Goal: Task Accomplishment & Management: Manage account settings

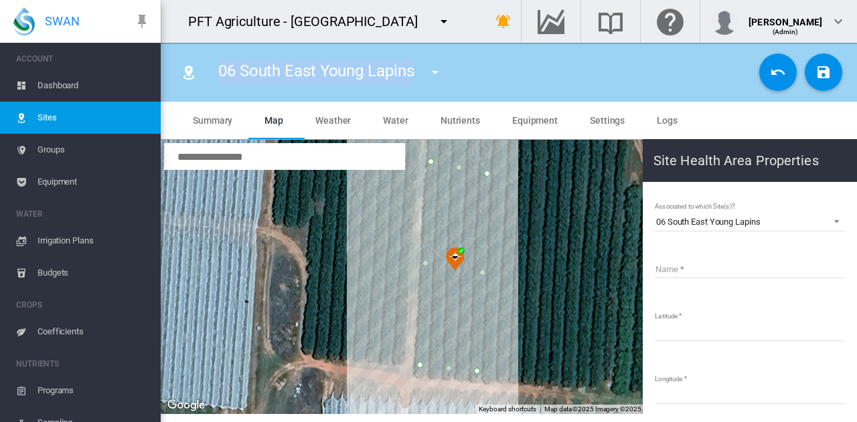
drag, startPoint x: 218, startPoint y: 73, endPoint x: 418, endPoint y: 70, distance: 199.5
click at [418, 70] on div "06 South East Young Lapins 01 Bravo Grafts South 02 Bravo Grafts Middle 03 Brav…" at bounding box center [335, 72] width 258 height 37
copy span "06 South East Young Lapins"
click at [747, 264] on input "Name" at bounding box center [750, 268] width 190 height 20
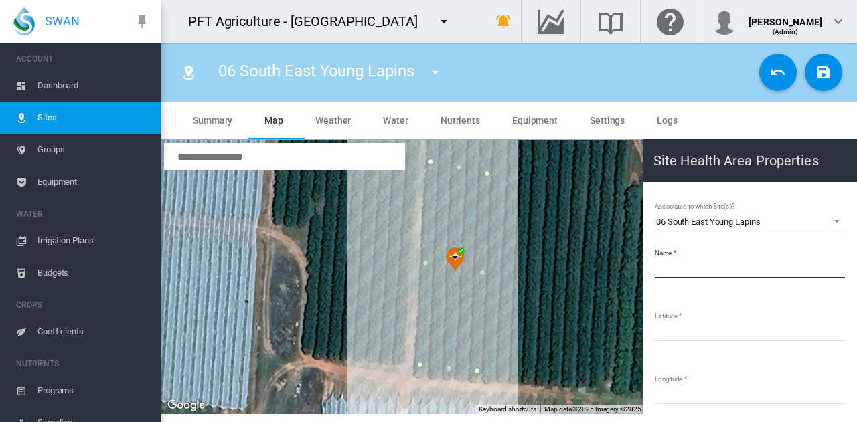
paste input "**********"
type input "**********"
click at [829, 88] on button "Save Changes" at bounding box center [823, 72] width 37 height 37
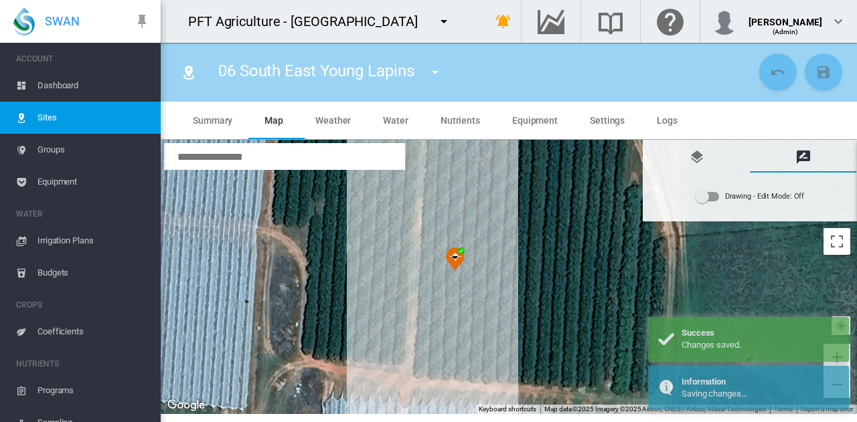
click at [435, 72] on md-icon "icon-menu-down" at bounding box center [435, 72] width 16 height 16
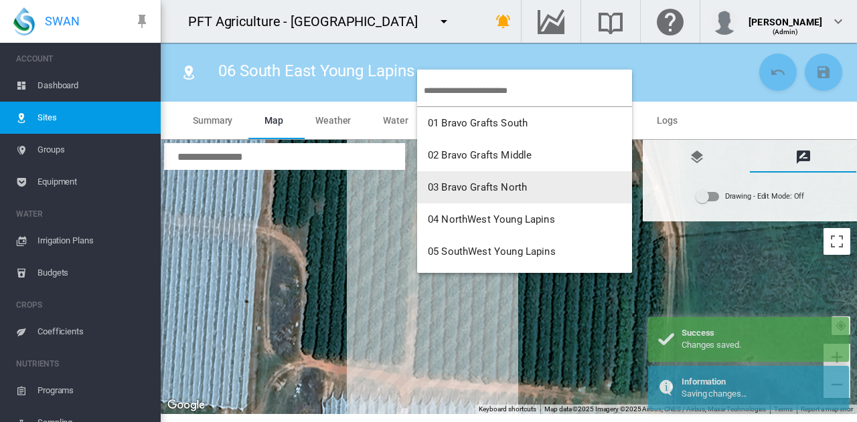
scroll to position [134, 0]
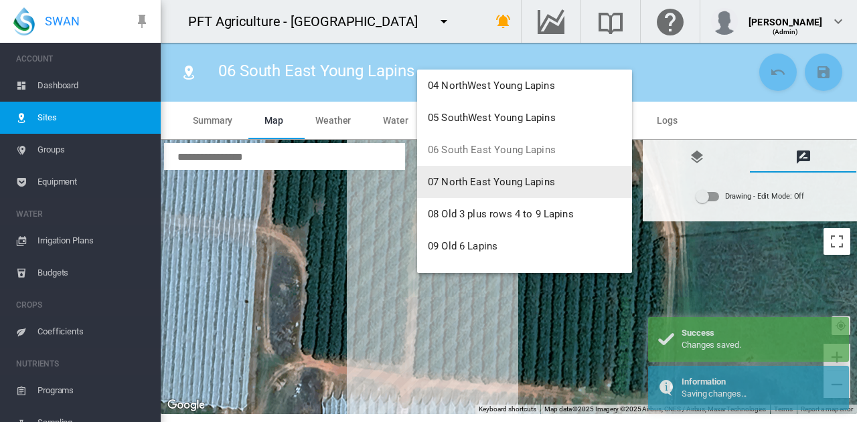
click at [463, 184] on span "07 North East Young Lapins" at bounding box center [491, 182] width 127 height 12
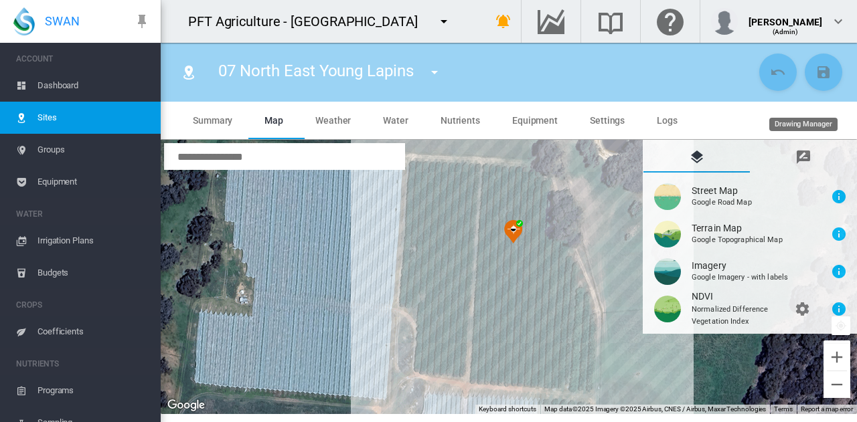
click at [798, 154] on md-icon "icon-message-draw" at bounding box center [803, 157] width 16 height 16
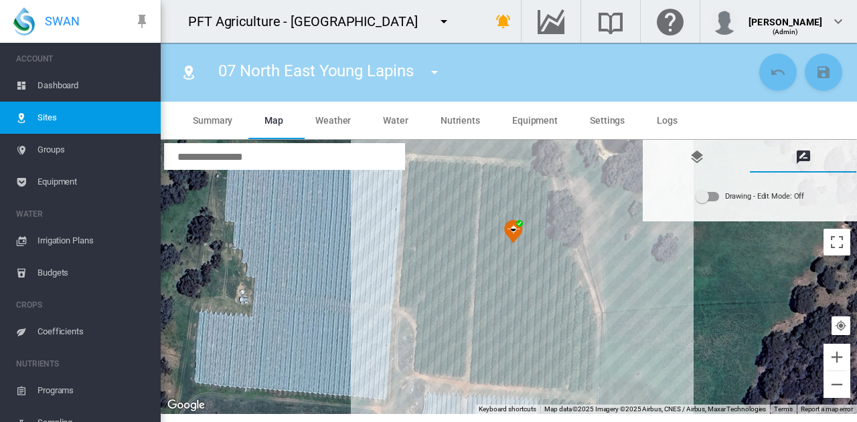
click at [708, 201] on div "Drawing - Edit Mode:\a Off" at bounding box center [707, 197] width 24 height 16
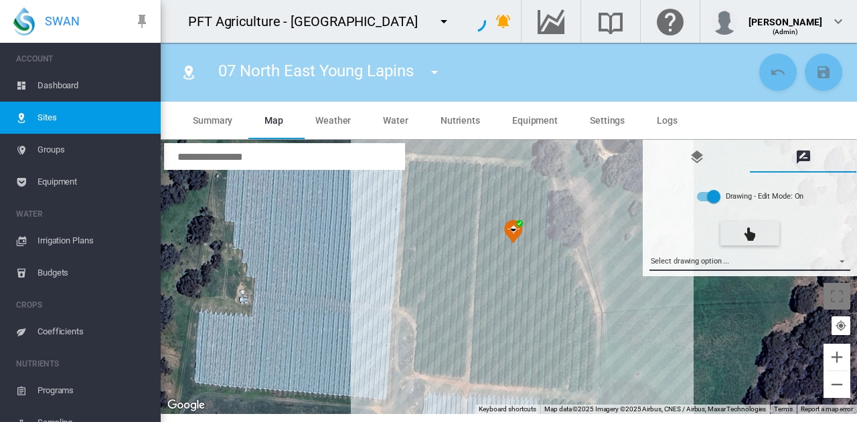
click at [703, 258] on md-select "Select drawing option ... None Site (IMU) Site Health Area Flow Meter Weather S…" at bounding box center [749, 261] width 201 height 20
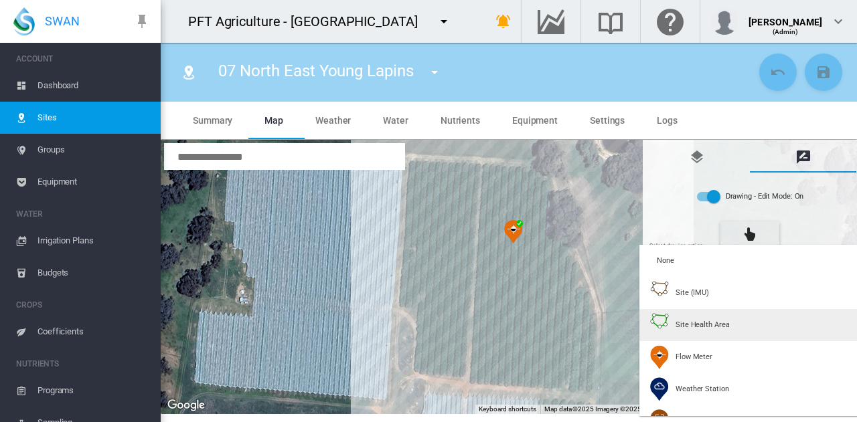
type input "*"
type input "**"
type input "****"
click at [678, 323] on span "Site Health Area" at bounding box center [702, 325] width 54 height 10
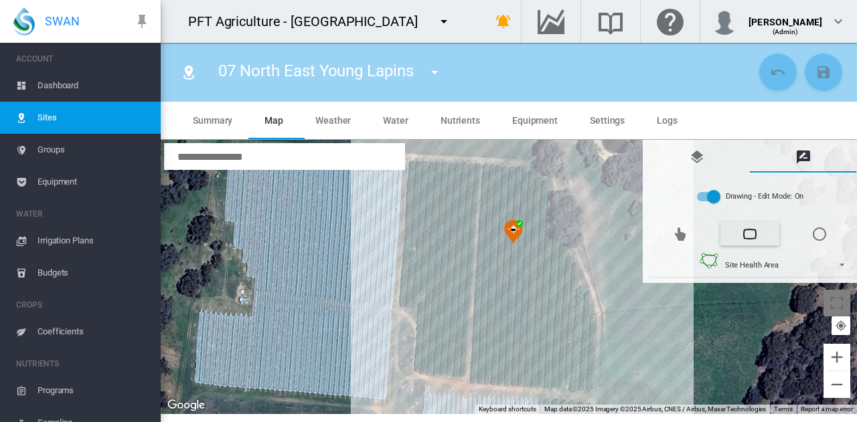
click at [487, 172] on div at bounding box center [509, 277] width 696 height 274
click at [529, 175] on div at bounding box center [509, 277] width 696 height 274
click at [532, 183] on div at bounding box center [509, 277] width 696 height 274
click at [523, 378] on div at bounding box center [509, 277] width 696 height 274
click at [517, 378] on div at bounding box center [509, 277] width 696 height 274
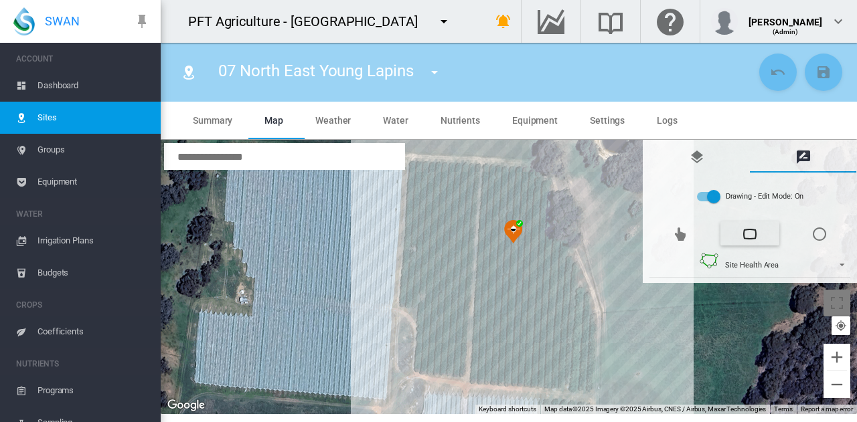
drag, startPoint x: 517, startPoint y: 377, endPoint x: 517, endPoint y: 361, distance: 15.4
click at [517, 374] on div at bounding box center [509, 277] width 696 height 274
click at [517, 377] on div at bounding box center [509, 277] width 696 height 274
click at [523, 265] on div at bounding box center [509, 277] width 696 height 274
click at [482, 258] on div at bounding box center [509, 277] width 696 height 274
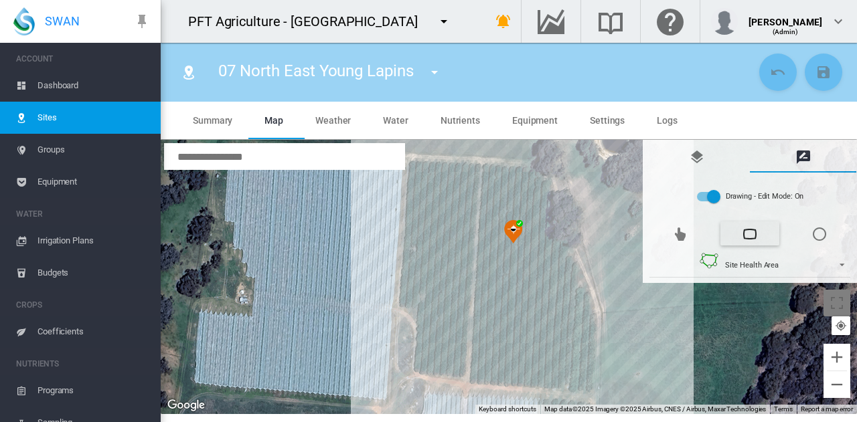
click at [489, 173] on div at bounding box center [509, 277] width 696 height 274
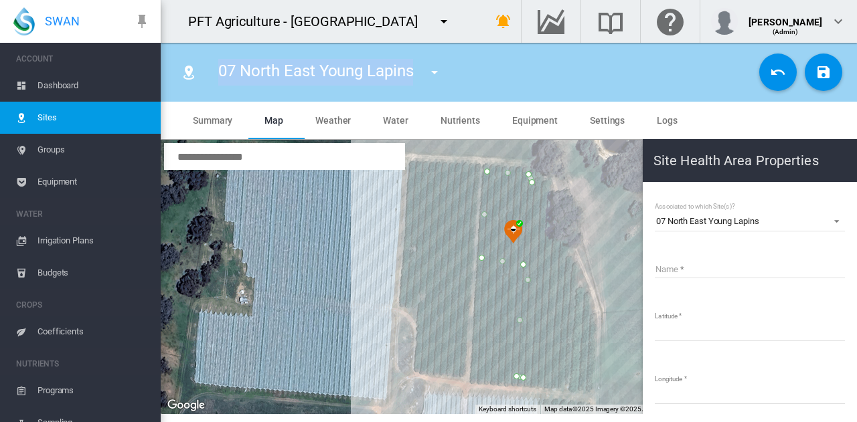
drag, startPoint x: 222, startPoint y: 70, endPoint x: 415, endPoint y: 73, distance: 193.5
click at [415, 73] on div "07 North East Young Lapins 01 Bravo Grafts South 02 Bravo Grafts Middle 03 Brav…" at bounding box center [335, 72] width 258 height 37
copy span "07 North East Young Lapins"
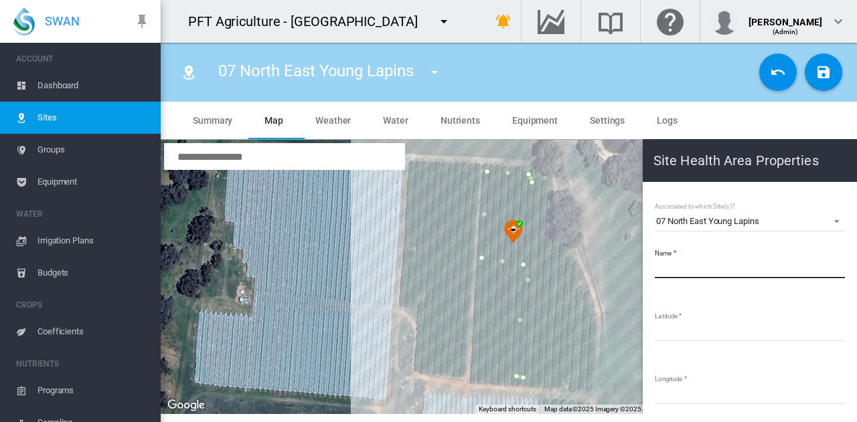
click at [702, 268] on input "Name" at bounding box center [750, 268] width 190 height 20
paste input "**********"
type input "**********"
click at [831, 68] on md-icon "icon-content-save" at bounding box center [823, 72] width 16 height 16
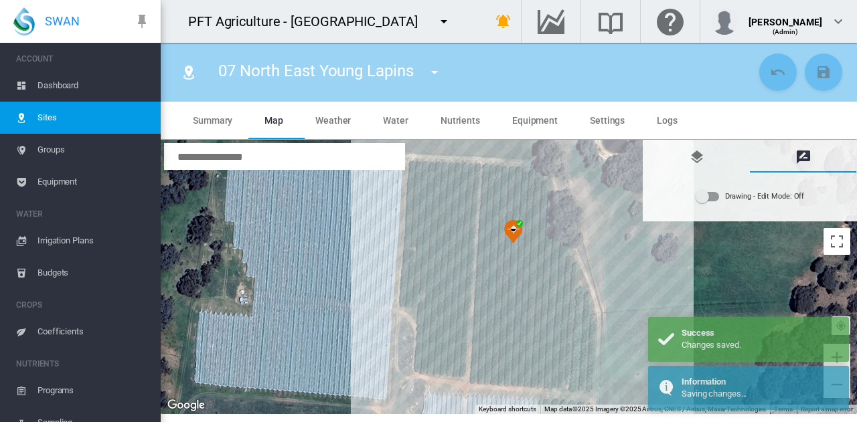
click at [439, 74] on md-icon "icon-menu-down" at bounding box center [434, 72] width 16 height 16
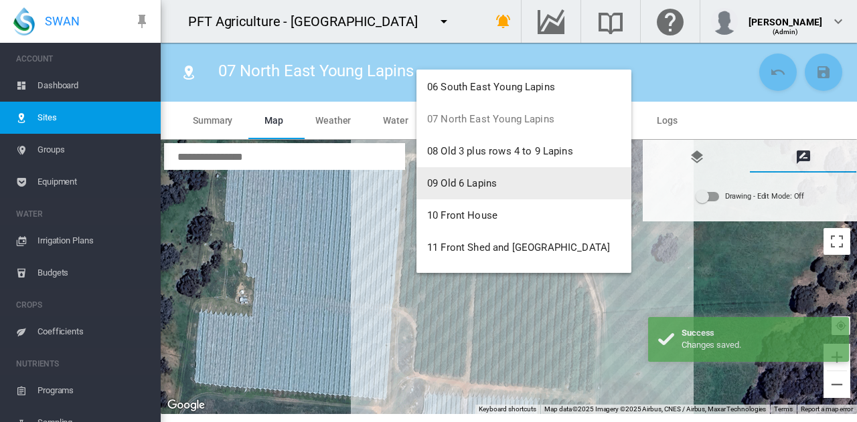
scroll to position [201, 0]
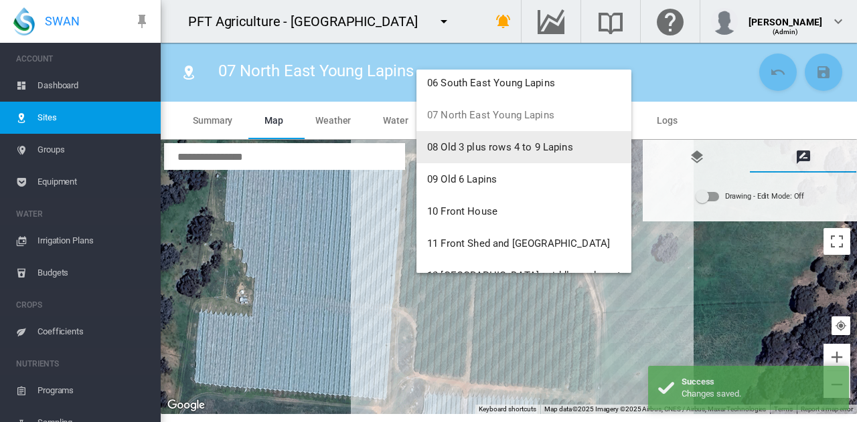
click at [485, 149] on span "08 Old 3 plus rows 4 to 9 Lapins" at bounding box center [500, 147] width 146 height 12
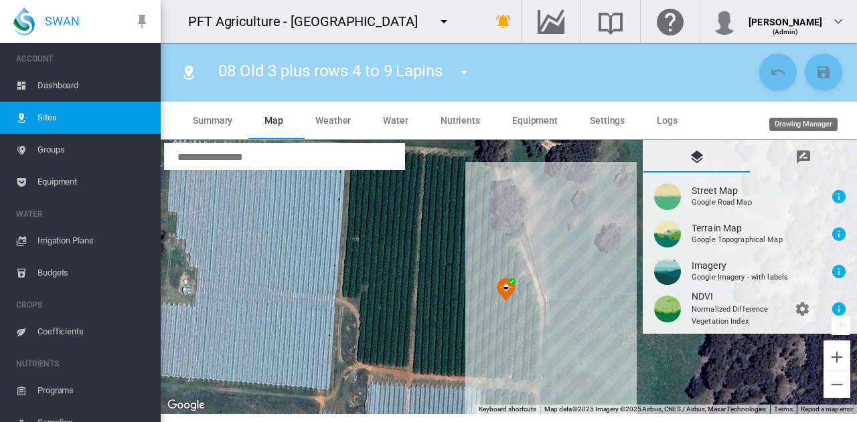
click at [806, 159] on md-icon "icon-message-draw" at bounding box center [803, 157] width 16 height 16
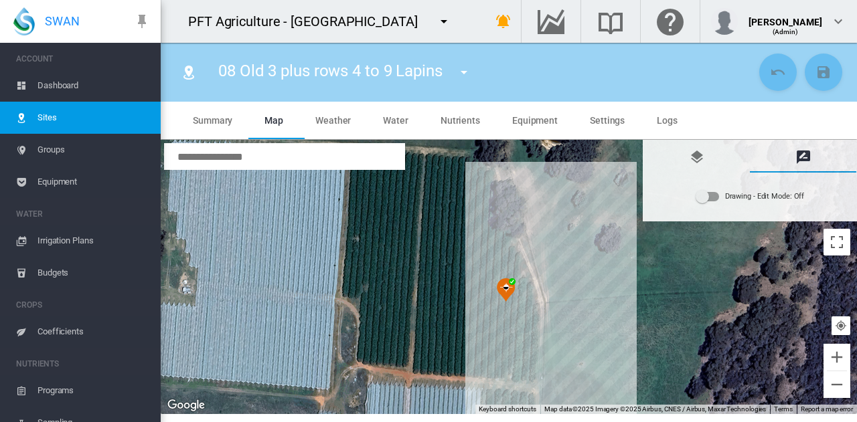
click at [709, 200] on div "Drawing - Edit Mode:\a Off" at bounding box center [707, 196] width 23 height 9
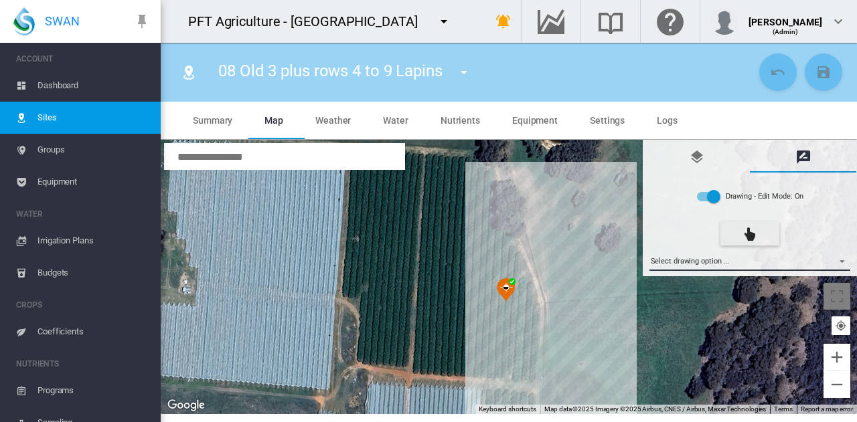
click at [711, 258] on md-select "Select drawing option ... None Site (IMU) Site Health Area Flow Meter Weather S…" at bounding box center [749, 261] width 201 height 20
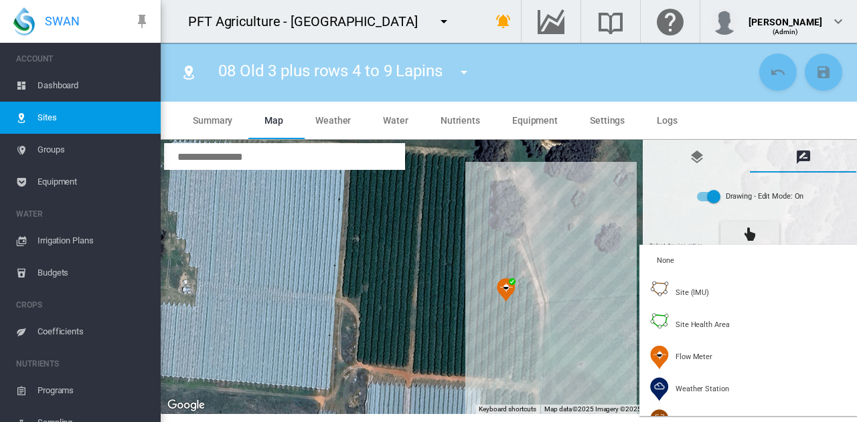
type input "*"
type input "**"
type input "****"
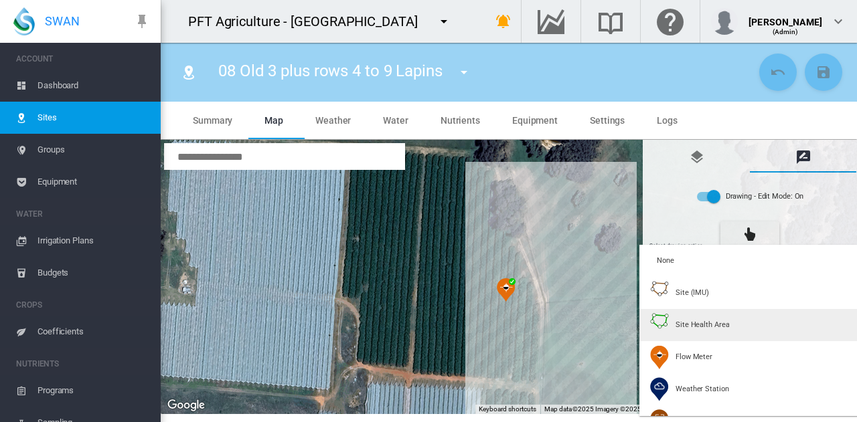
click at [681, 322] on span "Site Health Area" at bounding box center [702, 325] width 54 height 10
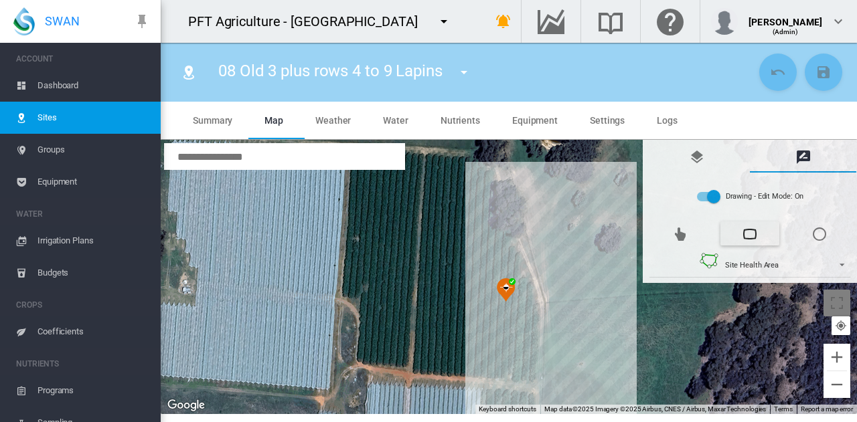
click at [492, 238] on div at bounding box center [509, 277] width 696 height 274
click at [502, 237] on div at bounding box center [509, 277] width 696 height 274
click at [529, 307] on div at bounding box center [509, 277] width 696 height 274
drag, startPoint x: 526, startPoint y: 374, endPoint x: 513, endPoint y: 369, distance: 13.8
click at [526, 372] on div at bounding box center [509, 277] width 696 height 274
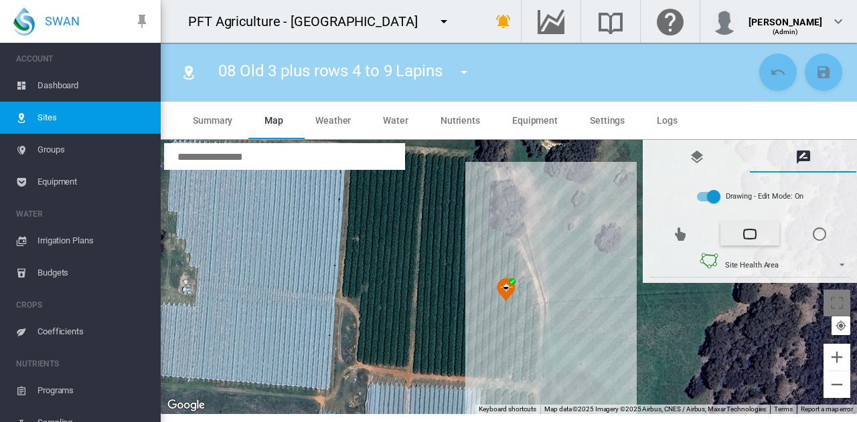
click at [528, 373] on div at bounding box center [509, 277] width 696 height 274
drag, startPoint x: 485, startPoint y: 370, endPoint x: 490, endPoint y: 319, distance: 51.1
click at [485, 369] on div at bounding box center [509, 277] width 696 height 274
click at [493, 240] on div at bounding box center [509, 277] width 696 height 274
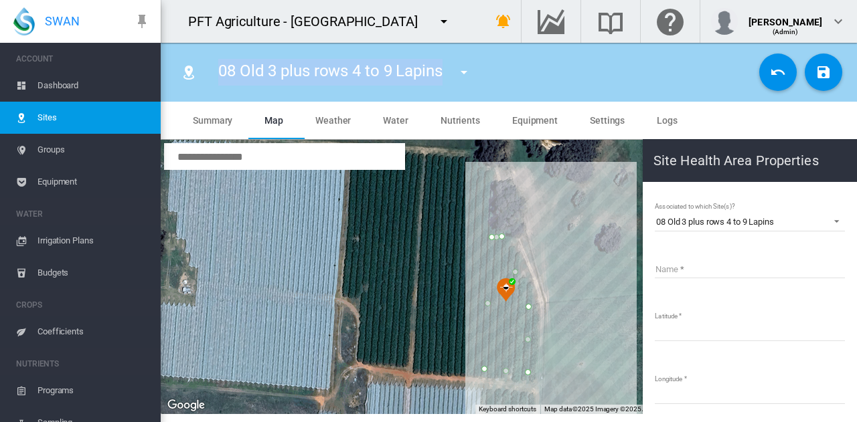
drag, startPoint x: 220, startPoint y: 73, endPoint x: 444, endPoint y: 73, distance: 224.2
click at [444, 73] on div "08 Old 3 plus rows 4 to 9 Lapins 01 Bravo Grafts South 02 Bravo Grafts Middle 0…" at bounding box center [349, 72] width 287 height 37
copy span "08 Old 3 plus rows 4 to 9 Lapins"
click at [766, 264] on input "Name" at bounding box center [750, 268] width 190 height 20
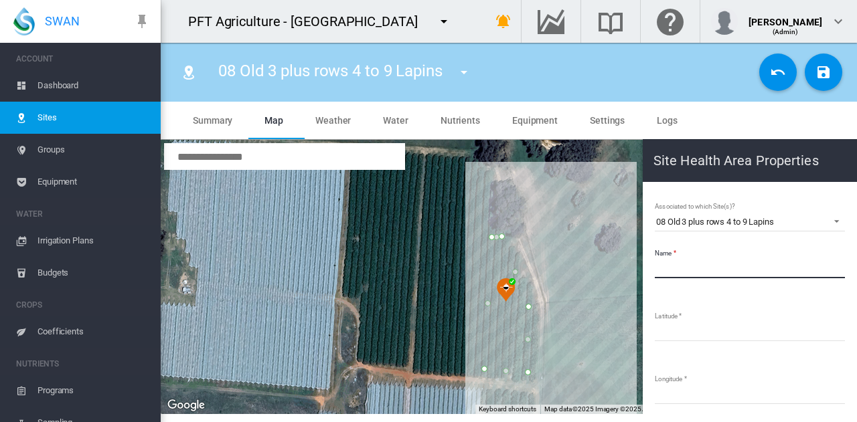
paste input "**********"
type input "**********"
click at [823, 66] on md-icon "icon-content-save" at bounding box center [823, 72] width 16 height 16
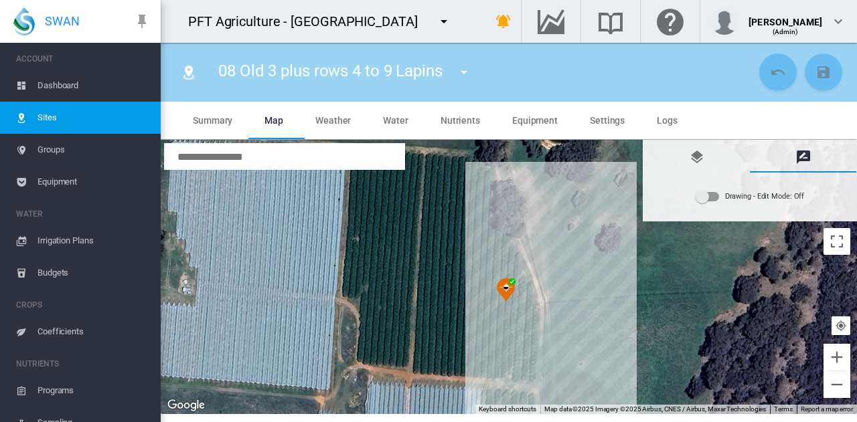
click at [462, 68] on md-icon "icon-menu-down" at bounding box center [464, 72] width 16 height 16
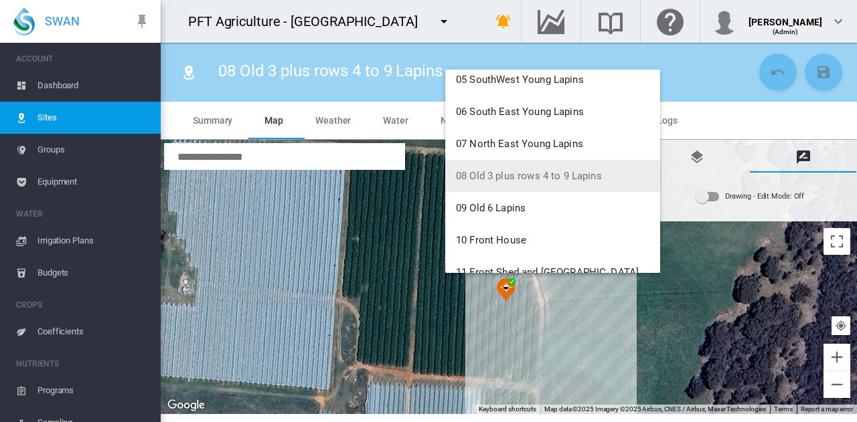
scroll to position [201, 0]
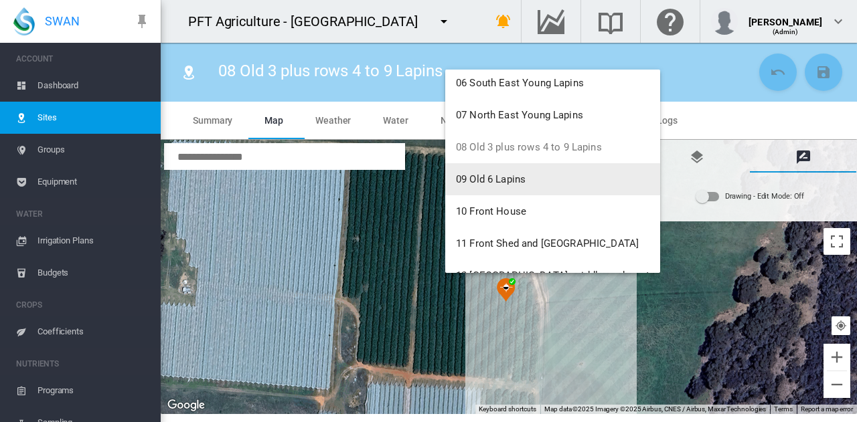
click at [514, 169] on button "09 Old 6 Lapins" at bounding box center [552, 179] width 215 height 32
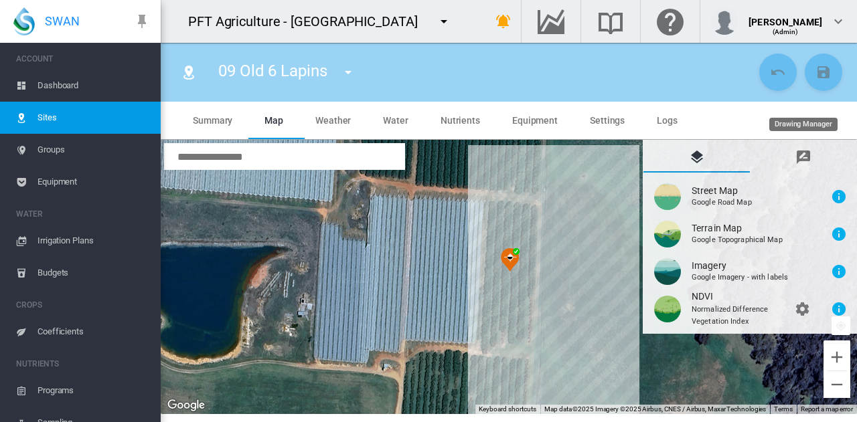
click at [798, 159] on md-icon "icon-message-draw" at bounding box center [803, 157] width 16 height 16
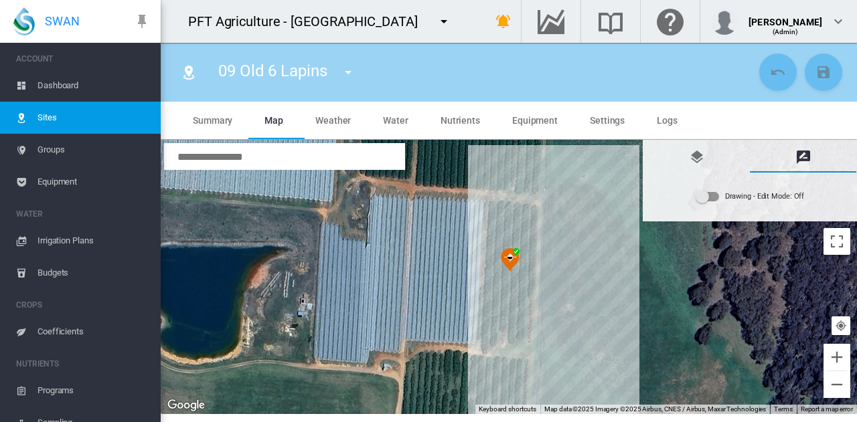
click at [715, 199] on div "Drawing - Edit Mode:\a Off" at bounding box center [707, 196] width 23 height 9
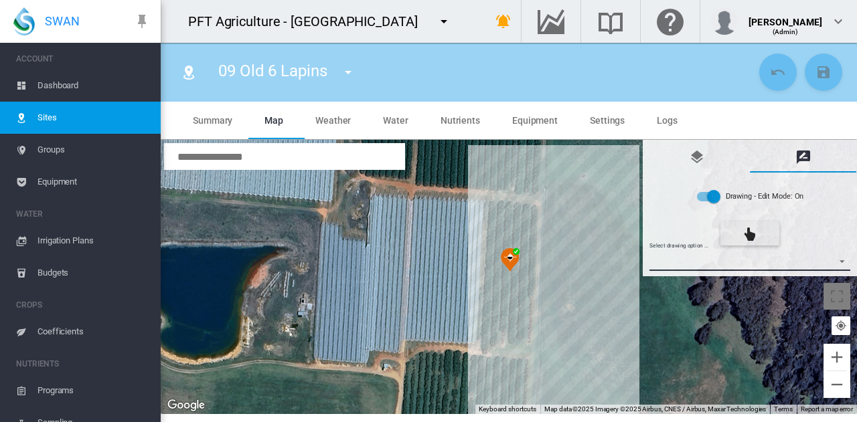
click at [725, 262] on md-select "Select drawing option ... None Site (IMU) Site Health Area Flow Meter Weather S…" at bounding box center [749, 261] width 201 height 20
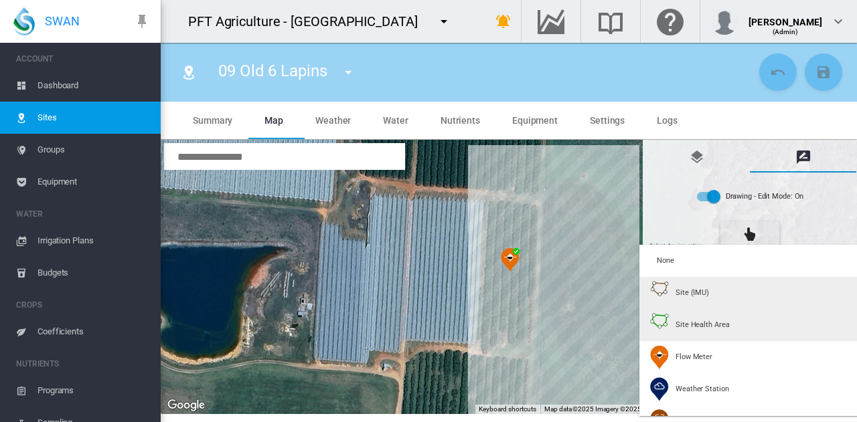
click at [681, 319] on div "Site Health Area" at bounding box center [689, 325] width 79 height 24
type input "*"
type input "**"
type input "****"
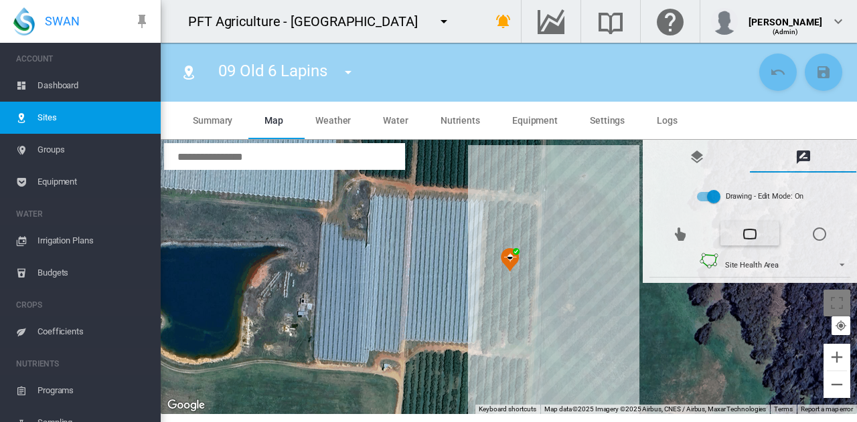
click at [494, 211] on div at bounding box center [509, 277] width 696 height 274
click at [527, 213] on div at bounding box center [509, 277] width 696 height 274
click at [523, 333] on div at bounding box center [509, 277] width 696 height 274
click at [490, 329] on div at bounding box center [509, 277] width 696 height 274
click at [497, 211] on div at bounding box center [509, 277] width 696 height 274
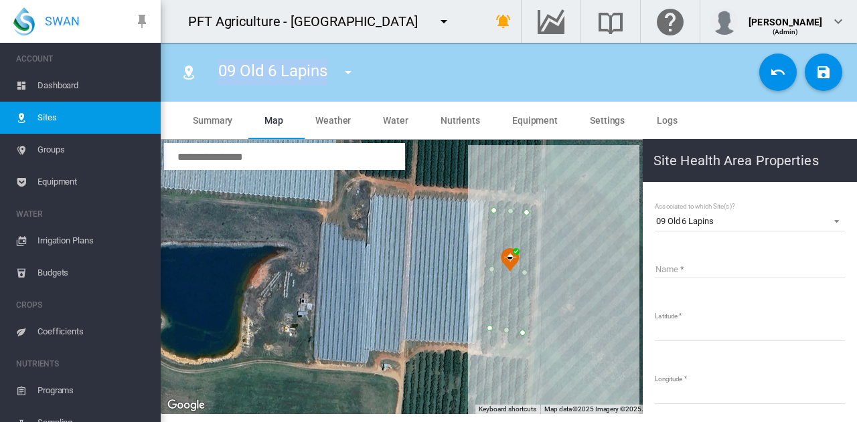
drag, startPoint x: 219, startPoint y: 72, endPoint x: 328, endPoint y: 74, distance: 109.1
click at [328, 74] on div "09 Old 6 Lapins 01 Bravo Grafts South 02 Bravo Grafts Middle 03 Bravo Grafts No…" at bounding box center [291, 72] width 171 height 37
copy span "09 Old 6 Lapins"
click at [684, 271] on input "Name" at bounding box center [750, 268] width 190 height 20
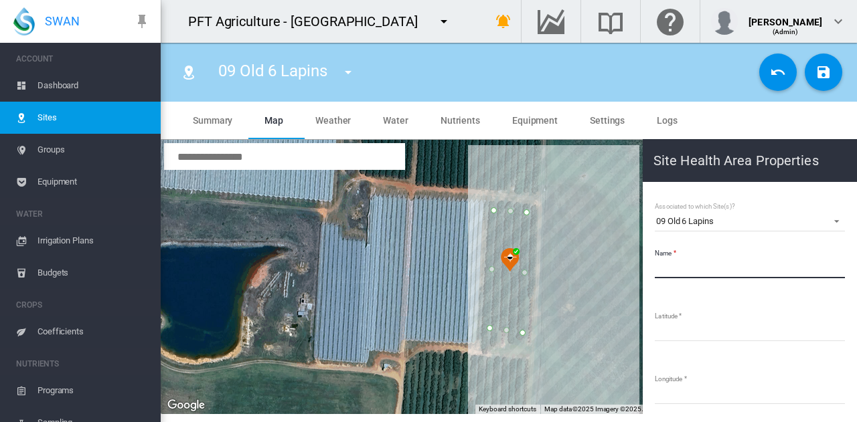
paste input "**********"
type input "**********"
click at [827, 80] on md-icon "icon-content-save" at bounding box center [823, 72] width 16 height 16
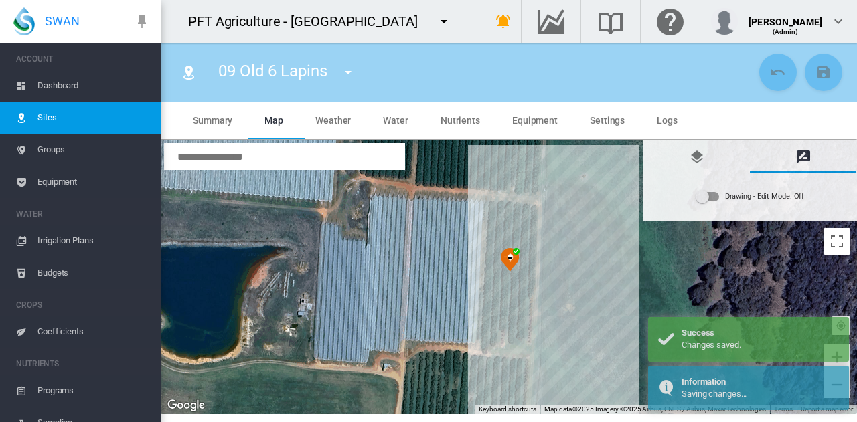
click at [345, 70] on md-icon "icon-menu-down" at bounding box center [348, 72] width 16 height 16
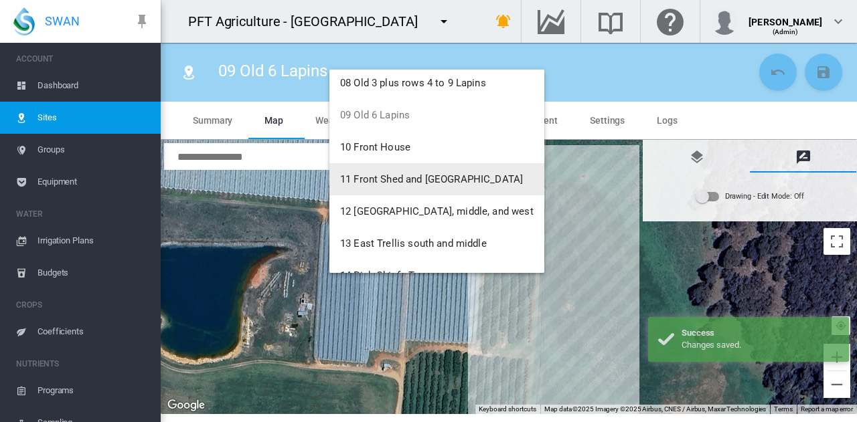
scroll to position [268, 0]
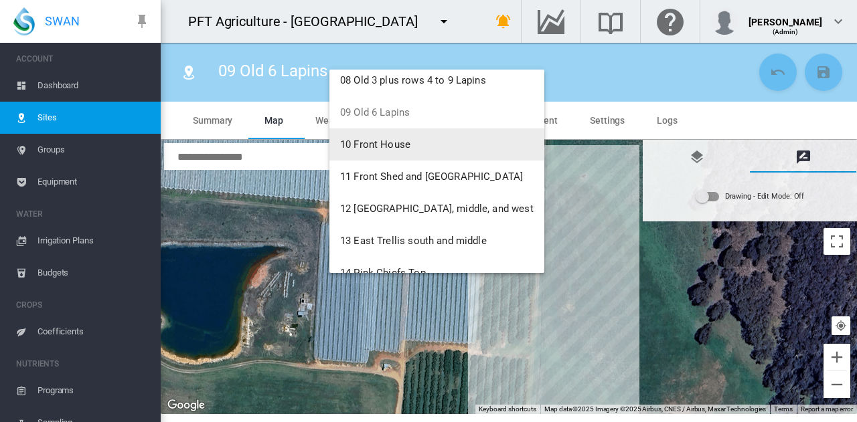
click at [403, 154] on button "10 Front House" at bounding box center [436, 145] width 215 height 32
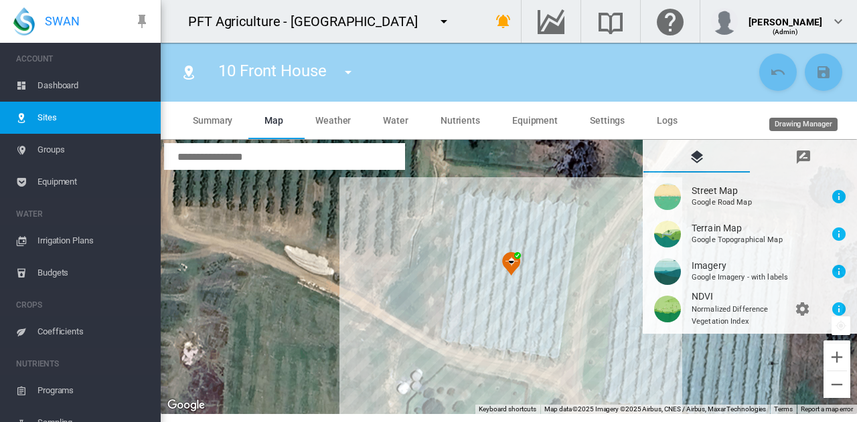
click at [806, 157] on md-icon "icon-message-draw" at bounding box center [803, 157] width 16 height 16
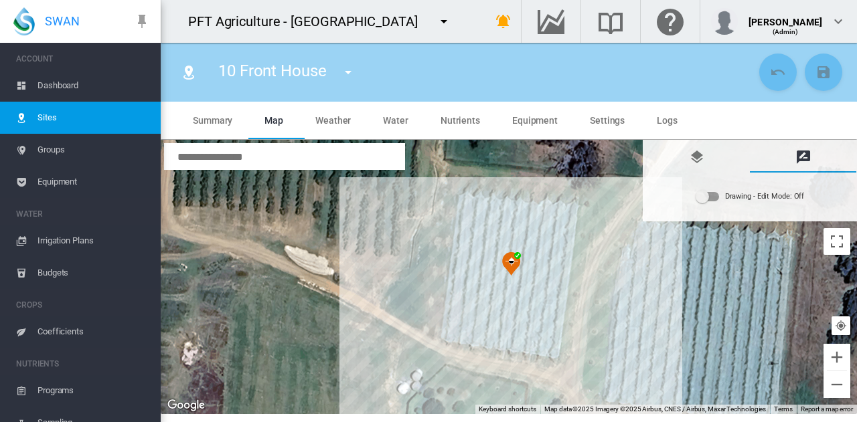
click at [711, 199] on div "Drawing - Edit Mode:\a Off" at bounding box center [707, 196] width 23 height 9
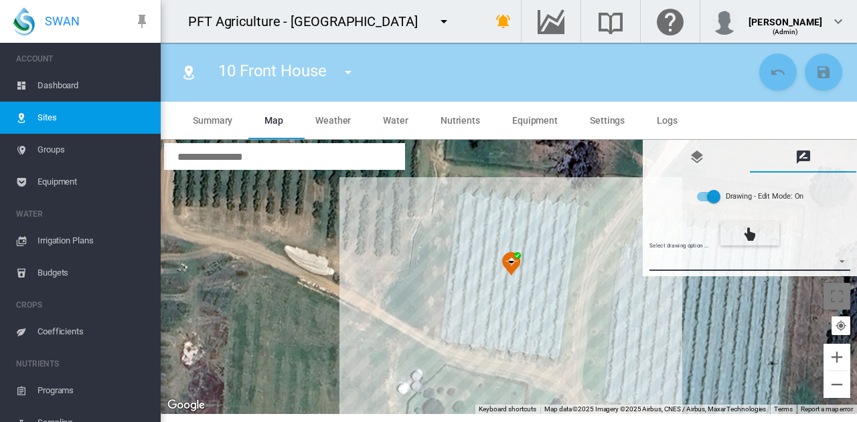
click at [713, 267] on md-select "Select drawing option ... None Site (IMU) Site Health Area Flow Meter Weather S…" at bounding box center [749, 261] width 201 height 20
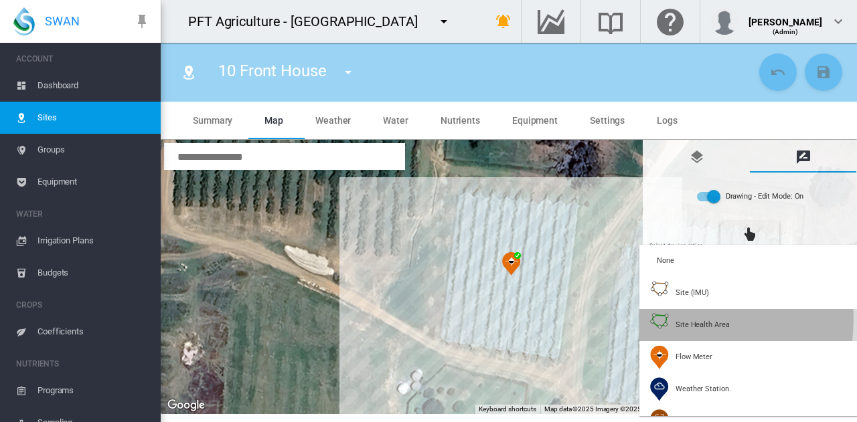
click at [689, 320] on span "Site Health Area" at bounding box center [702, 325] width 54 height 10
type input "*"
type input "**"
type input "****"
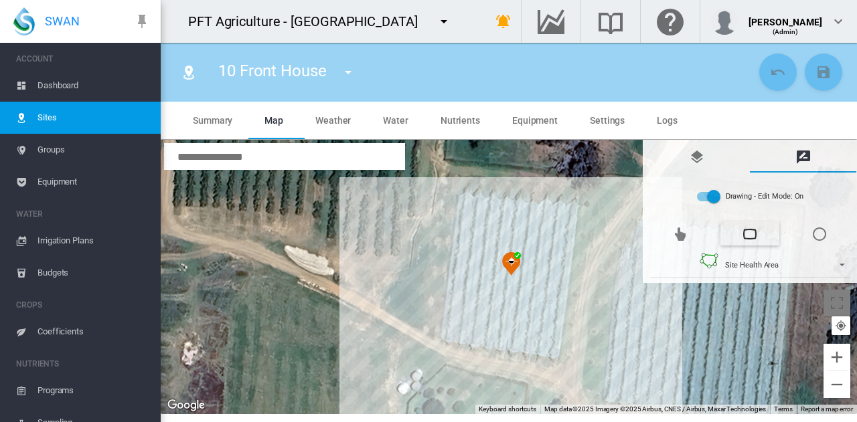
click at [469, 207] on div at bounding box center [509, 277] width 696 height 274
click at [565, 215] on div at bounding box center [509, 277] width 696 height 274
click at [547, 349] on div at bounding box center [509, 277] width 696 height 274
drag, startPoint x: 448, startPoint y: 336, endPoint x: 446, endPoint y: 316, distance: 20.3
click at [448, 334] on div at bounding box center [509, 277] width 696 height 274
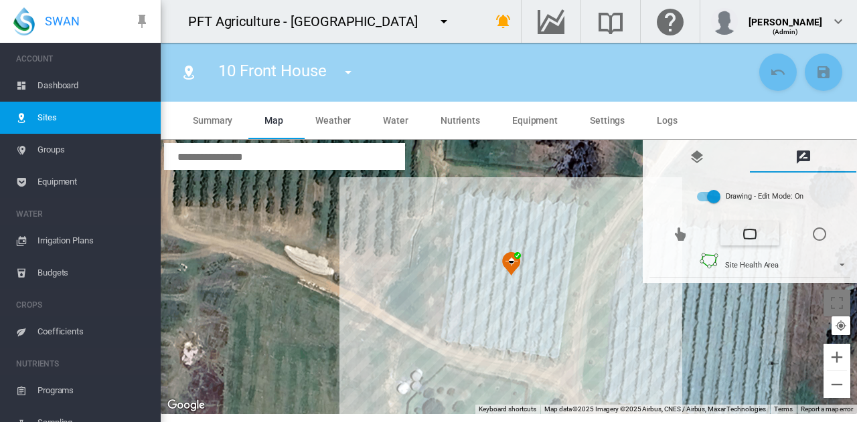
click at [451, 336] on div at bounding box center [509, 277] width 696 height 274
click at [469, 209] on div at bounding box center [509, 277] width 696 height 274
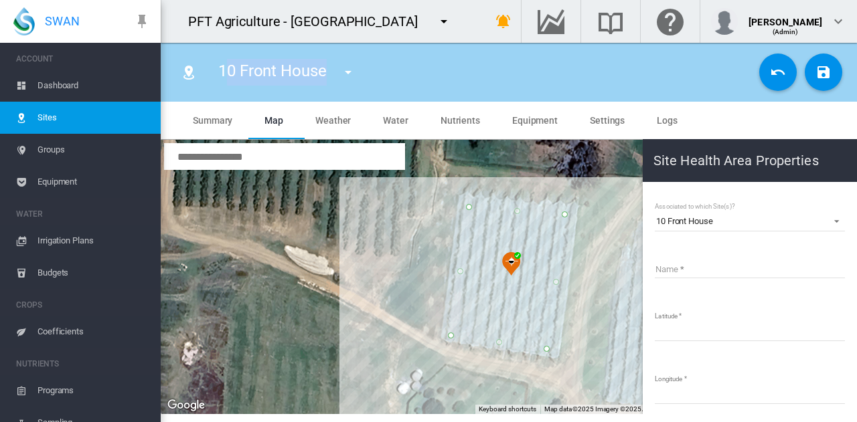
drag, startPoint x: 229, startPoint y: 69, endPoint x: 327, endPoint y: 62, distance: 98.0
click at [327, 62] on div "10 Front House 01 Bravo Grafts South 02 Bravo Grafts Middle 03 Bravo Grafts Nor…" at bounding box center [291, 72] width 171 height 37
click at [222, 72] on span "10 Front House" at bounding box center [272, 71] width 108 height 19
drag, startPoint x: 222, startPoint y: 70, endPoint x: 325, endPoint y: 69, distance: 103.1
click at [325, 69] on span "10 Front House" at bounding box center [272, 71] width 108 height 19
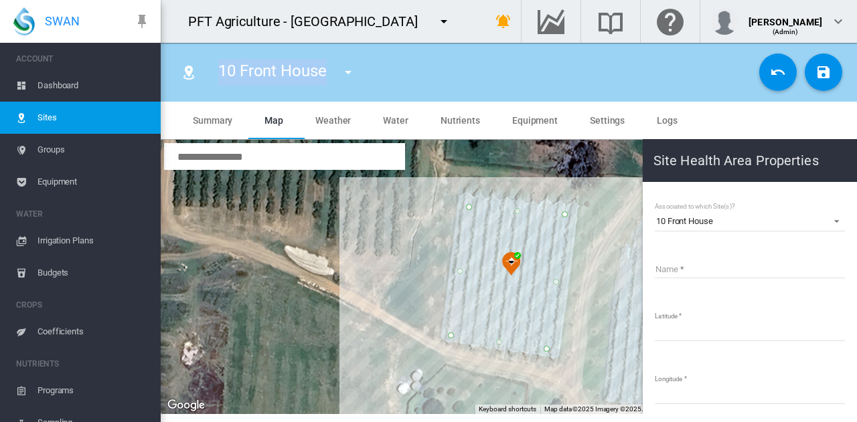
copy span "10 Front House"
click at [729, 277] on input "Name" at bounding box center [750, 268] width 190 height 20
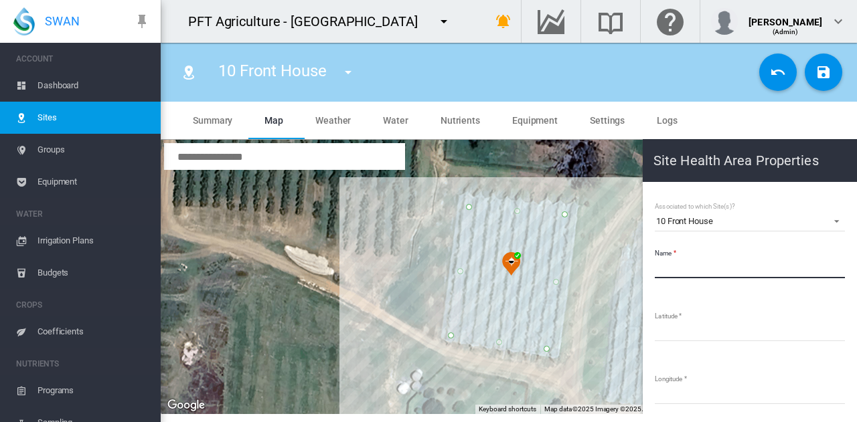
paste input "**********"
type input "**********"
click at [827, 68] on md-icon "icon-content-save" at bounding box center [823, 72] width 16 height 16
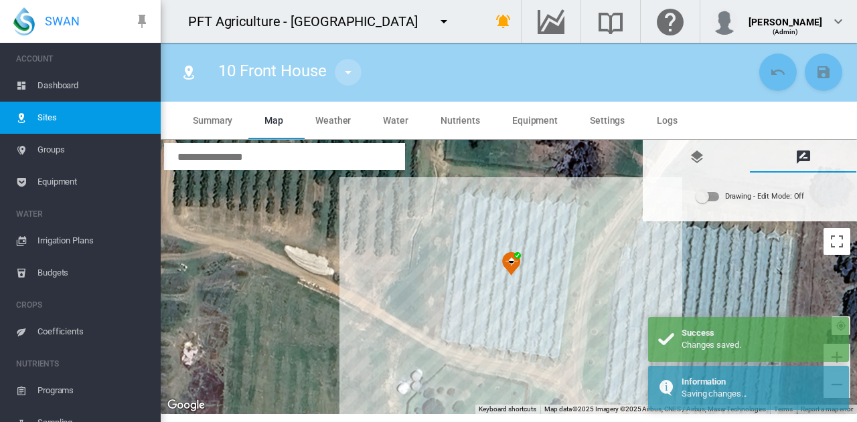
click at [355, 70] on md-icon "icon-menu-down" at bounding box center [348, 72] width 16 height 16
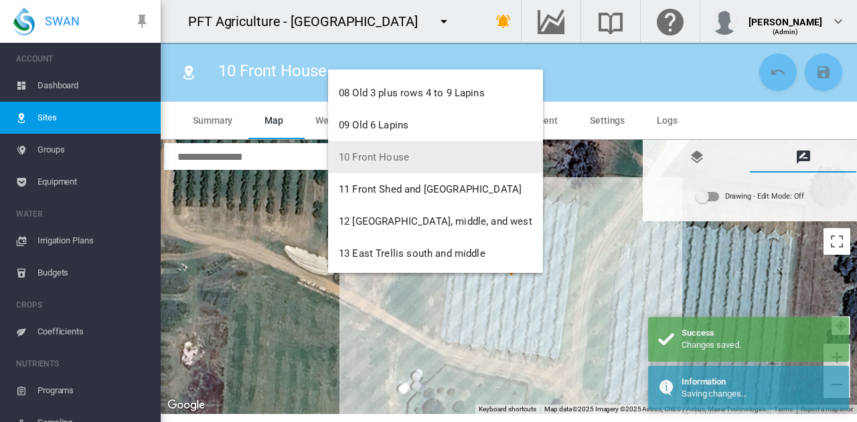
scroll to position [268, 0]
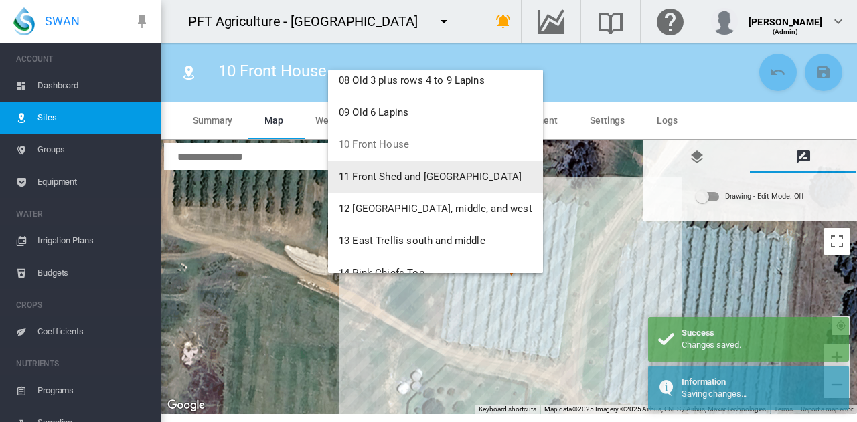
click at [417, 175] on span "11 Front Shed and [GEOGRAPHIC_DATA]" at bounding box center [430, 177] width 183 height 12
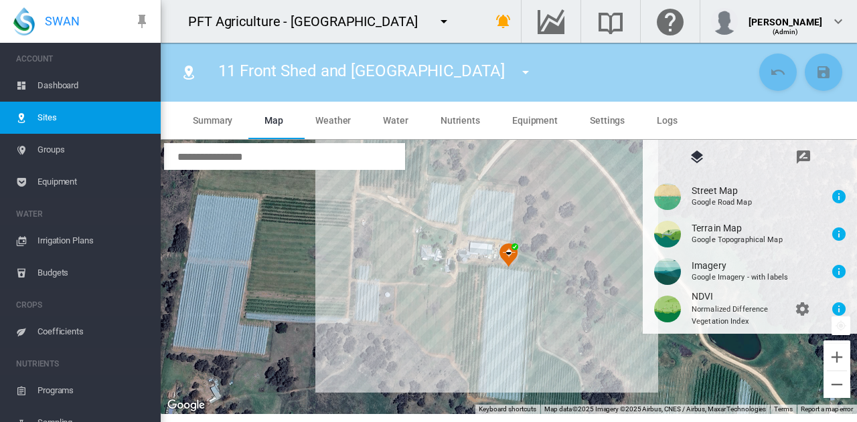
click at [517, 75] on md-icon "icon-menu-down" at bounding box center [525, 72] width 16 height 16
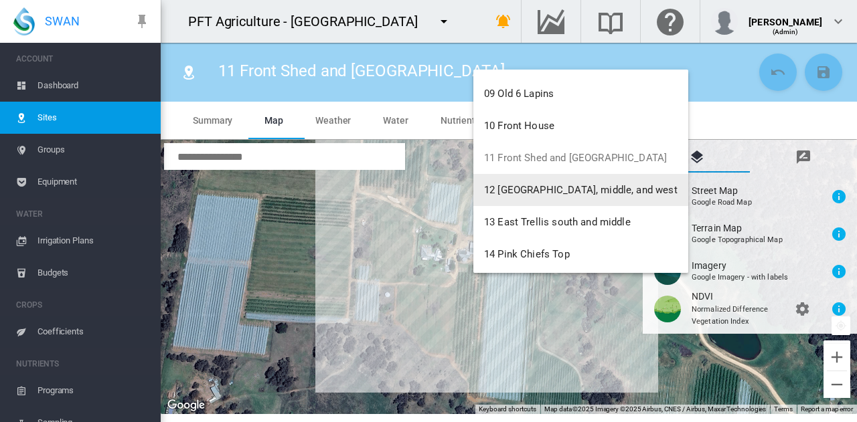
scroll to position [335, 0]
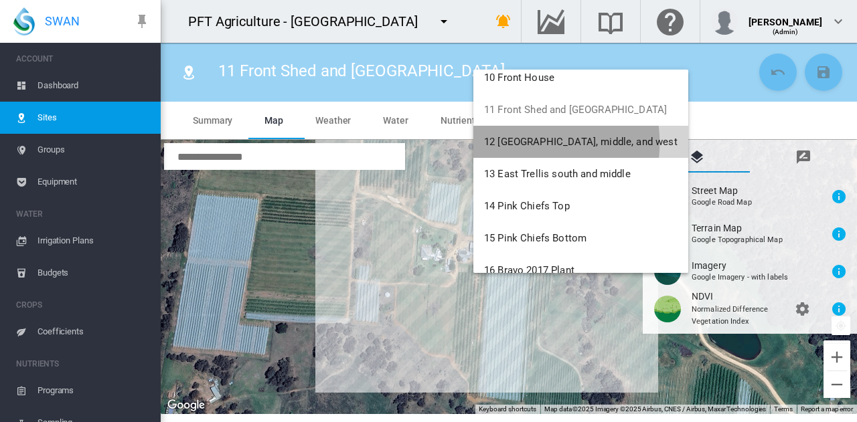
click at [519, 143] on span "12 [GEOGRAPHIC_DATA], middle, and west" at bounding box center [580, 142] width 193 height 12
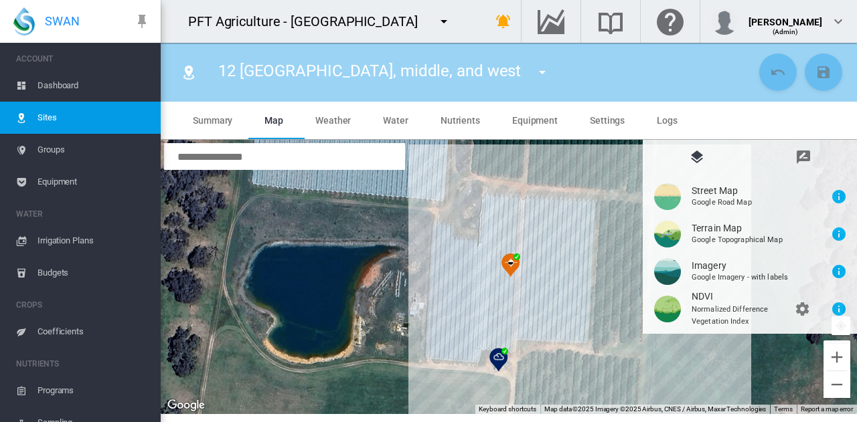
click at [496, 129] on md-tab-item "Equipment" at bounding box center [535, 120] width 78 height 37
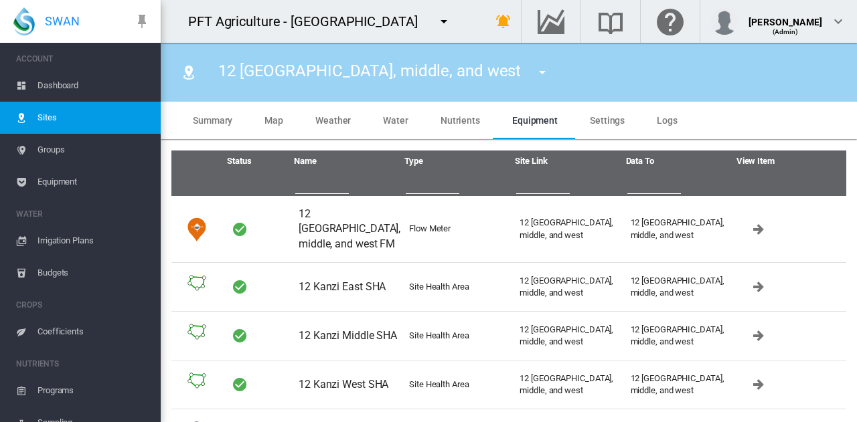
click at [534, 72] on md-icon "icon-menu-down" at bounding box center [542, 72] width 16 height 16
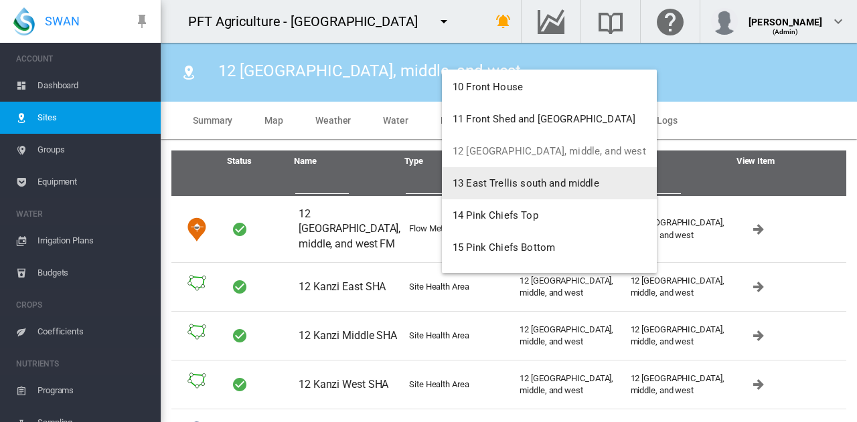
scroll to position [335, 0]
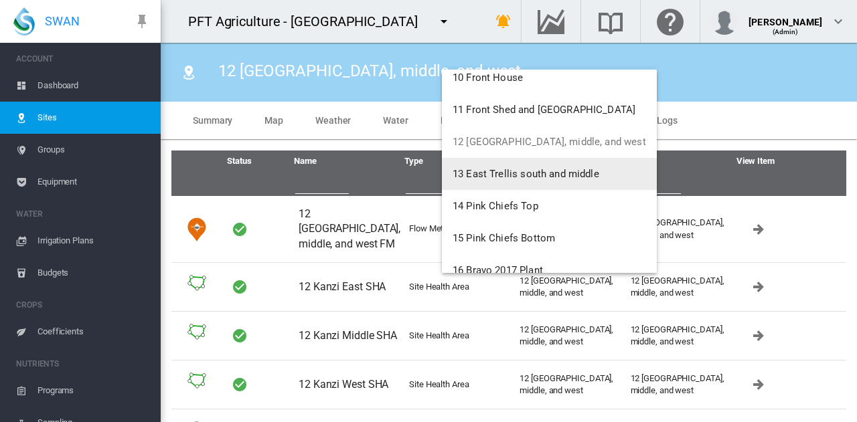
click at [472, 181] on button "13 East Trellis south and middle" at bounding box center [549, 174] width 215 height 32
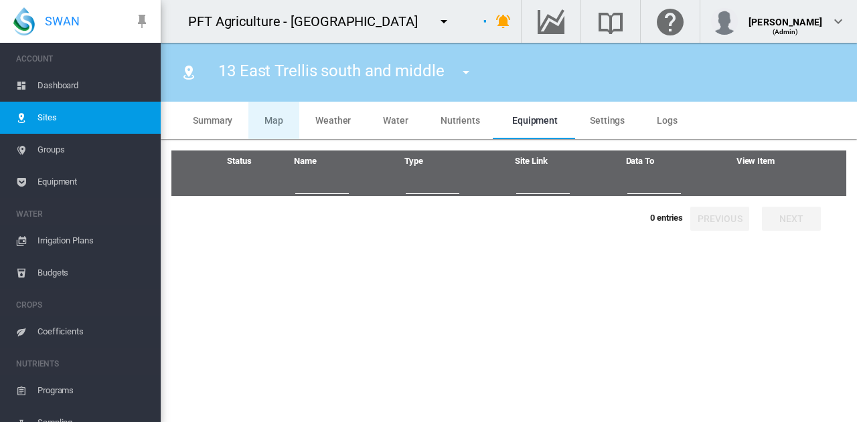
type input "**********"
type input "*********"
type input "***"
click at [281, 122] on span "Map" at bounding box center [273, 120] width 19 height 11
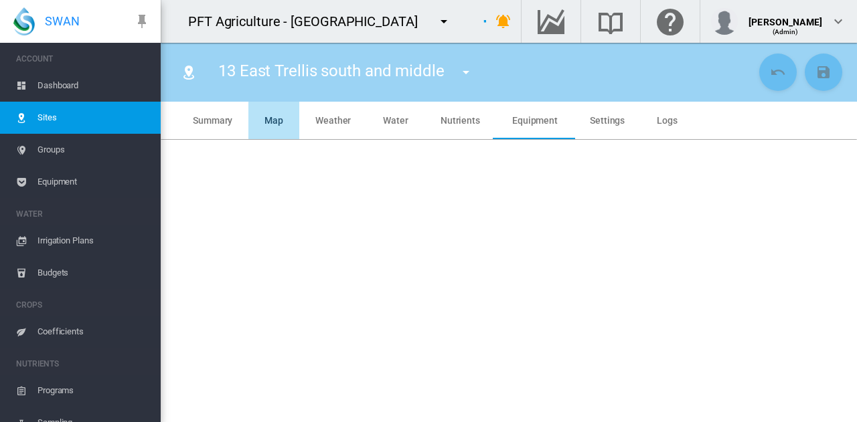
type input "*****"
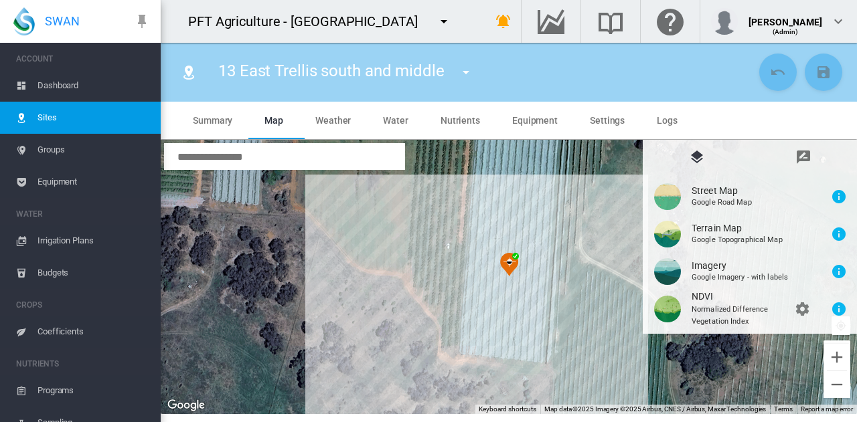
click at [460, 69] on md-icon "icon-menu-down" at bounding box center [466, 72] width 16 height 16
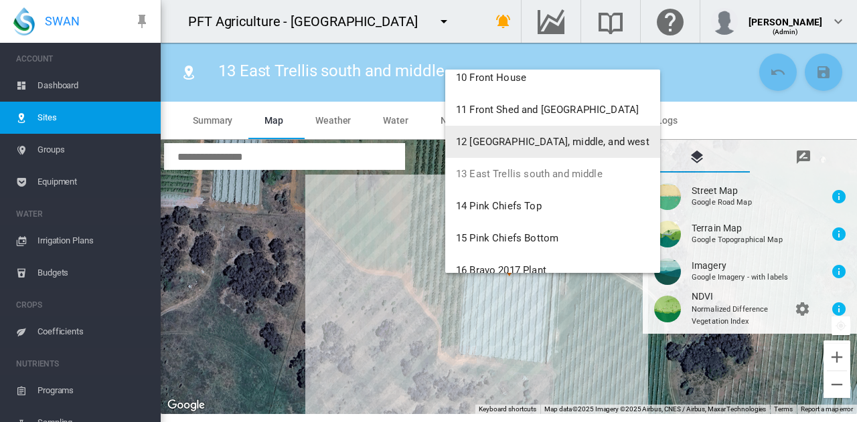
scroll to position [402, 0]
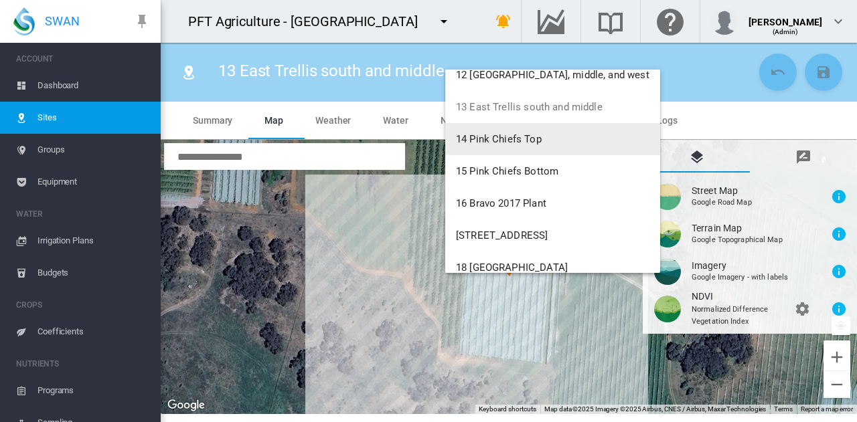
click at [491, 146] on button "14 Pink Chiefs Top" at bounding box center [552, 139] width 215 height 32
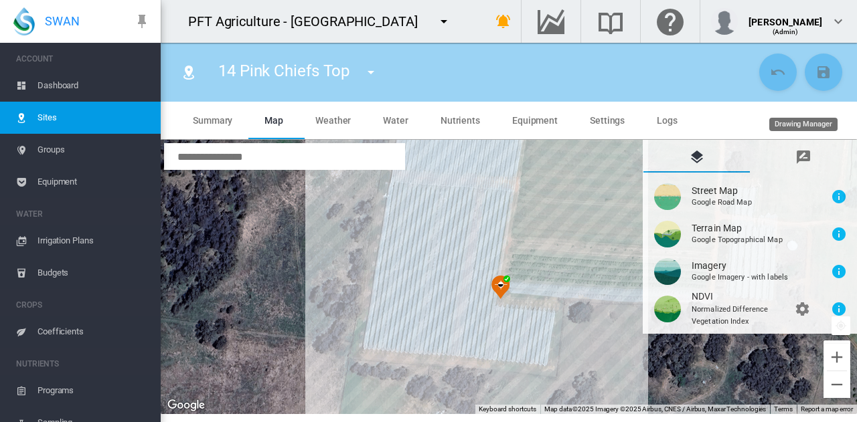
click at [810, 165] on md-icon "icon-message-draw" at bounding box center [803, 157] width 16 height 16
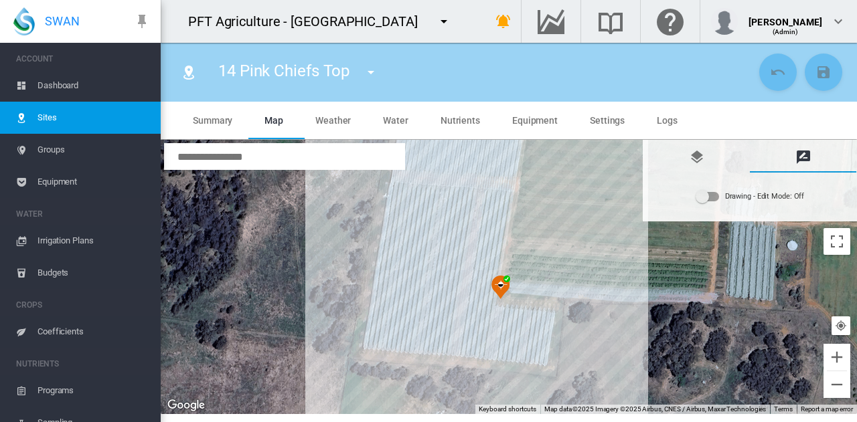
click at [712, 198] on div "Drawing - Edit Mode:\a Off" at bounding box center [707, 196] width 23 height 9
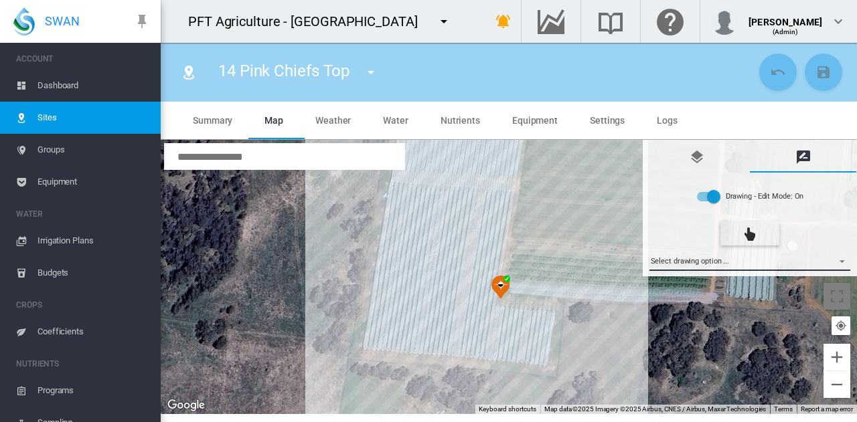
click at [713, 264] on md-select "Select drawing option ... None Site (IMU) Site Health Area Flow Meter Weather S…" at bounding box center [749, 261] width 201 height 20
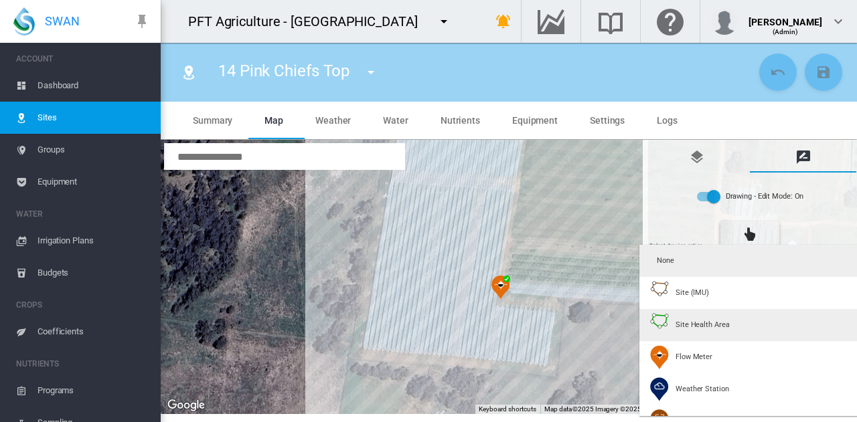
type input "*"
type input "**"
type input "****"
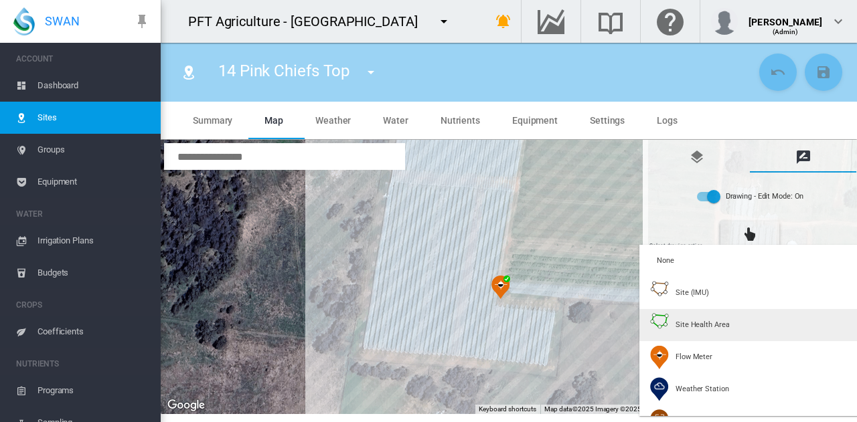
click at [705, 322] on span "Site Health Area" at bounding box center [702, 325] width 54 height 10
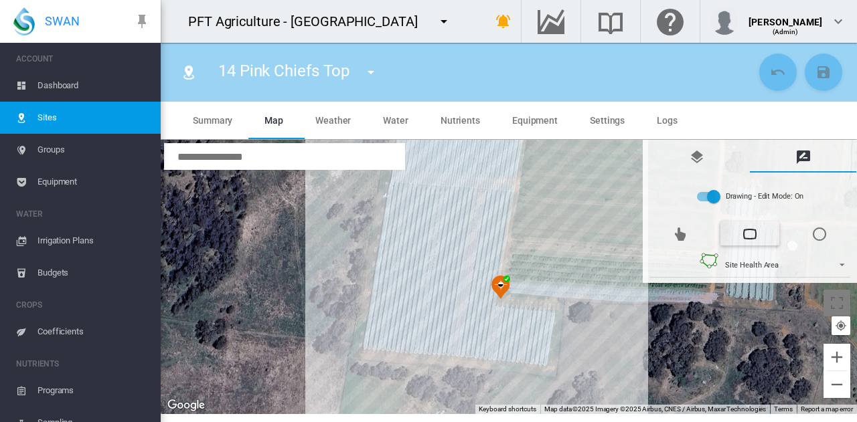
click at [489, 197] on div at bounding box center [509, 277] width 696 height 274
click at [467, 351] on div at bounding box center [509, 277] width 696 height 274
click at [539, 358] on div at bounding box center [509, 277] width 696 height 274
click at [539, 357] on div at bounding box center [509, 277] width 696 height 274
click at [548, 315] on div at bounding box center [509, 277] width 696 height 274
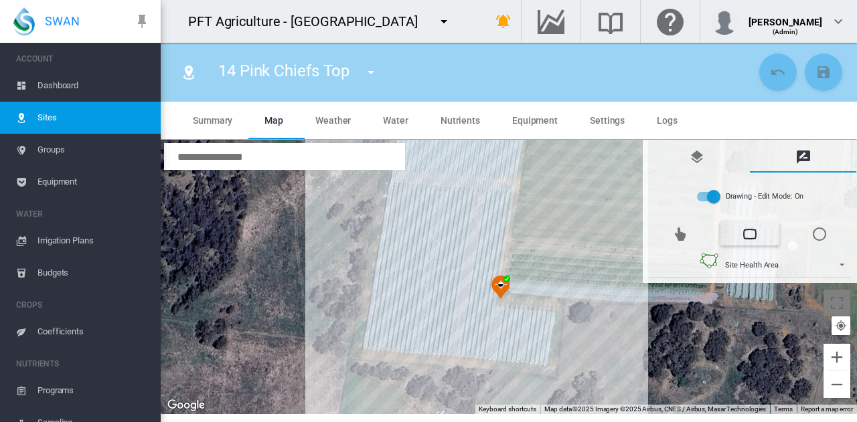
drag, startPoint x: 487, startPoint y: 309, endPoint x: 479, endPoint y: 290, distance: 19.8
click at [485, 307] on div at bounding box center [509, 277] width 696 height 274
click at [487, 310] on div at bounding box center [509, 277] width 696 height 274
click at [505, 199] on div at bounding box center [509, 277] width 696 height 274
click at [490, 197] on div at bounding box center [509, 277] width 696 height 274
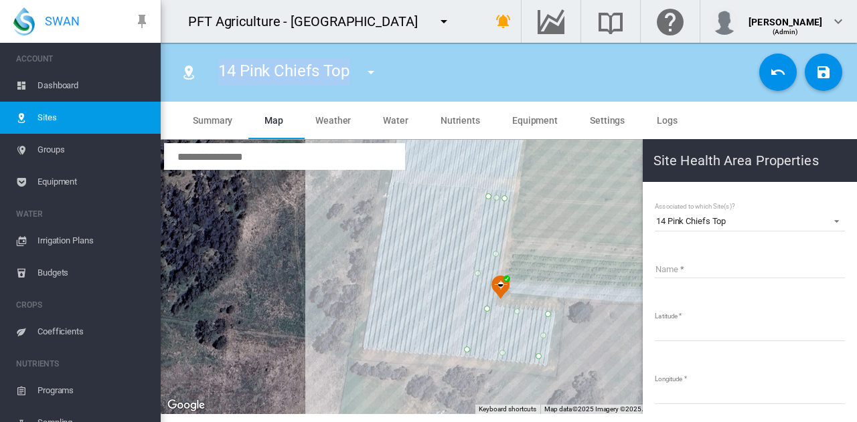
drag, startPoint x: 222, startPoint y: 73, endPoint x: 351, endPoint y: 74, distance: 129.2
click at [351, 74] on div "14 Pink Chiefs Top 01 Bravo Grafts South 02 Bravo Grafts Middle 03 Bravo Grafts…" at bounding box center [303, 72] width 194 height 37
copy span "14 Pink Chiefs Top"
click at [703, 270] on input "Name" at bounding box center [750, 268] width 190 height 20
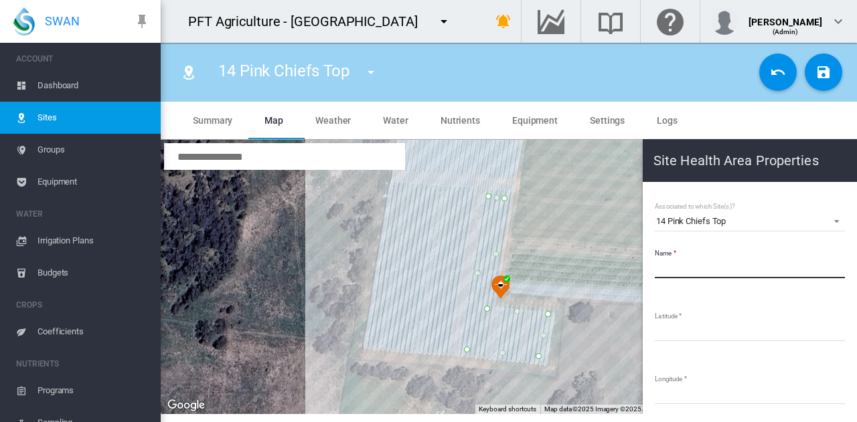
paste input "**********"
type input "**********"
click at [825, 70] on md-icon "icon-content-save" at bounding box center [823, 72] width 16 height 16
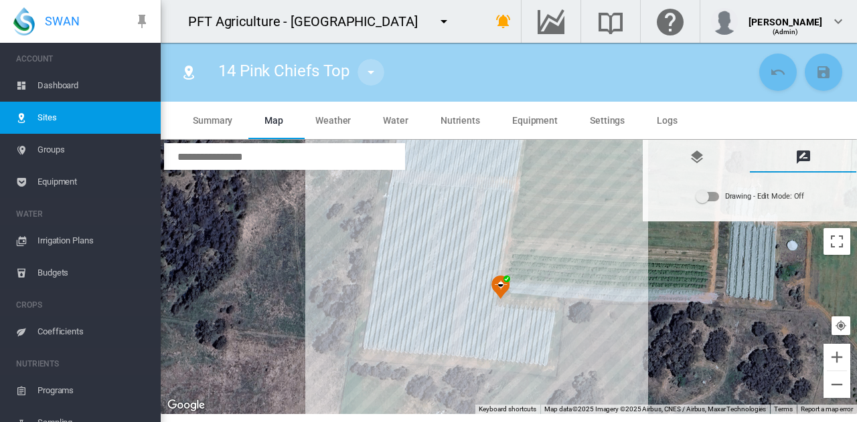
click at [372, 73] on md-icon "icon-menu-down" at bounding box center [371, 72] width 16 height 16
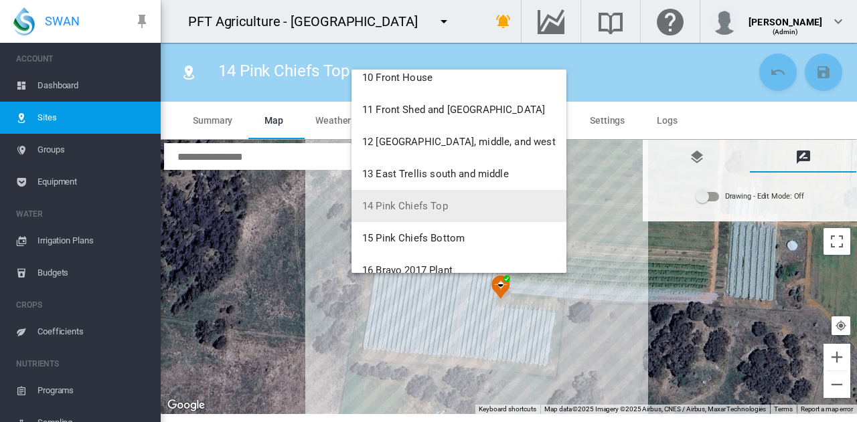
scroll to position [402, 0]
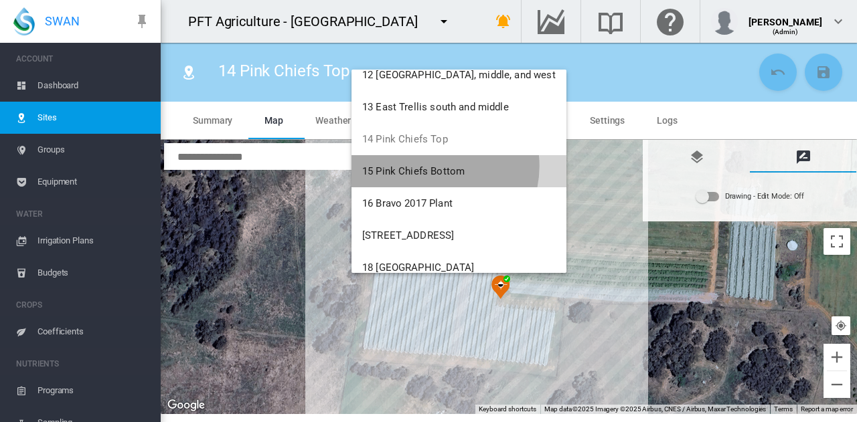
click at [433, 166] on span "15 Pink Chiefs Bottom" at bounding box center [413, 171] width 102 height 12
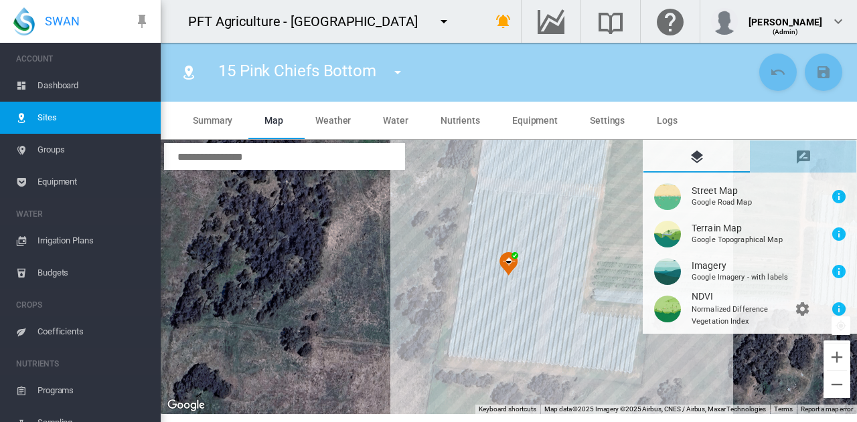
click at [800, 153] on md-icon "icon-message-draw" at bounding box center [803, 157] width 16 height 16
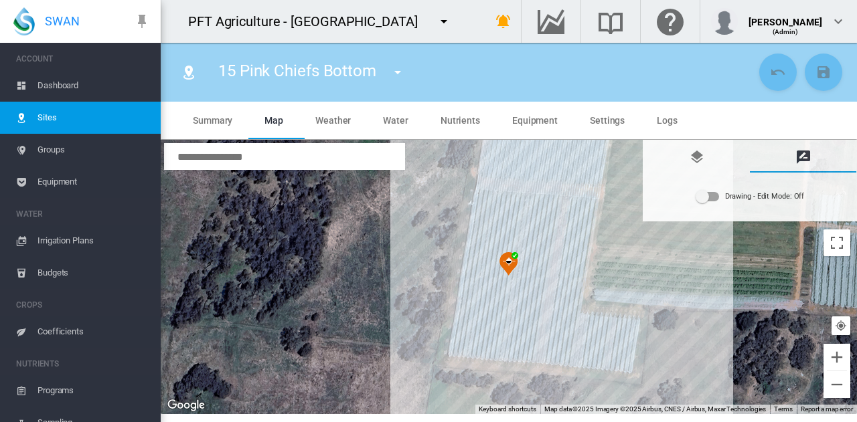
click at [714, 199] on div "Drawing - Edit Mode:\a Off" at bounding box center [707, 196] width 23 height 9
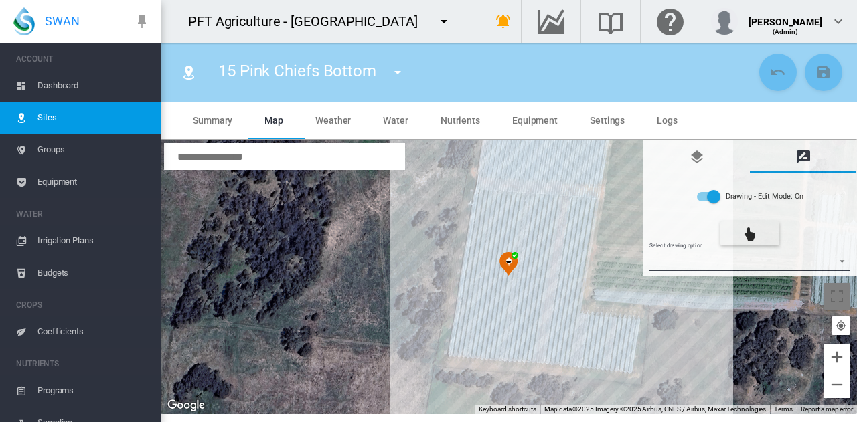
click at [712, 264] on md-select "Select drawing option ... None Site (IMU) Site Health Area Flow Meter Weather S…" at bounding box center [749, 261] width 201 height 20
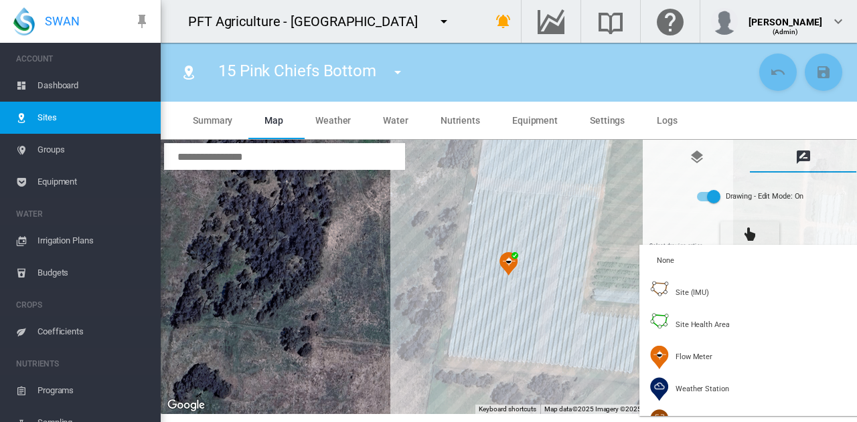
type input "*"
type input "**"
type input "****"
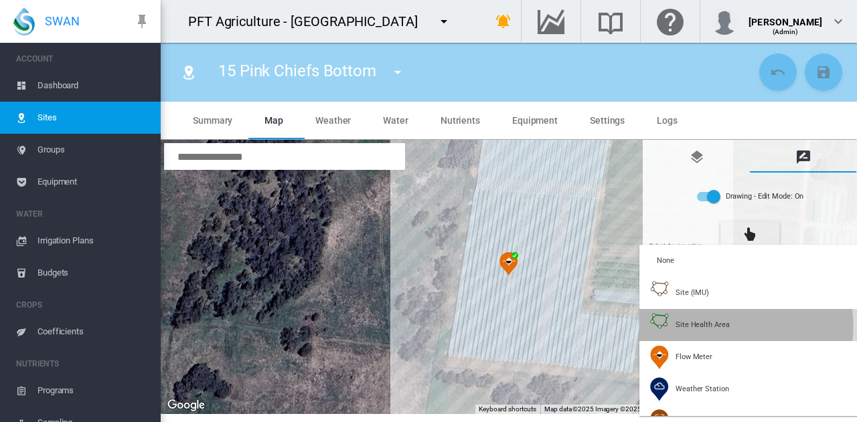
click at [711, 326] on span "Site Health Area" at bounding box center [702, 325] width 54 height 10
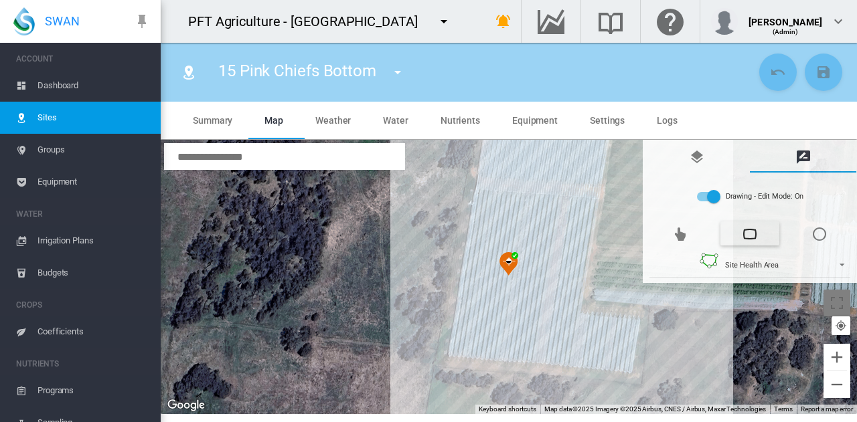
click at [479, 199] on div at bounding box center [509, 277] width 696 height 274
click at [559, 205] on div at bounding box center [509, 277] width 696 height 274
click at [533, 357] on div at bounding box center [509, 277] width 696 height 274
click at [454, 350] on div at bounding box center [509, 277] width 696 height 274
click at [477, 196] on div at bounding box center [509, 277] width 696 height 274
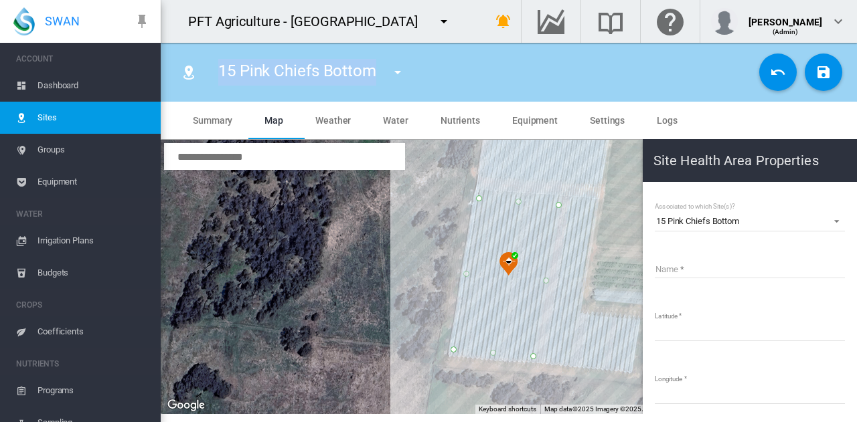
drag, startPoint x: 375, startPoint y: 74, endPoint x: 221, endPoint y: 70, distance: 154.0
click at [221, 70] on span "15 Pink Chiefs Bottom" at bounding box center [297, 71] width 158 height 19
copy span "15 Pink Chiefs Bottom"
click at [766, 270] on input "Name" at bounding box center [750, 268] width 190 height 20
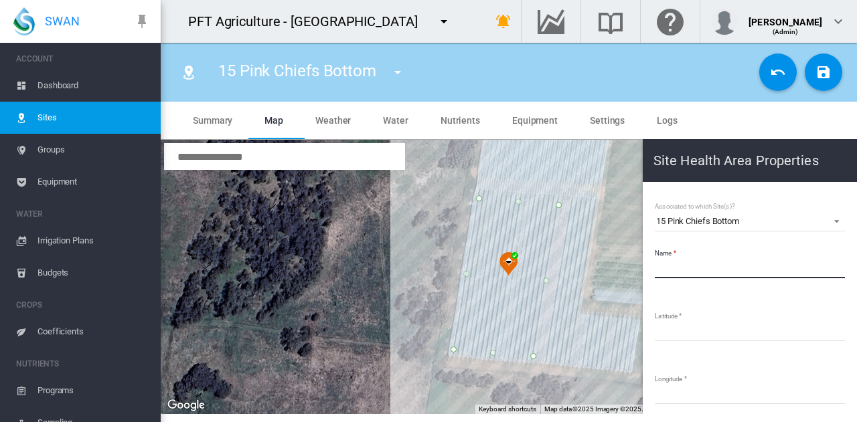
paste input "**********"
type input "**********"
click at [817, 64] on md-icon "icon-content-save" at bounding box center [823, 72] width 16 height 16
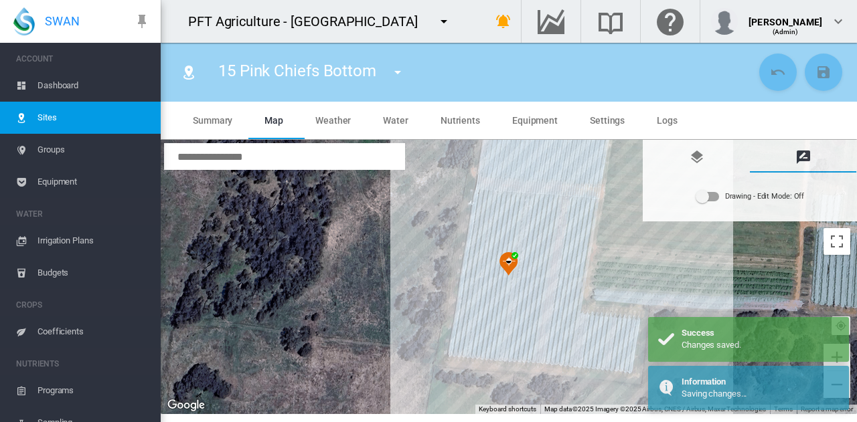
click at [395, 74] on md-icon "icon-menu-down" at bounding box center [398, 72] width 16 height 16
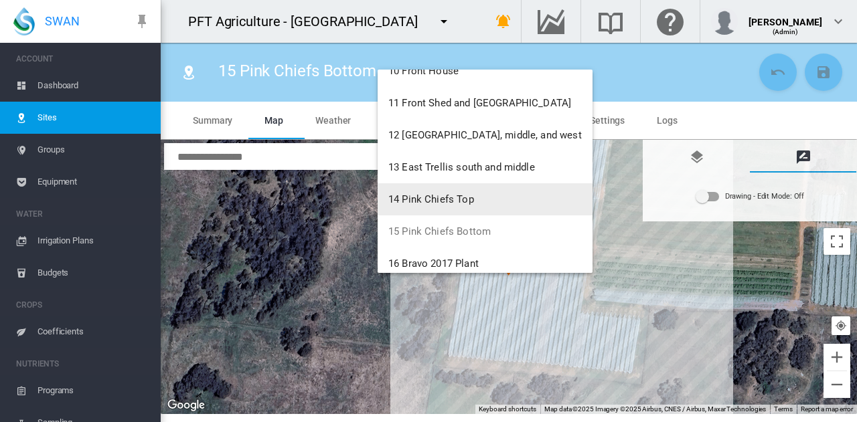
scroll to position [402, 0]
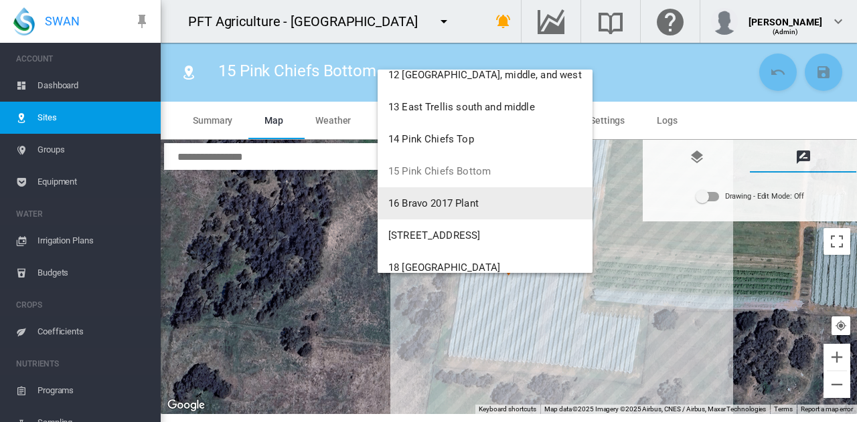
click at [428, 204] on span "16 Bravo 2017 Plant" at bounding box center [433, 203] width 90 height 12
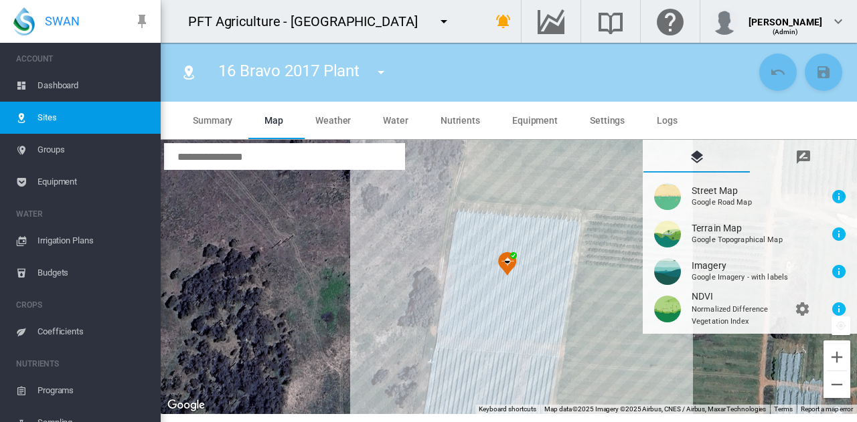
click at [802, 156] on md-icon "icon-message-draw" at bounding box center [803, 157] width 16 height 16
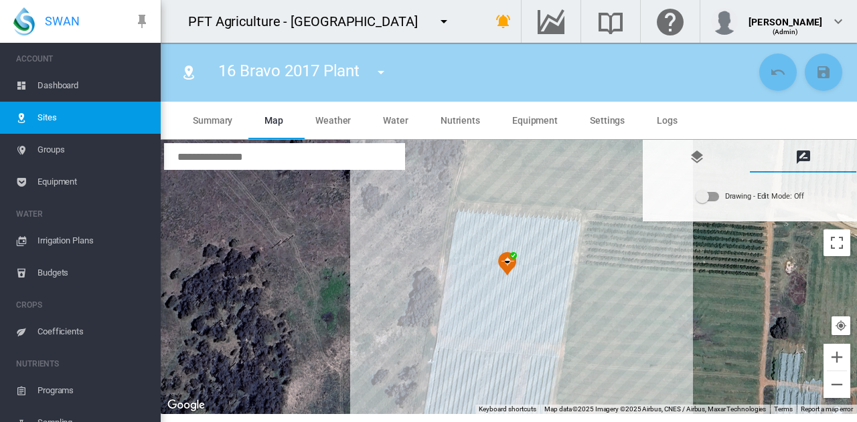
click at [713, 195] on div "Drawing - Edit Mode:\a Off" at bounding box center [707, 196] width 23 height 9
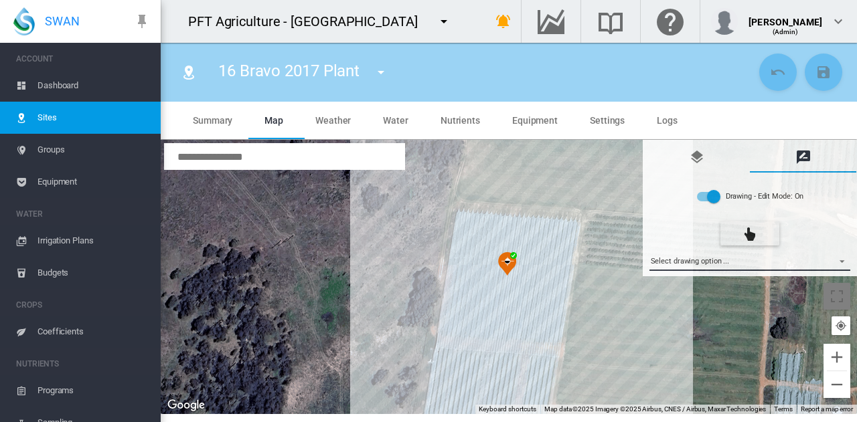
click at [708, 264] on md-select "Select drawing option ... None Site (IMU) Site Health Area Flow Meter Weather S…" at bounding box center [749, 261] width 201 height 20
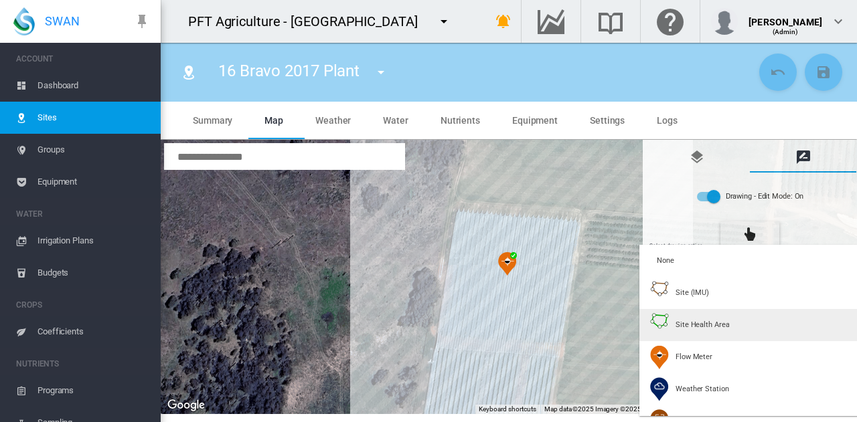
click at [673, 319] on div "Site Health Area" at bounding box center [689, 325] width 79 height 24
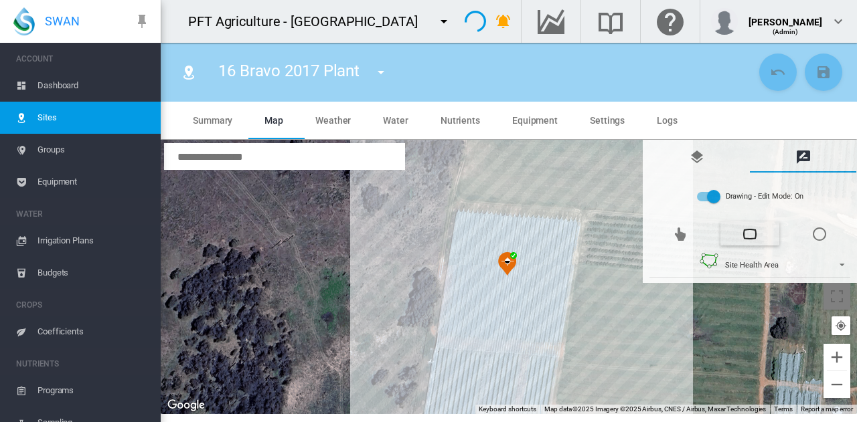
type input "*"
type input "**"
type input "****"
click at [460, 218] on div at bounding box center [509, 277] width 696 height 274
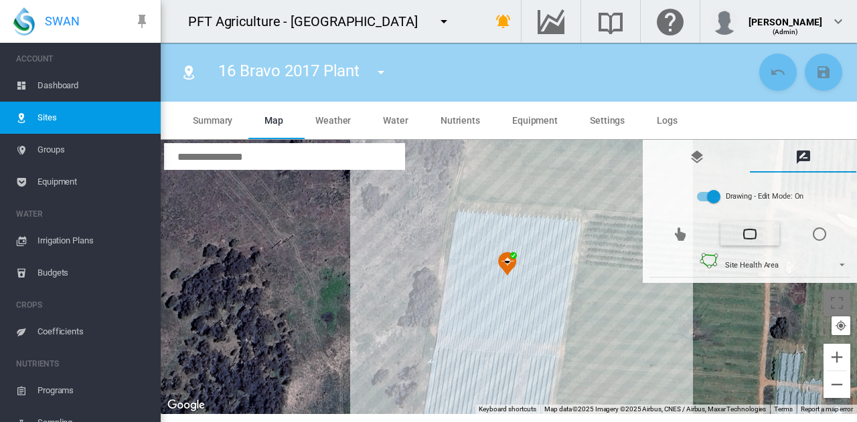
click at [571, 228] on div at bounding box center [509, 277] width 696 height 274
click at [552, 337] on div at bounding box center [509, 277] width 696 height 274
click at [443, 329] on div at bounding box center [509, 277] width 696 height 274
click at [463, 216] on div at bounding box center [509, 277] width 696 height 274
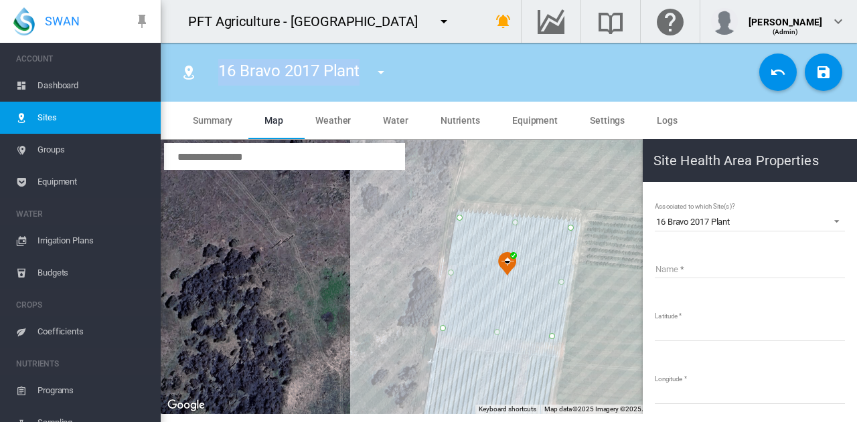
drag, startPoint x: 222, startPoint y: 70, endPoint x: 361, endPoint y: 64, distance: 139.3
click at [361, 64] on div "16 Bravo 2017 Plant 01 Bravo Grafts South 02 Bravo Grafts Middle 03 Bravo Graft…" at bounding box center [308, 72] width 204 height 37
copy span "16 Bravo 2017 Plant"
click at [773, 270] on input "Name" at bounding box center [750, 268] width 190 height 20
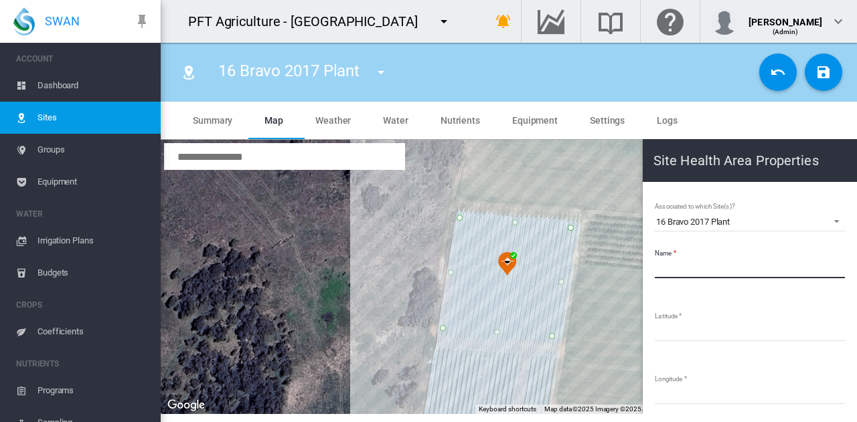
paste input "**********"
type input "**********"
click at [827, 73] on md-icon "icon-content-save" at bounding box center [823, 72] width 16 height 16
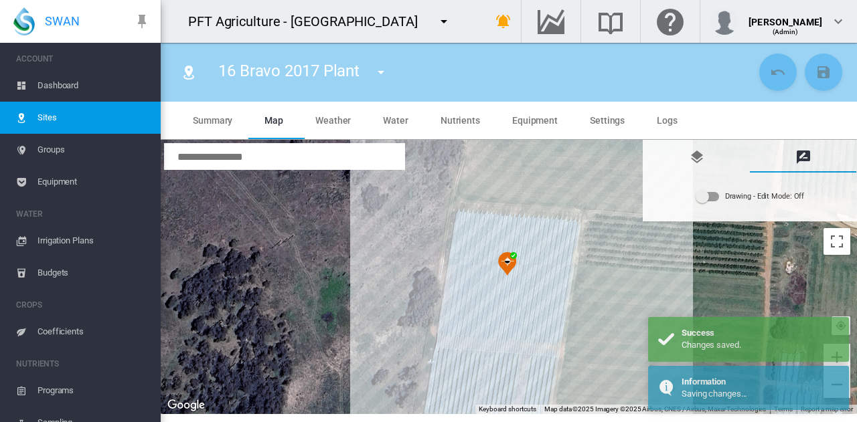
click at [386, 72] on md-icon "icon-menu-down" at bounding box center [381, 72] width 16 height 16
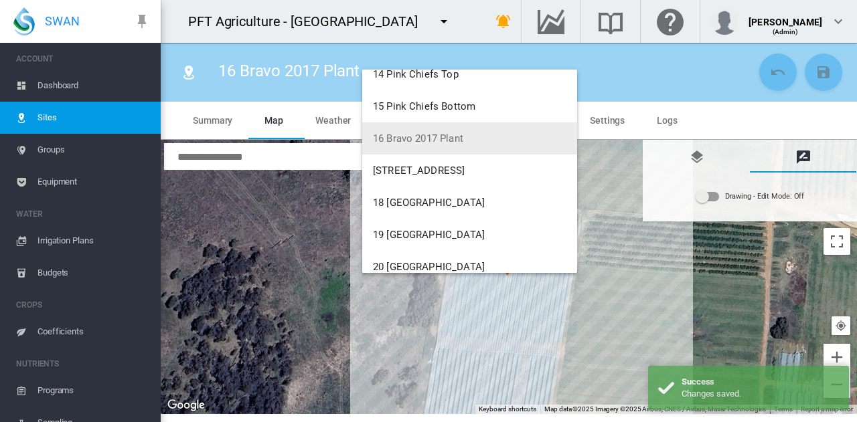
scroll to position [469, 0]
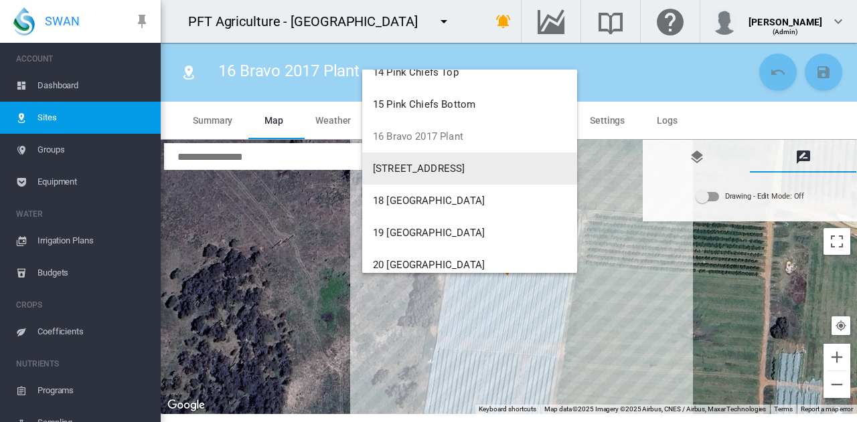
click at [436, 173] on span "[STREET_ADDRESS]" at bounding box center [419, 169] width 92 height 12
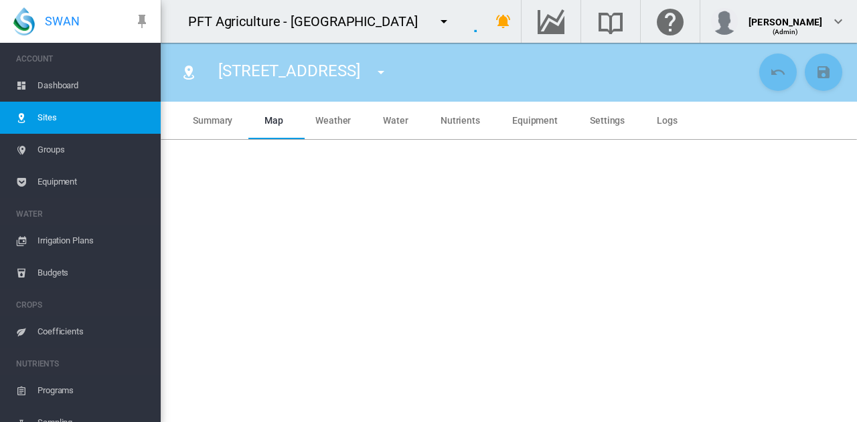
type input "**********"
type input "****"
type input "*********"
type input "***"
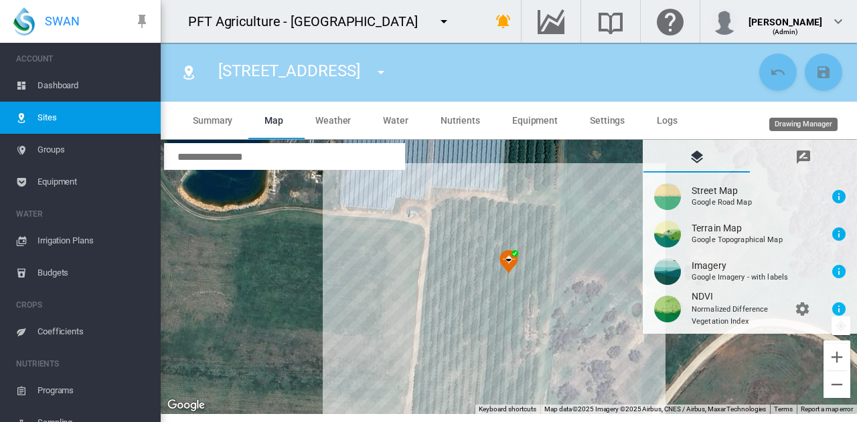
click at [808, 156] on md-icon "icon-message-draw" at bounding box center [803, 157] width 16 height 16
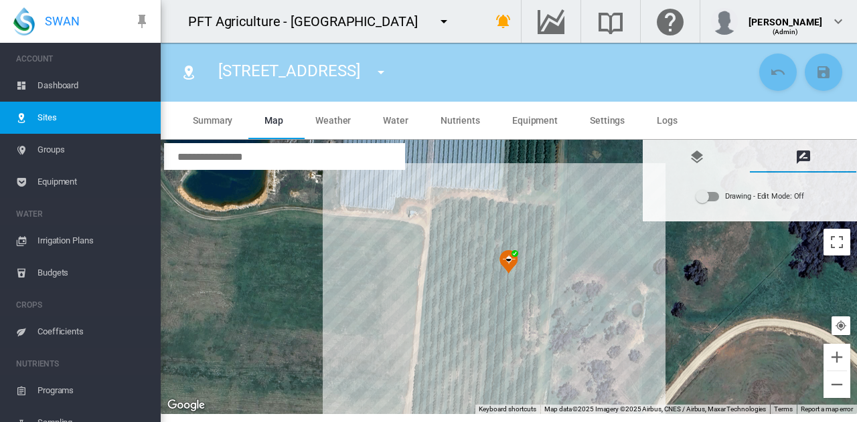
click at [709, 195] on div "Drawing - Edit Mode:\a Off" at bounding box center [701, 196] width 13 height 13
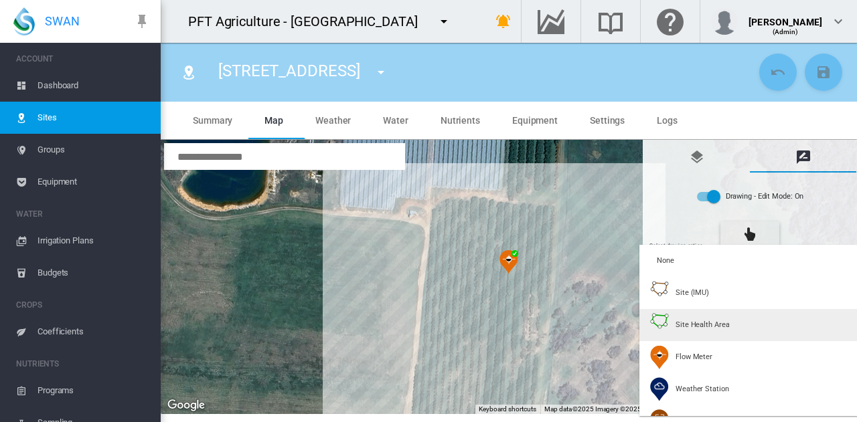
type input "*"
type input "**"
type input "****"
click at [713, 324] on span "Site Health Area" at bounding box center [702, 325] width 54 height 10
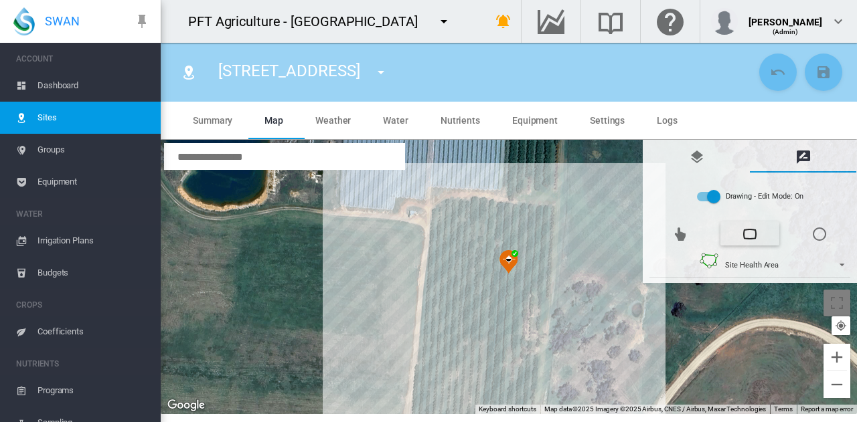
click at [481, 206] on div at bounding box center [509, 277] width 696 height 274
drag, startPoint x: 471, startPoint y: 338, endPoint x: 503, endPoint y: 342, distance: 33.0
click at [471, 338] on div at bounding box center [509, 277] width 696 height 274
click at [527, 347] on div at bounding box center [509, 277] width 696 height 274
click at [533, 292] on div at bounding box center [509, 277] width 696 height 274
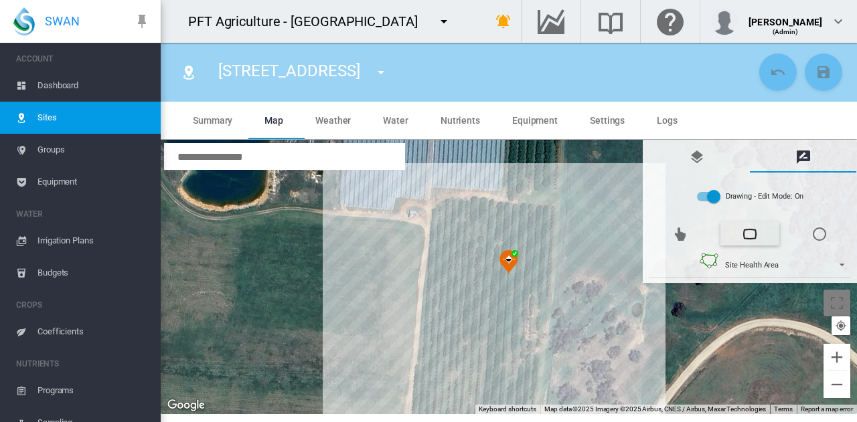
click at [542, 293] on div at bounding box center [509, 277] width 696 height 274
click at [546, 213] on div at bounding box center [509, 277] width 696 height 274
click at [482, 207] on div at bounding box center [509, 277] width 696 height 274
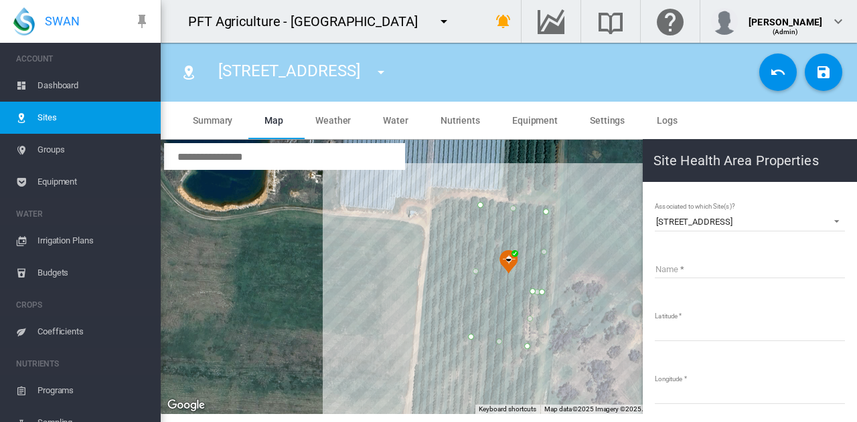
drag, startPoint x: 221, startPoint y: 74, endPoint x: 353, endPoint y: 68, distance: 132.7
click at [353, 68] on span "[STREET_ADDRESS]" at bounding box center [288, 71] width 141 height 19
copy span "[STREET_ADDRESS]"
click at [691, 275] on input "Name" at bounding box center [750, 268] width 190 height 20
paste input "**********"
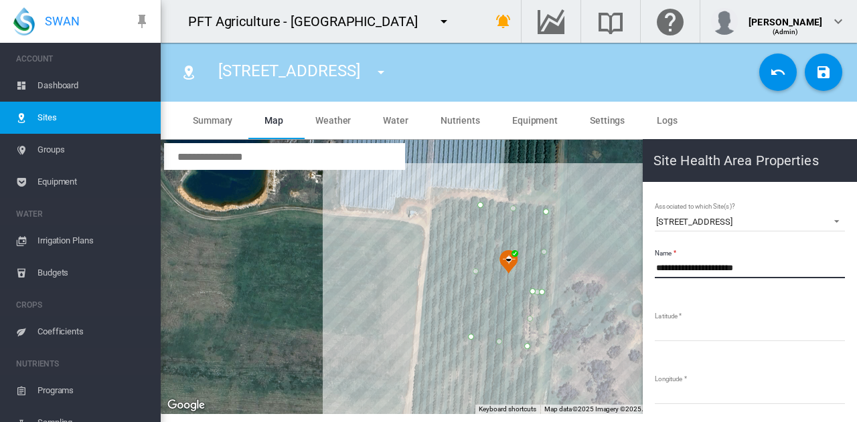
type input "**********"
click at [830, 88] on button "Save Changes" at bounding box center [823, 72] width 37 height 37
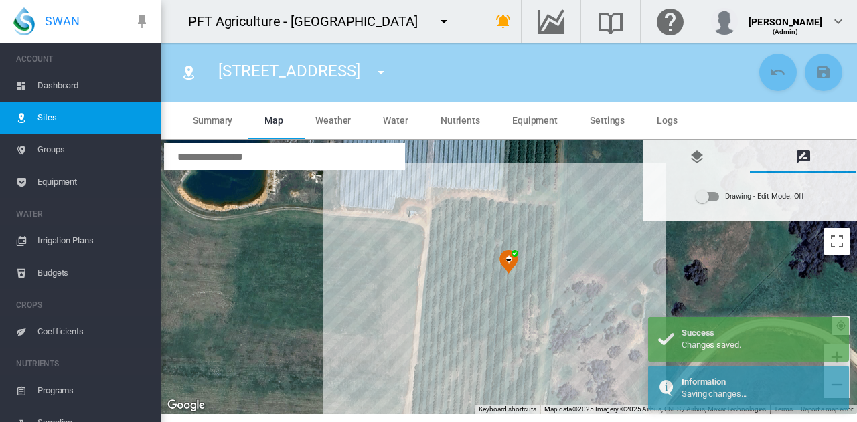
click at [377, 76] on md-icon "icon-menu-down" at bounding box center [381, 72] width 16 height 16
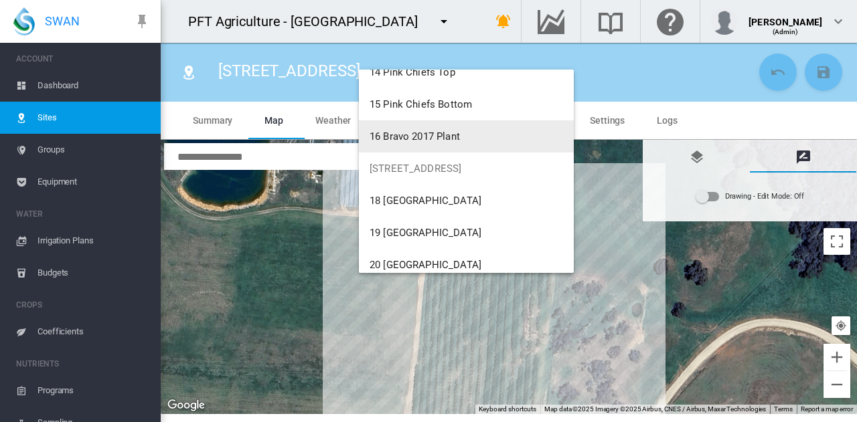
scroll to position [535, 0]
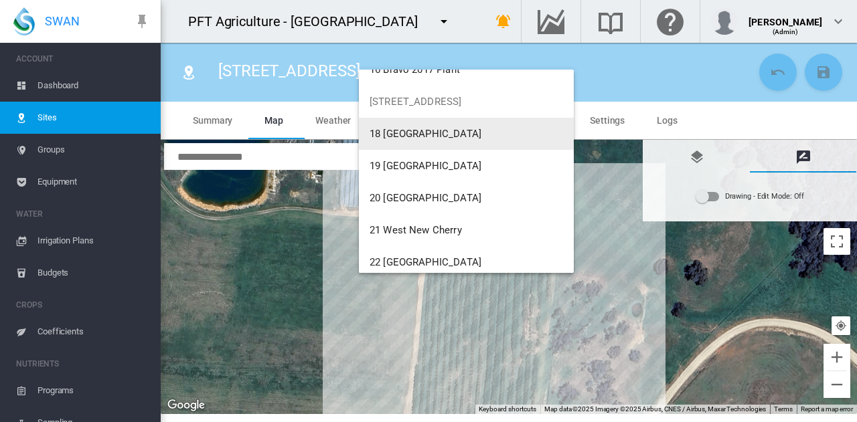
click at [438, 136] on span "18 [GEOGRAPHIC_DATA]" at bounding box center [425, 134] width 112 height 12
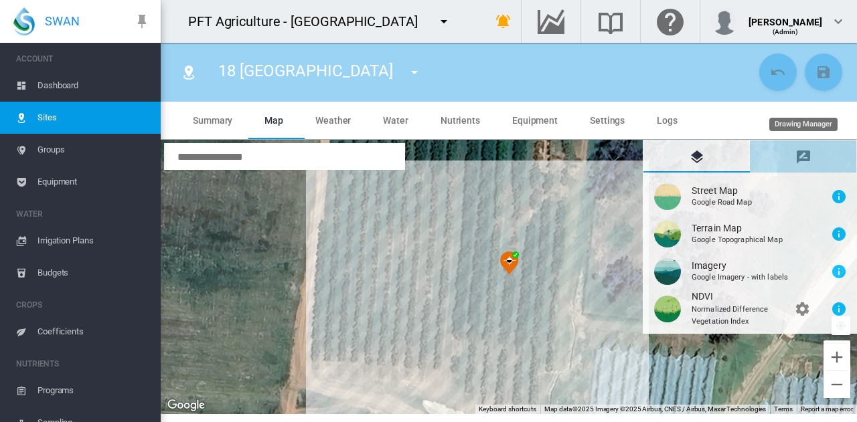
click at [817, 160] on md-tab-item "Drawing Manager" at bounding box center [803, 157] width 106 height 32
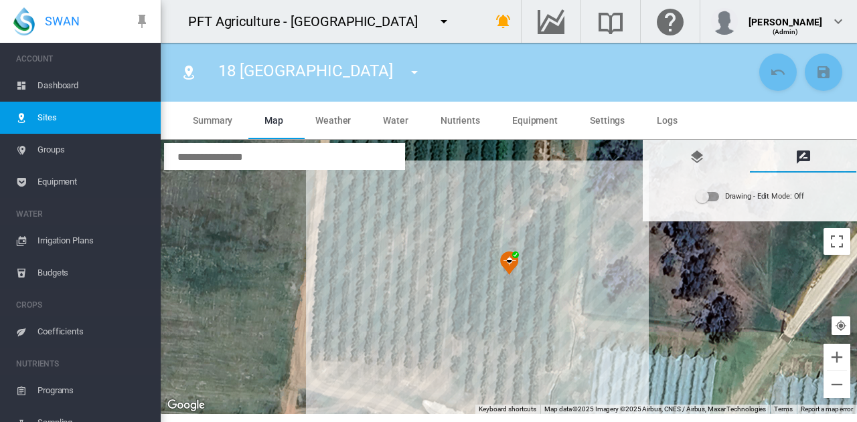
click at [714, 200] on div "Drawing - Edit Mode:\a Off" at bounding box center [707, 196] width 23 height 9
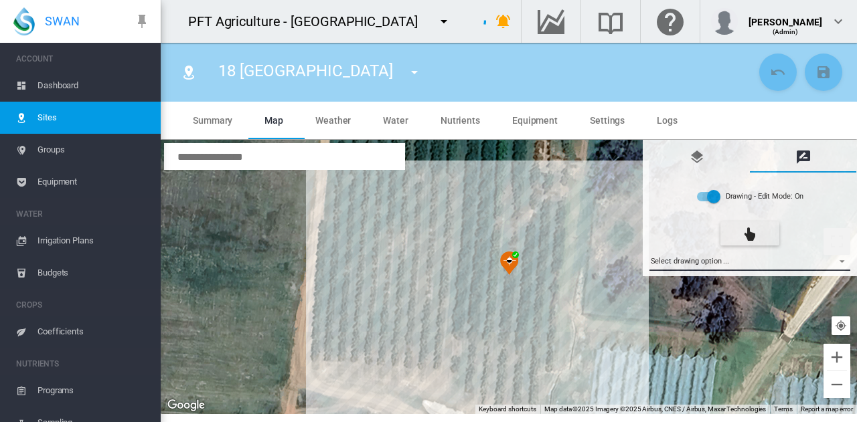
click at [740, 262] on md-select "Select drawing option ... None Site (IMU) Site Health Area Flow Meter Weather S…" at bounding box center [749, 261] width 201 height 20
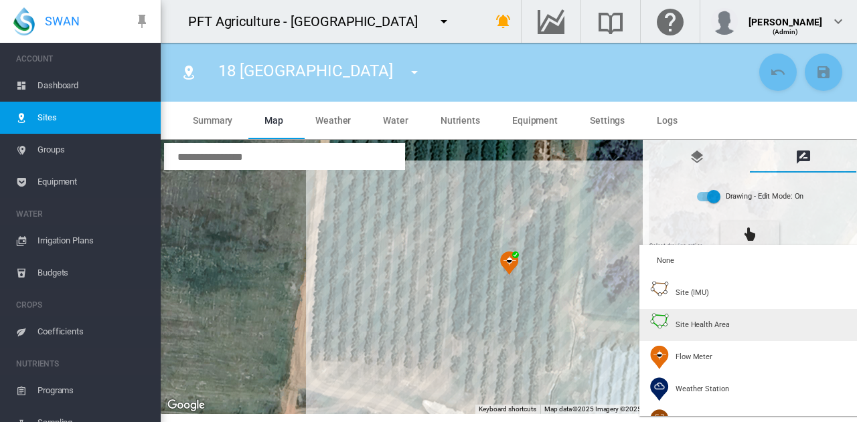
click at [673, 325] on div "Site Health Area" at bounding box center [689, 325] width 79 height 24
type input "*"
type input "**"
type input "***"
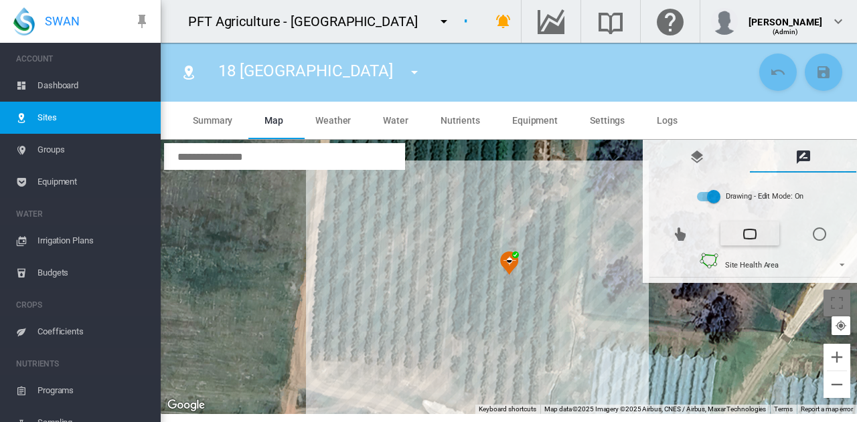
click at [474, 205] on div at bounding box center [509, 277] width 696 height 274
click at [555, 220] on div at bounding box center [509, 277] width 696 height 274
drag, startPoint x: 541, startPoint y: 350, endPoint x: 523, endPoint y: 339, distance: 20.4
click at [541, 349] on div at bounding box center [509, 277] width 696 height 274
drag, startPoint x: 463, startPoint y: 329, endPoint x: 480, endPoint y: 235, distance: 95.2
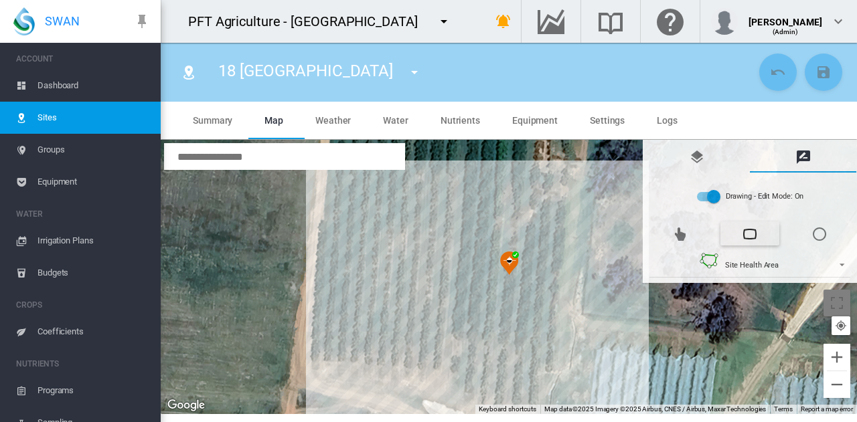
click at [464, 325] on div at bounding box center [509, 277] width 696 height 274
click at [464, 329] on div at bounding box center [509, 277] width 696 height 274
click at [473, 206] on div at bounding box center [509, 277] width 696 height 274
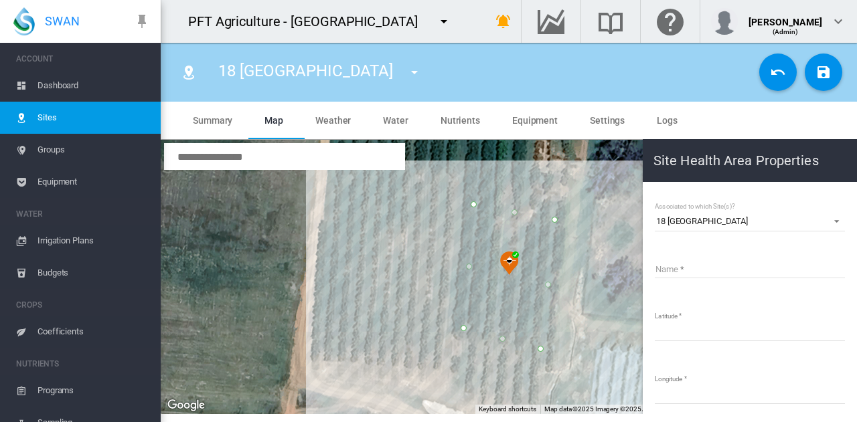
click at [264, 78] on span "18 [GEOGRAPHIC_DATA]" at bounding box center [305, 71] width 175 height 19
drag, startPoint x: 220, startPoint y: 71, endPoint x: 359, endPoint y: 68, distance: 138.6
click at [359, 68] on div "18 Old Kordia South 01 Bravo Grafts South 02 Bravo Grafts Middle 03 Bravo Graft…" at bounding box center [325, 72] width 238 height 37
copy span "18 [GEOGRAPHIC_DATA]"
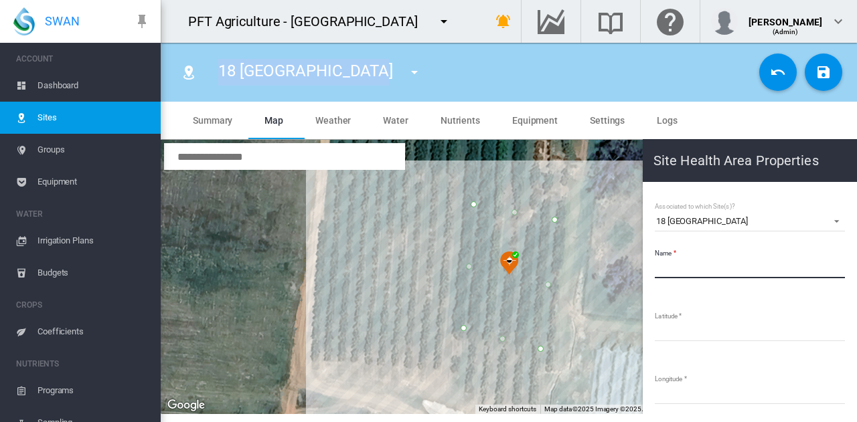
click at [742, 274] on input "Name" at bounding box center [750, 268] width 190 height 20
paste input "**********"
type input "**********"
click at [824, 73] on md-icon "icon-content-save" at bounding box center [823, 72] width 16 height 16
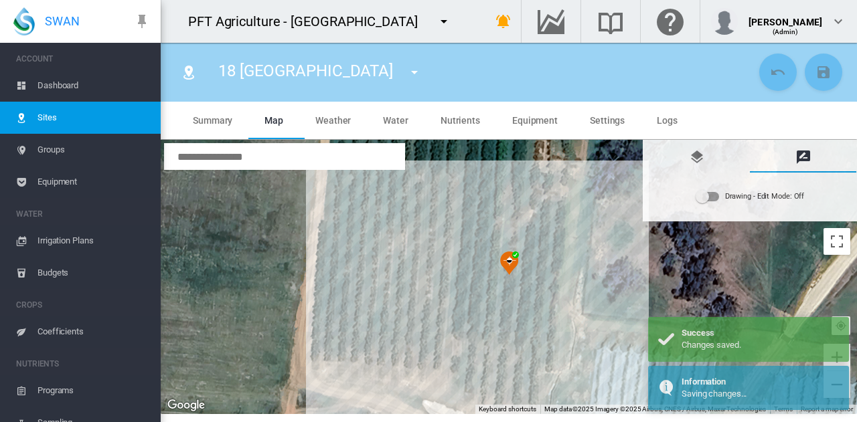
click at [397, 68] on md-menu "01 Bravo Grafts South 02 Bravo Grafts Middle 03 Bravo Grafts North 04 NorthWest…" at bounding box center [414, 71] width 35 height 19
click at [406, 75] on md-icon "icon-menu-down" at bounding box center [414, 72] width 16 height 16
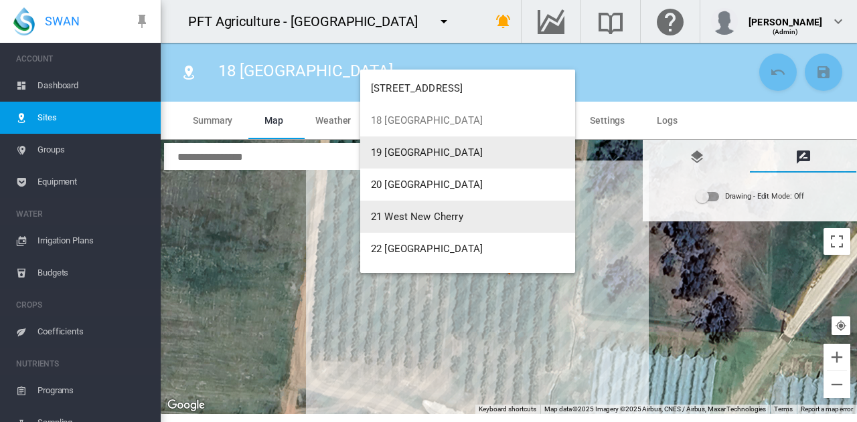
scroll to position [535, 0]
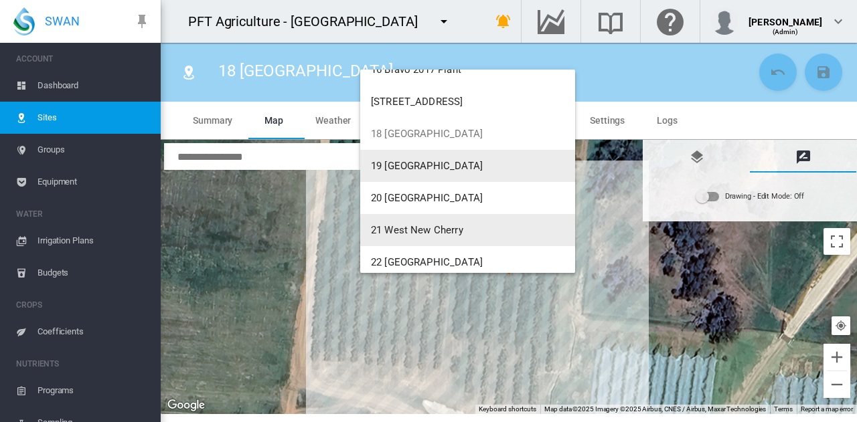
click at [477, 173] on button "19 [GEOGRAPHIC_DATA]" at bounding box center [467, 166] width 215 height 32
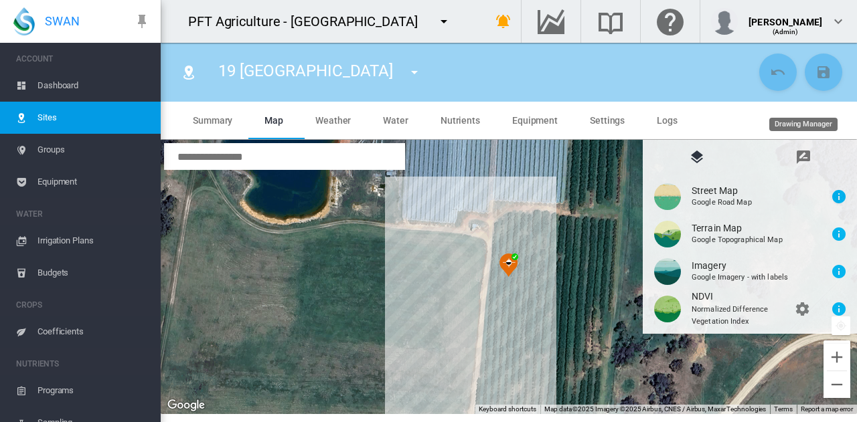
click at [803, 159] on md-icon "icon-message-draw" at bounding box center [803, 157] width 16 height 16
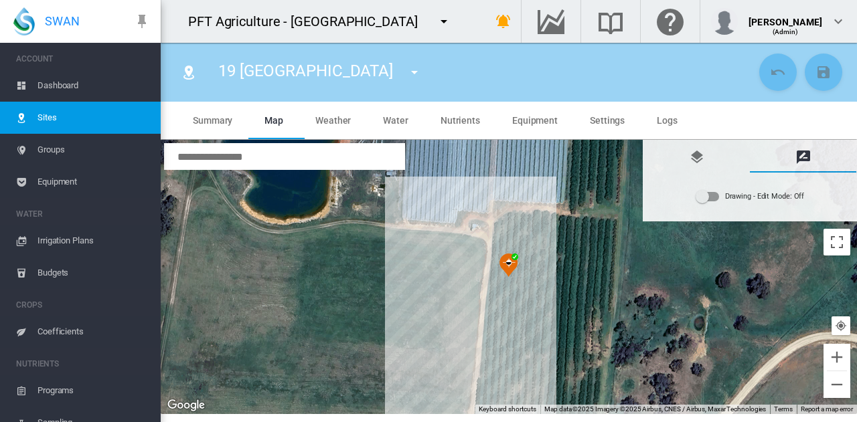
click at [708, 193] on div "Drawing - Edit Mode:\a Off" at bounding box center [701, 196] width 13 height 13
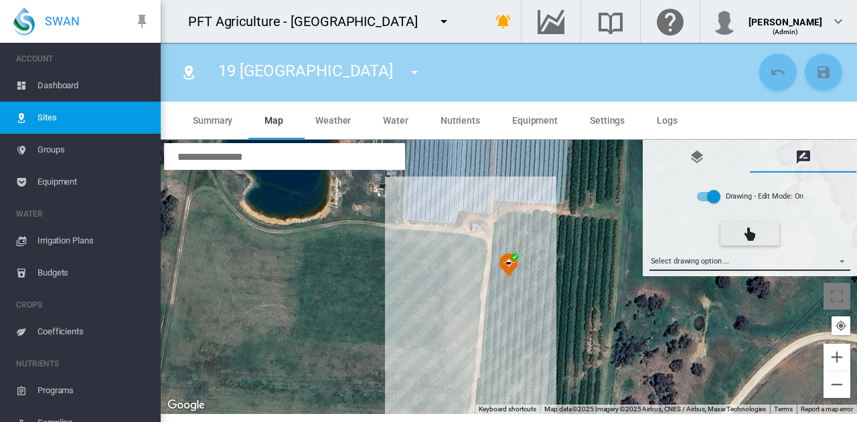
click at [742, 266] on md-select "Select drawing option ... None Site (IMU) Site Health Area Flow Meter Weather S…" at bounding box center [749, 261] width 201 height 20
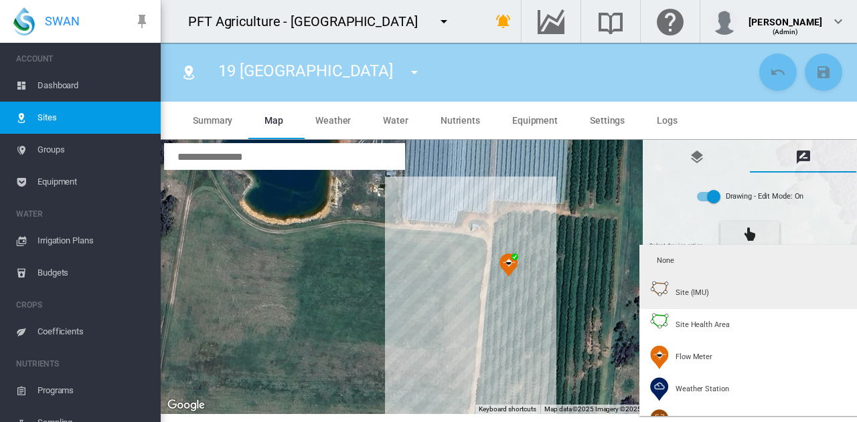
type input "*"
type input "**"
type input "****"
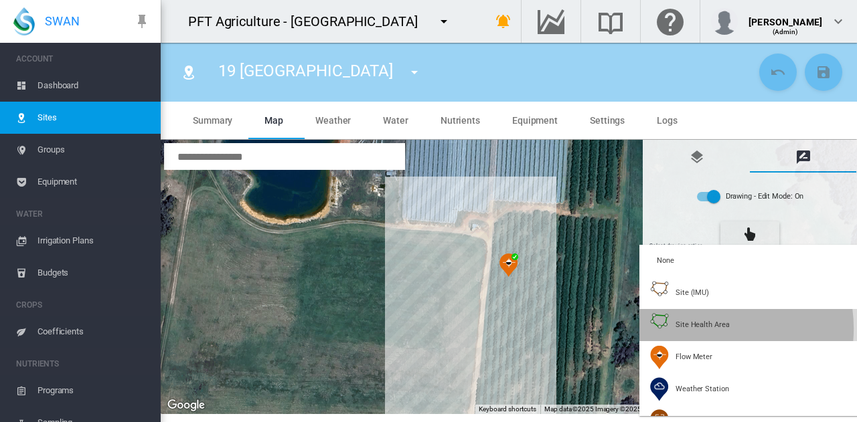
click at [703, 329] on span "Site Health Area" at bounding box center [702, 325] width 54 height 10
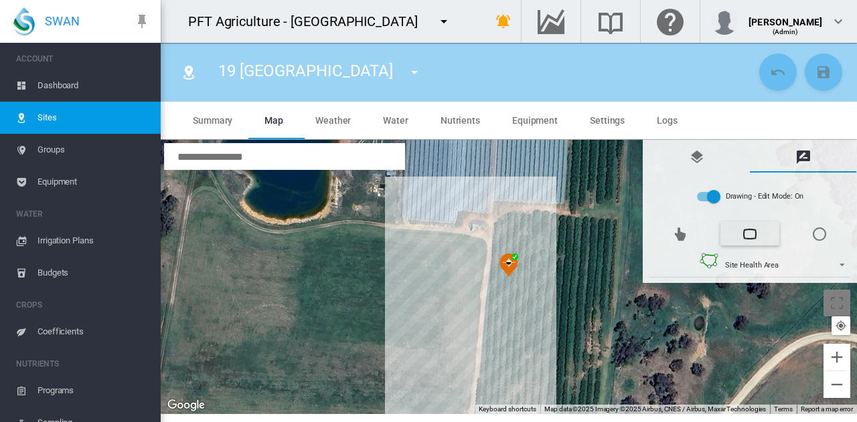
click at [499, 225] on div at bounding box center [509, 277] width 696 height 274
click at [523, 222] on div at bounding box center [509, 277] width 696 height 274
drag, startPoint x: 515, startPoint y: 333, endPoint x: 507, endPoint y: 331, distance: 8.3
click at [515, 333] on div at bounding box center [509, 277] width 696 height 274
click at [491, 330] on div at bounding box center [509, 277] width 696 height 274
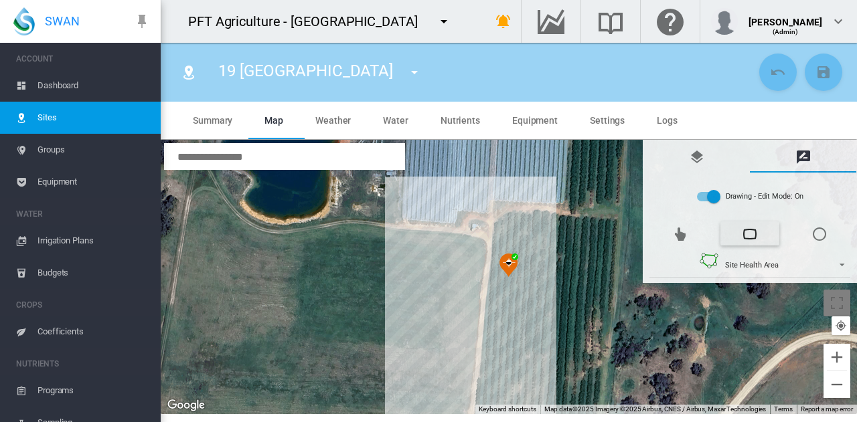
click at [501, 224] on div at bounding box center [509, 277] width 696 height 274
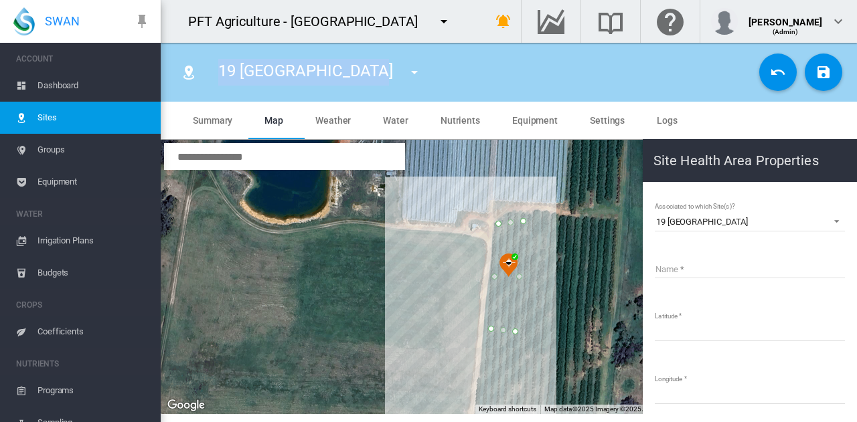
drag, startPoint x: 222, startPoint y: 70, endPoint x: 367, endPoint y: 68, distance: 145.3
click at [367, 68] on div "19 New Kordia North 01 Bravo Grafts South 02 Bravo Grafts Middle 03 Bravo Graft…" at bounding box center [325, 72] width 238 height 37
copy span "19 [GEOGRAPHIC_DATA]"
click at [743, 265] on input "Name" at bounding box center [750, 268] width 190 height 20
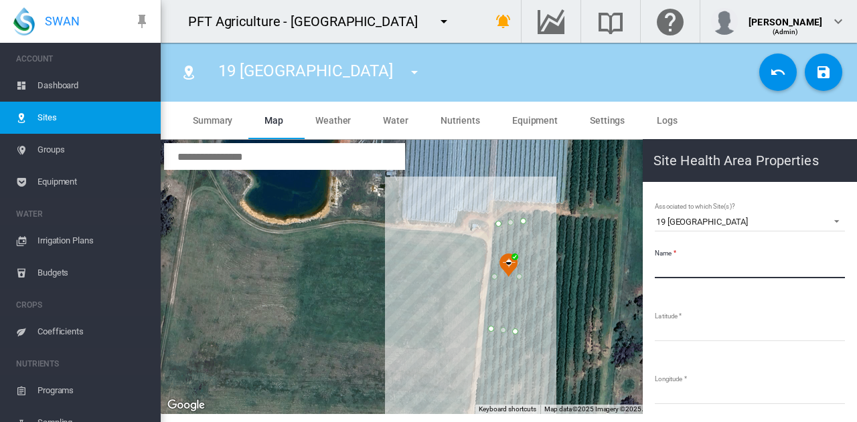
paste input "**********"
type input "**********"
click at [827, 81] on button "Save Changes" at bounding box center [823, 72] width 37 height 37
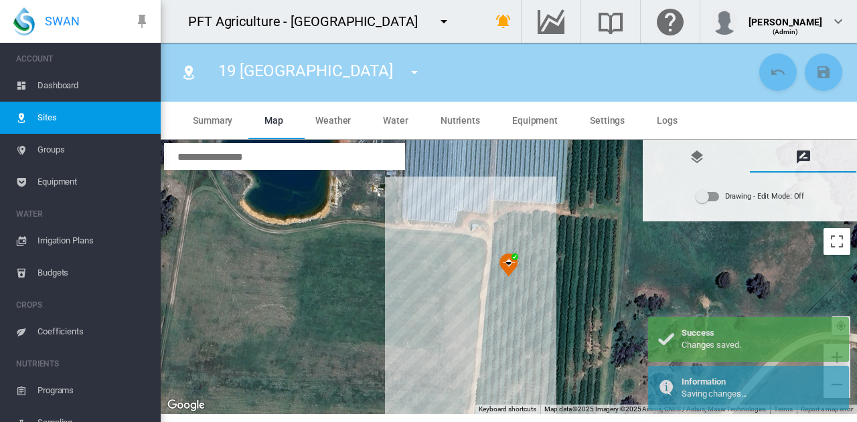
click at [406, 74] on md-icon "icon-menu-down" at bounding box center [414, 72] width 16 height 16
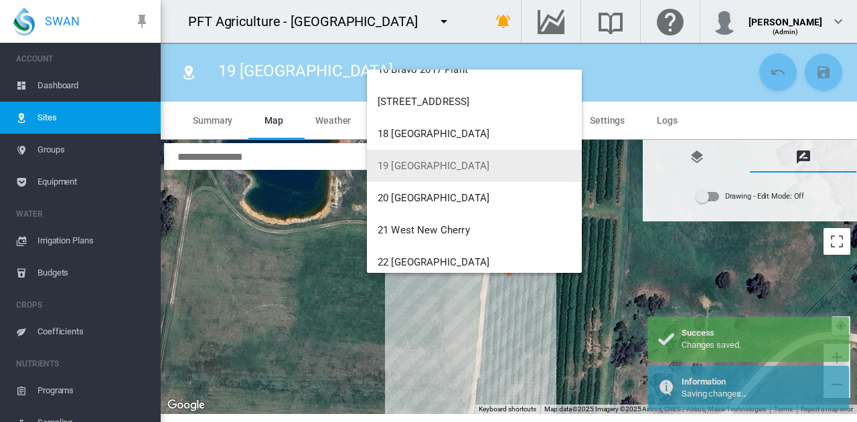
scroll to position [602, 0]
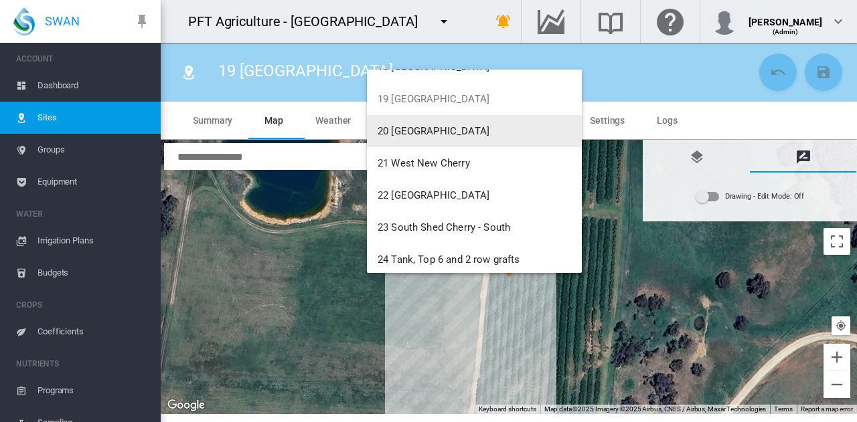
click at [430, 137] on button "20 [GEOGRAPHIC_DATA]" at bounding box center [474, 131] width 215 height 32
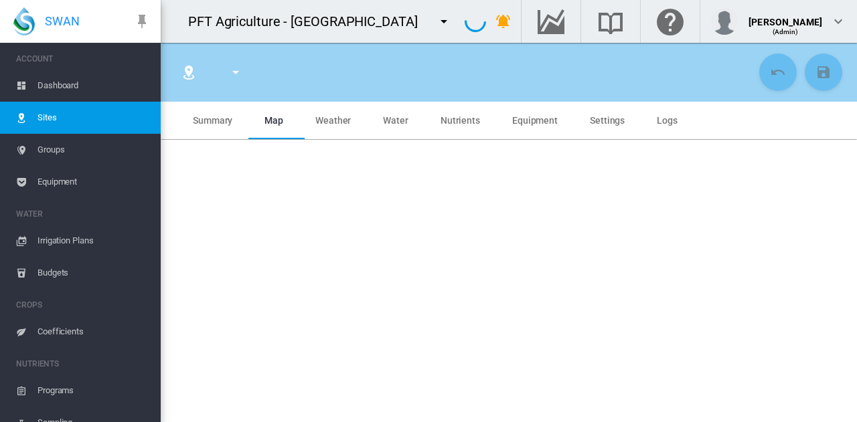
type input "**********"
type input "****"
type input "*********"
type input "***"
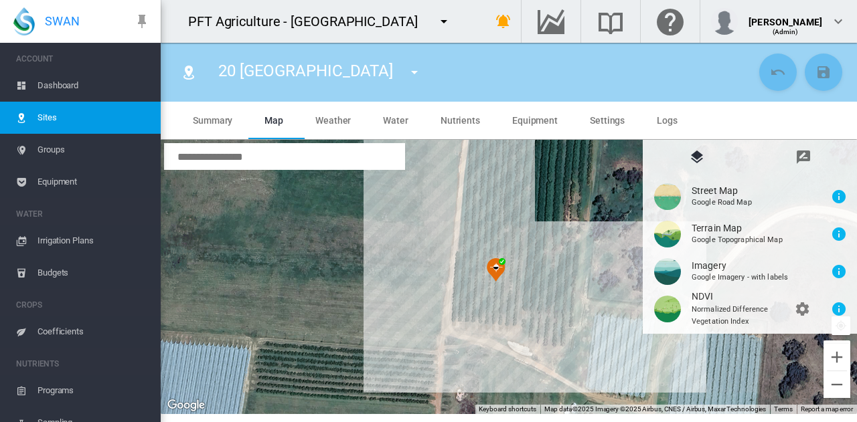
click at [562, 290] on div at bounding box center [509, 277] width 696 height 274
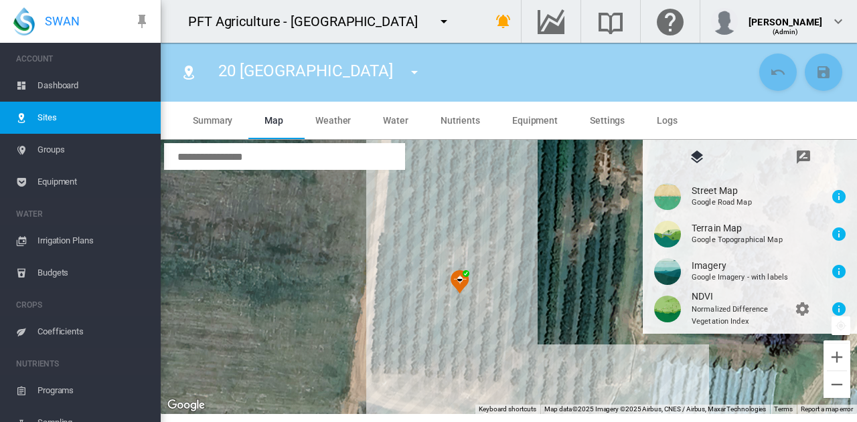
drag, startPoint x: 562, startPoint y: 290, endPoint x: 592, endPoint y: 312, distance: 37.9
click at [592, 312] on div at bounding box center [509, 277] width 696 height 274
click at [807, 161] on md-icon "icon-message-draw" at bounding box center [803, 157] width 16 height 16
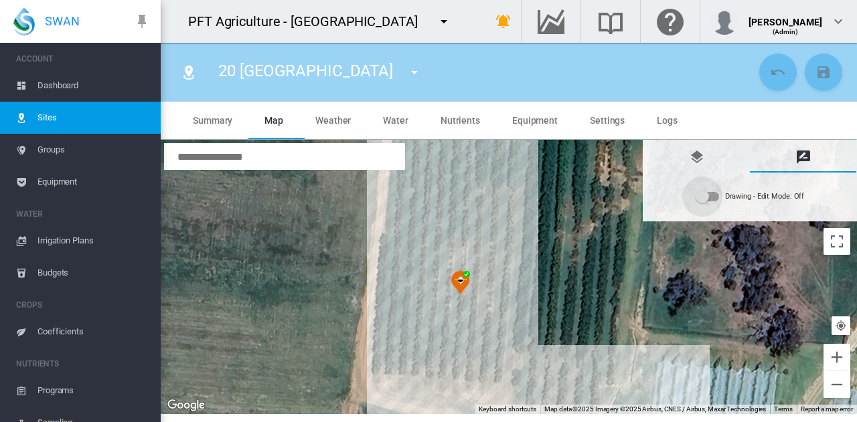
click at [704, 197] on div "Drawing - Edit Mode:\a Off" at bounding box center [701, 196] width 13 height 13
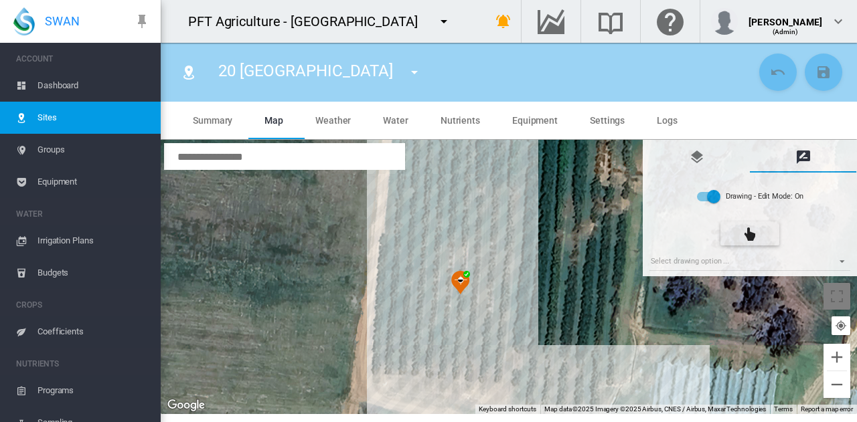
type input "*"
type input "**"
type input "****"
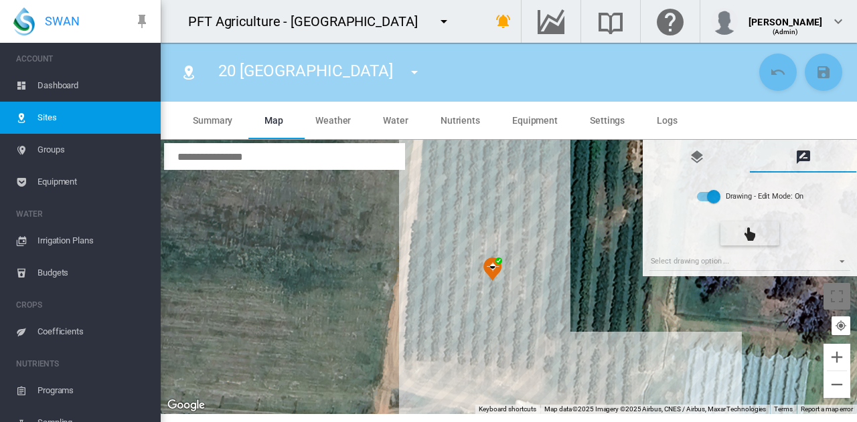
drag, startPoint x: 566, startPoint y: 236, endPoint x: 600, endPoint y: 222, distance: 36.0
click at [600, 222] on div at bounding box center [509, 277] width 696 height 274
click at [703, 263] on md-select "Select drawing option ... None Site (IMU) Site Health Area Flow Meter Weather S…" at bounding box center [749, 261] width 201 height 20
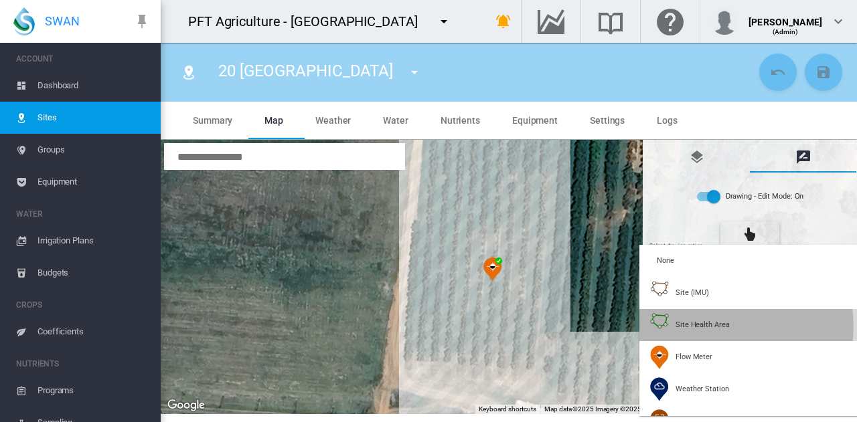
click at [687, 327] on span "Site Health Area" at bounding box center [702, 325] width 54 height 10
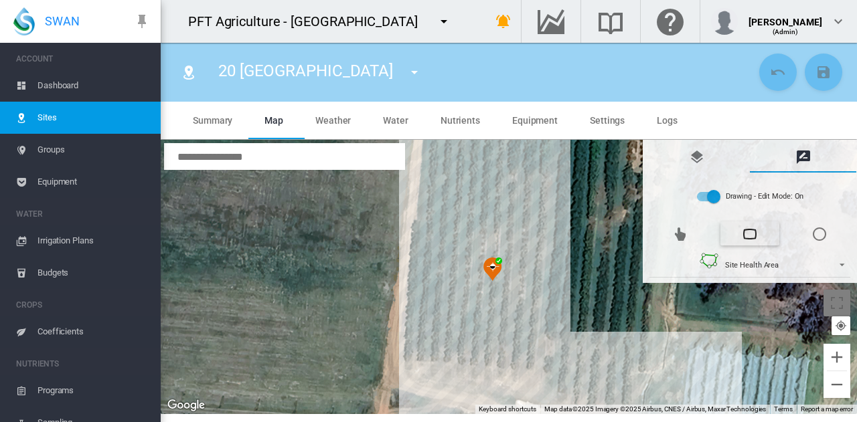
click at [441, 155] on div at bounding box center [509, 277] width 696 height 274
drag, startPoint x: 419, startPoint y: 351, endPoint x: 442, endPoint y: 345, distance: 24.0
click at [420, 349] on div at bounding box center [509, 277] width 696 height 274
click at [419, 353] on div at bounding box center [509, 277] width 696 height 274
click at [513, 357] on div at bounding box center [509, 277] width 696 height 274
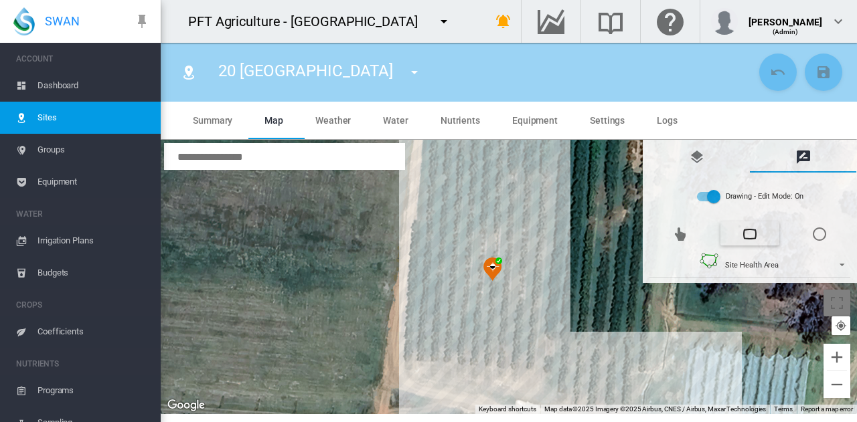
click at [546, 364] on div at bounding box center [509, 277] width 696 height 274
click at [565, 382] on div at bounding box center [509, 277] width 696 height 274
click at [569, 392] on div at bounding box center [509, 277] width 696 height 274
click at [620, 404] on div at bounding box center [509, 277] width 696 height 274
click at [631, 375] on div at bounding box center [509, 277] width 696 height 274
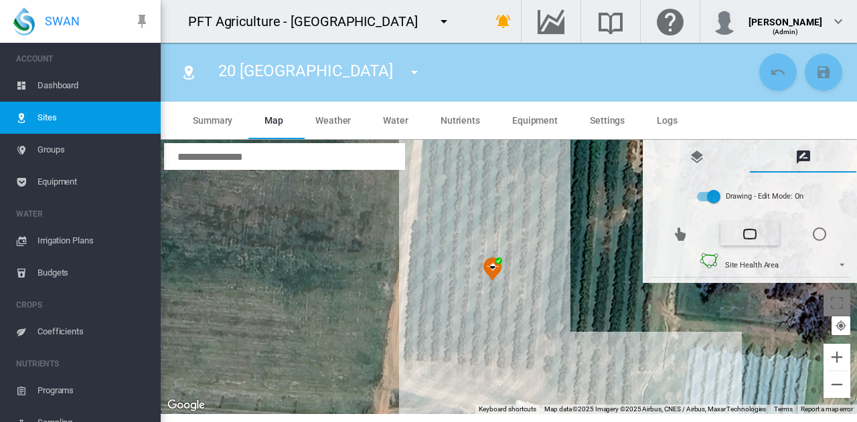
click at [518, 346] on div at bounding box center [509, 277] width 696 height 274
click at [529, 199] on div at bounding box center [509, 277] width 696 height 274
click at [490, 196] on div at bounding box center [509, 277] width 696 height 274
click at [483, 196] on div at bounding box center [509, 277] width 696 height 274
click at [489, 159] on div at bounding box center [509, 277] width 696 height 274
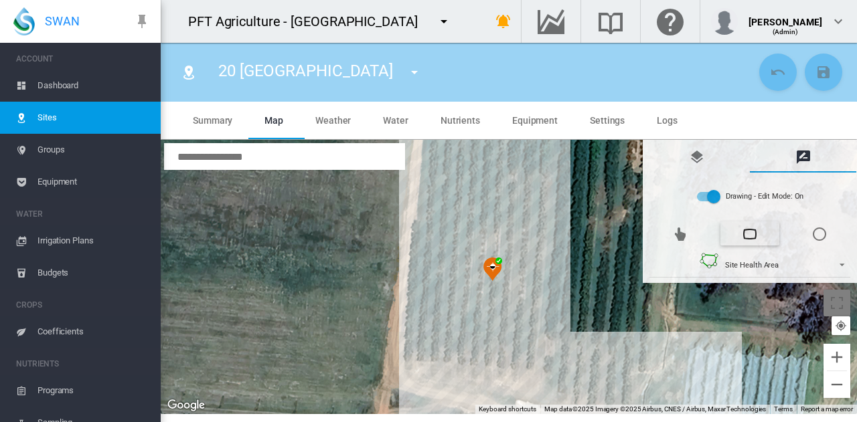
click at [444, 157] on div at bounding box center [509, 277] width 696 height 274
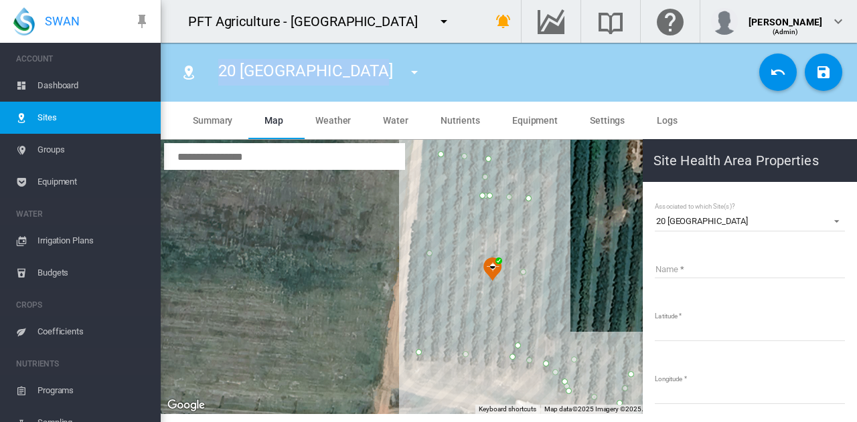
drag, startPoint x: 220, startPoint y: 78, endPoint x: 365, endPoint y: 76, distance: 145.2
click at [365, 76] on span "20 [GEOGRAPHIC_DATA]" at bounding box center [305, 71] width 175 height 19
copy span "20 [GEOGRAPHIC_DATA]"
click at [758, 263] on input "Name" at bounding box center [750, 268] width 190 height 20
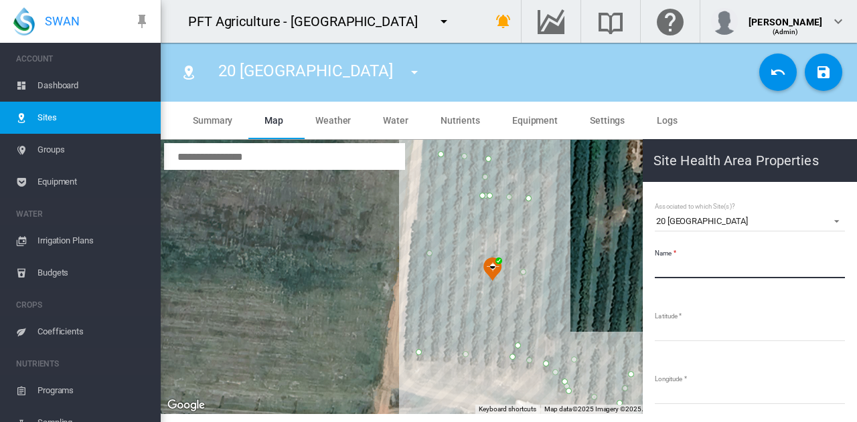
paste input "**********"
type input "**********"
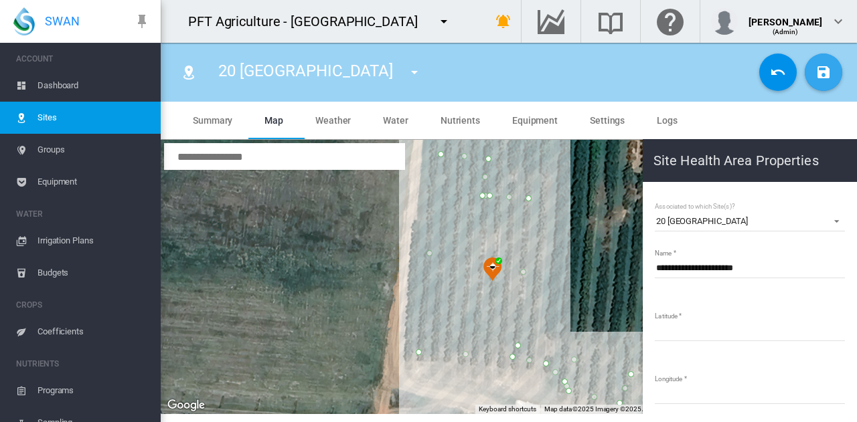
click at [825, 70] on md-icon "icon-content-save" at bounding box center [823, 72] width 16 height 16
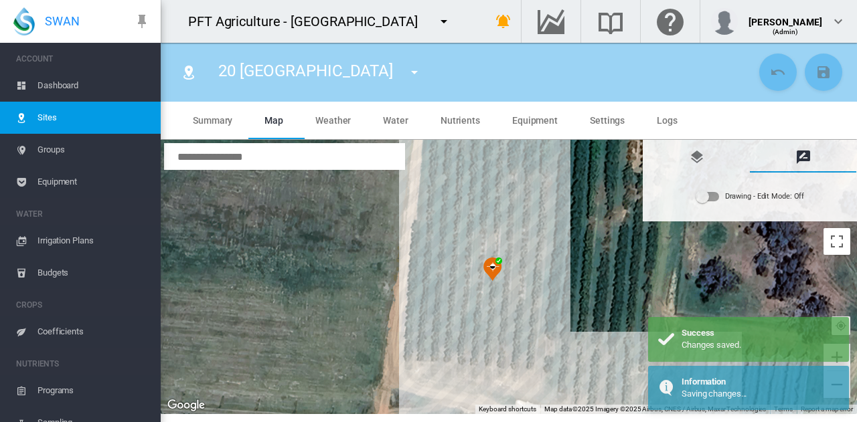
click at [406, 68] on md-icon "icon-menu-down" at bounding box center [414, 72] width 16 height 16
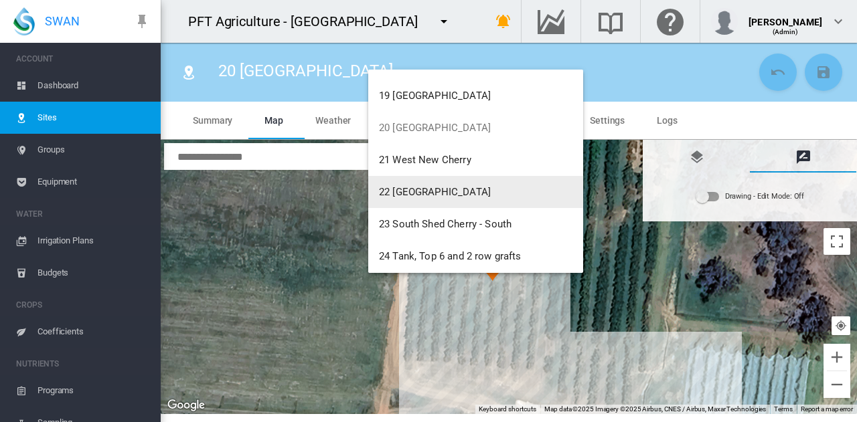
scroll to position [610, 0]
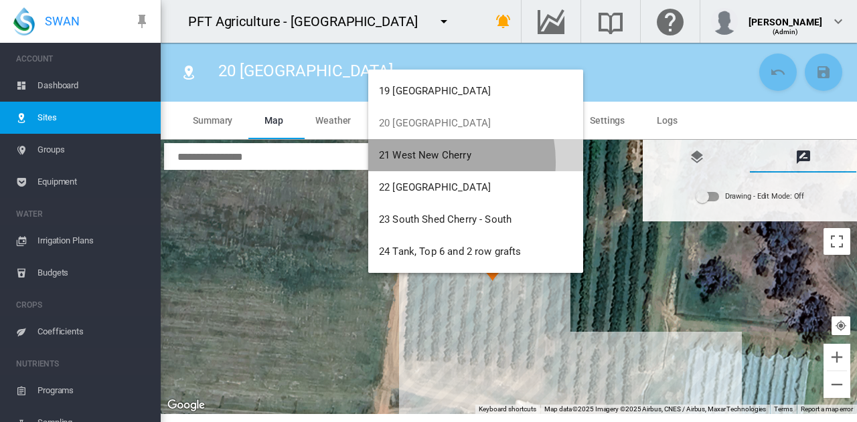
click at [422, 161] on button "21 West New Cherry" at bounding box center [475, 155] width 215 height 32
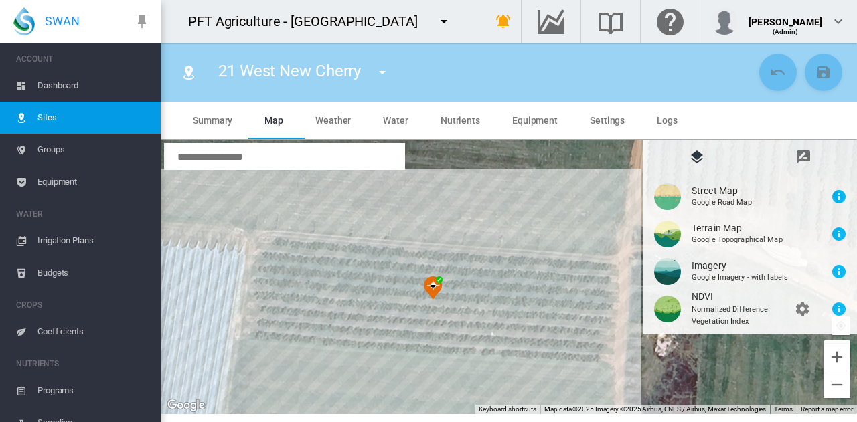
drag, startPoint x: 545, startPoint y: 203, endPoint x: 454, endPoint y: 234, distance: 96.1
click at [454, 234] on div at bounding box center [509, 277] width 696 height 274
click at [808, 155] on md-icon "icon-message-draw" at bounding box center [803, 157] width 16 height 16
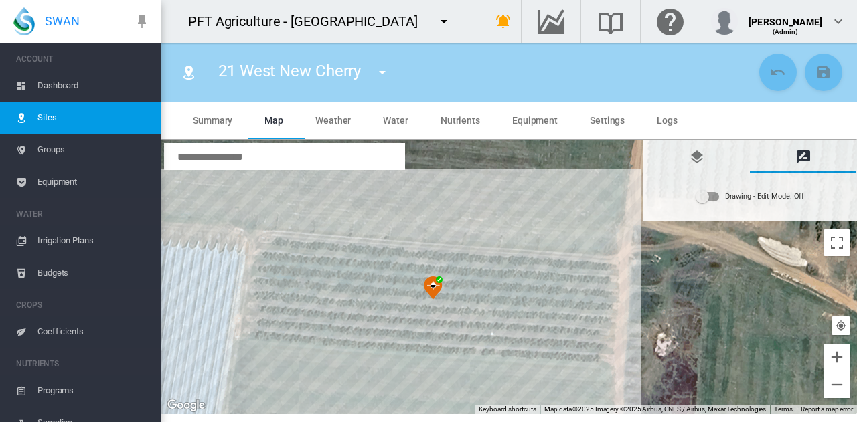
click at [713, 196] on div "Drawing - Edit Mode:\a Off" at bounding box center [707, 196] width 23 height 9
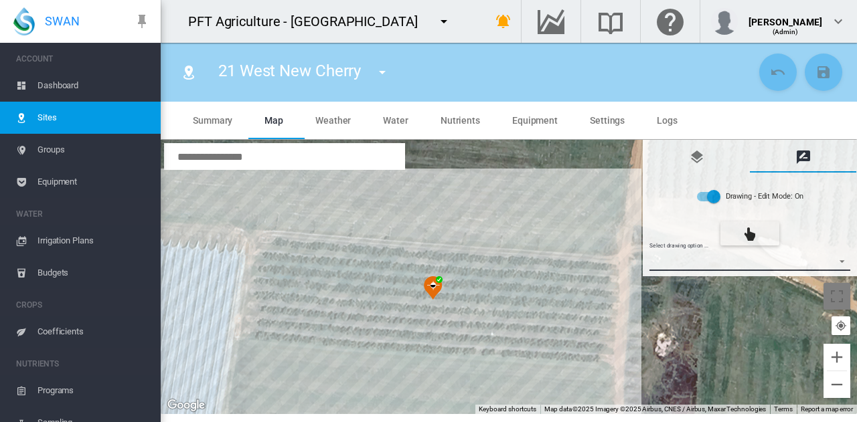
click at [726, 252] on md-select "Select drawing option ... None Site (IMU) Site Health Area Flow Meter Weather S…" at bounding box center [749, 261] width 201 height 20
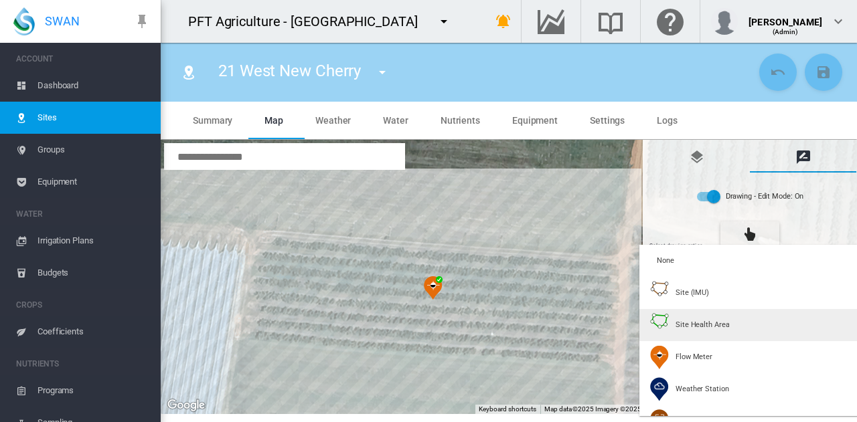
type input "*"
type input "**"
type input "***"
drag, startPoint x: 696, startPoint y: 325, endPoint x: 254, endPoint y: 255, distance: 448.0
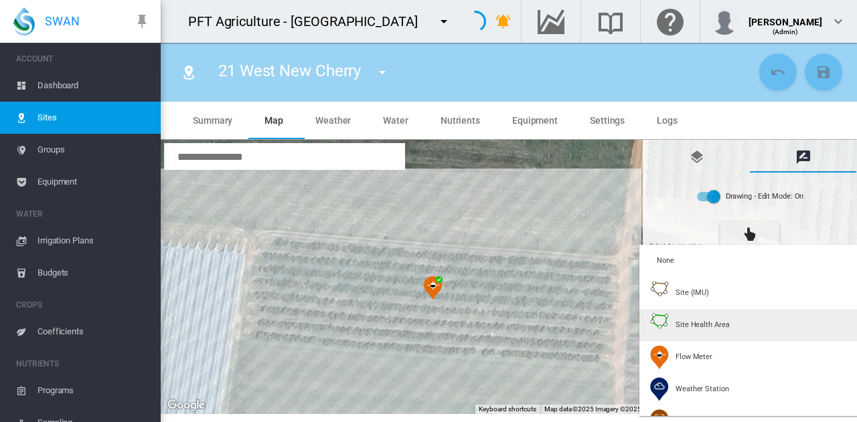
click at [696, 325] on span "Site Health Area" at bounding box center [702, 325] width 54 height 10
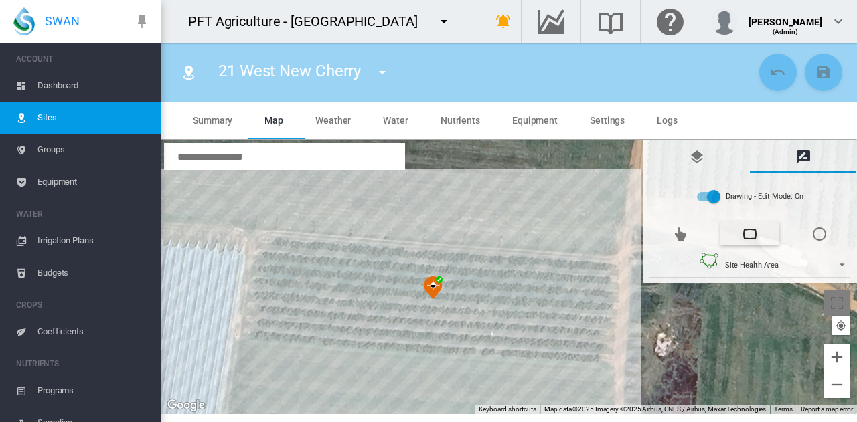
click at [270, 244] on div at bounding box center [509, 277] width 696 height 274
click at [254, 332] on div at bounding box center [509, 277] width 696 height 274
drag, startPoint x: 604, startPoint y: 358, endPoint x: 604, endPoint y: 345, distance: 12.7
click at [604, 352] on div at bounding box center [509, 277] width 696 height 274
drag, startPoint x: 601, startPoint y: 359, endPoint x: 604, endPoint y: 352, distance: 7.8
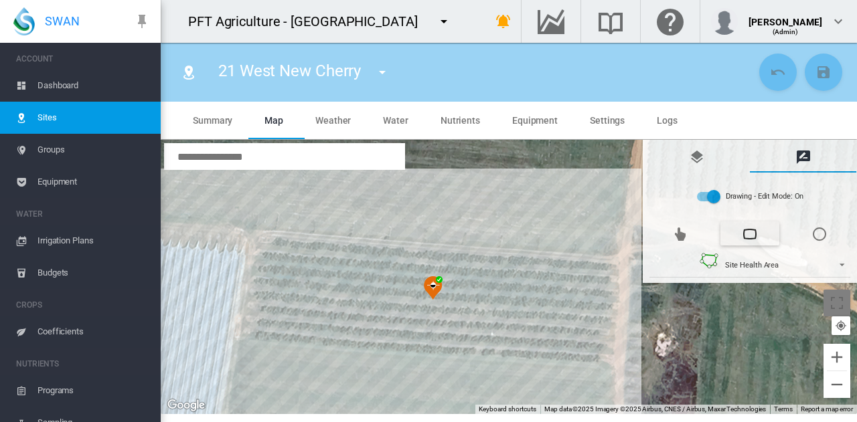
click at [601, 359] on div at bounding box center [509, 277] width 696 height 274
click at [608, 270] on div at bounding box center [509, 277] width 696 height 274
click at [270, 244] on div at bounding box center [509, 277] width 696 height 274
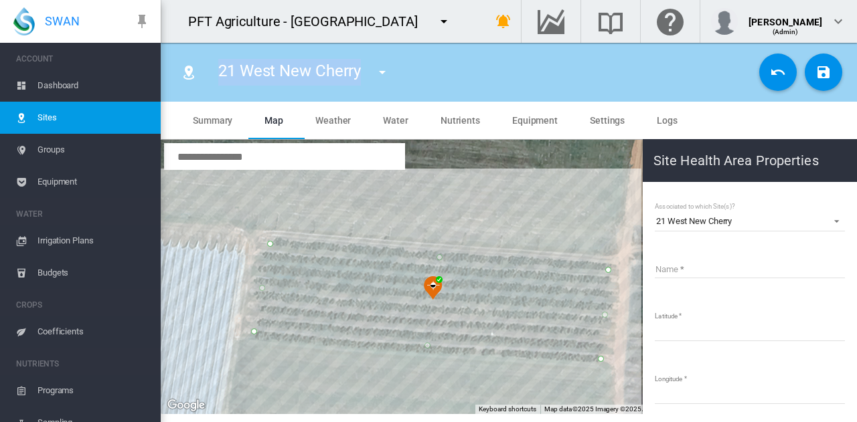
drag, startPoint x: 222, startPoint y: 68, endPoint x: 359, endPoint y: 68, distance: 137.2
click at [359, 68] on span "21 West New Cherry" at bounding box center [289, 71] width 143 height 19
copy span "21 West New Cherry"
click at [699, 257] on md-input-container "Name" at bounding box center [749, 276] width 193 height 39
click at [698, 271] on input "Name" at bounding box center [750, 268] width 190 height 20
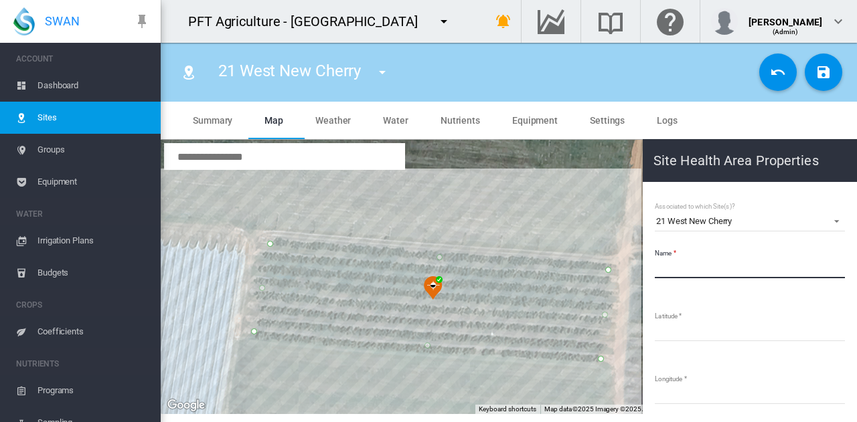
paste input "**********"
type input "**********"
click at [825, 85] on button "Save Changes" at bounding box center [823, 72] width 37 height 37
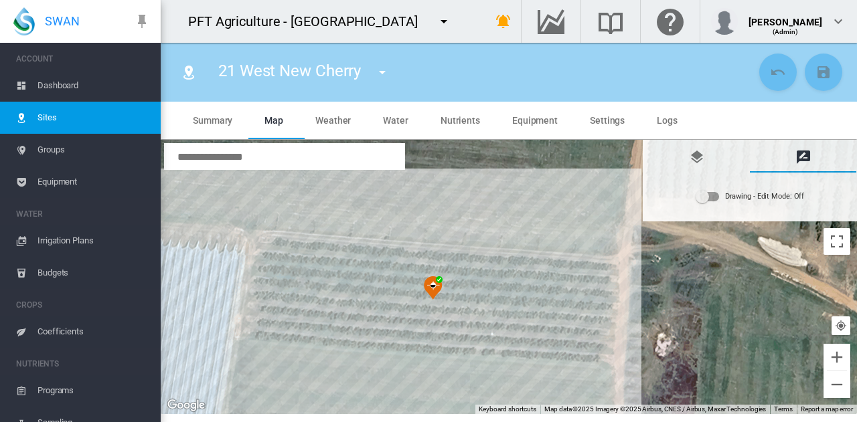
click at [387, 77] on md-icon "icon-menu-down" at bounding box center [382, 72] width 16 height 16
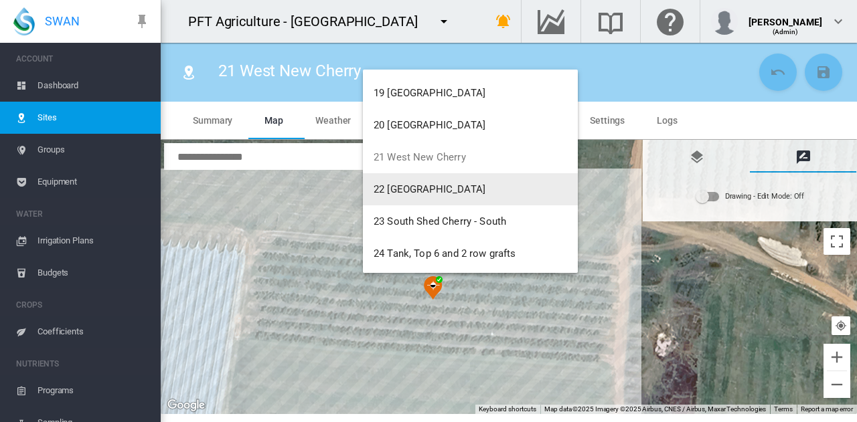
scroll to position [610, 0]
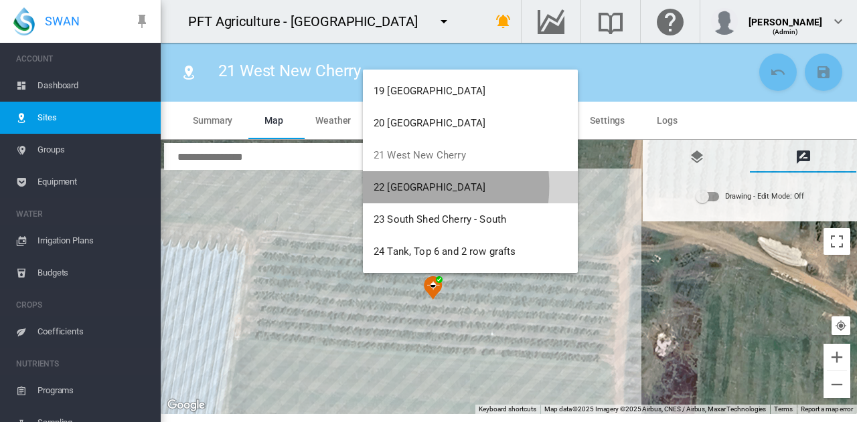
click at [402, 186] on span "22 [GEOGRAPHIC_DATA]" at bounding box center [429, 187] width 112 height 12
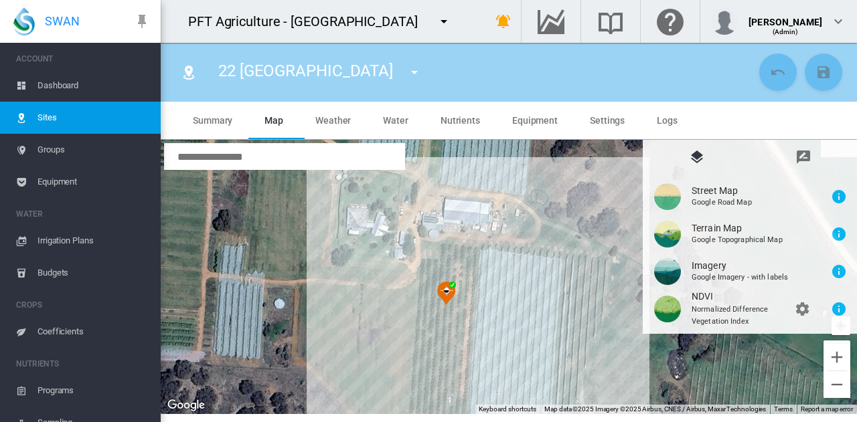
drag, startPoint x: 450, startPoint y: 316, endPoint x: 386, endPoint y: 345, distance: 69.8
click at [386, 345] on div at bounding box center [509, 277] width 696 height 274
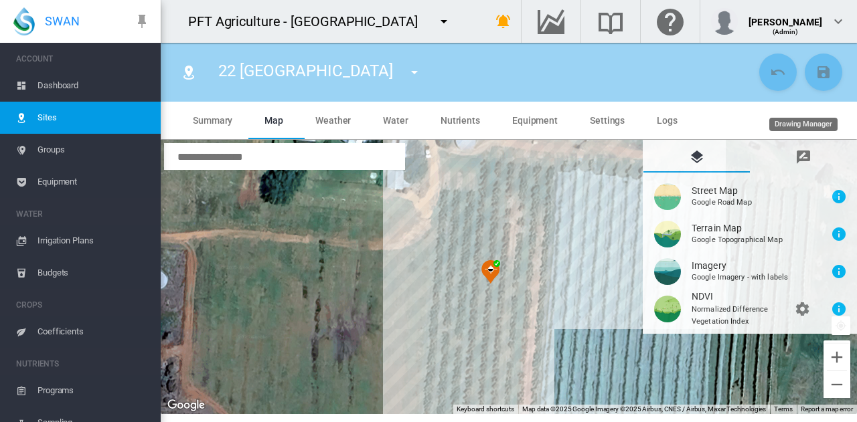
click at [810, 159] on md-icon "icon-message-draw" at bounding box center [803, 157] width 16 height 16
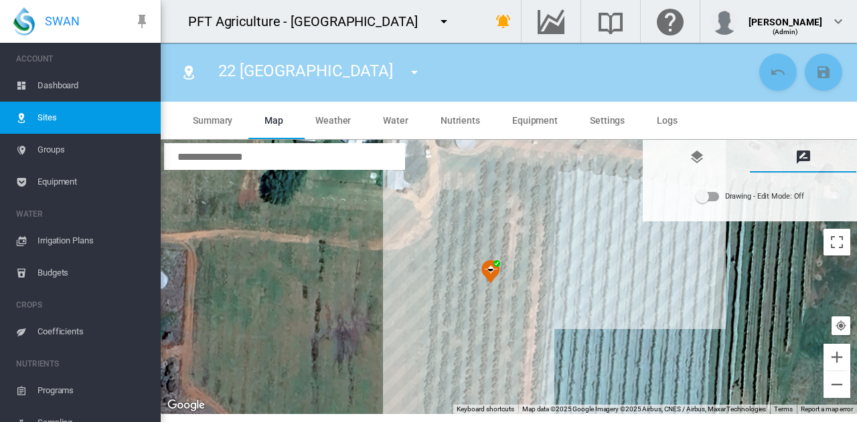
click at [718, 203] on div "Drawing - Edit Mode:\a Off" at bounding box center [707, 197] width 24 height 16
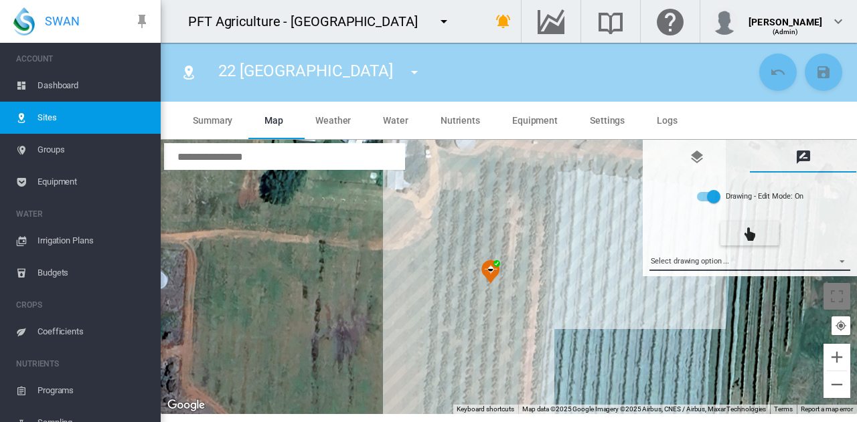
click at [711, 260] on md-select "Select drawing option ... None Site (IMU) Site Health Area Flow Meter Weather S…" at bounding box center [749, 261] width 201 height 20
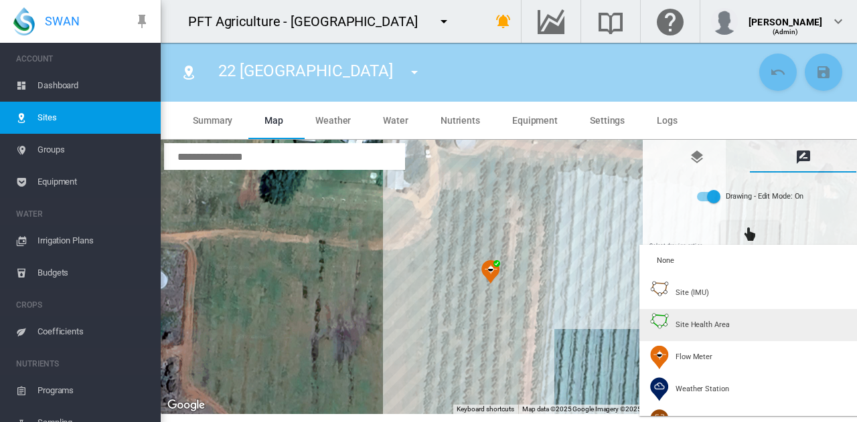
drag, startPoint x: 673, startPoint y: 327, endPoint x: 628, endPoint y: 288, distance: 59.3
click at [673, 326] on div "Site Health Area" at bounding box center [689, 325] width 79 height 24
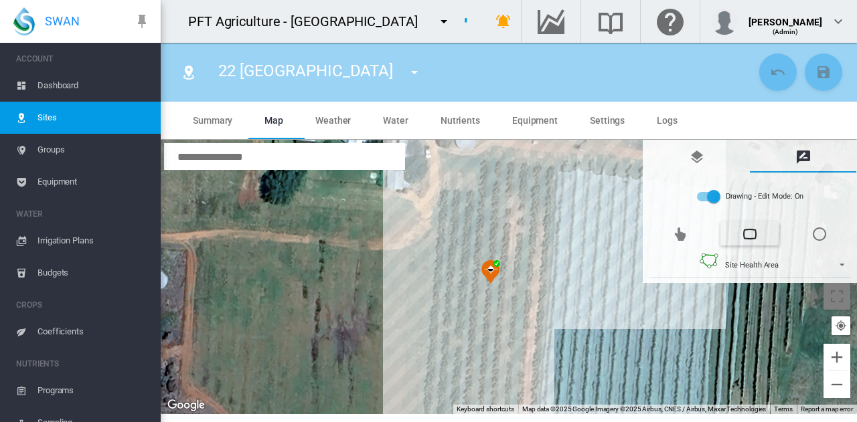
type input "*"
type input "**"
type input "****"
click at [450, 203] on div at bounding box center [509, 277] width 696 height 274
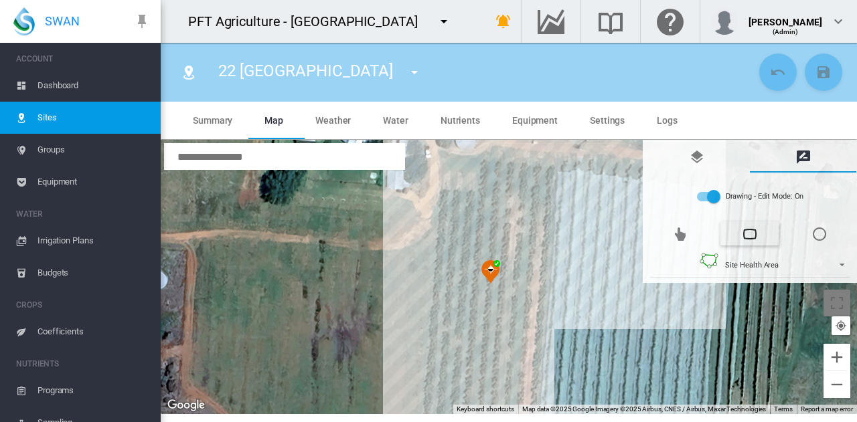
click at [486, 203] on div at bounding box center [509, 277] width 696 height 274
drag, startPoint x: 489, startPoint y: 171, endPoint x: 559, endPoint y: 171, distance: 70.3
click at [489, 171] on div at bounding box center [509, 277] width 696 height 274
click at [545, 175] on div at bounding box center [509, 277] width 696 height 274
click at [525, 396] on div at bounding box center [509, 277] width 696 height 274
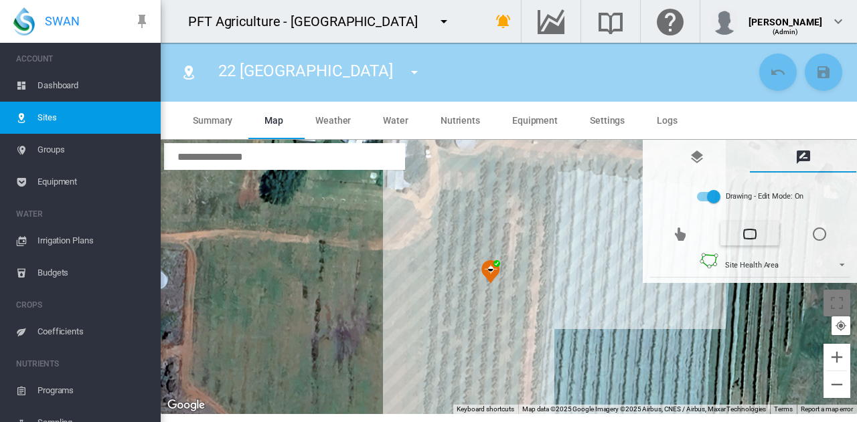
drag, startPoint x: 432, startPoint y: 392, endPoint x: 431, endPoint y: 326, distance: 65.6
click at [432, 391] on div at bounding box center [509, 277] width 696 height 274
click at [448, 203] on div at bounding box center [509, 277] width 696 height 274
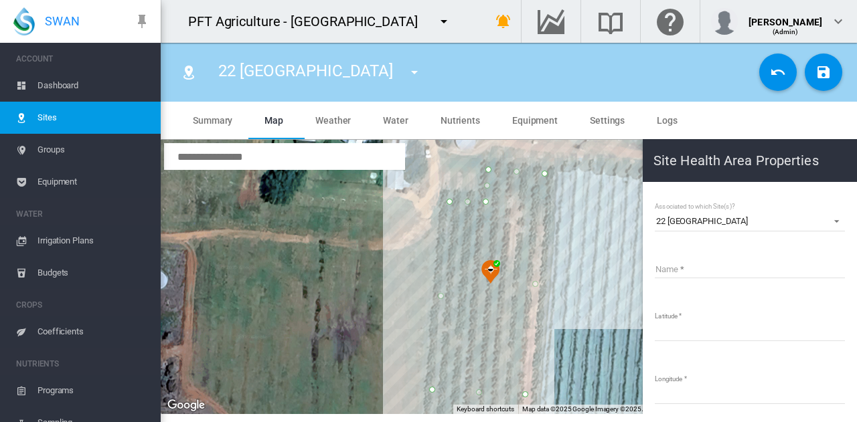
drag, startPoint x: 222, startPoint y: 72, endPoint x: 422, endPoint y: 78, distance: 200.2
click at [393, 78] on span "22 [GEOGRAPHIC_DATA]" at bounding box center [305, 71] width 175 height 19
copy span "22 [GEOGRAPHIC_DATA]"
click at [689, 265] on input "Name" at bounding box center [750, 268] width 190 height 20
type input "*"
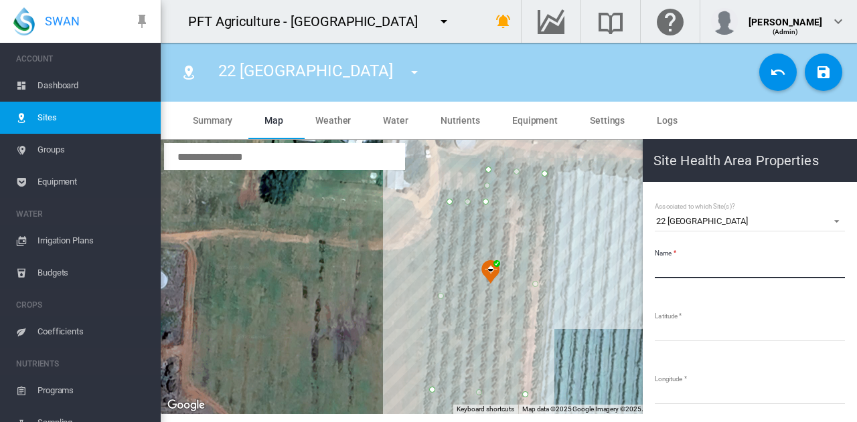
paste input "**********"
type input "**********"
click at [821, 82] on button "Save Changes" at bounding box center [823, 72] width 37 height 37
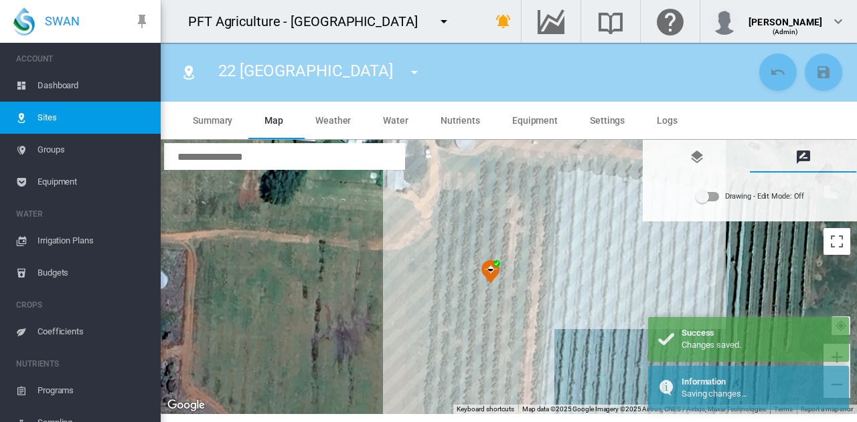
click at [422, 74] on md-icon "icon-menu-down" at bounding box center [414, 72] width 16 height 16
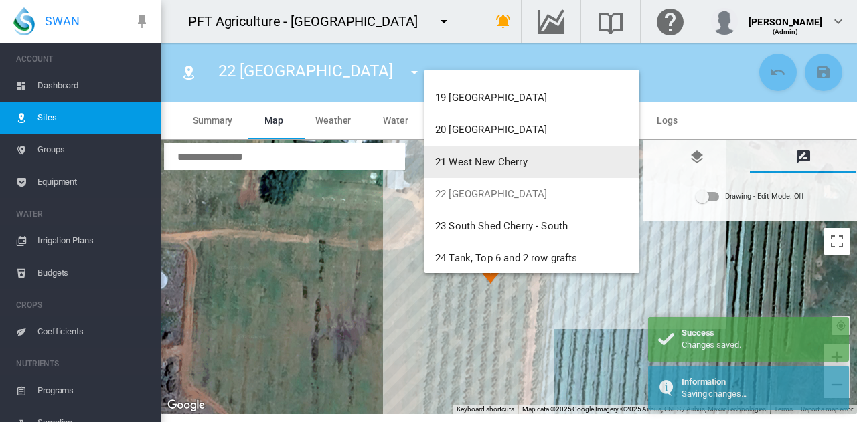
scroll to position [610, 0]
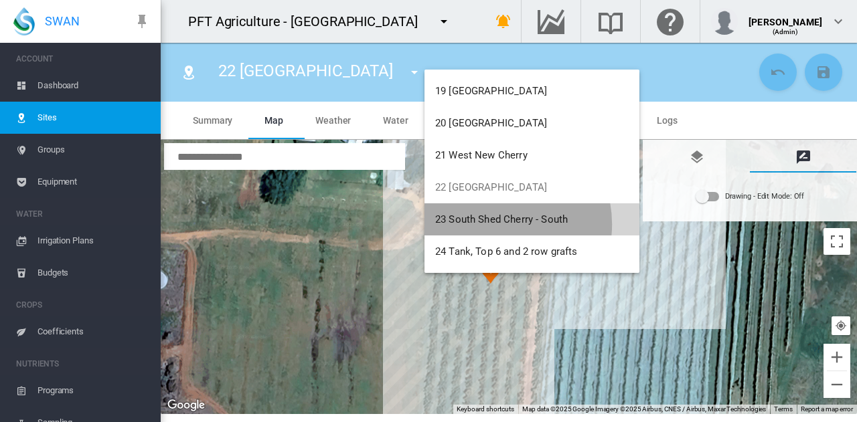
click at [497, 224] on span "23 South Shed Cherry - South" at bounding box center [501, 220] width 133 height 12
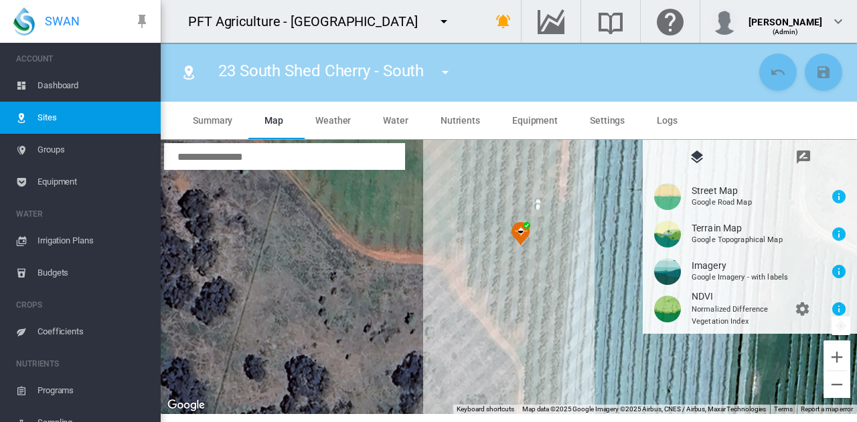
drag, startPoint x: 594, startPoint y: 271, endPoint x: 614, endPoint y: 206, distance: 68.2
click at [614, 206] on div at bounding box center [509, 277] width 696 height 274
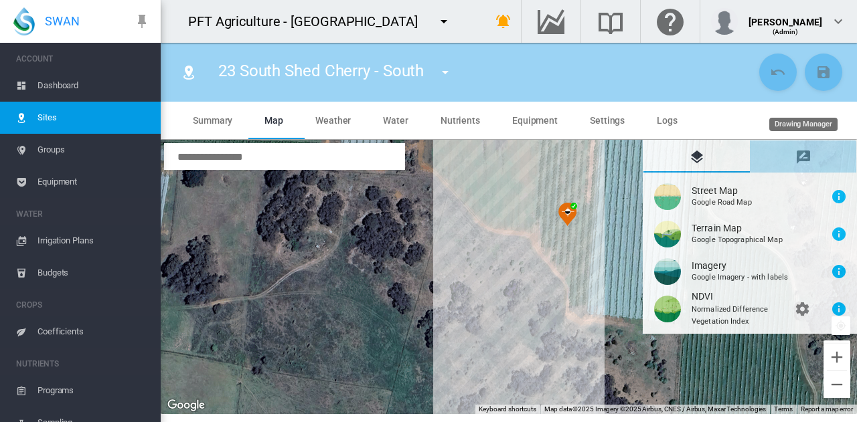
click at [809, 162] on md-icon "icon-message-draw" at bounding box center [803, 157] width 16 height 16
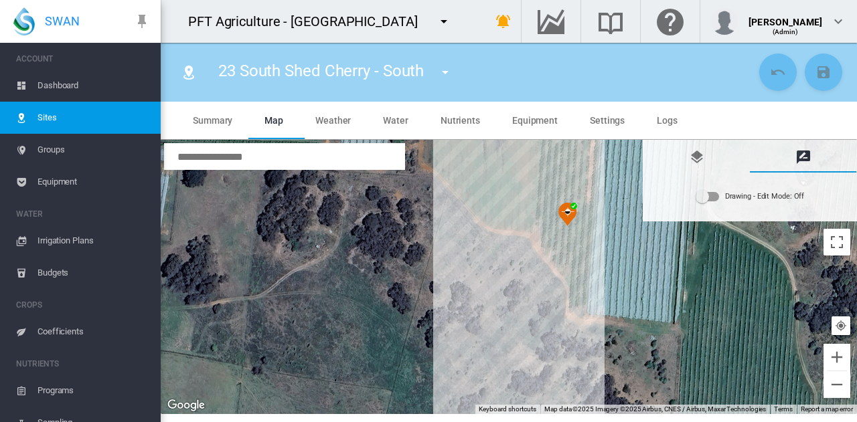
click at [718, 199] on div "Drawing - Edit Mode:\a Off" at bounding box center [707, 196] width 23 height 9
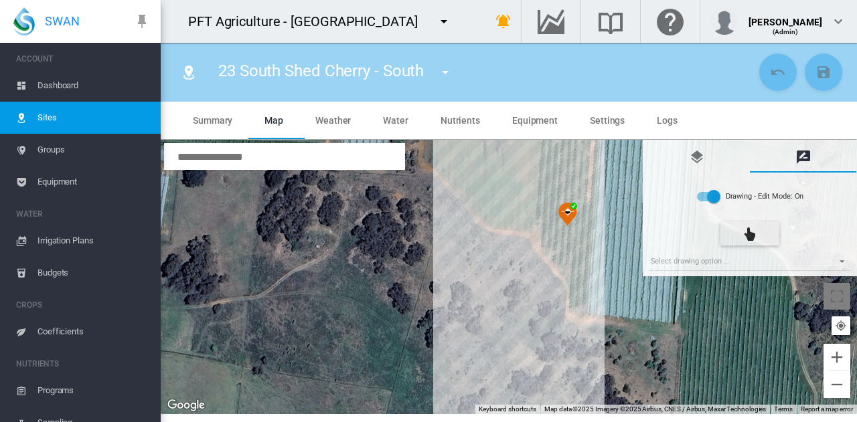
type input "*"
type input "**"
type input "****"
click at [692, 264] on md-select "Select drawing option ... None Site (IMU) Site Health Area Flow Meter Weather S…" at bounding box center [749, 261] width 201 height 20
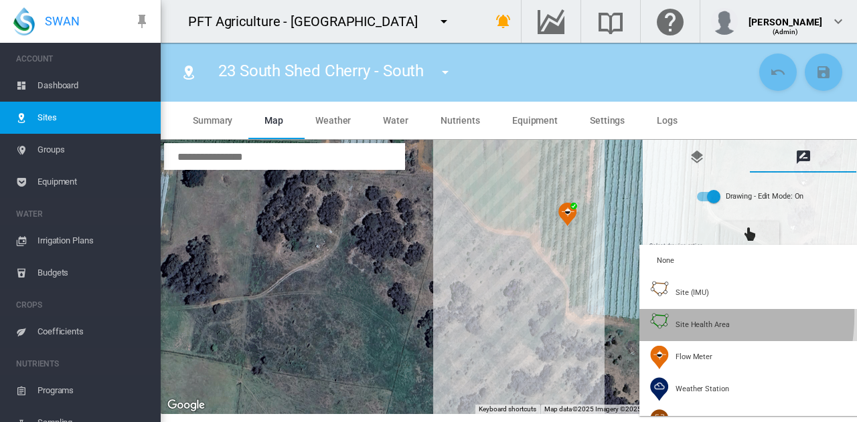
click at [660, 315] on img at bounding box center [659, 325] width 19 height 24
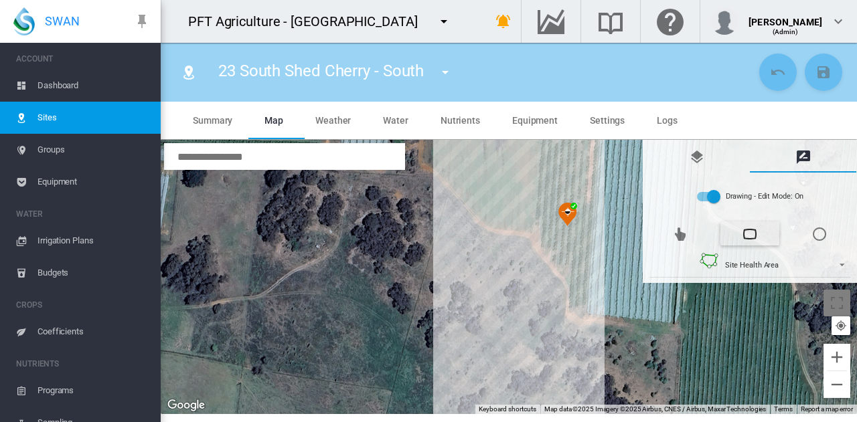
click at [543, 184] on div at bounding box center [509, 277] width 696 height 274
click at [543, 218] on div at bounding box center [509, 277] width 696 height 274
click at [553, 218] on div at bounding box center [509, 277] width 696 height 274
click at [550, 240] on div at bounding box center [509, 277] width 696 height 274
click at [564, 242] on div at bounding box center [509, 277] width 696 height 274
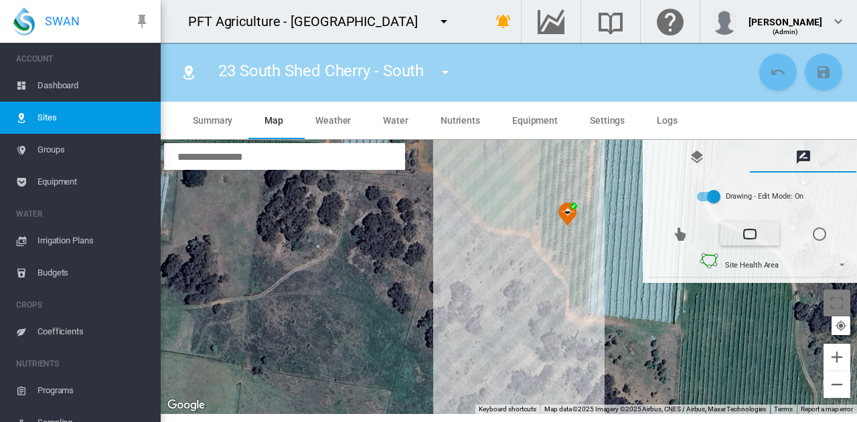
click at [561, 256] on div at bounding box center [509, 277] width 696 height 274
click at [577, 258] on div at bounding box center [509, 277] width 696 height 274
click at [576, 301] on div at bounding box center [509, 277] width 696 height 274
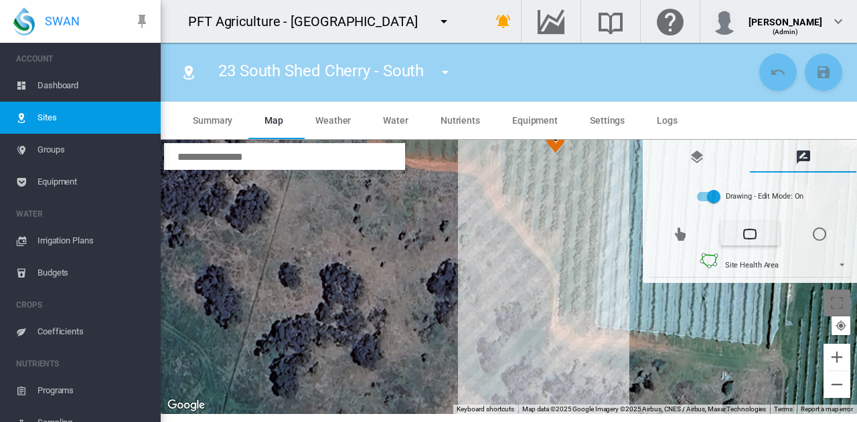
click at [582, 302] on div at bounding box center [509, 277] width 696 height 274
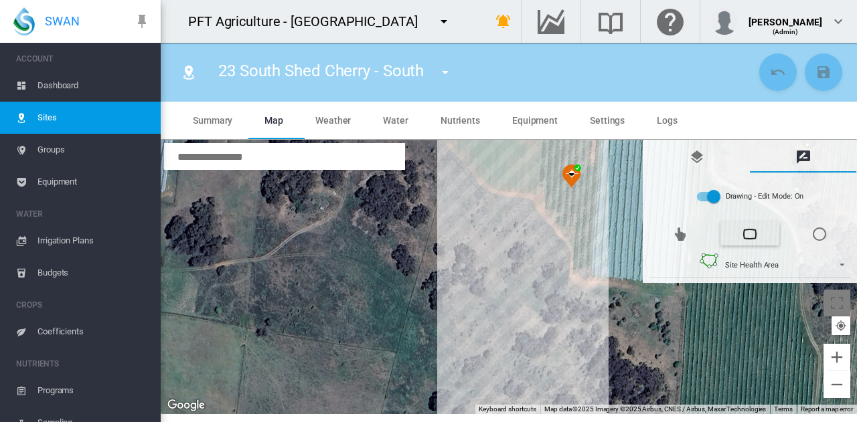
click at [591, 148] on div at bounding box center [509, 277] width 696 height 274
click at [550, 147] on div at bounding box center [509, 277] width 696 height 274
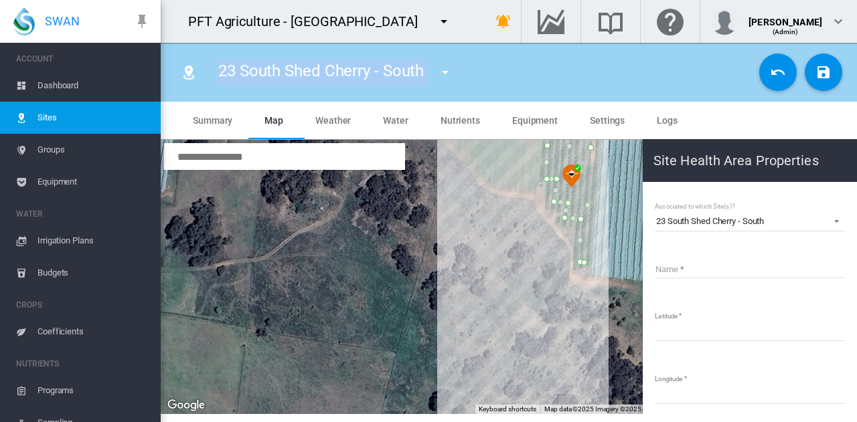
drag, startPoint x: 219, startPoint y: 73, endPoint x: 445, endPoint y: 78, distance: 226.3
click at [445, 78] on div "23 South Shed Cherry - South 01 Bravo Grafts South 02 Bravo Grafts Middle 03 Br…" at bounding box center [340, 72] width 268 height 37
copy section "23 South Shed Cherry - South 01 Bravo Grafts South 02 Bravo Grafts Middle 03 Br…"
click at [758, 266] on input "Name" at bounding box center [750, 268] width 190 height 20
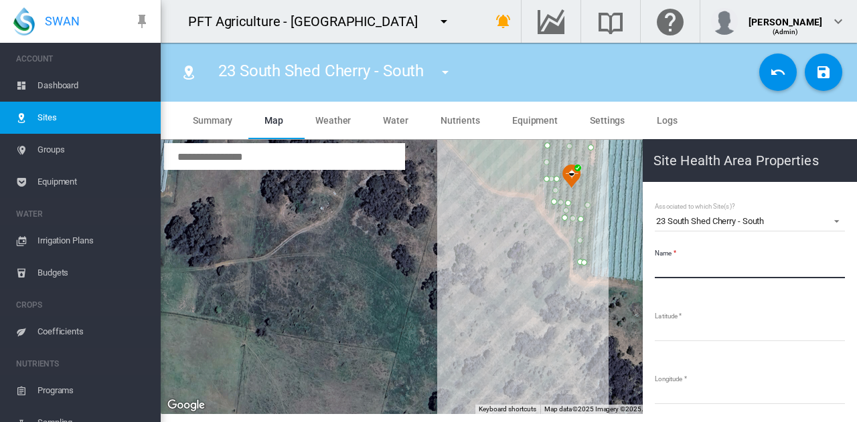
paste input "**********"
type input "**********"
click at [823, 69] on md-icon "icon-content-save" at bounding box center [823, 72] width 16 height 16
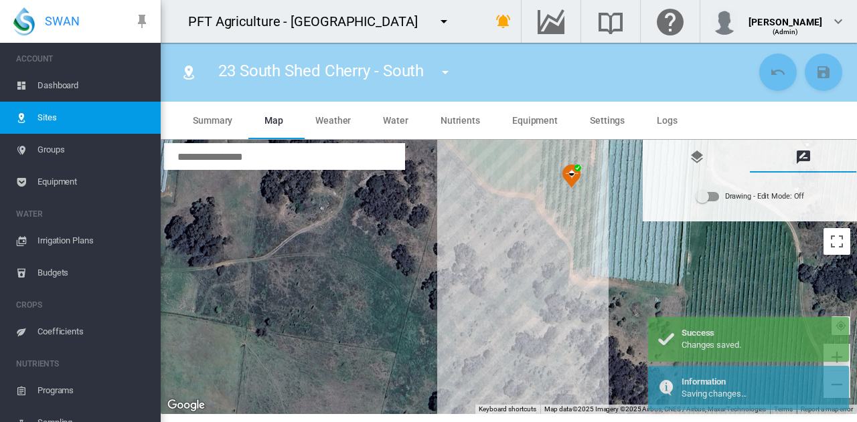
click at [440, 74] on md-icon "icon-menu-down" at bounding box center [445, 72] width 16 height 16
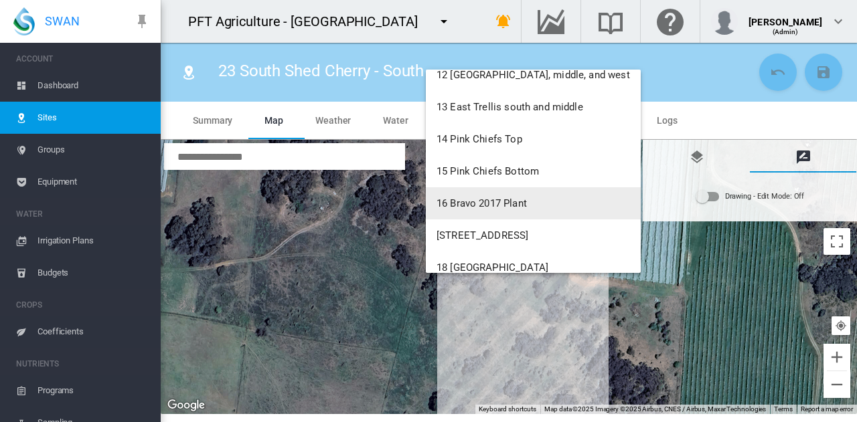
scroll to position [610, 0]
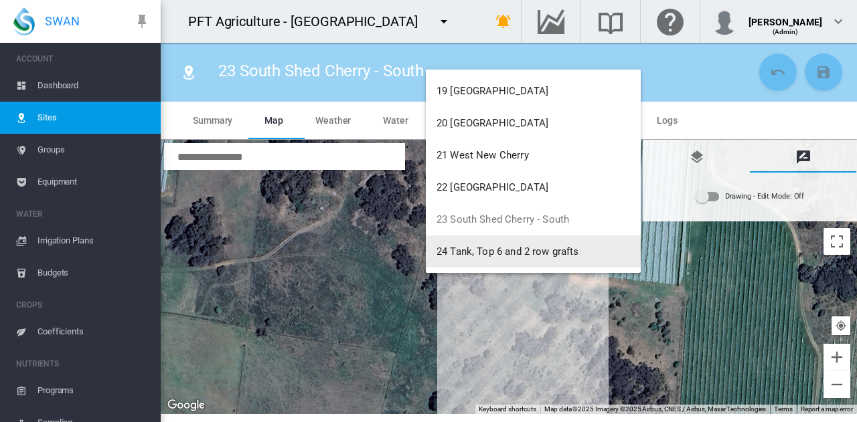
click at [518, 250] on span "24 Tank, Top 6 and 2 row grafts" at bounding box center [507, 252] width 143 height 12
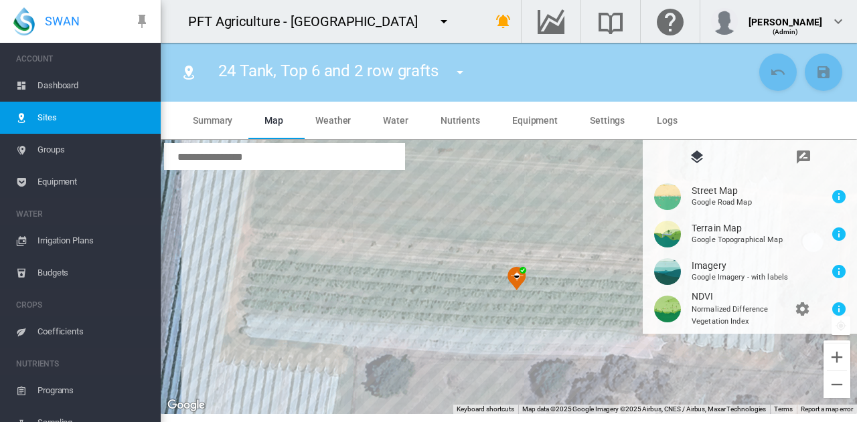
click at [130, 88] on span "Dashboard" at bounding box center [93, 86] width 112 height 32
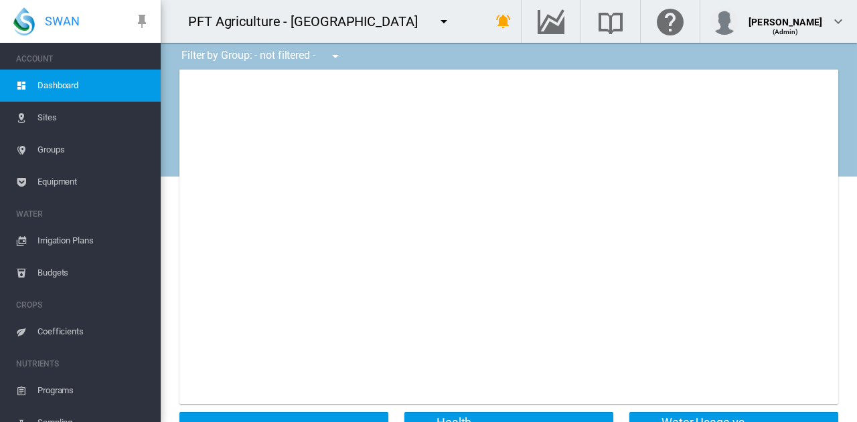
type input "**********"
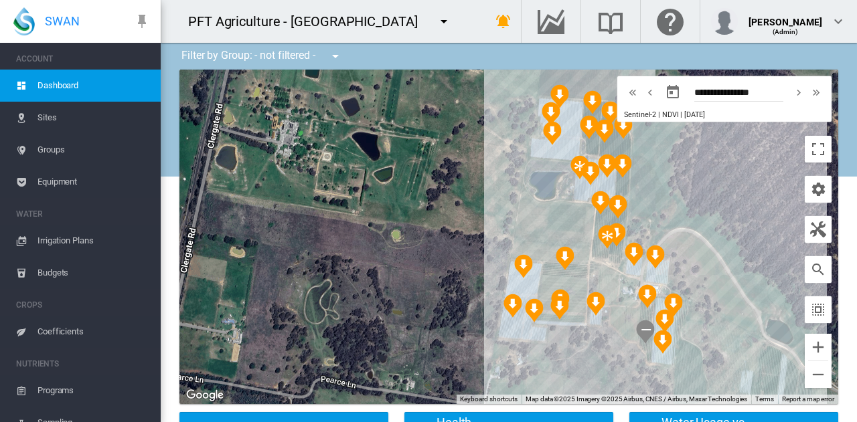
drag, startPoint x: 493, startPoint y: 245, endPoint x: 382, endPoint y: 116, distance: 170.8
click at [382, 116] on div at bounding box center [508, 237] width 659 height 335
click at [86, 174] on span "Equipment" at bounding box center [93, 182] width 112 height 32
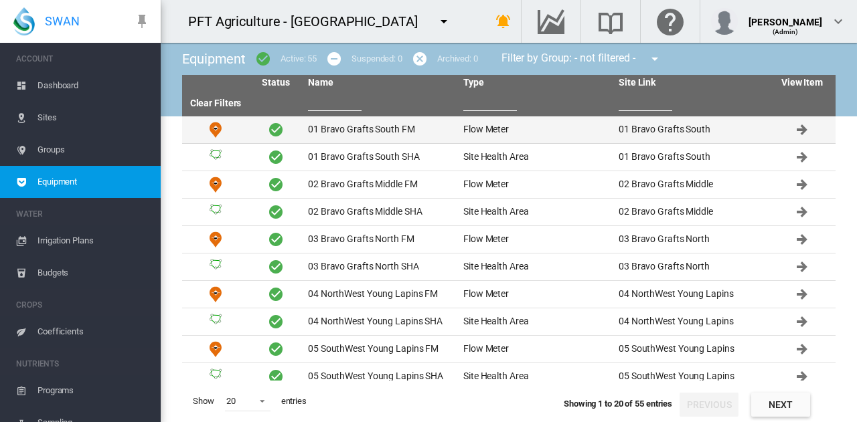
click at [329, 135] on td "01 Bravo Grafts South FM" at bounding box center [380, 129] width 155 height 27
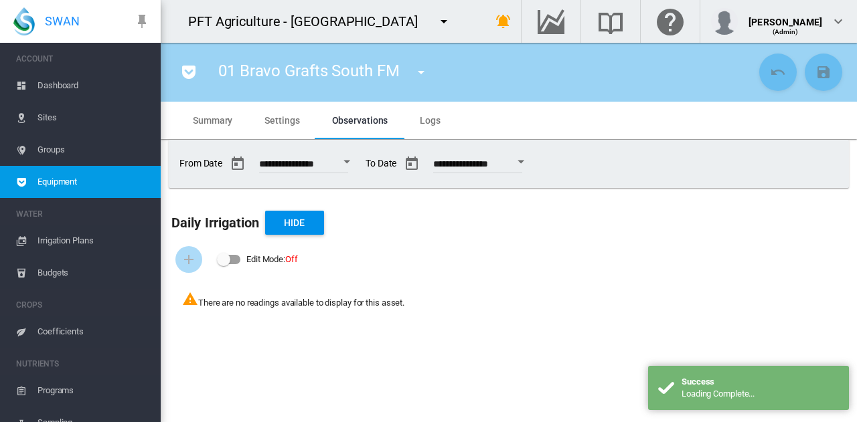
click at [264, 116] on md-tab-item "Settings" at bounding box center [281, 120] width 67 height 37
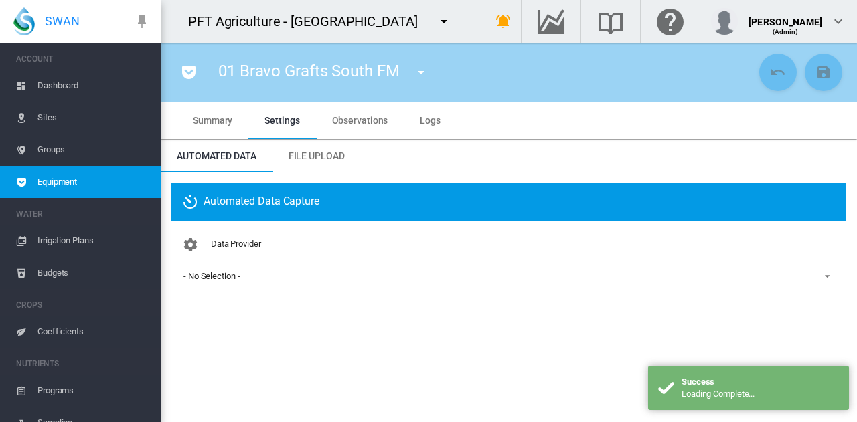
click at [215, 277] on div "- No Selection -" at bounding box center [211, 276] width 56 height 10
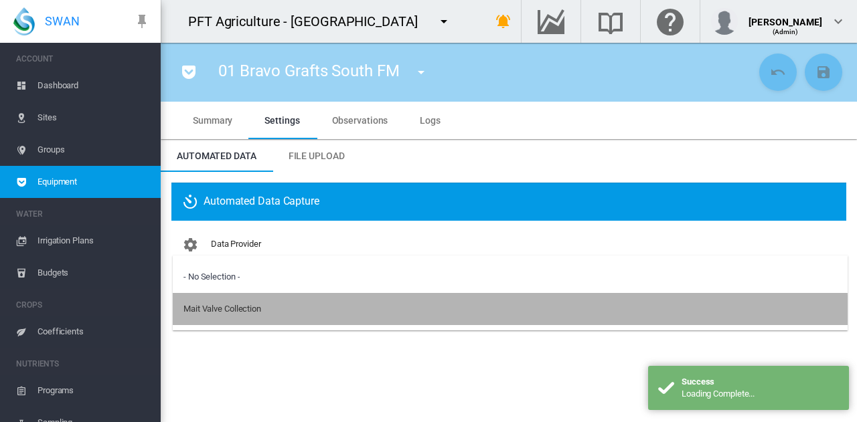
click at [216, 323] on md-option "Mait Valve Collection" at bounding box center [510, 309] width 675 height 32
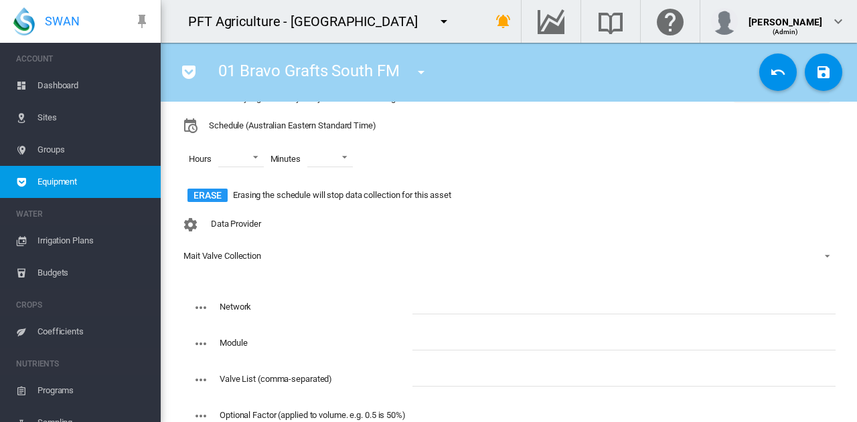
scroll to position [236, 0]
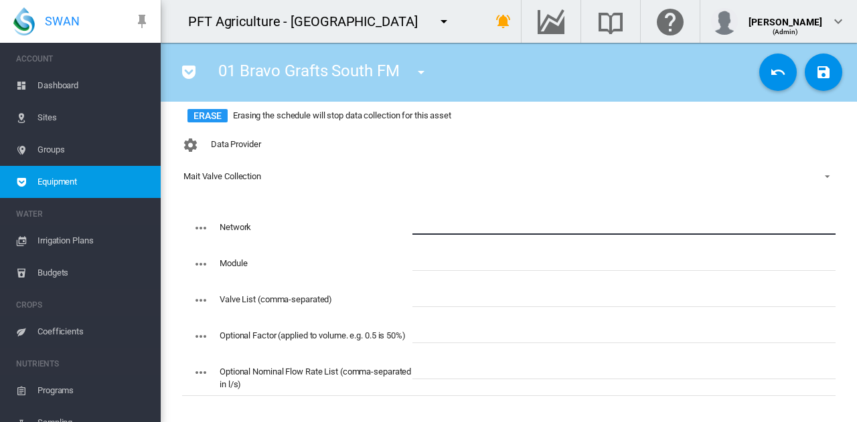
click at [467, 224] on input "text" at bounding box center [623, 225] width 423 height 20
type input "****"
click at [444, 260] on input "text" at bounding box center [623, 261] width 423 height 20
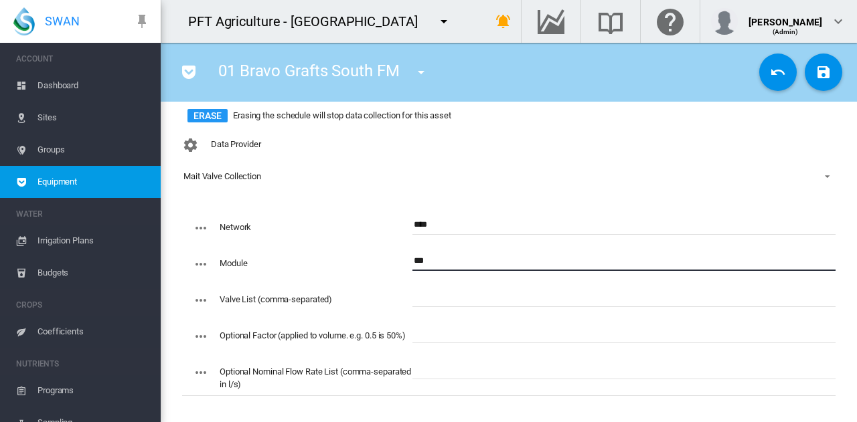
type input "***"
click at [444, 301] on input "text" at bounding box center [623, 297] width 423 height 20
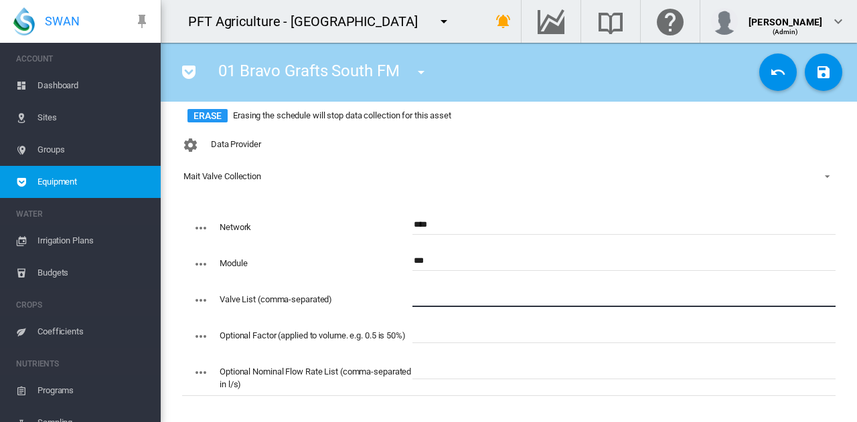
paste input "**********"
type input "**********"
click at [815, 76] on md-icon "icon-content-save" at bounding box center [823, 72] width 16 height 16
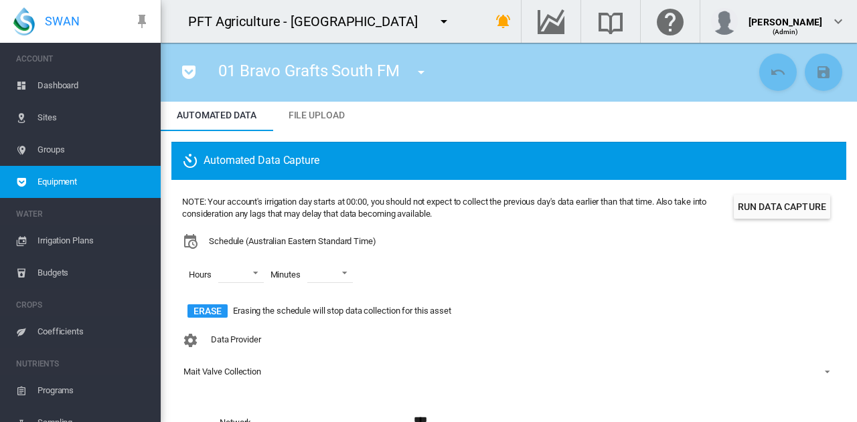
scroll to position [0, 0]
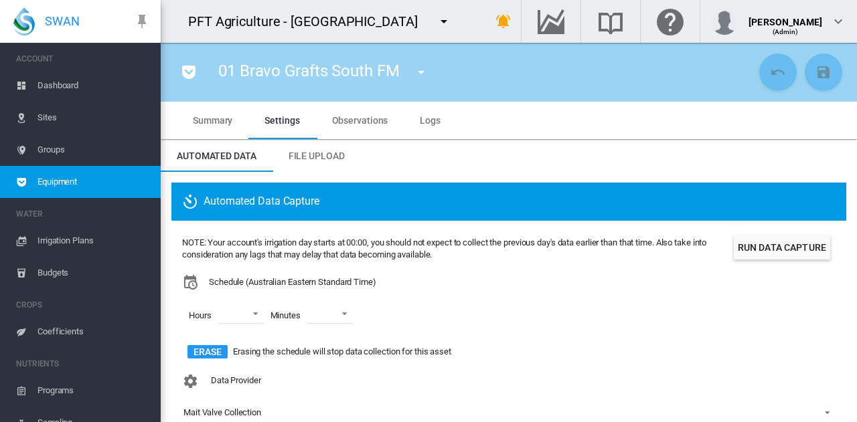
click at [790, 250] on button "Run Data Capture" at bounding box center [782, 248] width 96 height 24
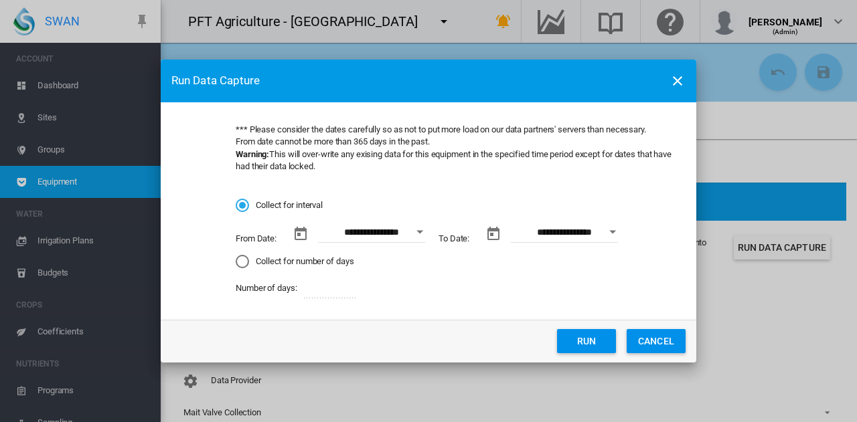
click at [416, 227] on button "Open calendar" at bounding box center [420, 232] width 24 height 24
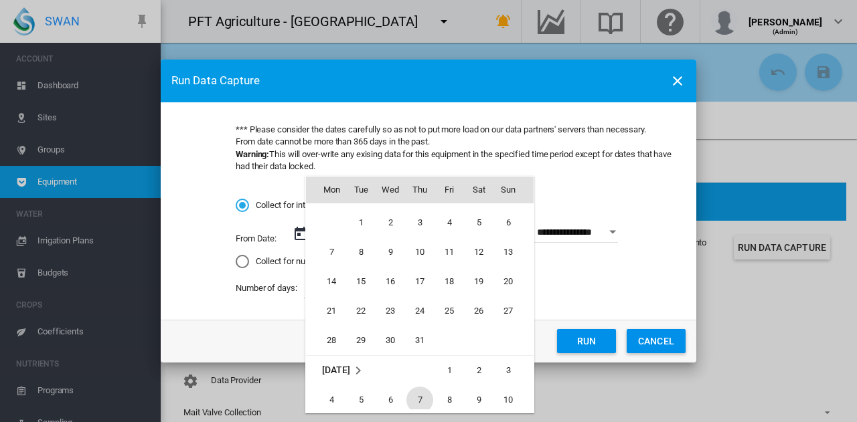
scroll to position [309665, 0]
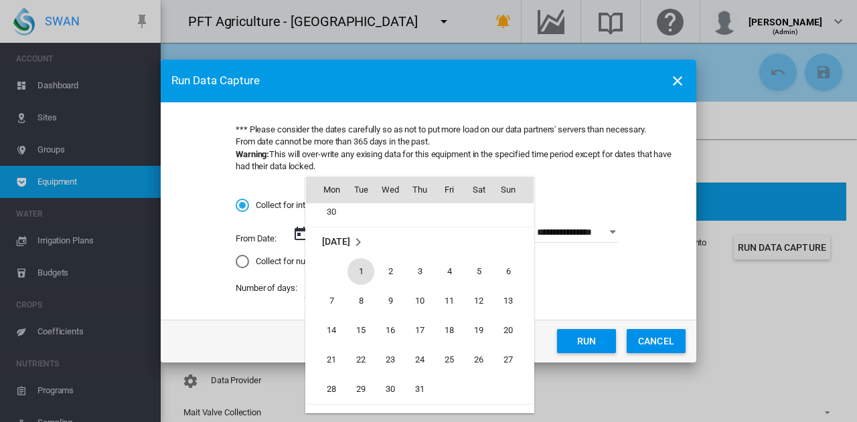
click at [367, 266] on span "1" at bounding box center [360, 271] width 27 height 27
type input "**********"
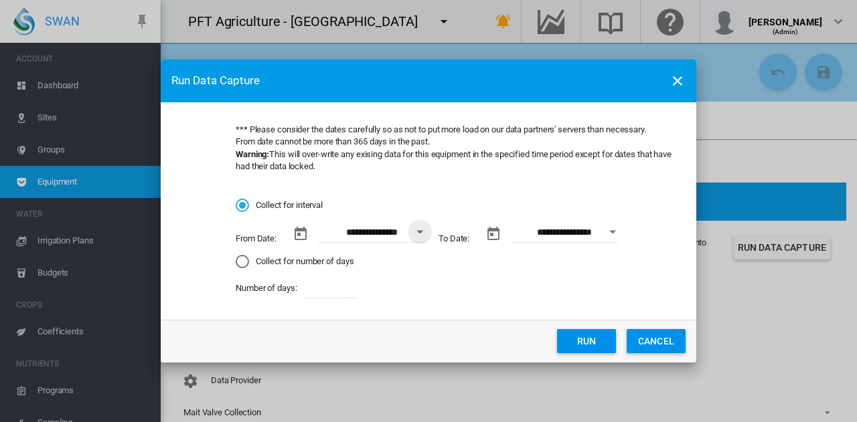
click at [588, 349] on button "Run" at bounding box center [586, 341] width 59 height 24
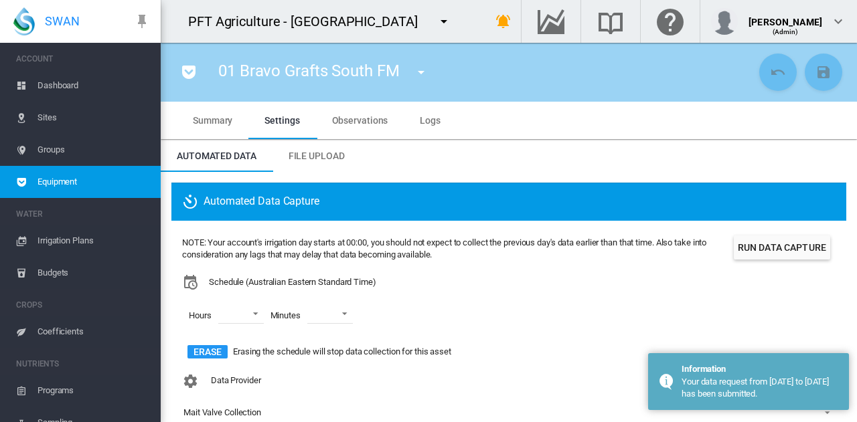
click at [420, 73] on md-icon "icon-menu-down" at bounding box center [421, 72] width 16 height 16
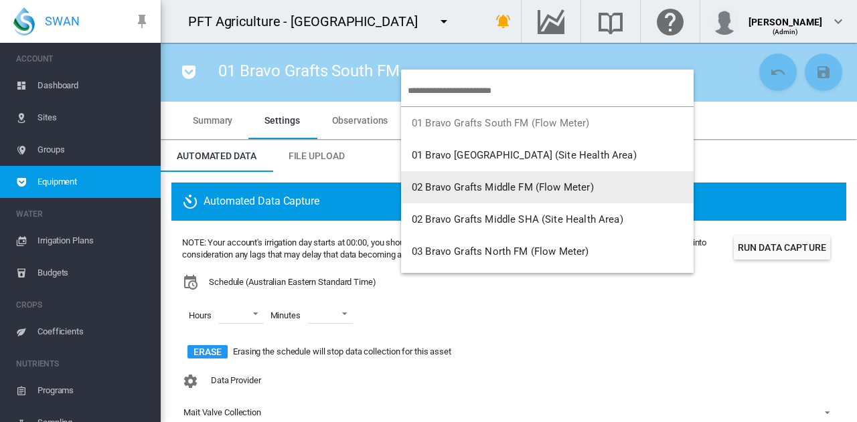
click at [438, 199] on button "02 Bravo Grafts Middle FM (Flow Meter)" at bounding box center [547, 187] width 292 height 32
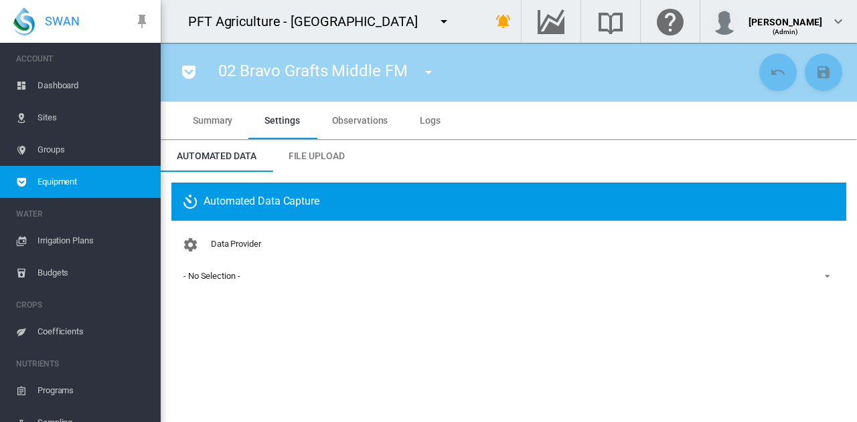
click at [432, 70] on md-icon "icon-menu-down" at bounding box center [428, 72] width 16 height 16
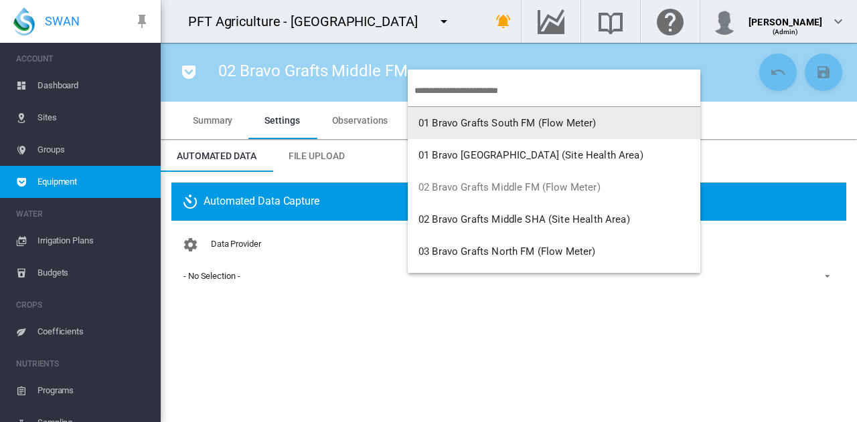
click at [483, 124] on span "01 Bravo Grafts South FM (Flow Meter)" at bounding box center [507, 123] width 178 height 12
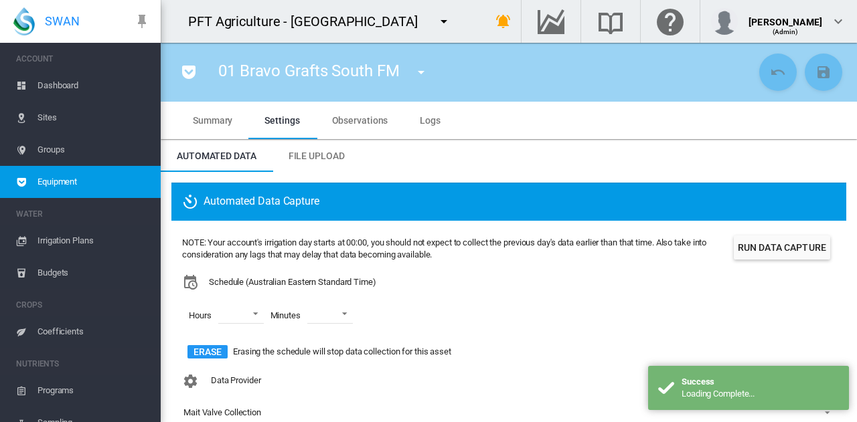
scroll to position [134, 0]
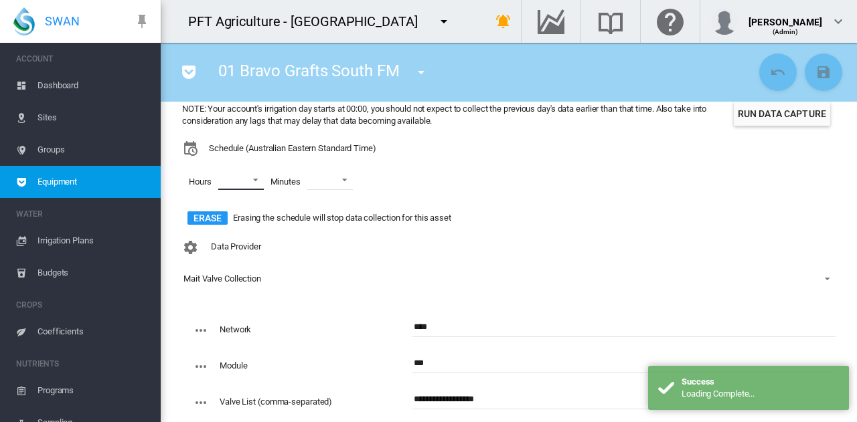
click at [252, 177] on md-select "00 01 02 03 04 05 06 07 08 09 10 11 12 13 14 15 16 17 18 19 20 21 22 23" at bounding box center [241, 180] width 46 height 20
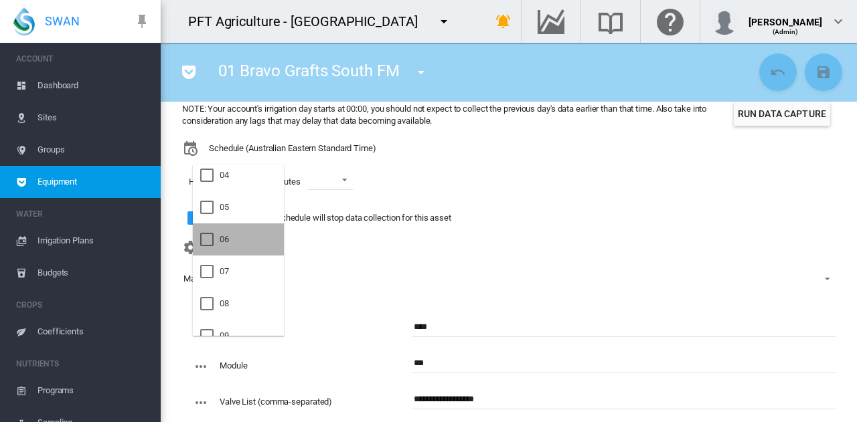
click at [249, 238] on md-option "06" at bounding box center [238, 240] width 91 height 32
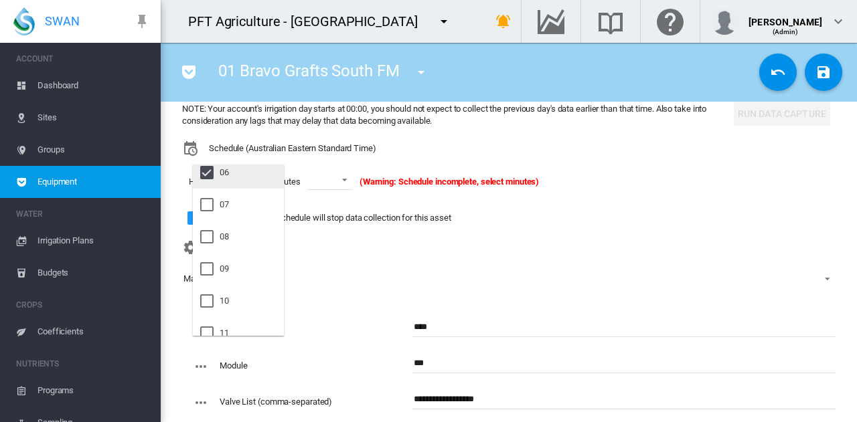
scroll to position [268, 0]
click at [262, 199] on md-option "09" at bounding box center [238, 202] width 91 height 32
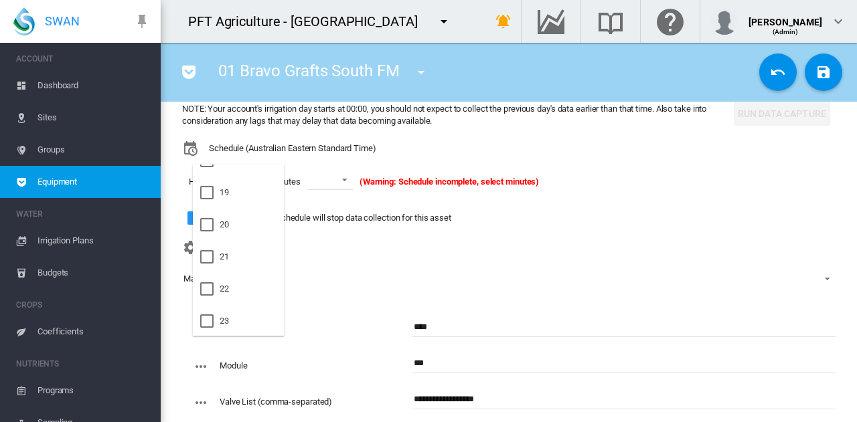
scroll to position [600, 0]
click at [251, 266] on md-option "21" at bounding box center [238, 256] width 91 height 32
click at [352, 173] on md-backdrop at bounding box center [428, 211] width 857 height 422
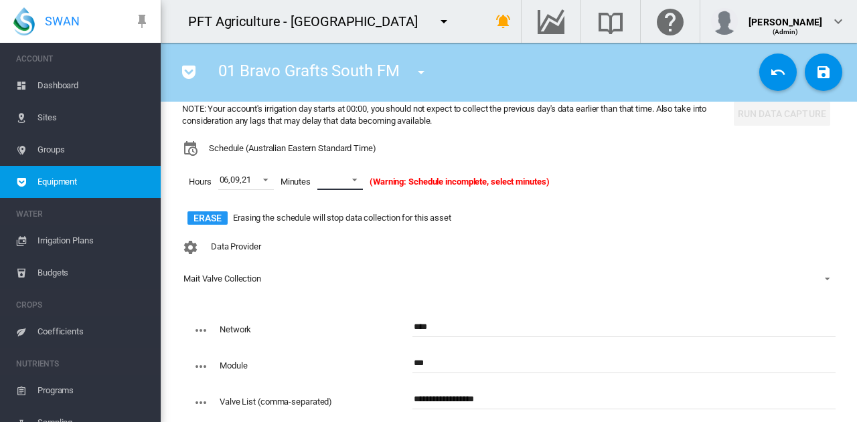
click at [351, 175] on span at bounding box center [351, 179] width 16 height 12
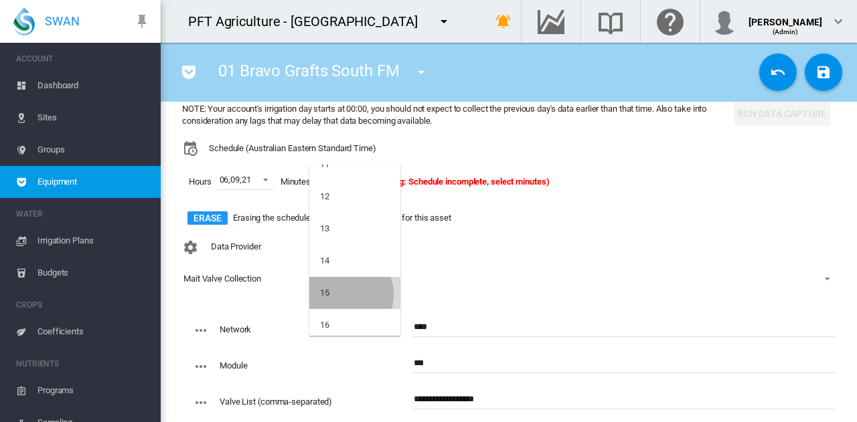
click at [345, 294] on md-option "15" at bounding box center [354, 293] width 91 height 32
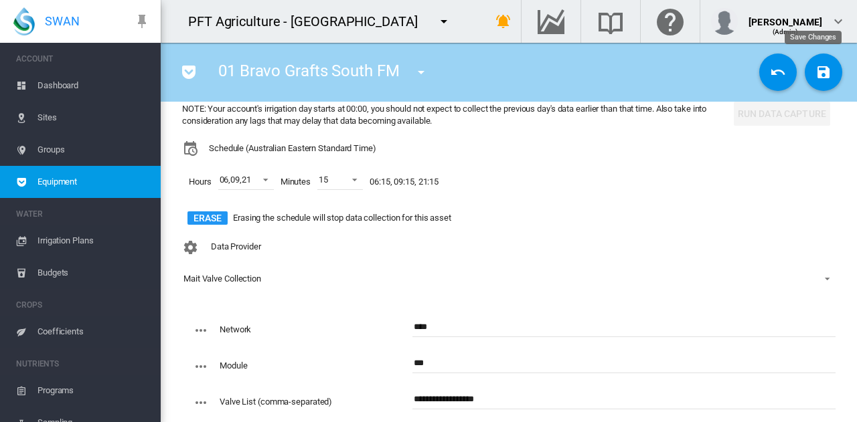
click at [815, 74] on md-icon "icon-content-save" at bounding box center [823, 72] width 16 height 16
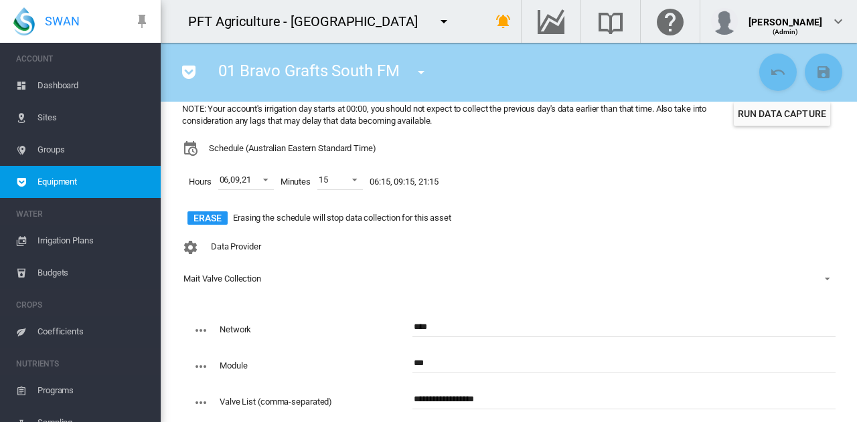
click at [424, 70] on md-icon "icon-menu-down" at bounding box center [421, 72] width 16 height 16
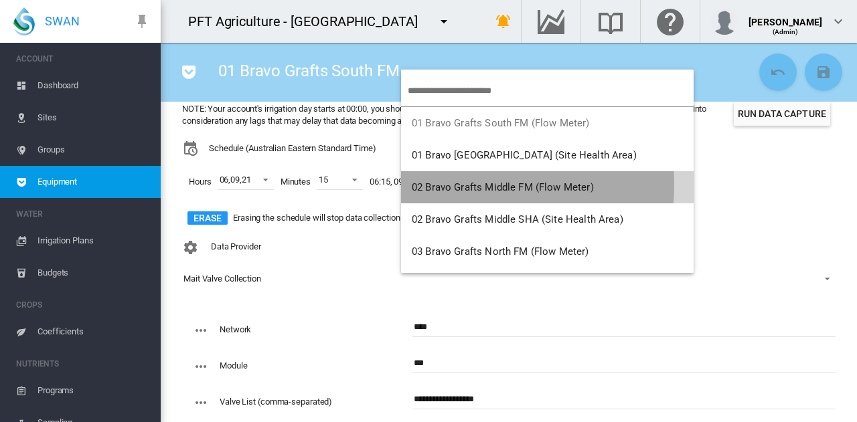
click at [434, 185] on span "02 Bravo Grafts Middle FM (Flow Meter)" at bounding box center [503, 187] width 182 height 12
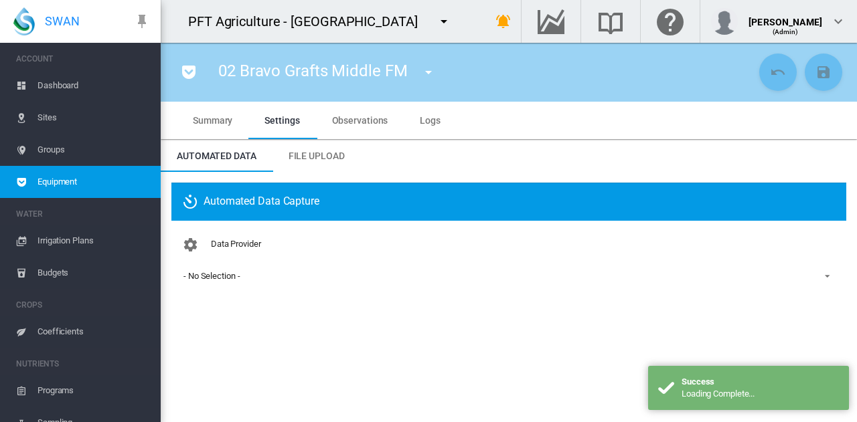
click at [256, 274] on span "- No Selection -" at bounding box center [497, 276] width 629 height 12
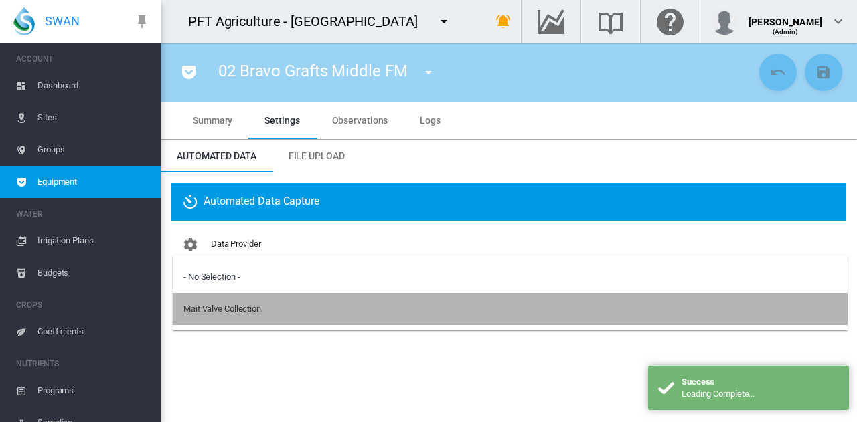
click at [255, 315] on div "Mait Valve Collection" at bounding box center [222, 309] width 78 height 12
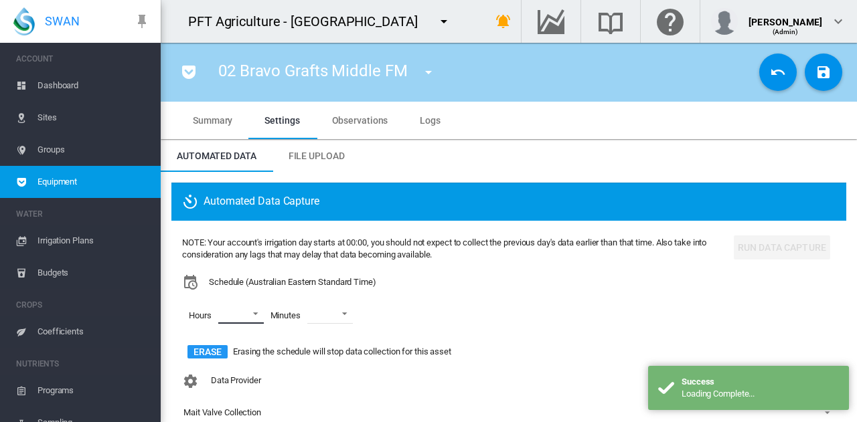
click at [238, 313] on md-select "00 01 02 03 04 05 06 07 08 09 10 11 12 13 14 15 16 17 18 19 20 21 22 23" at bounding box center [241, 314] width 46 height 20
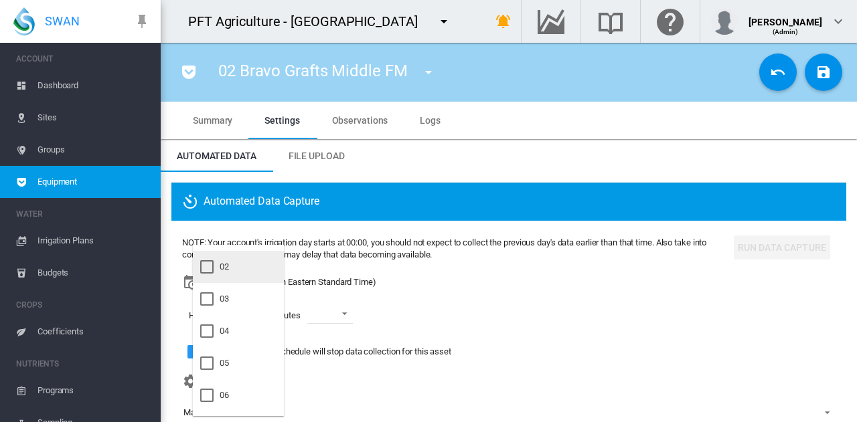
scroll to position [67, 0]
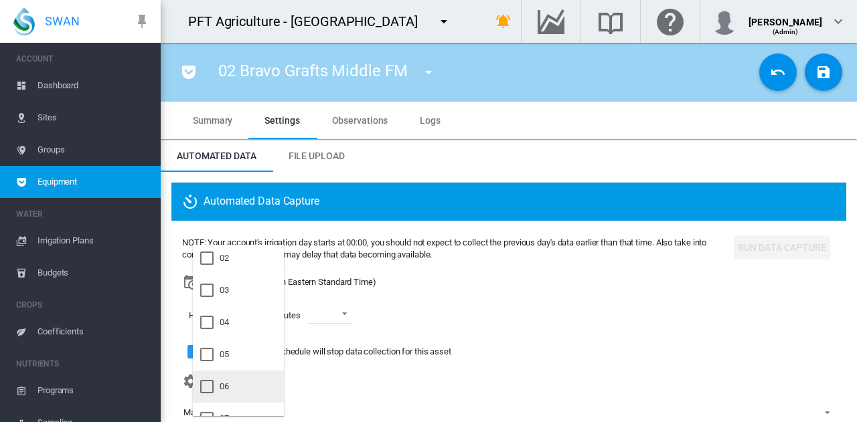
click at [250, 376] on md-option "06" at bounding box center [238, 387] width 91 height 32
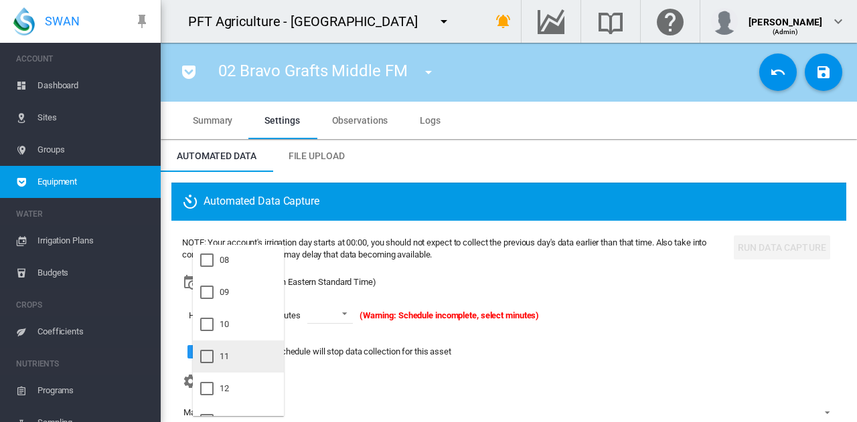
scroll to position [268, 0]
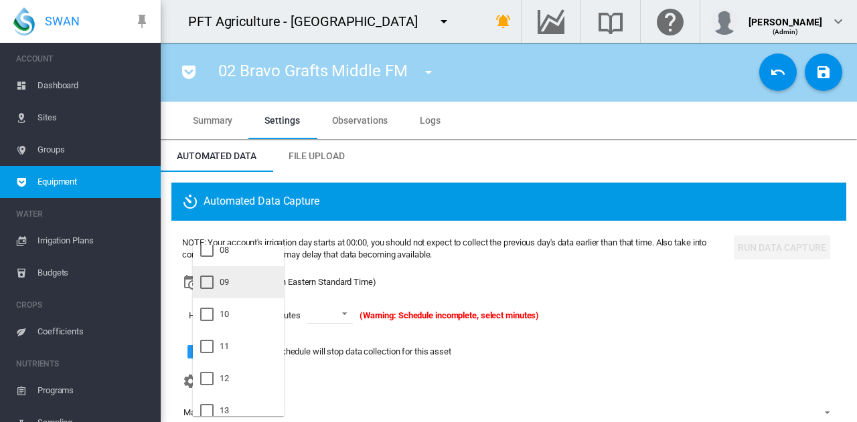
click at [255, 278] on md-option "09" at bounding box center [238, 282] width 91 height 32
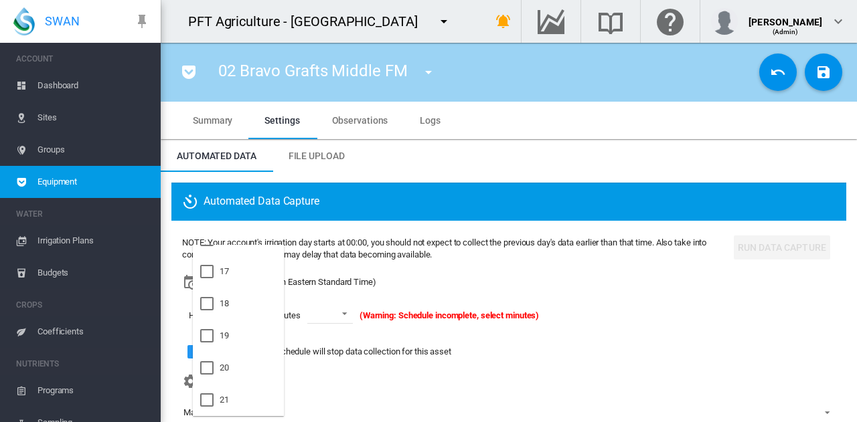
scroll to position [600, 0]
click at [246, 329] on md-option "21" at bounding box center [238, 336] width 91 height 32
click at [347, 313] on md-backdrop at bounding box center [428, 211] width 857 height 422
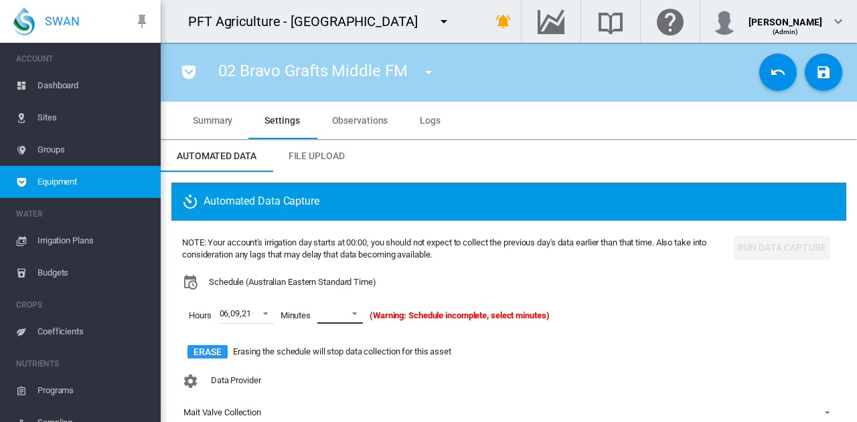
click at [347, 313] on span at bounding box center [351, 313] width 16 height 12
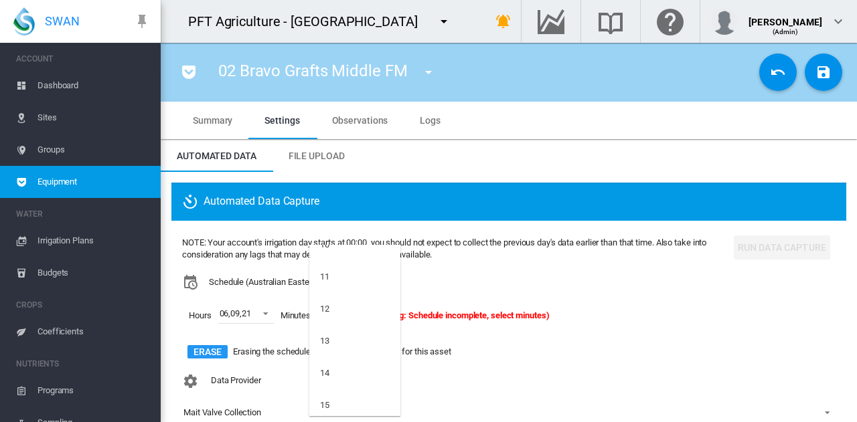
scroll to position [402, 0]
click at [345, 374] on md-option "15" at bounding box center [354, 373] width 91 height 32
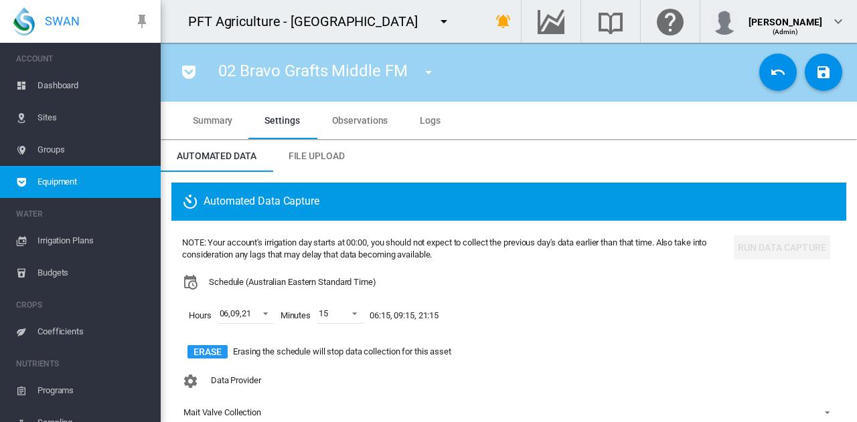
click at [533, 314] on div "Hours 06 , 09 , 21 Minutes 15 06:15, 09:15, 21:15" at bounding box center [455, 315] width 546 height 51
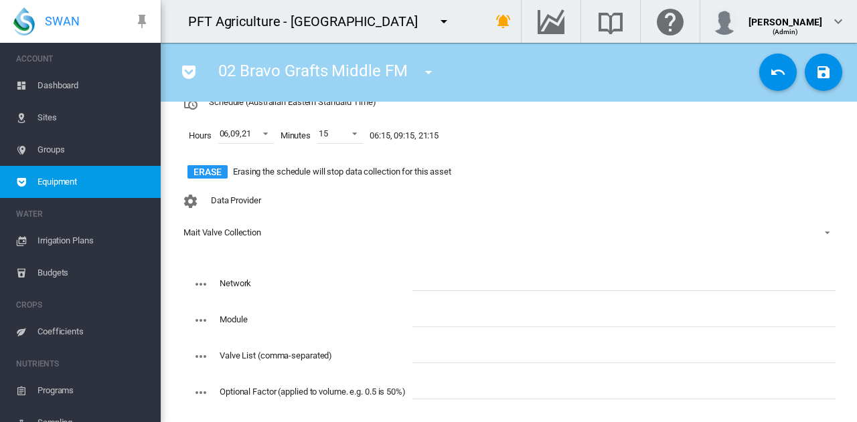
scroll to position [201, 0]
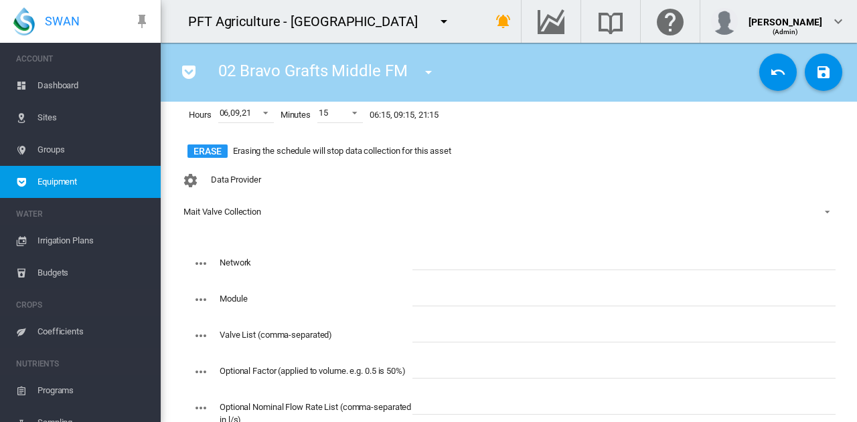
click at [467, 258] on input "text" at bounding box center [623, 260] width 423 height 20
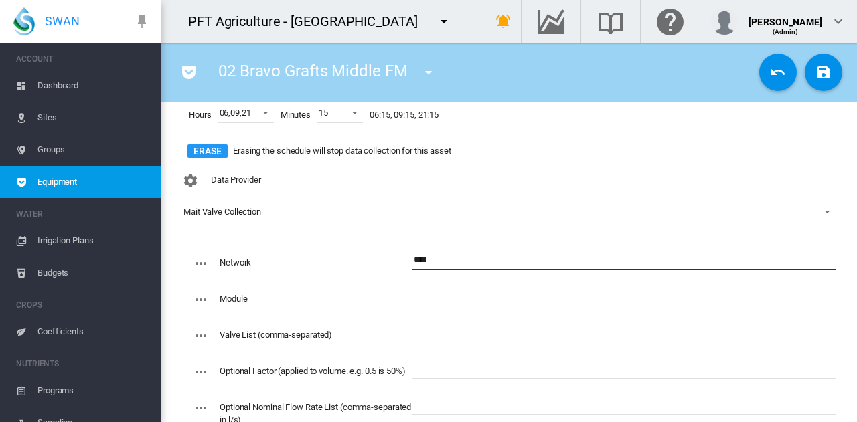
type input "****"
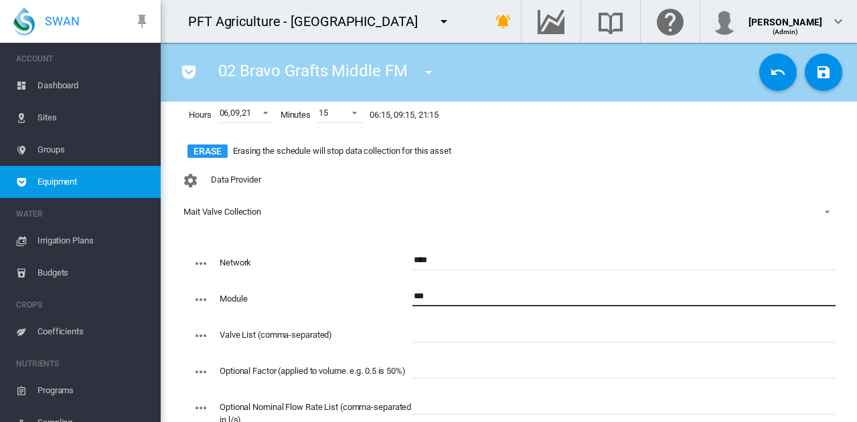
type input "***"
click at [445, 338] on input "text" at bounding box center [623, 333] width 423 height 20
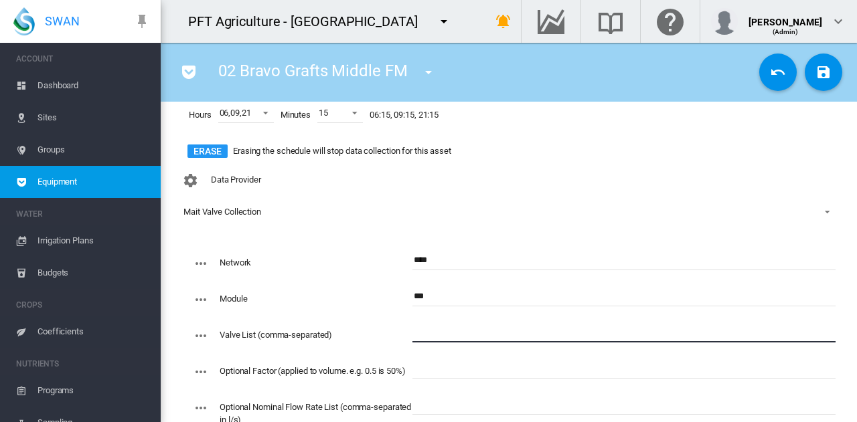
paste input "**********"
type input "**********"
click at [817, 72] on md-icon "icon-content-save" at bounding box center [823, 72] width 16 height 16
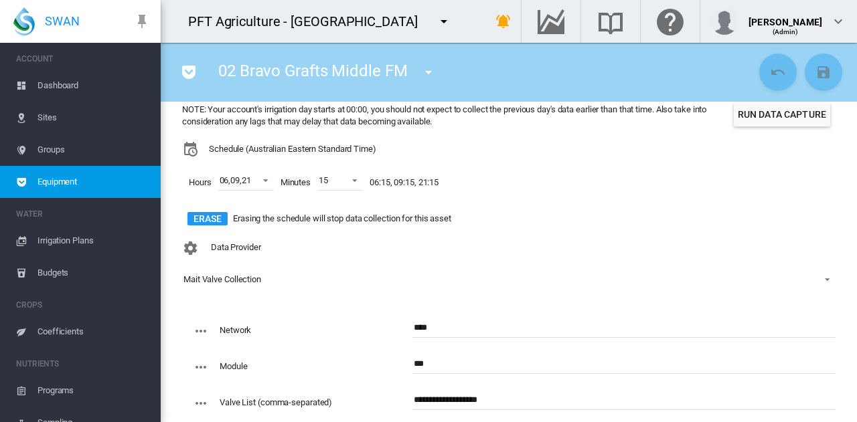
scroll to position [67, 0]
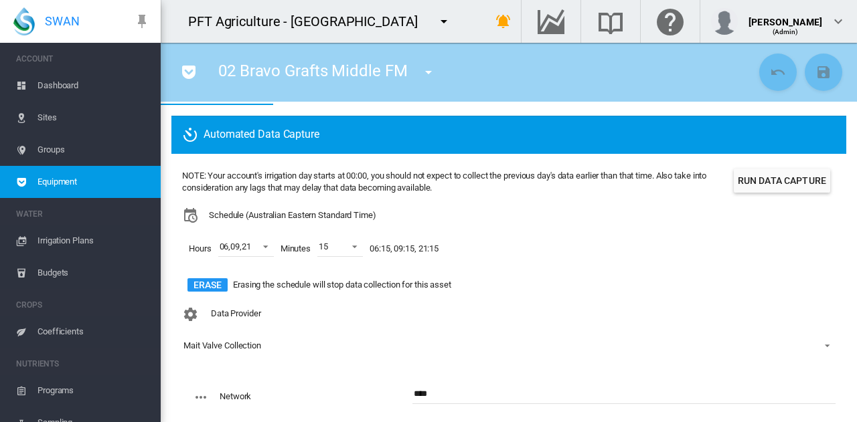
click at [790, 180] on button "Run Data Capture" at bounding box center [782, 181] width 96 height 24
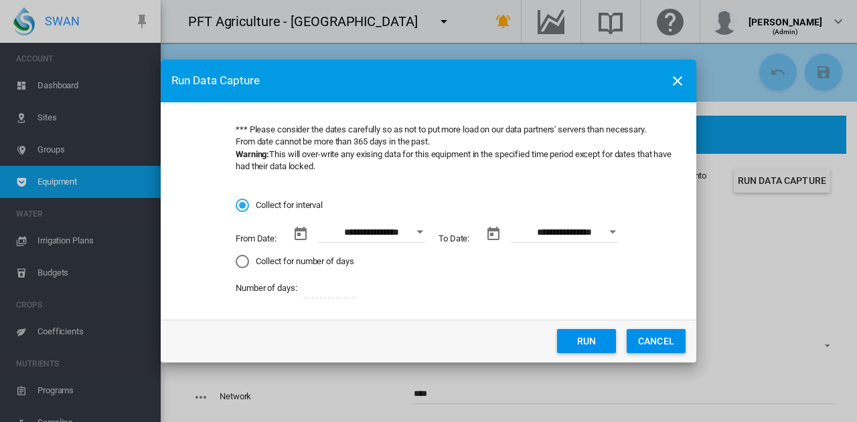
click at [419, 229] on button "Open calendar" at bounding box center [420, 232] width 24 height 24
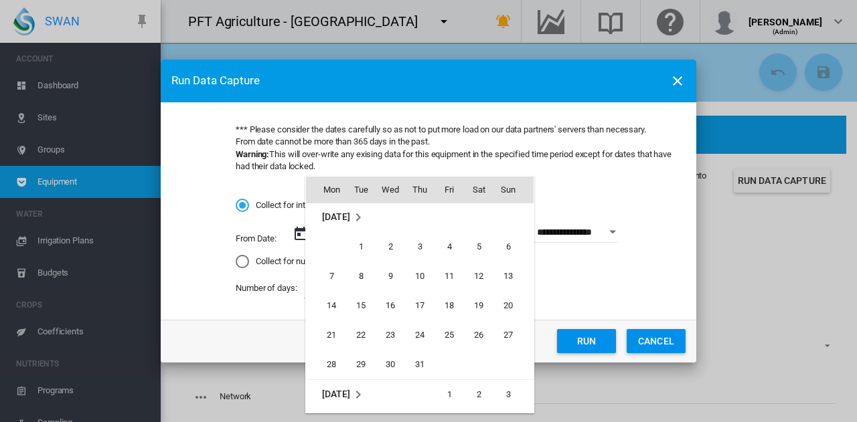
scroll to position [309665, 0]
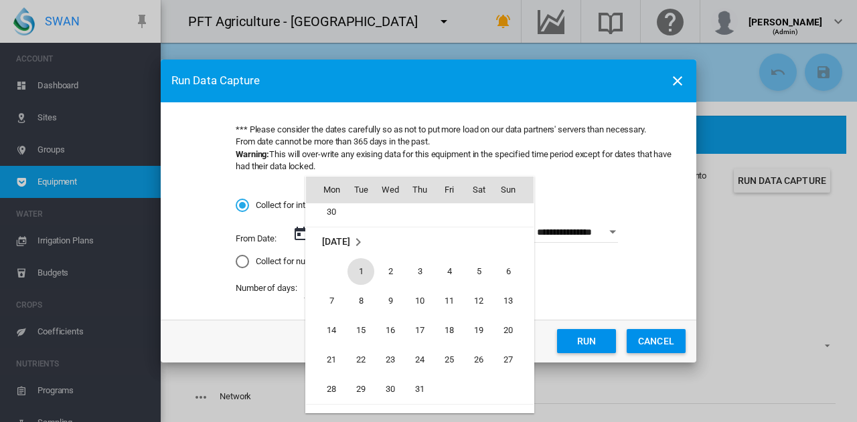
click at [356, 262] on span "1" at bounding box center [360, 271] width 27 height 27
type input "**********"
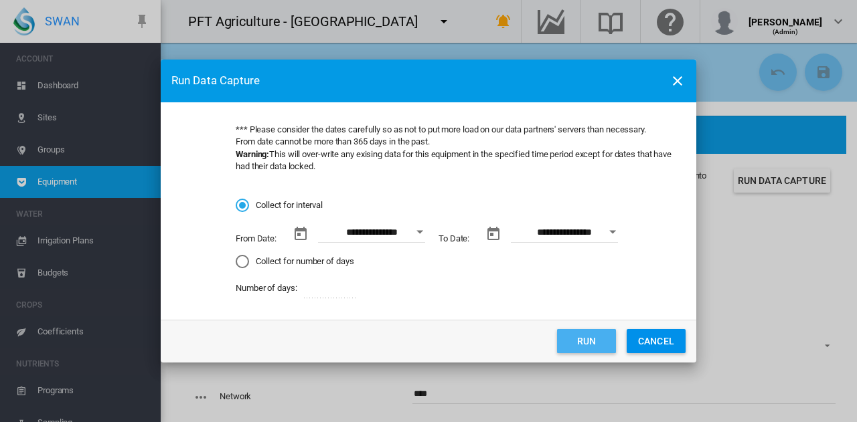
click at [590, 349] on button "Run" at bounding box center [586, 341] width 59 height 24
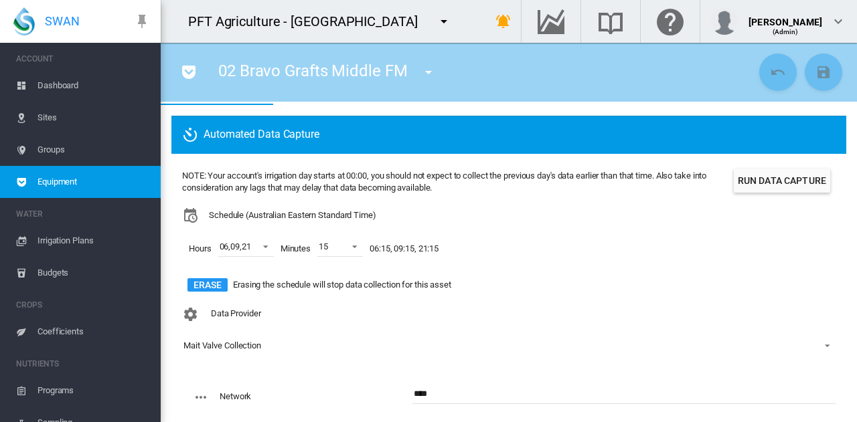
click at [432, 74] on md-icon "icon-menu-down" at bounding box center [428, 72] width 16 height 16
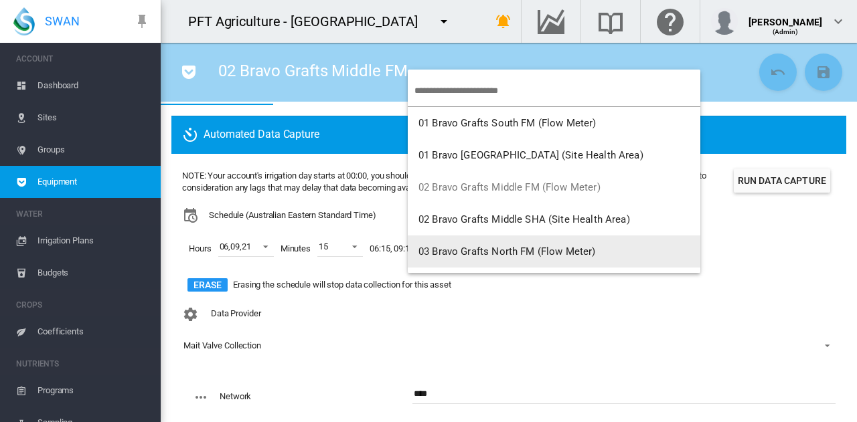
click at [485, 249] on span "03 Bravo Grafts North FM (Flow Meter)" at bounding box center [506, 252] width 177 height 12
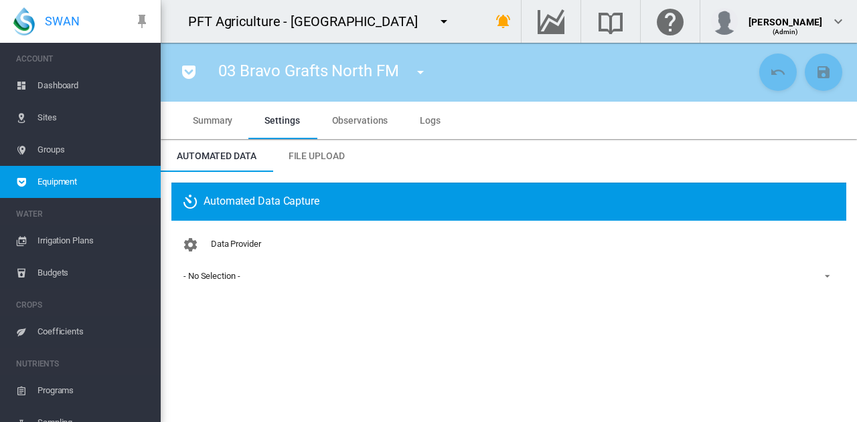
click at [268, 272] on span "- No Selection -" at bounding box center [497, 276] width 629 height 12
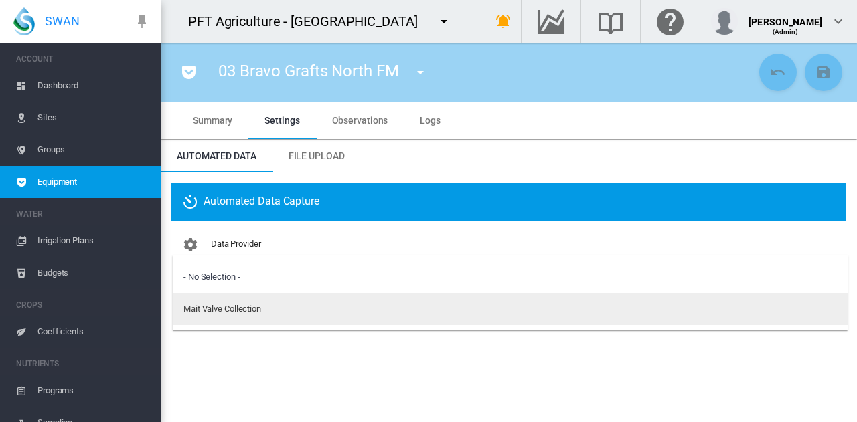
click at [268, 299] on md-option "Mait Valve Collection" at bounding box center [510, 309] width 675 height 32
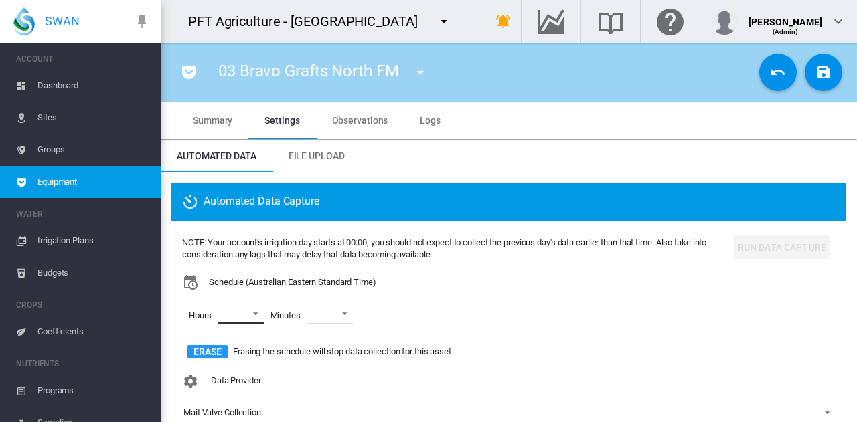
click at [255, 317] on md-select "00 01 02 03 04 05 06 07 08 09 10 11 12 13 14 15 16 17 18 19 20 21 22 23" at bounding box center [241, 314] width 46 height 20
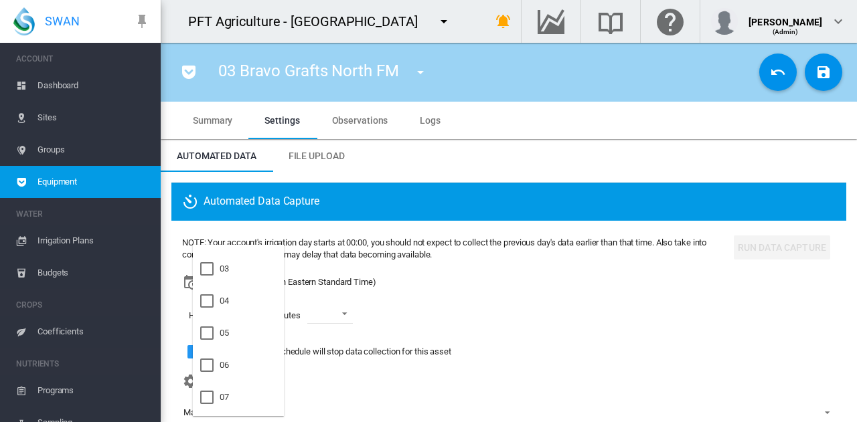
scroll to position [134, 0]
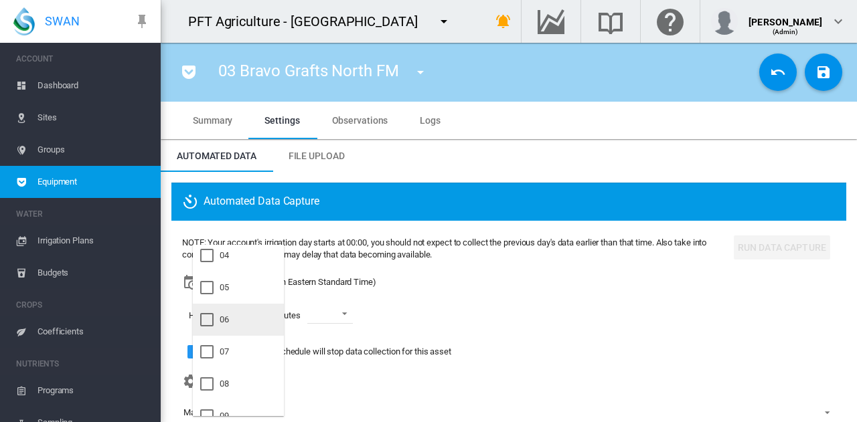
click at [255, 317] on md-option "06" at bounding box center [238, 320] width 91 height 32
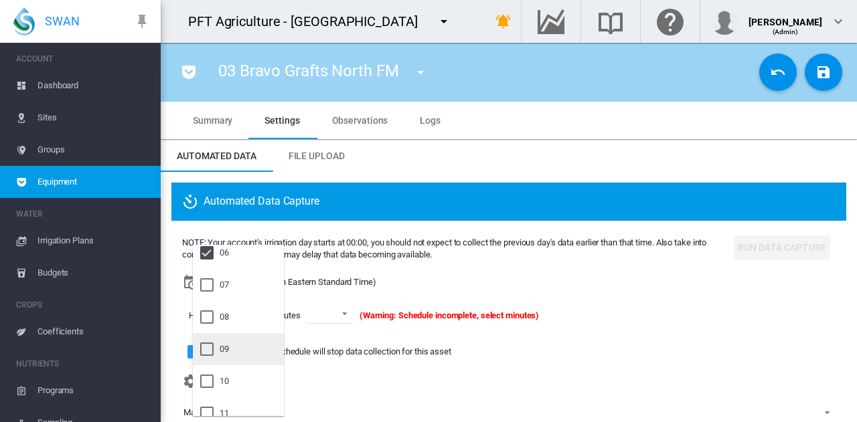
click at [253, 335] on md-option "09" at bounding box center [238, 349] width 91 height 32
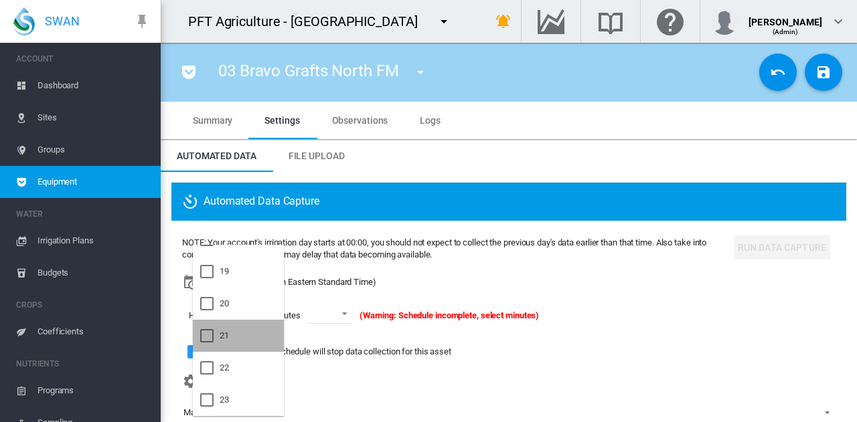
click at [253, 335] on md-option "21" at bounding box center [238, 336] width 91 height 32
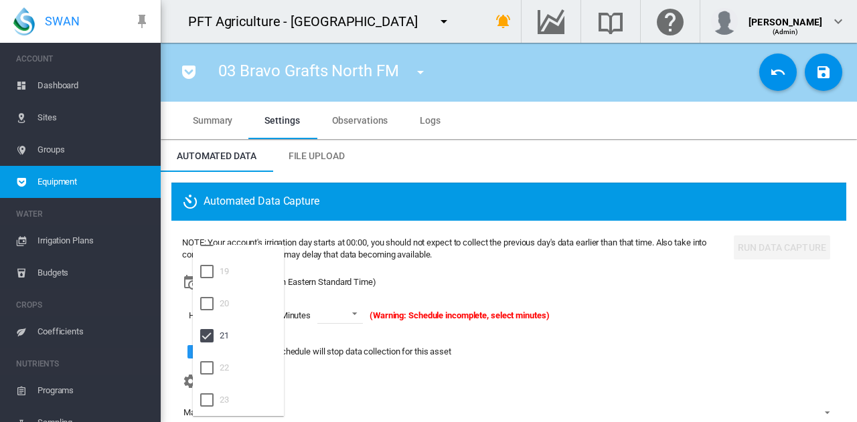
click at [329, 318] on md-backdrop at bounding box center [428, 211] width 857 height 422
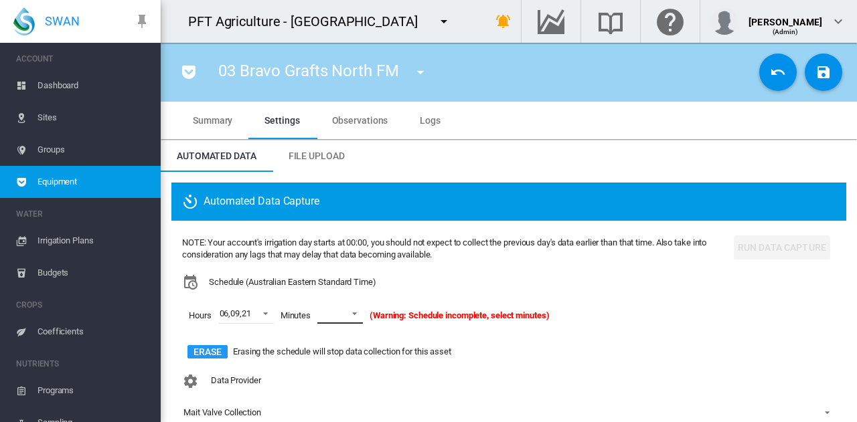
click at [353, 313] on span at bounding box center [351, 313] width 16 height 12
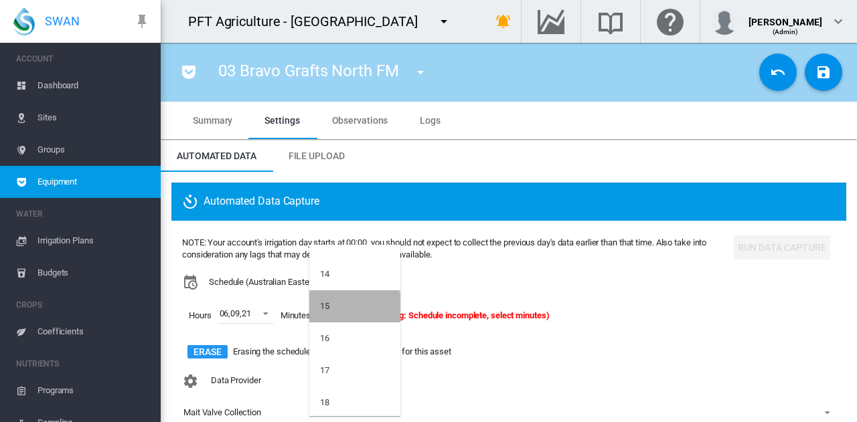
click at [353, 313] on md-option "15" at bounding box center [354, 306] width 91 height 32
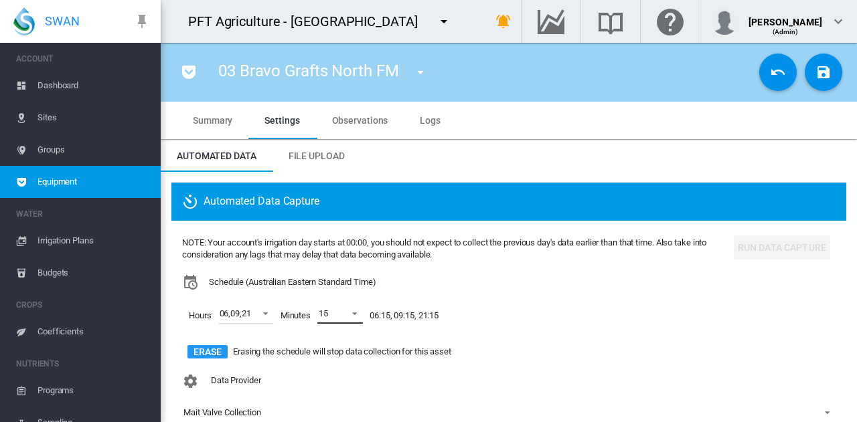
scroll to position [134, 0]
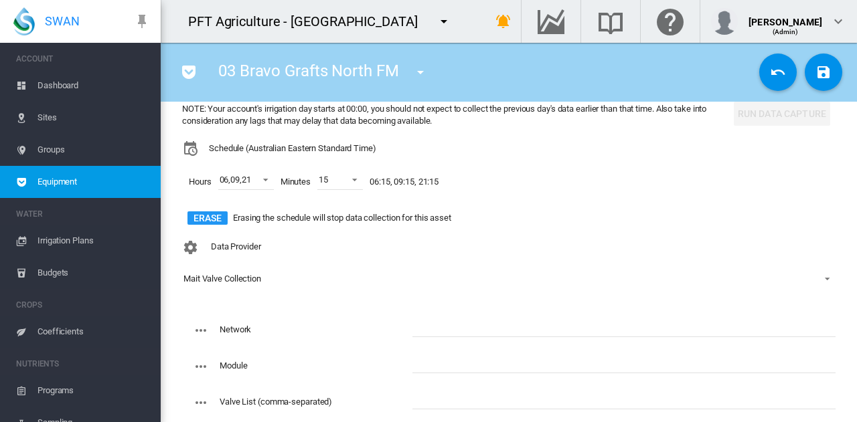
click at [423, 331] on input "text" at bounding box center [623, 327] width 423 height 20
type input "****"
click at [501, 358] on input "text" at bounding box center [623, 363] width 423 height 20
type input "***"
click at [493, 390] on input "text" at bounding box center [623, 400] width 423 height 20
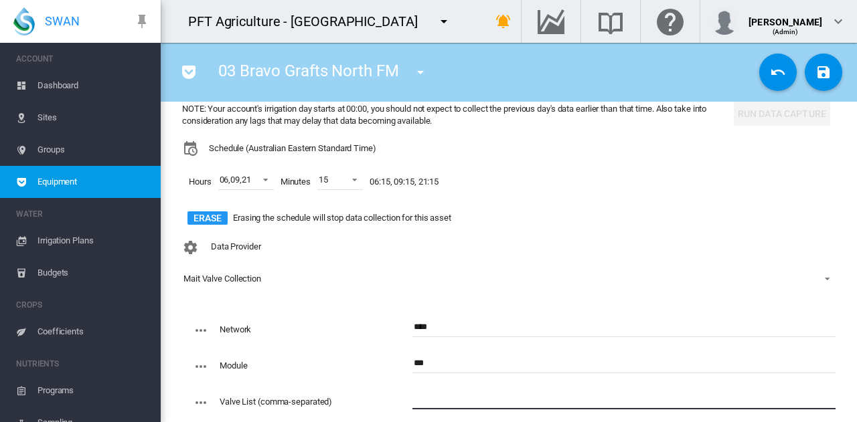
paste input "**********"
type input "**********"
click at [815, 65] on md-icon "icon-content-save" at bounding box center [823, 72] width 16 height 16
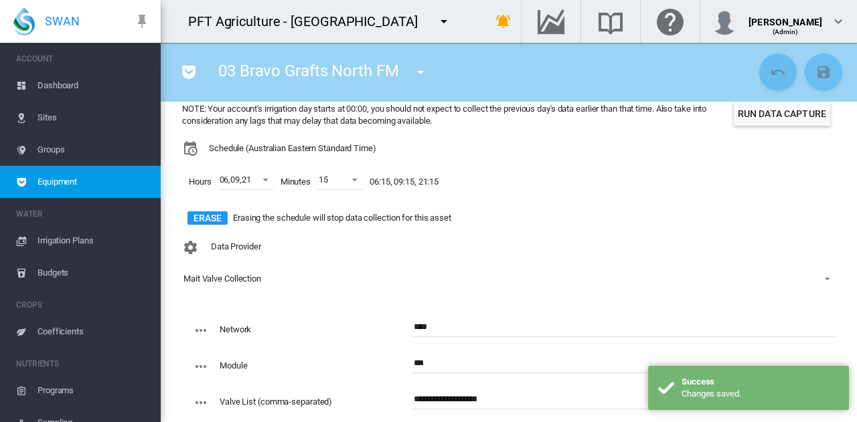
click at [790, 122] on button "Run Data Capture" at bounding box center [782, 114] width 96 height 24
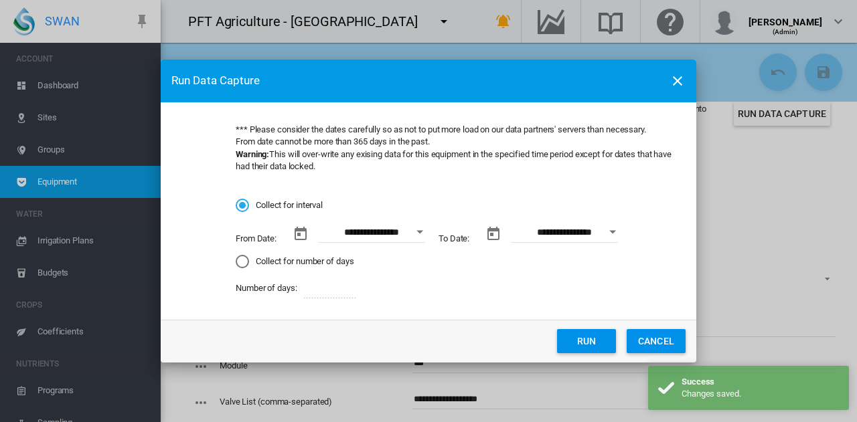
click at [424, 238] on button "Open calendar" at bounding box center [420, 232] width 24 height 24
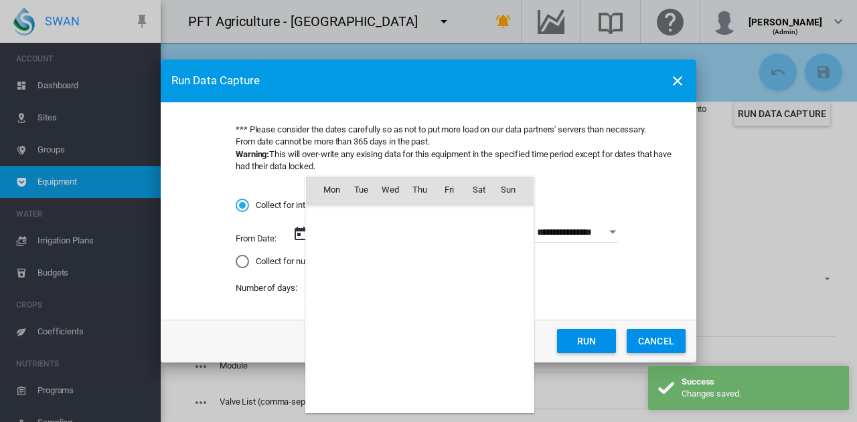
scroll to position [309866, 0]
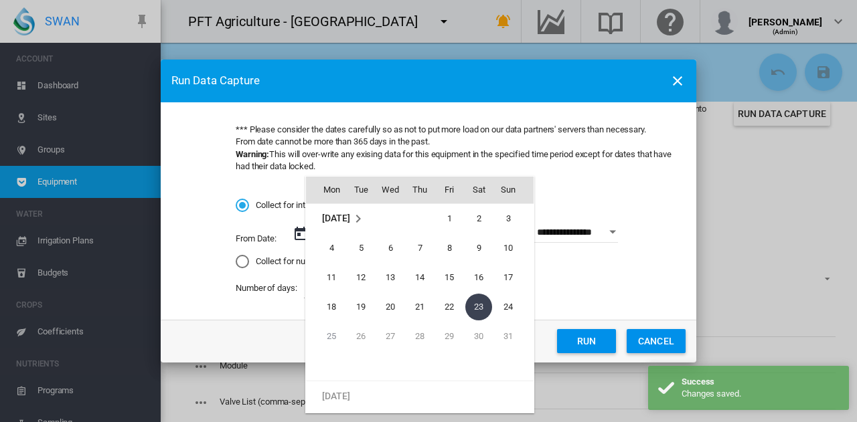
click at [340, 222] on span "[DATE]" at bounding box center [335, 218] width 27 height 11
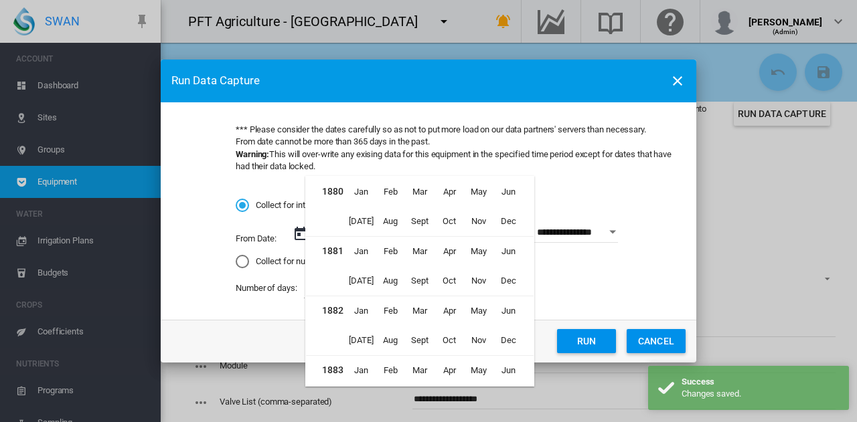
scroll to position [8393, 0]
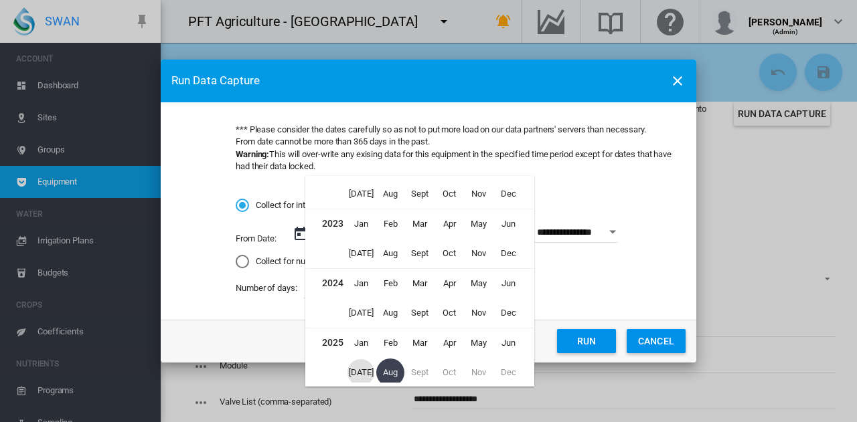
click at [355, 371] on span "Jul" at bounding box center [360, 372] width 27 height 27
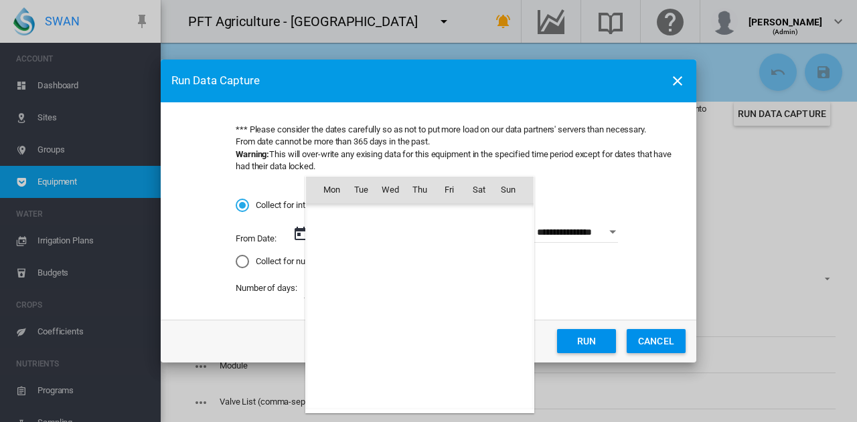
scroll to position [309688, 0]
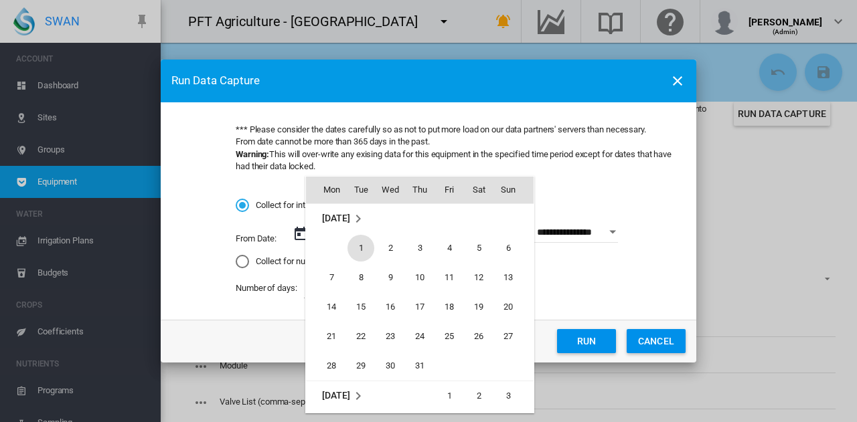
click at [363, 242] on span "1" at bounding box center [360, 248] width 27 height 27
type input "**********"
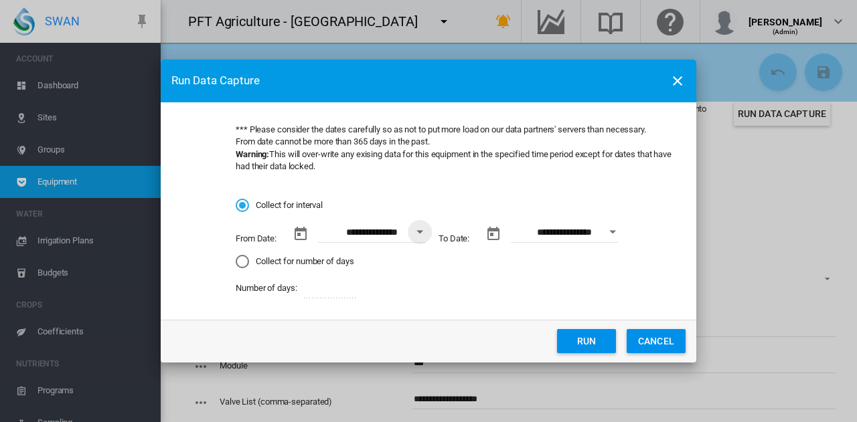
click at [584, 341] on button "Run" at bounding box center [586, 341] width 59 height 24
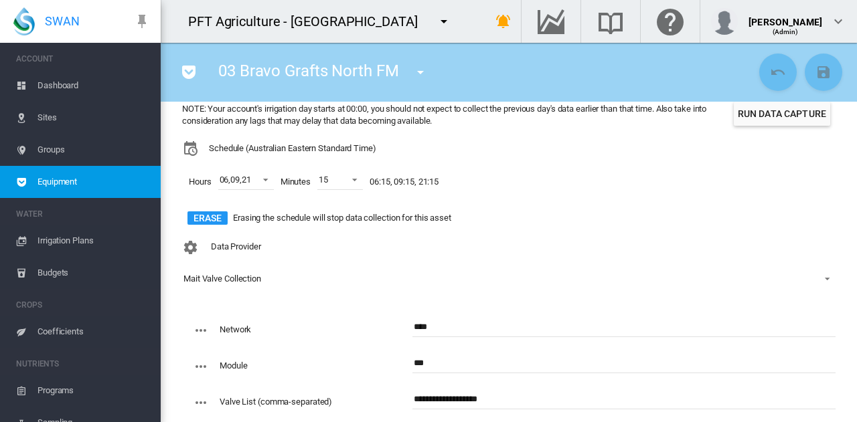
click at [421, 70] on md-icon "icon-menu-down" at bounding box center [420, 72] width 16 height 16
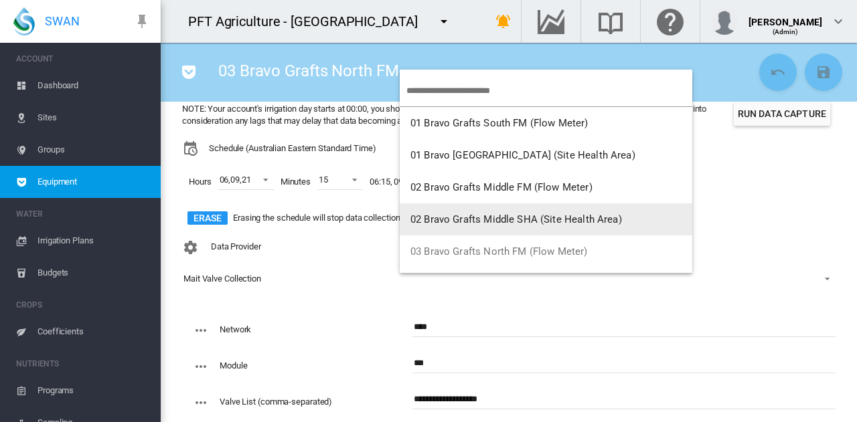
scroll to position [67, 0]
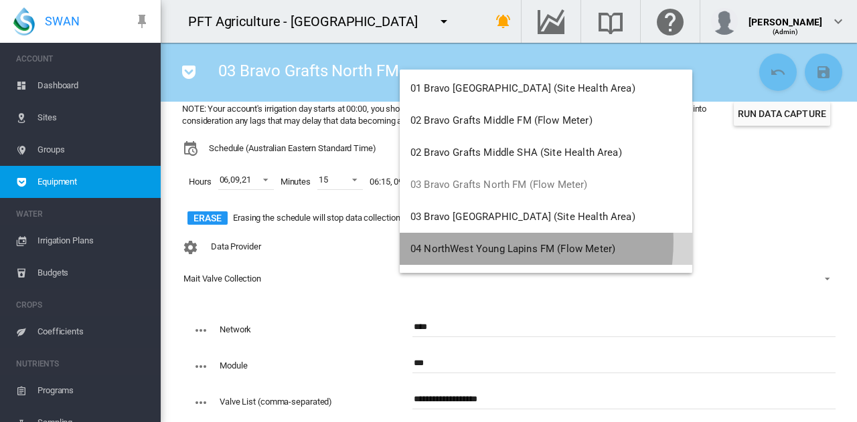
click at [478, 242] on button "04 NorthWest Young Lapins FM (Flow Meter)" at bounding box center [546, 249] width 292 height 32
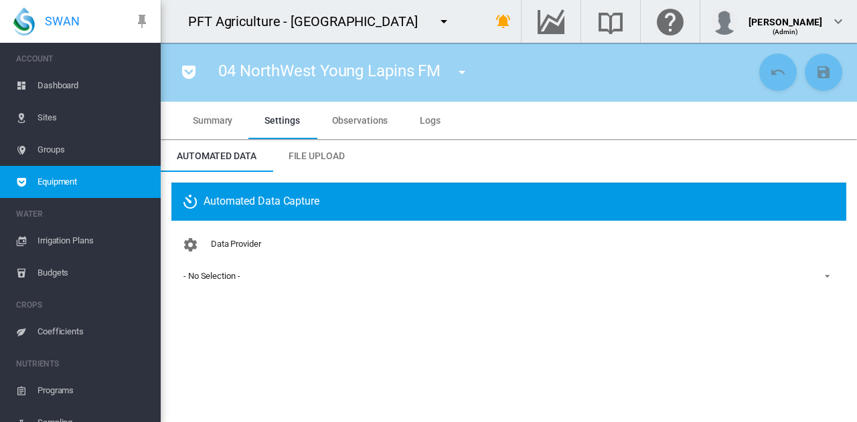
click at [253, 278] on span "- No Selection -" at bounding box center [497, 276] width 629 height 12
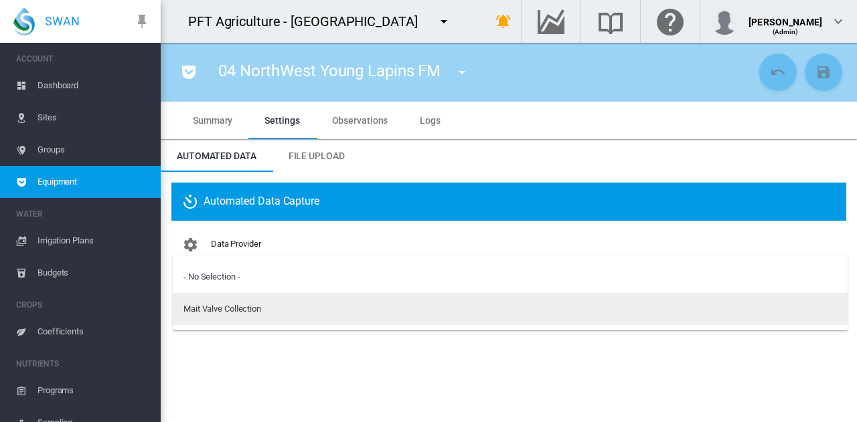
click at [248, 317] on md-option "Mait Valve Collection" at bounding box center [510, 309] width 675 height 32
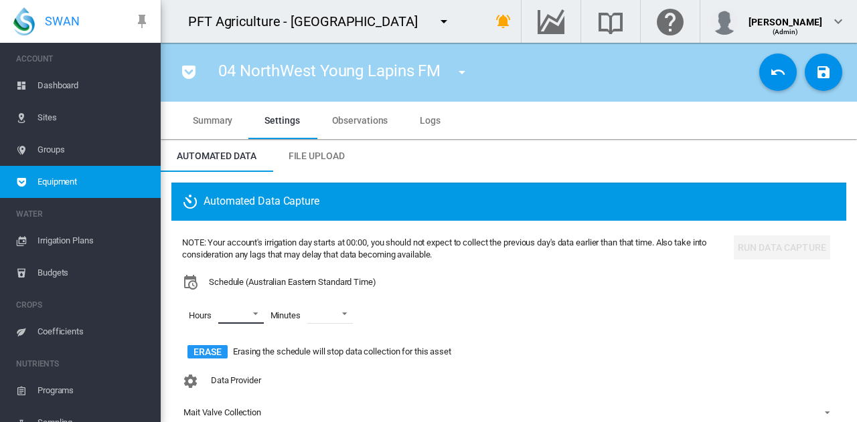
click at [257, 310] on md-select "00 01 02 03 04 05 06 07 08 09 10 11 12 13 14 15 16 17 18 19 20 21 22 23" at bounding box center [241, 314] width 46 height 20
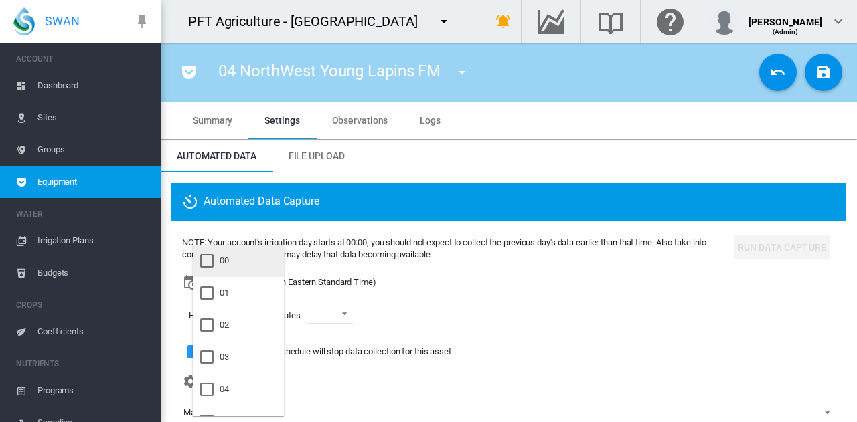
scroll to position [67, 0]
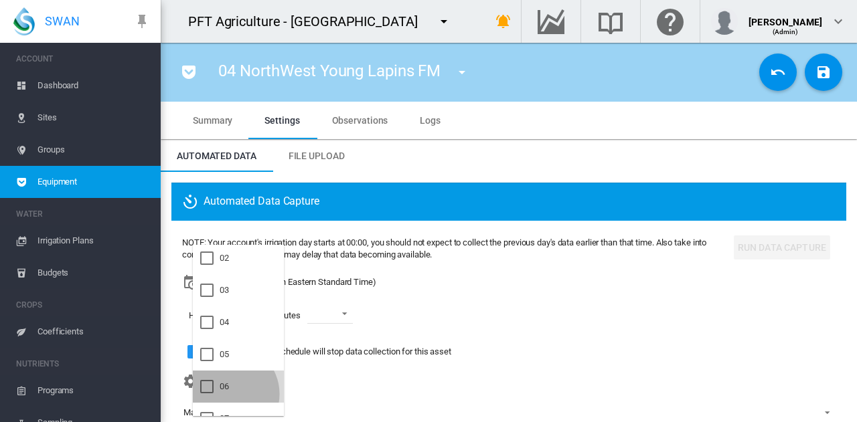
click at [228, 394] on md-option "06" at bounding box center [238, 387] width 91 height 32
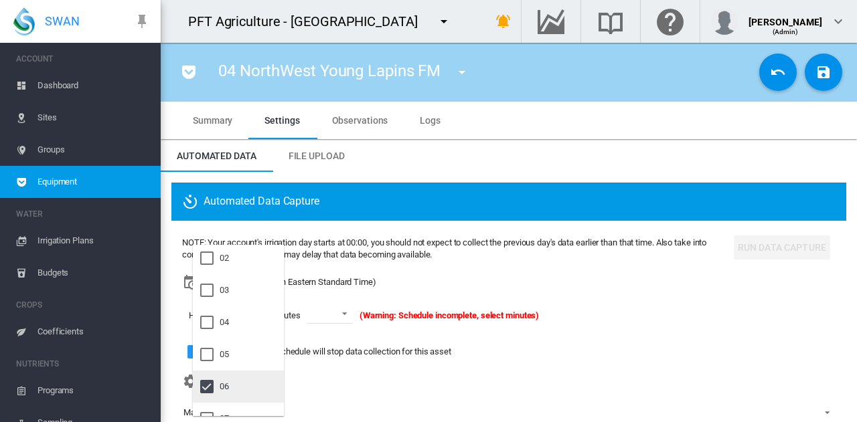
scroll to position [201, 0]
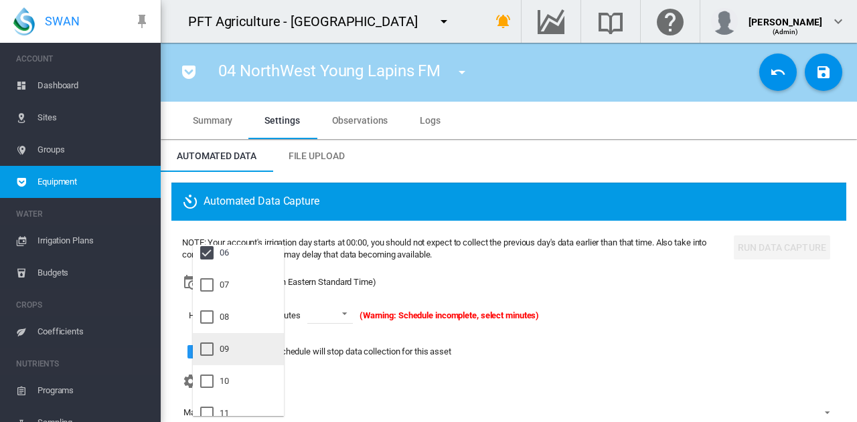
click at [233, 353] on md-option "09" at bounding box center [238, 349] width 91 height 32
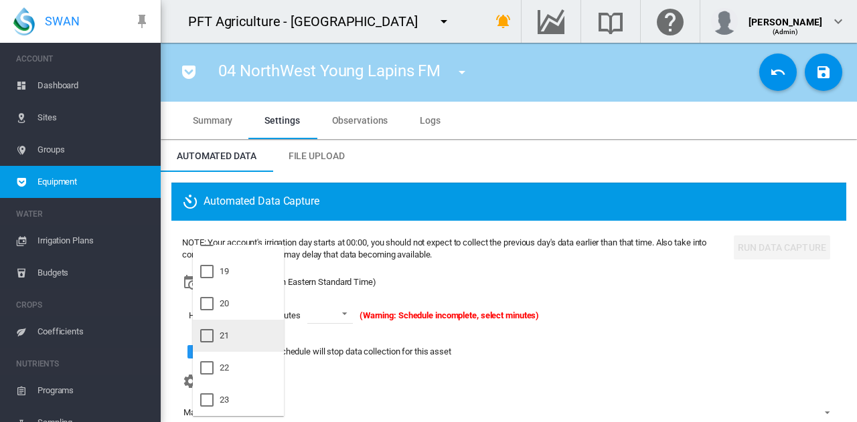
click at [234, 343] on md-option "21" at bounding box center [238, 336] width 91 height 32
click at [350, 318] on md-backdrop at bounding box center [428, 211] width 857 height 422
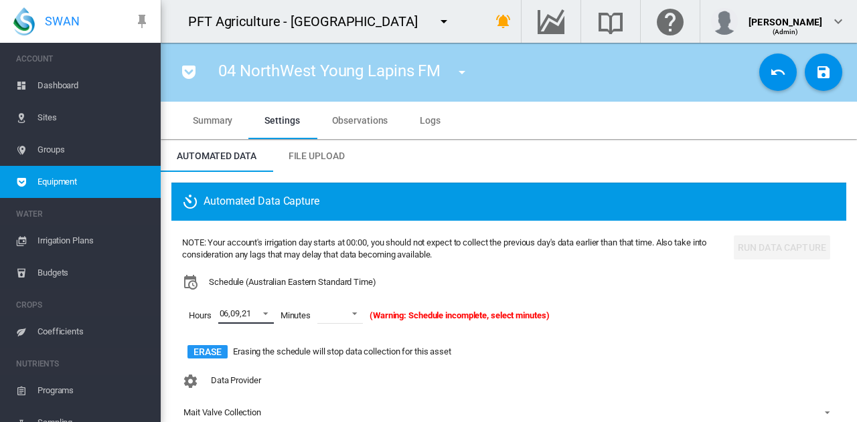
click at [350, 318] on span at bounding box center [351, 313] width 16 height 12
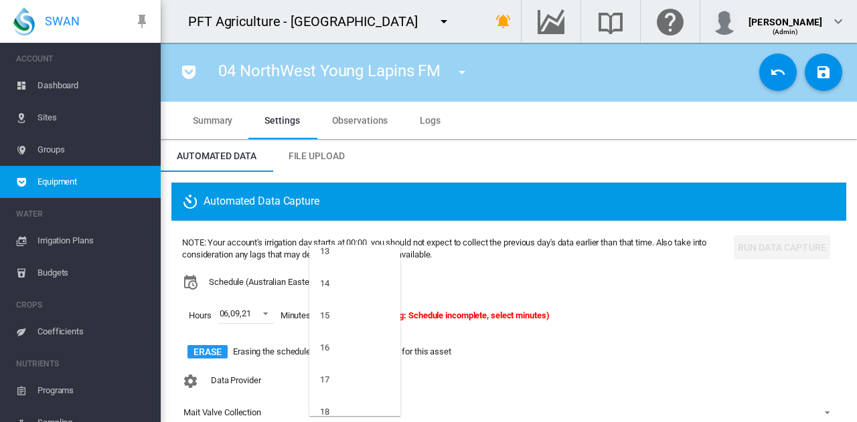
scroll to position [469, 0]
click at [354, 311] on md-option "15" at bounding box center [354, 306] width 91 height 32
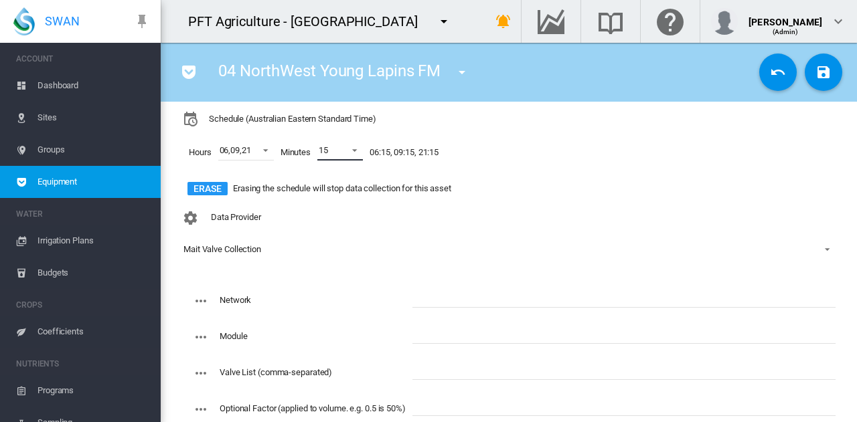
scroll to position [236, 0]
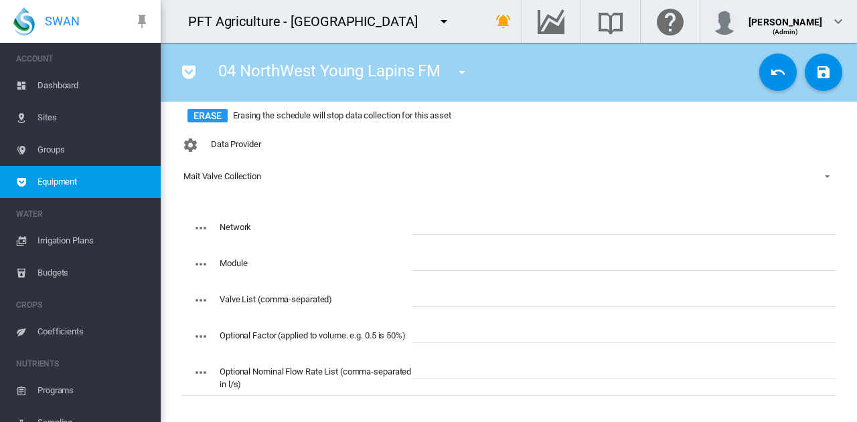
click at [578, 230] on input "text" at bounding box center [623, 225] width 423 height 20
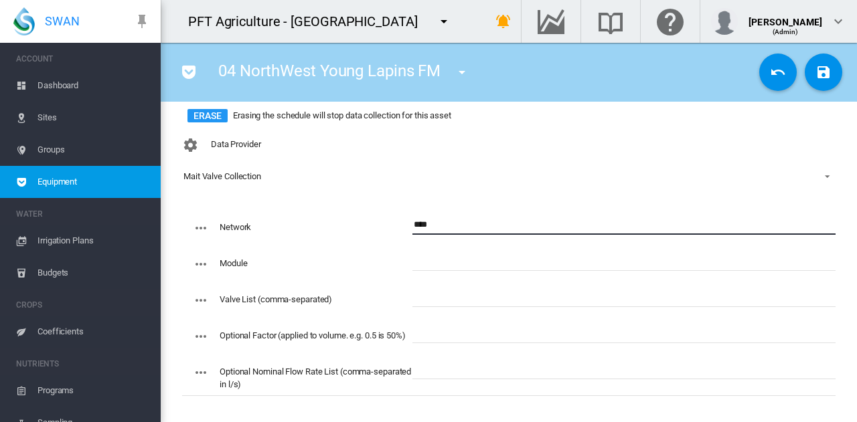
type input "****"
click at [426, 302] on input "text" at bounding box center [623, 297] width 423 height 20
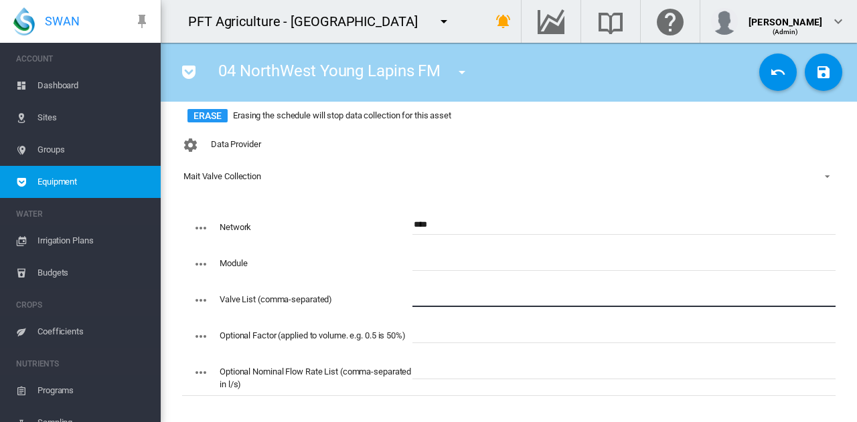
paste input "**********"
type input "**********"
click at [523, 302] on input "**********" at bounding box center [623, 297] width 423 height 20
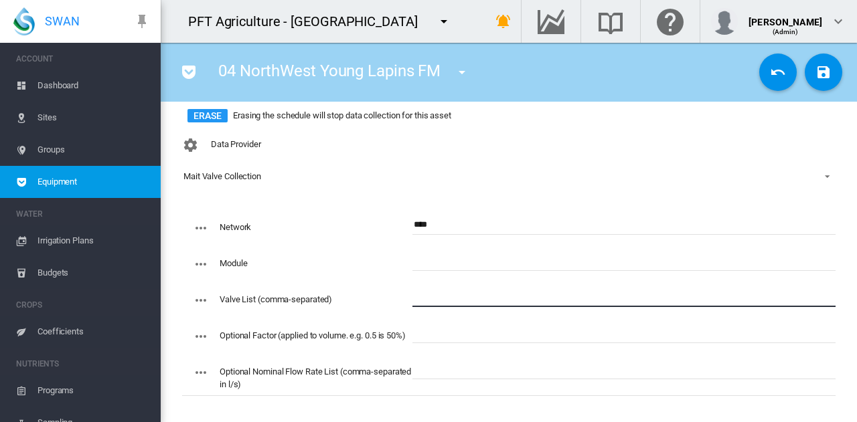
paste input "**********"
type input "**********"
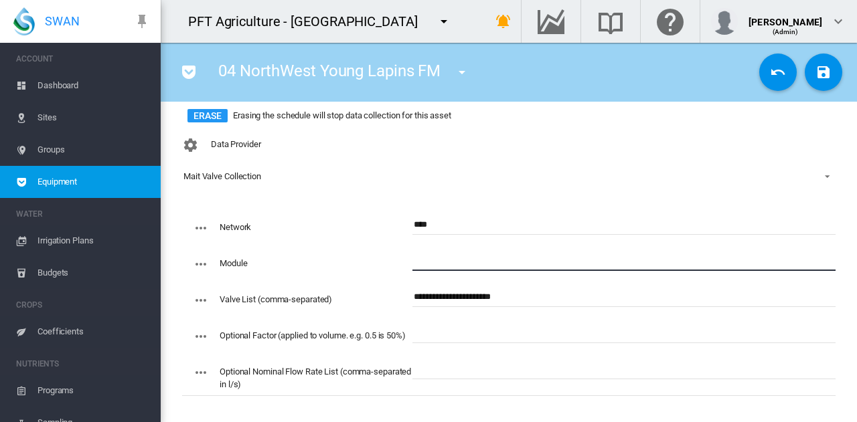
click at [493, 268] on input "text" at bounding box center [623, 261] width 423 height 20
type input "***"
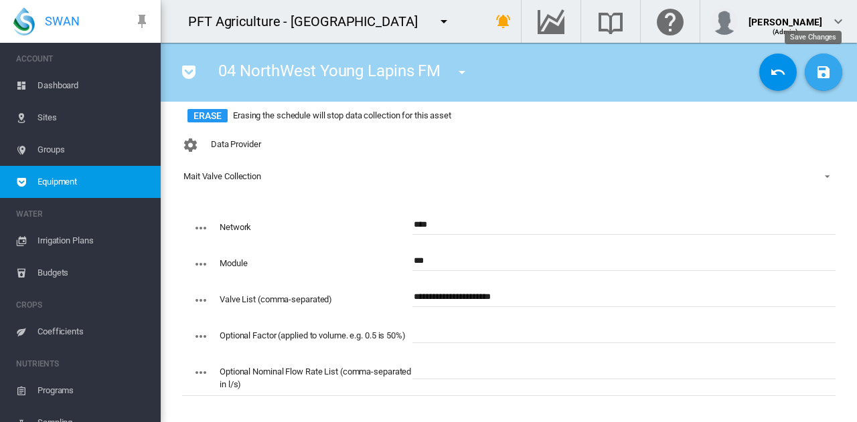
click at [815, 74] on md-icon "icon-content-save" at bounding box center [823, 72] width 16 height 16
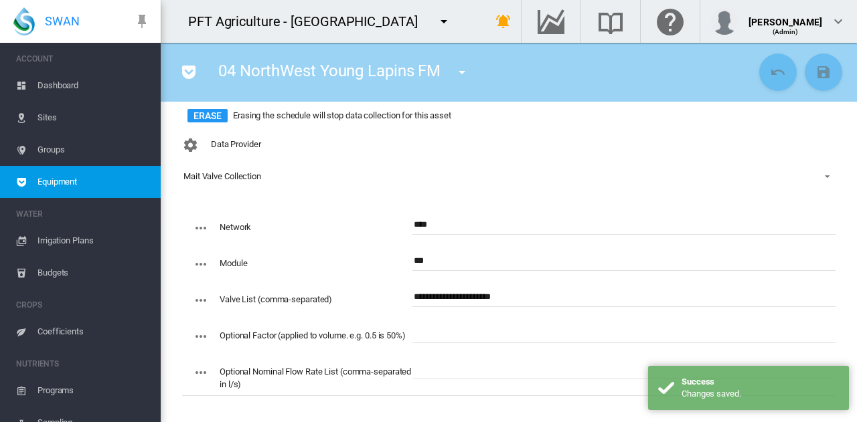
scroll to position [102, 0]
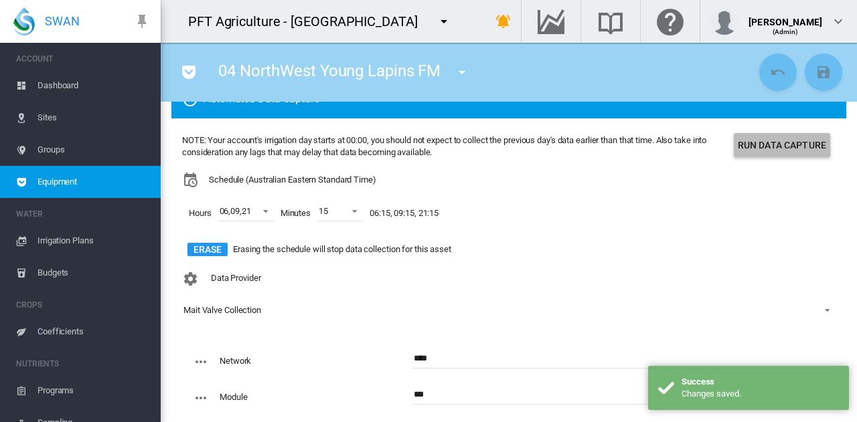
click at [778, 153] on button "Run Data Capture" at bounding box center [782, 145] width 96 height 24
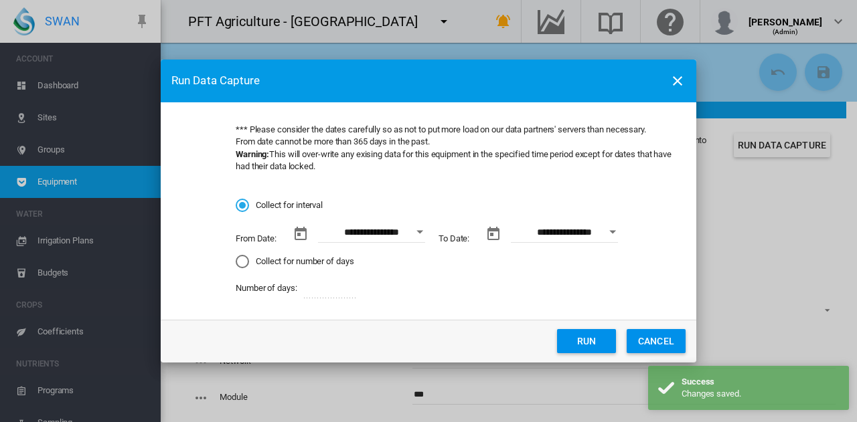
click at [415, 233] on button "Open calendar" at bounding box center [420, 232] width 24 height 24
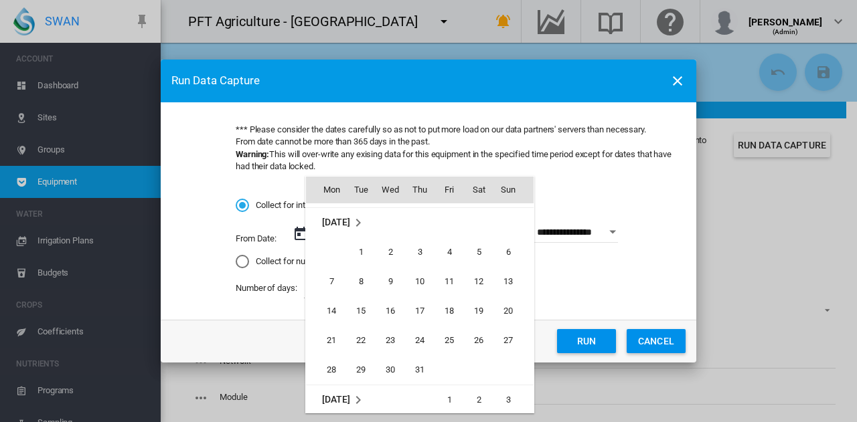
scroll to position [309665, 0]
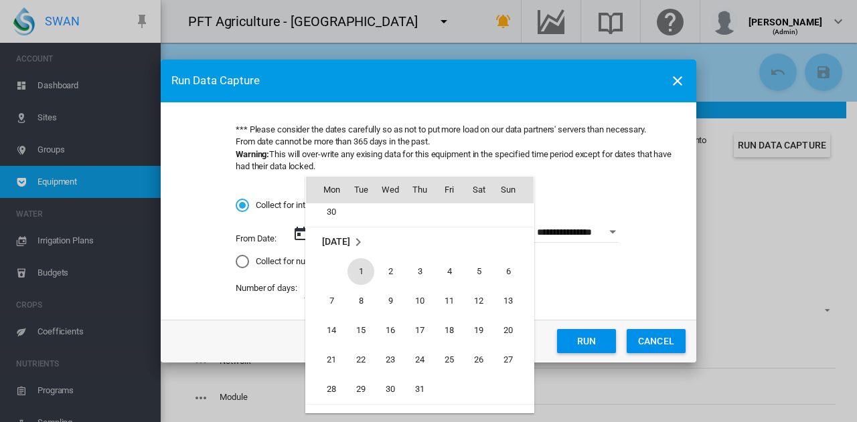
click at [351, 274] on span "1" at bounding box center [360, 271] width 27 height 27
type input "**********"
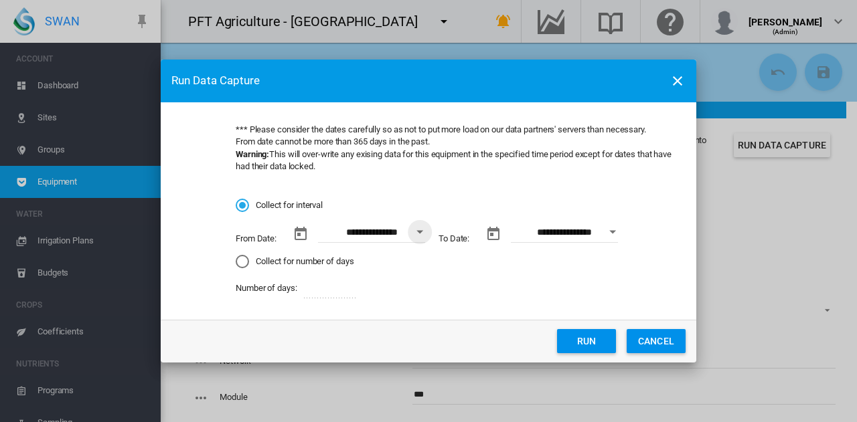
click at [588, 347] on button "Run" at bounding box center [586, 341] width 59 height 24
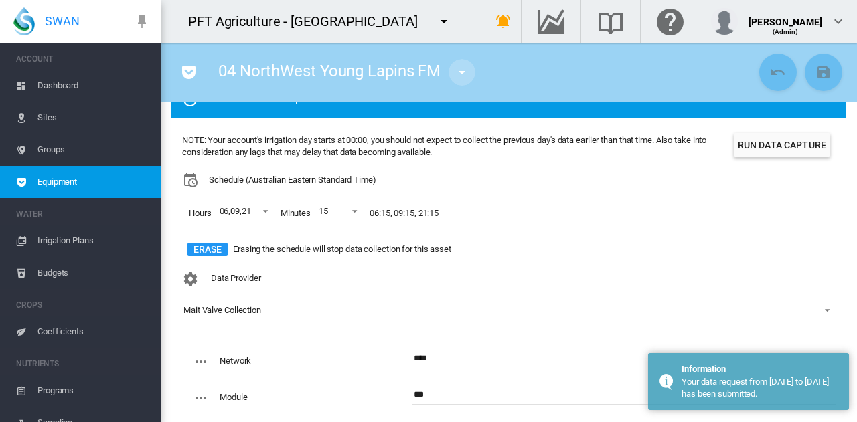
click at [466, 70] on md-icon "icon-menu-down" at bounding box center [462, 72] width 16 height 16
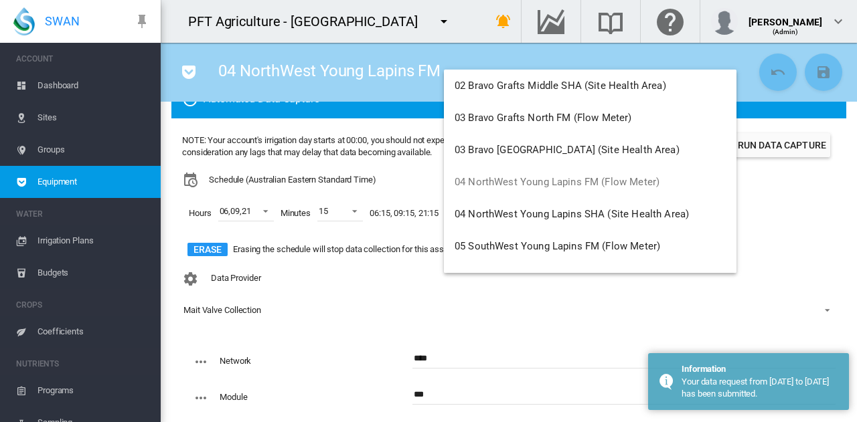
scroll to position [201, 0]
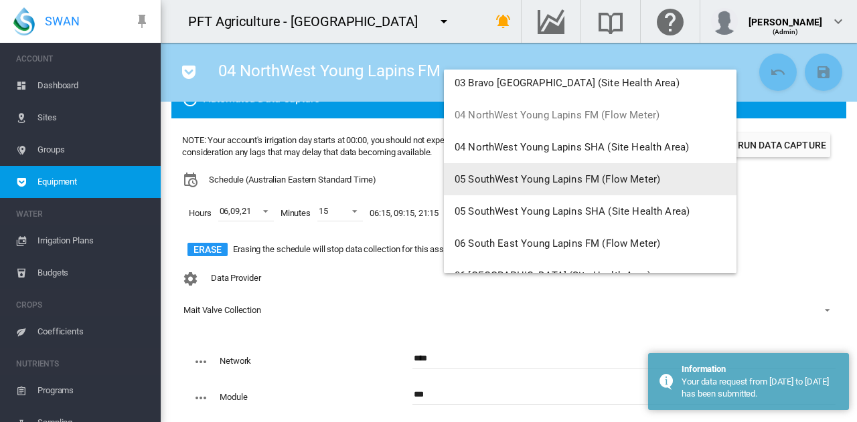
click at [553, 188] on button "05 SouthWest Young Lapins FM (Flow Meter)" at bounding box center [590, 179] width 292 height 32
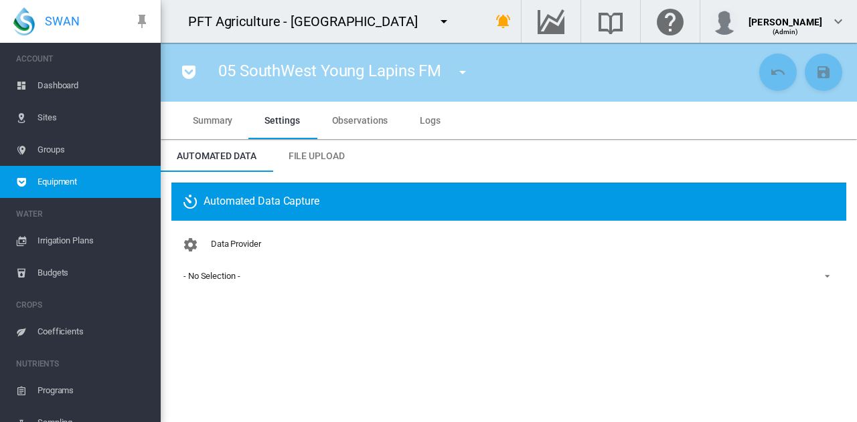
click at [466, 74] on md-icon "icon-menu-down" at bounding box center [462, 72] width 16 height 16
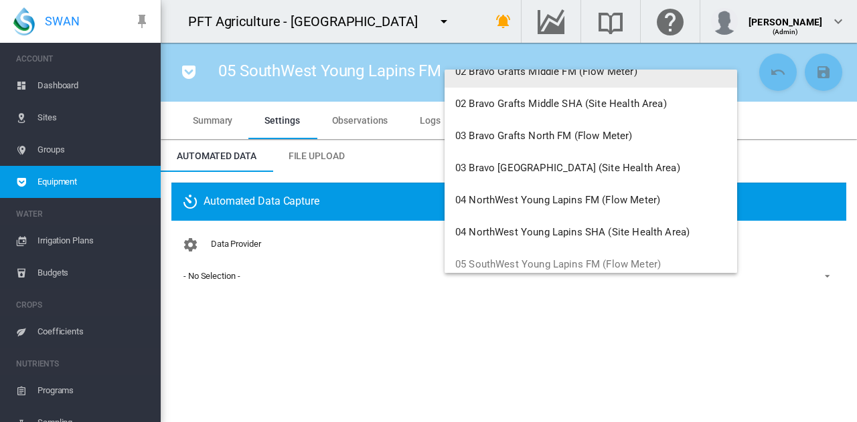
scroll to position [134, 0]
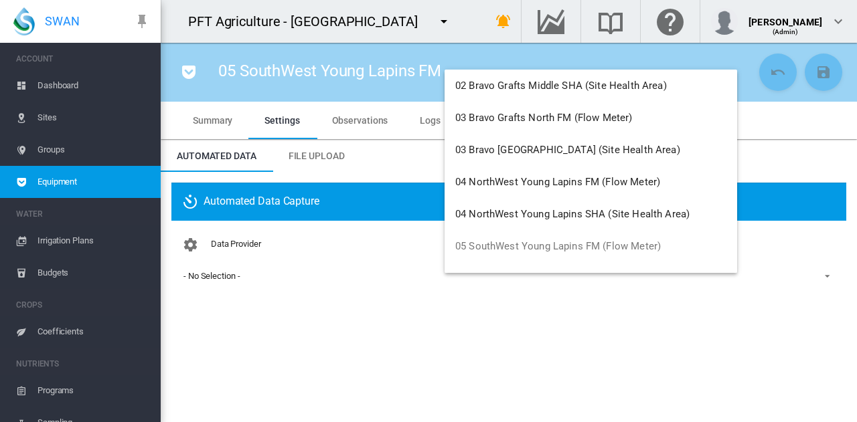
click at [273, 313] on md-backdrop at bounding box center [428, 211] width 857 height 422
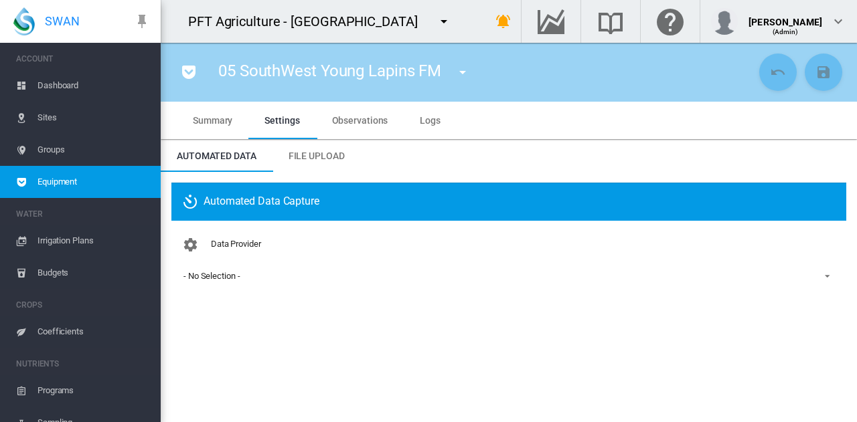
click at [261, 283] on md-select-value "- No Selection -" at bounding box center [508, 276] width 653 height 20
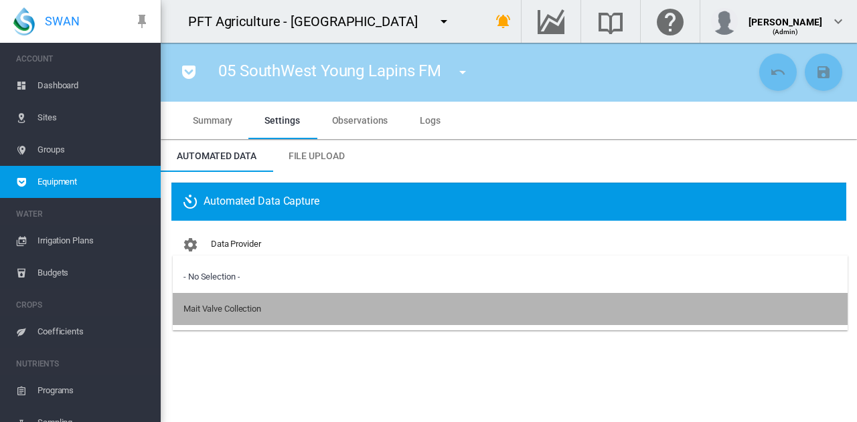
click at [259, 305] on div "Mait Valve Collection" at bounding box center [222, 309] width 78 height 12
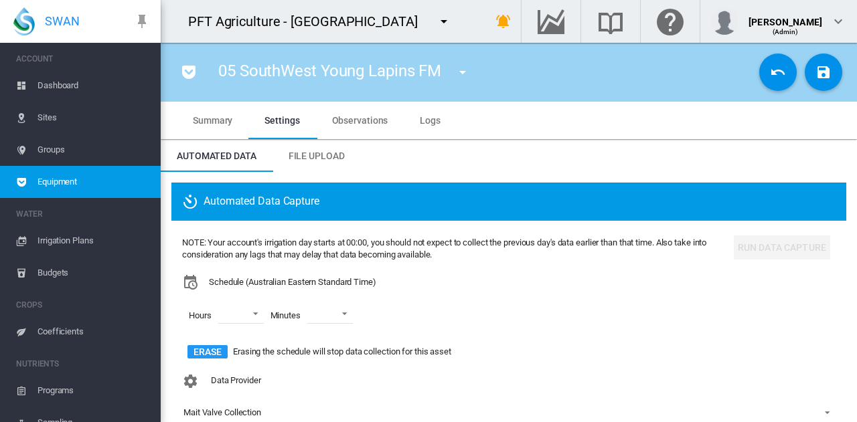
scroll to position [0, 0]
click at [246, 315] on md-select "00 01 02 03 04 05 06 07 08 09 10 11 12 13 14 15 16 17 18 19 20 21 22 23" at bounding box center [241, 314] width 46 height 20
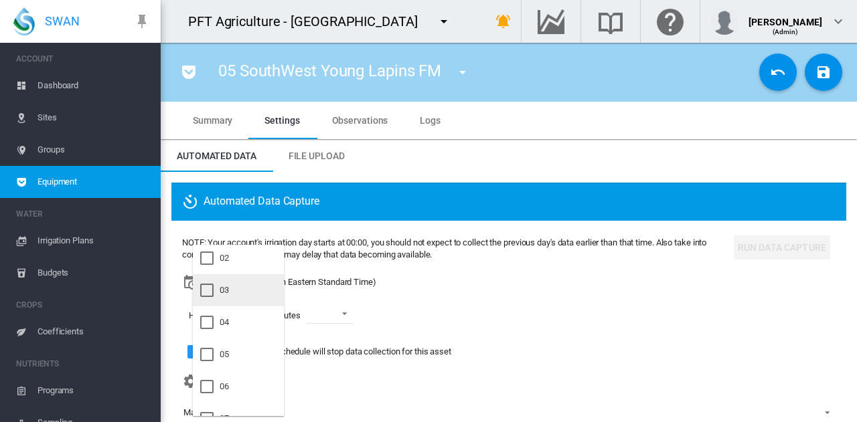
scroll to position [134, 0]
click at [244, 330] on md-option "06" at bounding box center [238, 320] width 91 height 32
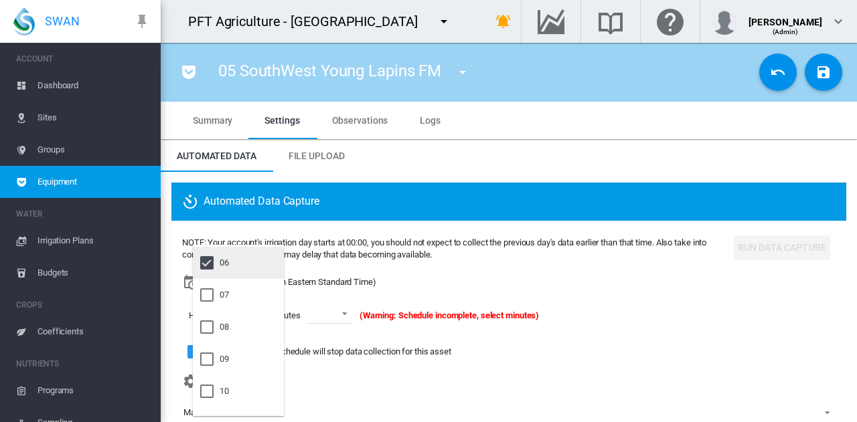
scroll to position [201, 0]
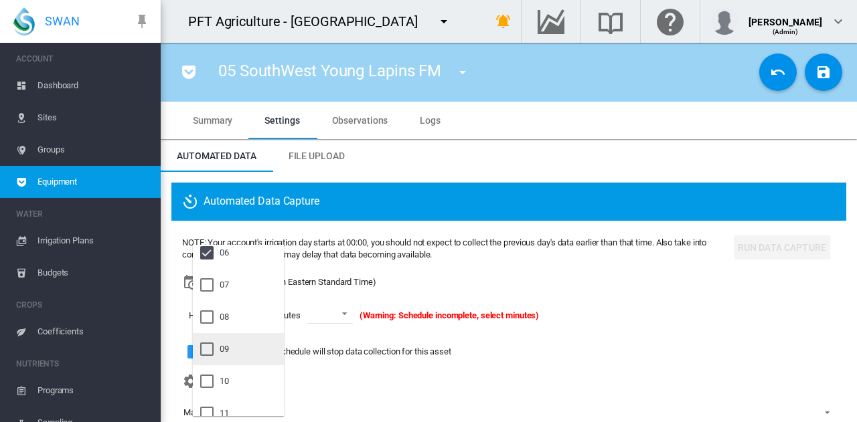
click at [242, 343] on md-option "09" at bounding box center [238, 349] width 91 height 32
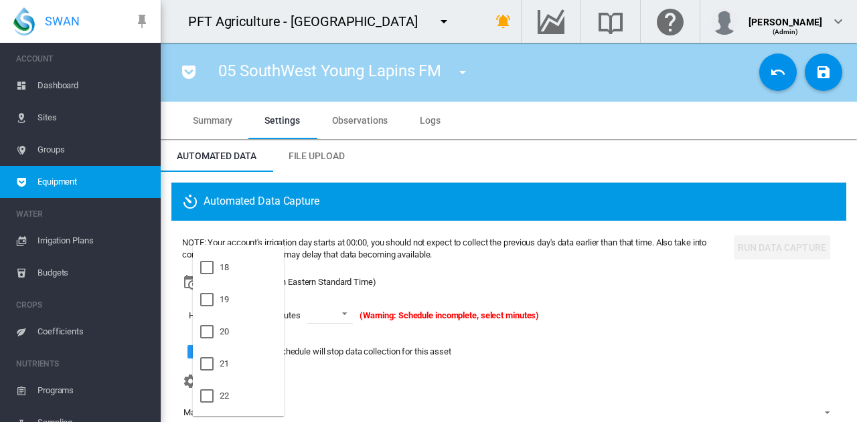
scroll to position [600, 0]
click at [213, 343] on div at bounding box center [206, 335] width 13 height 13
click at [355, 312] on md-backdrop at bounding box center [428, 211] width 857 height 422
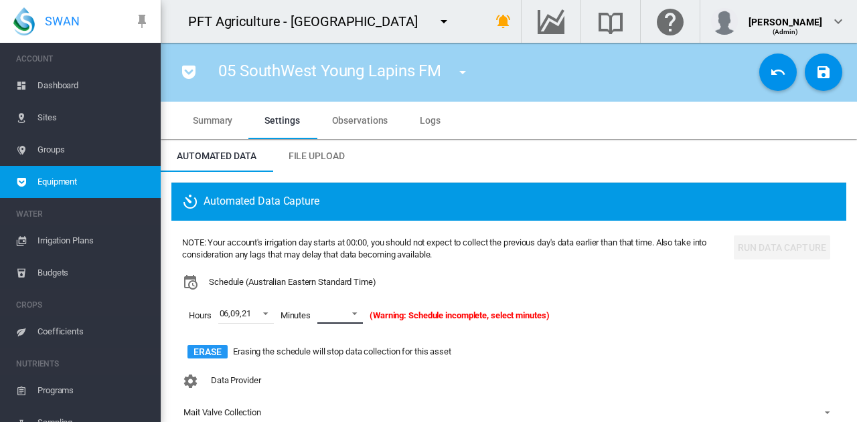
click at [355, 312] on span at bounding box center [351, 313] width 16 height 12
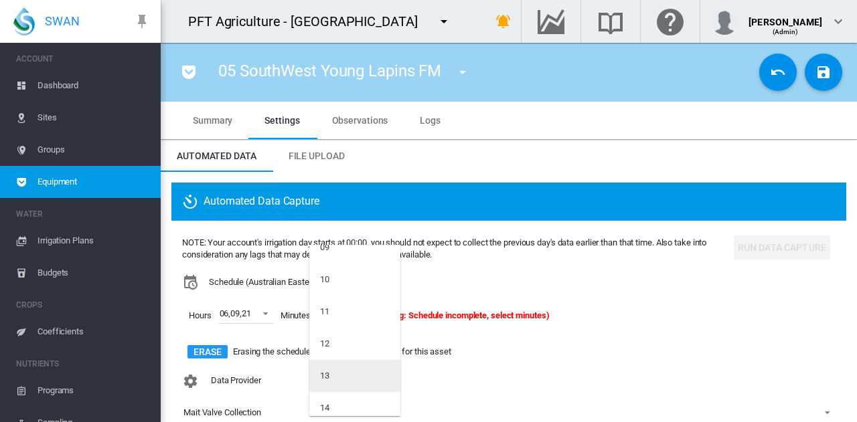
scroll to position [402, 0]
click at [327, 363] on md-option "15" at bounding box center [354, 373] width 91 height 32
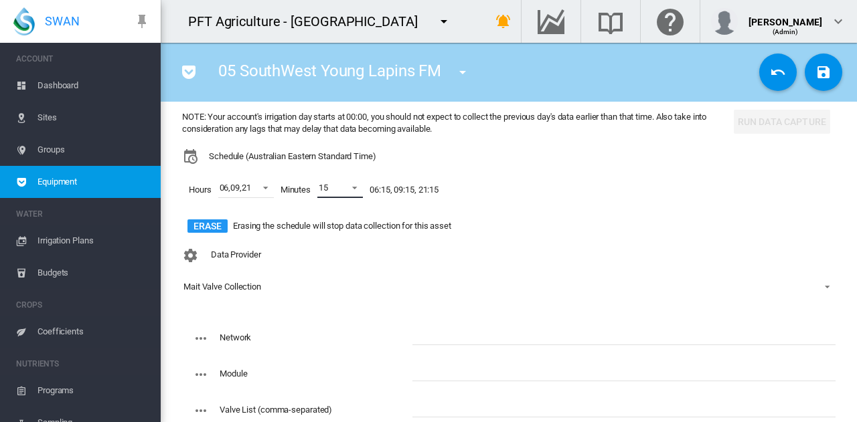
scroll to position [201, 0]
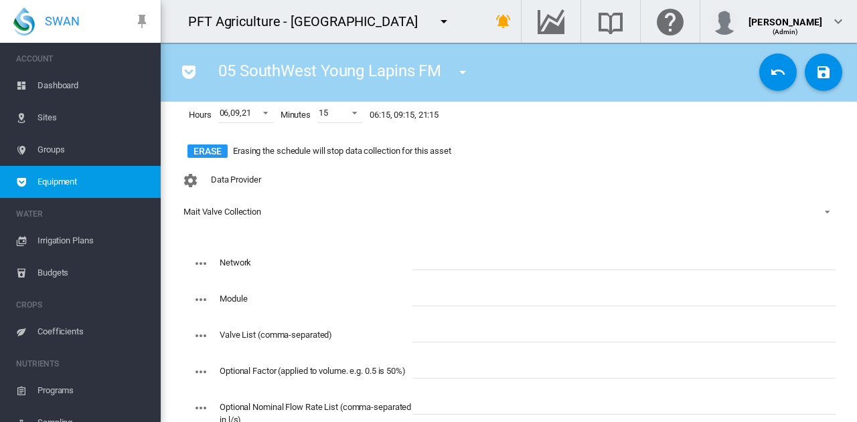
click at [477, 255] on input "text" at bounding box center [623, 260] width 423 height 20
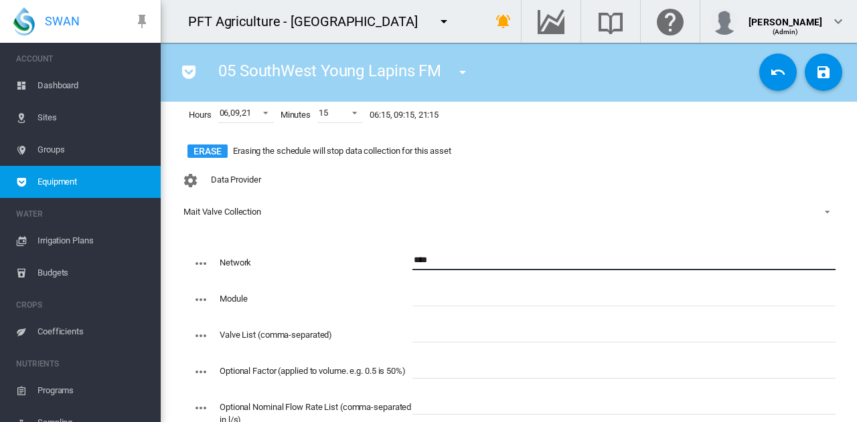
type input "****"
click at [429, 341] on input "text" at bounding box center [623, 333] width 423 height 20
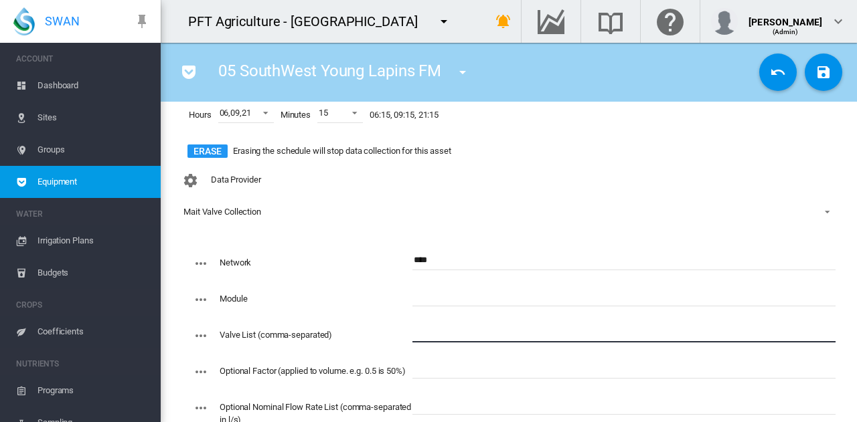
paste input "**********"
type input "**********"
click at [428, 297] on input "text" at bounding box center [623, 296] width 423 height 20
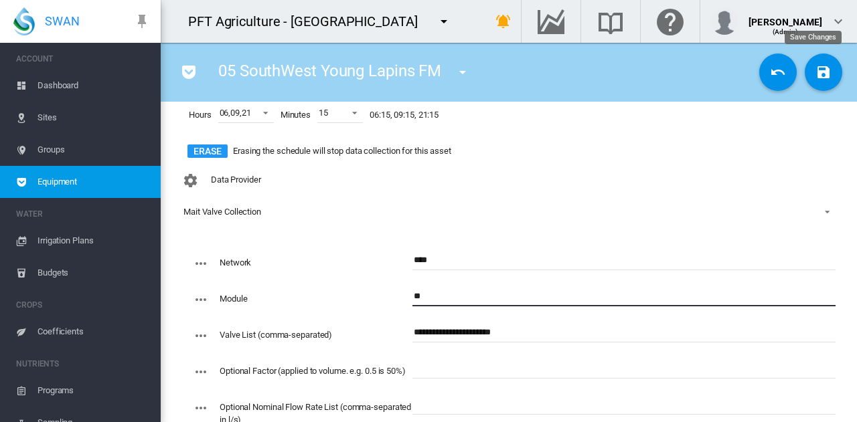
type input "**"
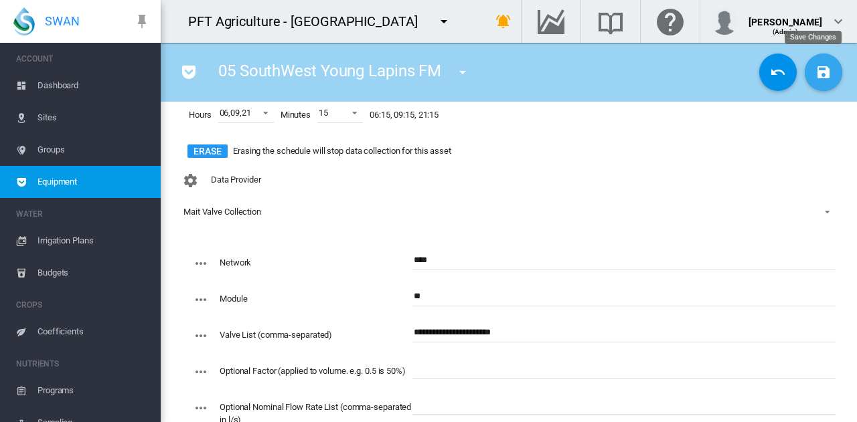
click at [815, 80] on md-icon "icon-content-save" at bounding box center [823, 72] width 16 height 16
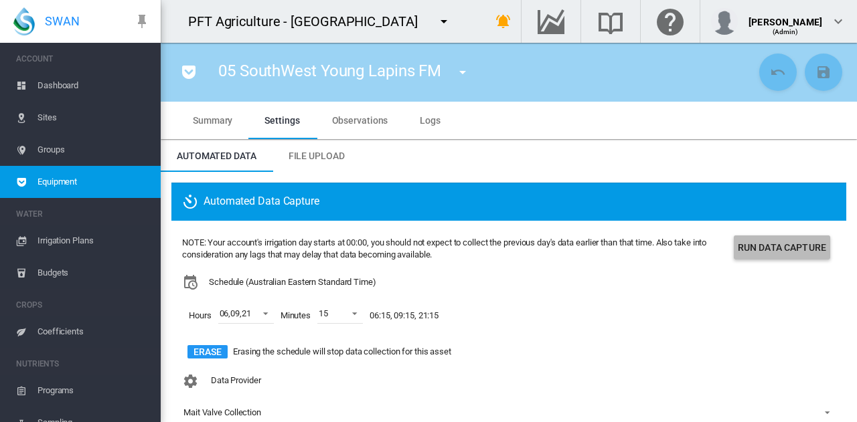
click at [772, 251] on button "Run Data Capture" at bounding box center [782, 248] width 96 height 24
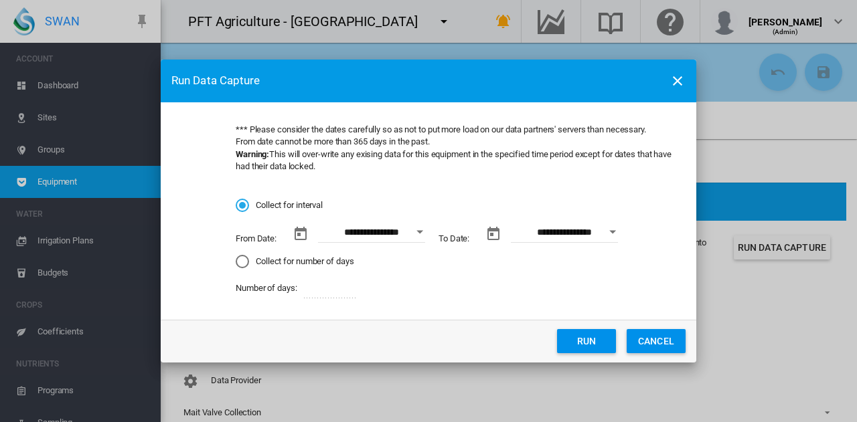
click at [412, 238] on button "Open calendar" at bounding box center [420, 232] width 24 height 24
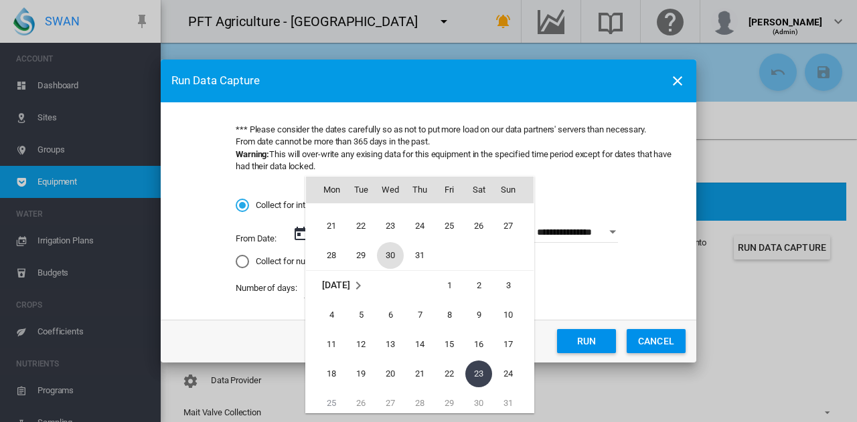
scroll to position [309598, 0]
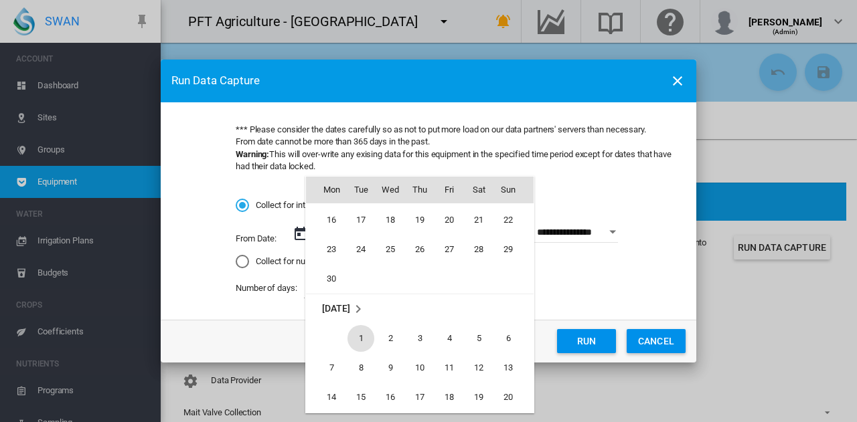
click at [360, 340] on span "1" at bounding box center [360, 338] width 27 height 27
type input "**********"
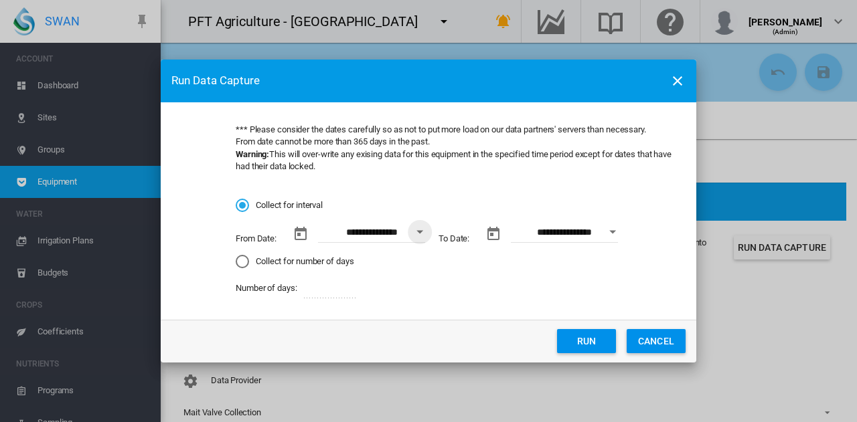
click at [582, 345] on button "Run" at bounding box center [586, 341] width 59 height 24
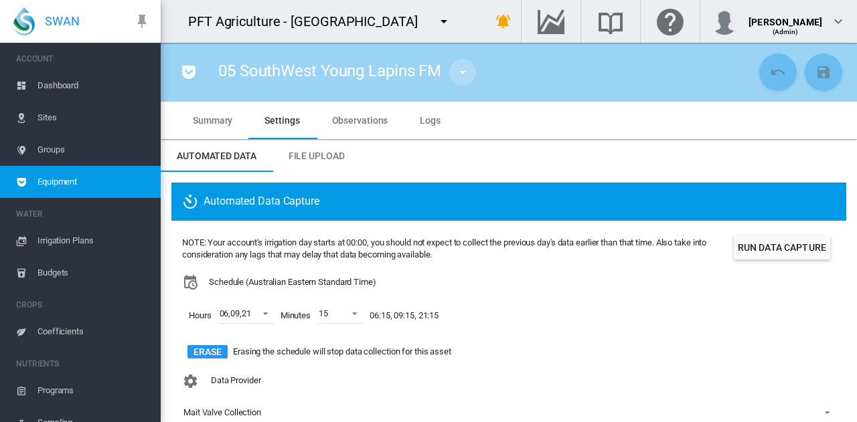
click at [467, 78] on md-icon "icon-menu-down" at bounding box center [462, 72] width 16 height 16
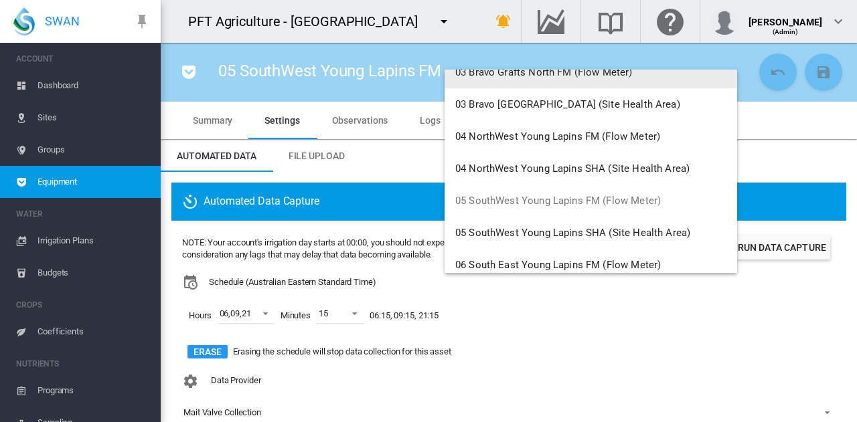
scroll to position [201, 0]
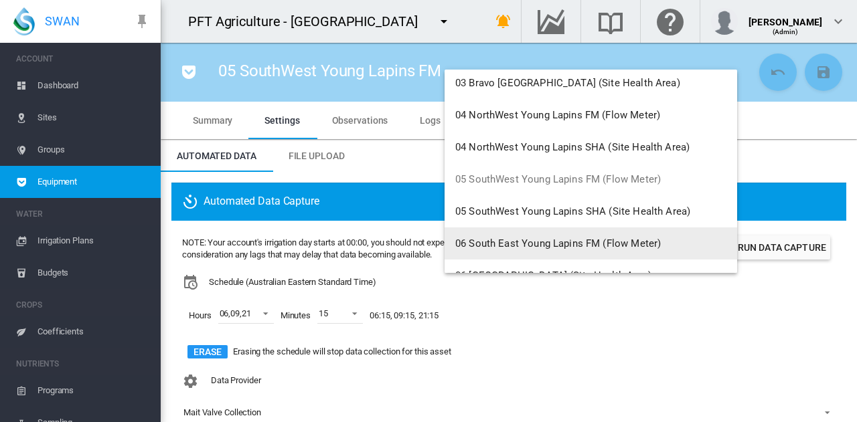
click at [543, 252] on button "06 South East Young Lapins FM (Flow Meter)" at bounding box center [590, 244] width 292 height 32
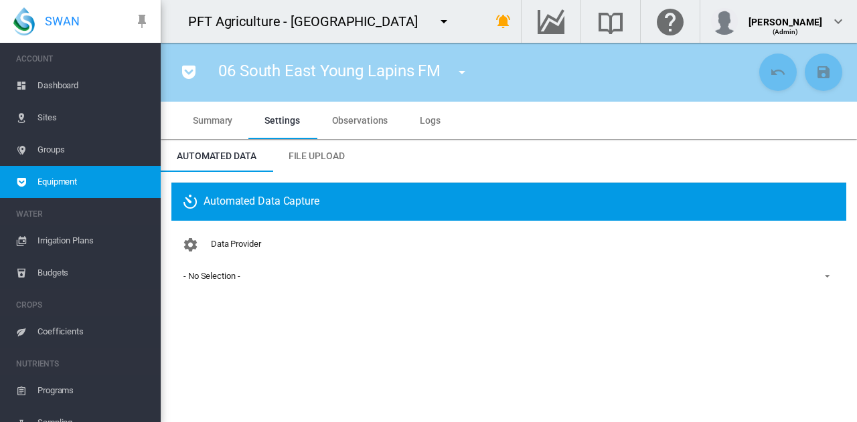
click at [361, 280] on span "- No Selection -" at bounding box center [497, 276] width 629 height 12
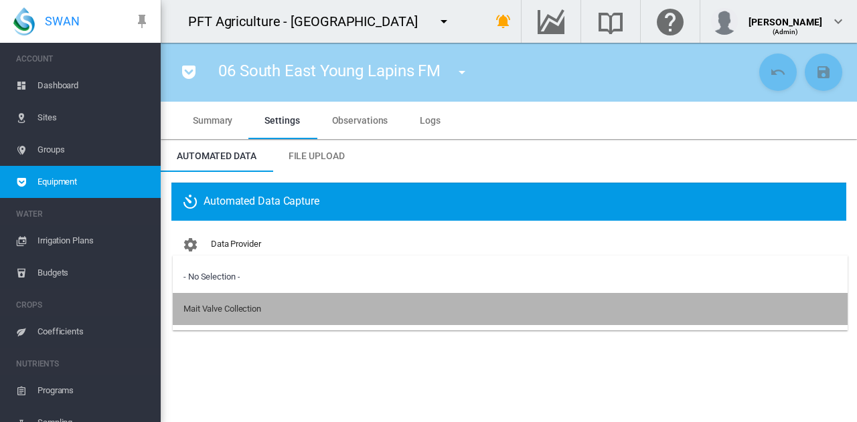
click at [359, 309] on md-option "Mait Valve Collection" at bounding box center [510, 309] width 675 height 32
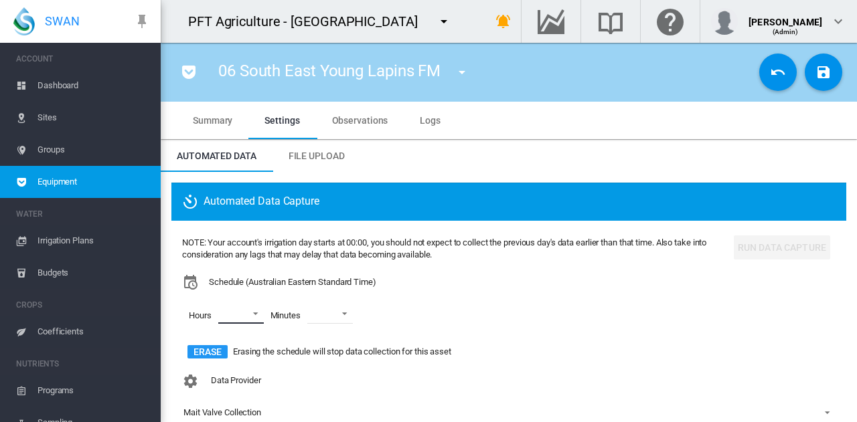
click at [255, 319] on md-select "00 01 02 03 04 05 06 07 08 09 10 11 12 13 14 15 16 17 18 19 20 21 22 23" at bounding box center [241, 314] width 46 height 20
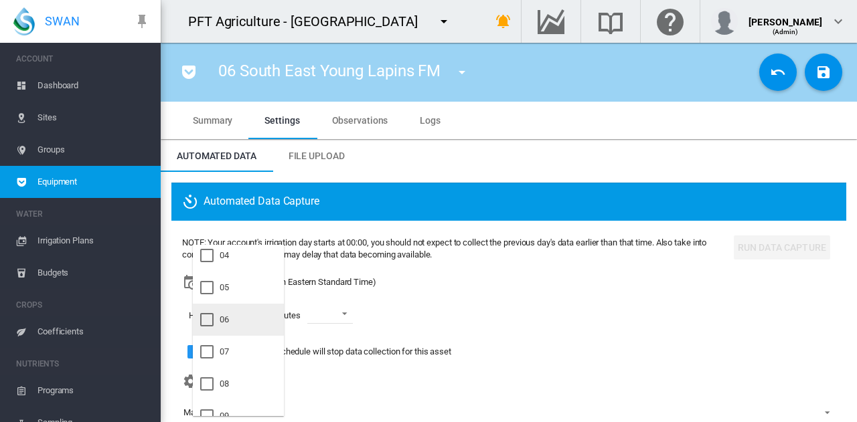
click at [255, 319] on md-option "06" at bounding box center [238, 320] width 91 height 32
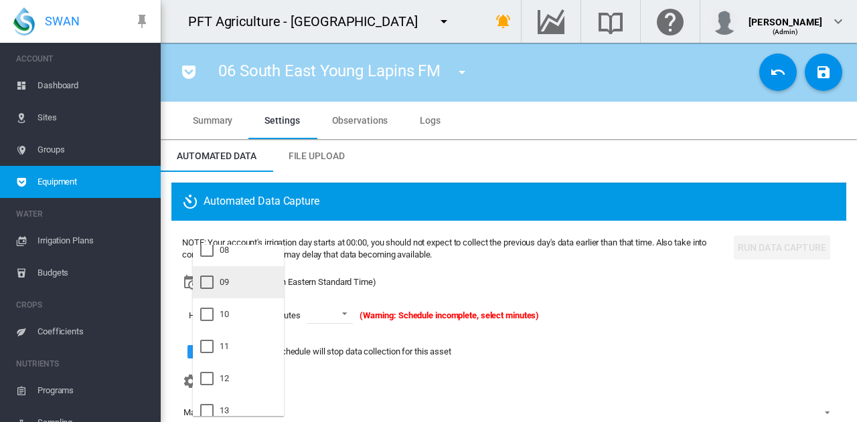
click at [254, 290] on md-option "09" at bounding box center [238, 282] width 91 height 32
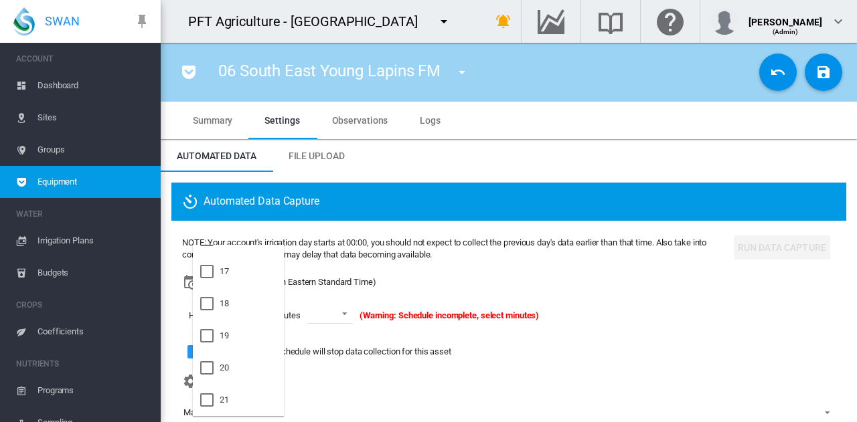
scroll to position [600, 0]
click at [248, 331] on md-option "21" at bounding box center [238, 336] width 91 height 32
click at [346, 313] on md-backdrop at bounding box center [428, 211] width 857 height 422
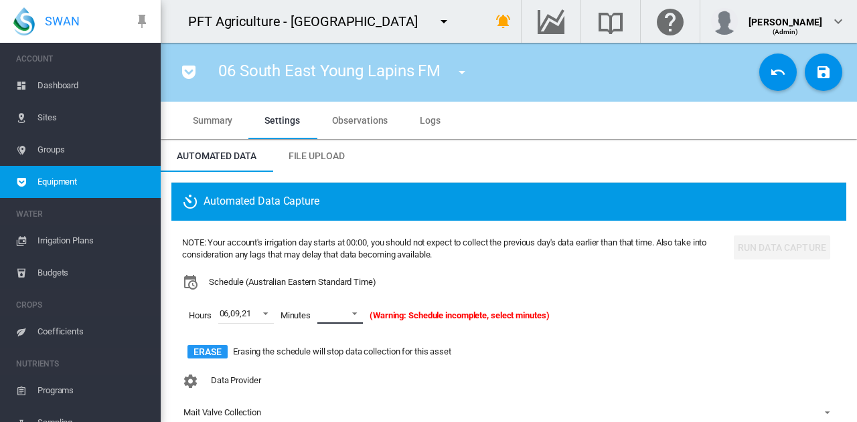
click at [347, 313] on span at bounding box center [351, 313] width 16 height 12
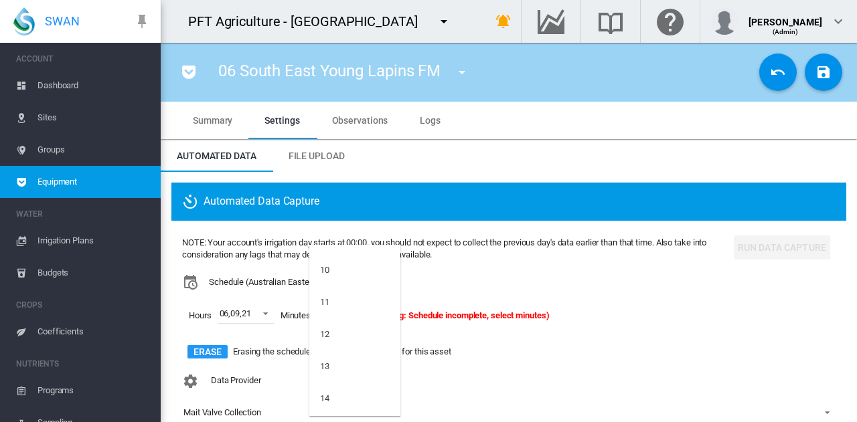
scroll to position [402, 0]
click at [346, 371] on md-option "15" at bounding box center [354, 373] width 91 height 32
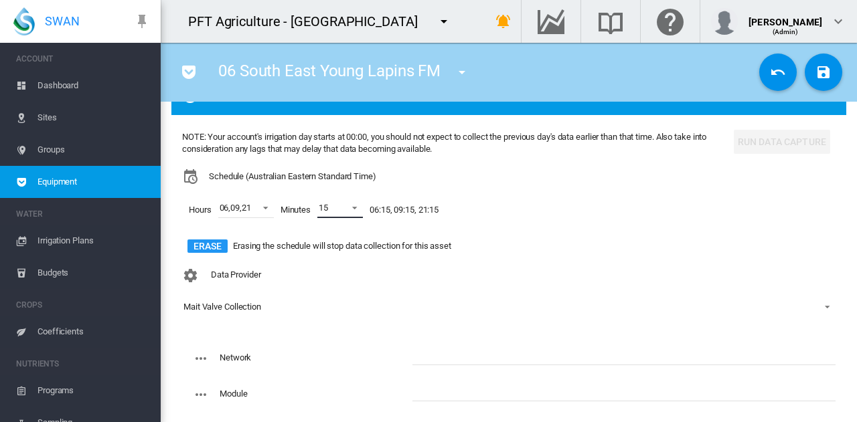
scroll to position [134, 0]
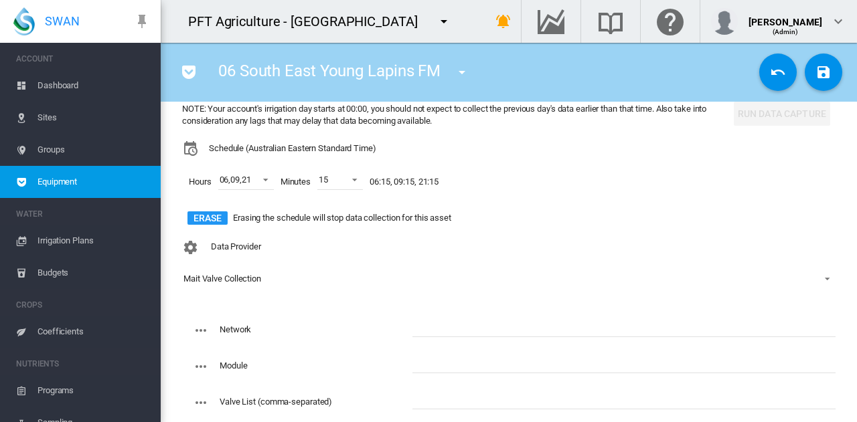
click at [440, 330] on input "text" at bounding box center [623, 327] width 423 height 20
type input "****"
click at [424, 397] on input "text" at bounding box center [623, 400] width 423 height 20
paste input "**********"
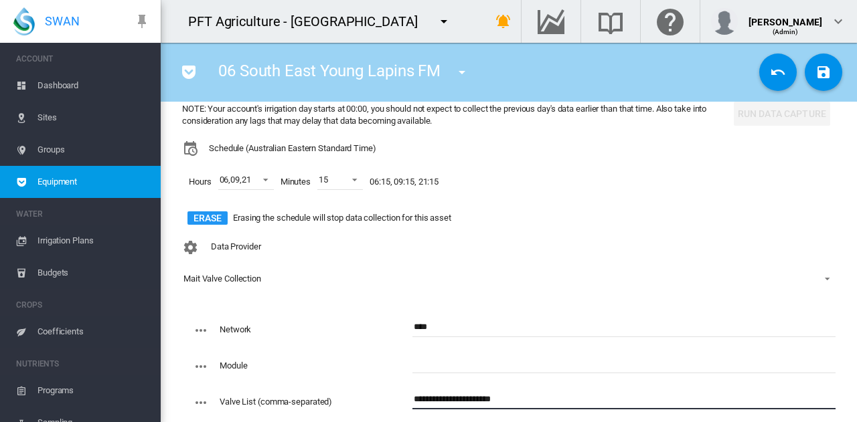
type input "**********"
click at [517, 363] on input "text" at bounding box center [623, 363] width 423 height 20
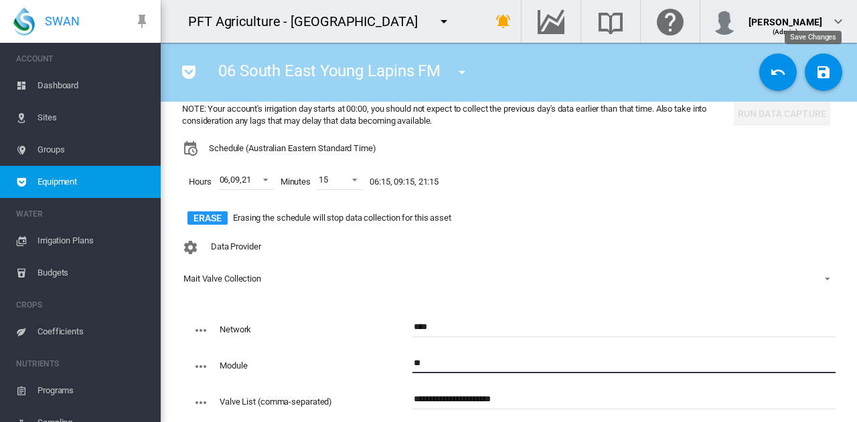
type input "**"
click at [815, 71] on md-icon "icon-content-save" at bounding box center [823, 72] width 16 height 16
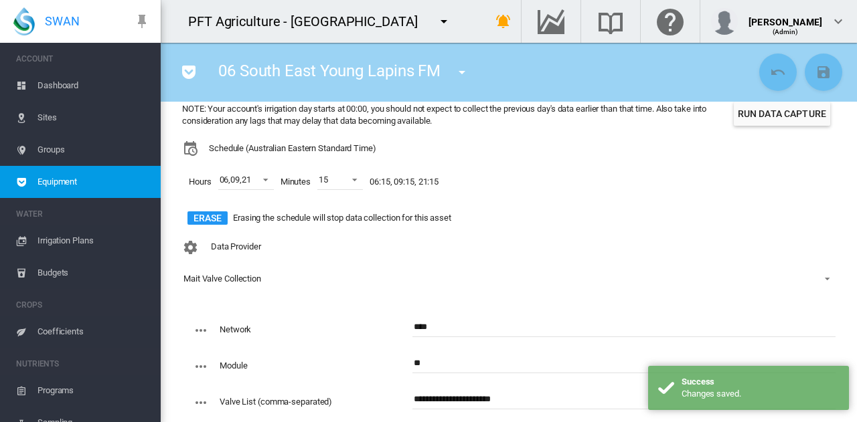
click at [794, 122] on button "Run Data Capture" at bounding box center [782, 114] width 96 height 24
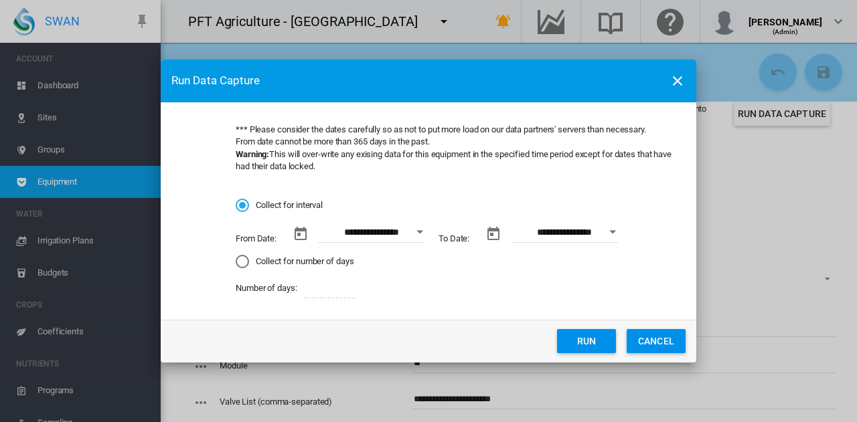
click at [419, 235] on button "Open calendar" at bounding box center [420, 232] width 24 height 24
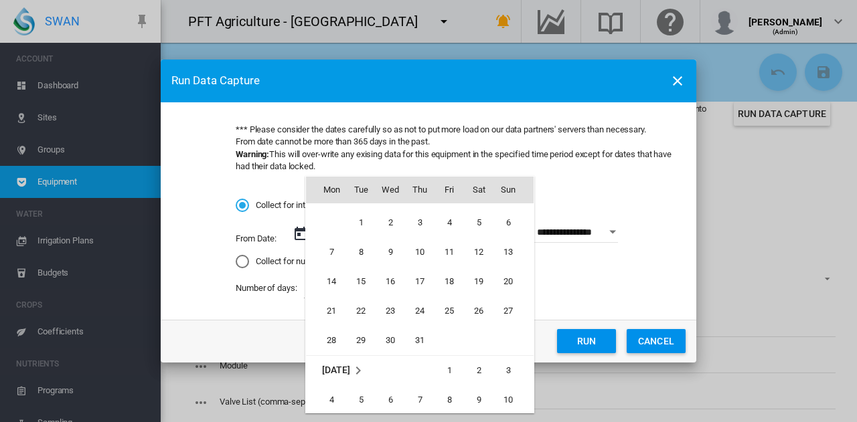
scroll to position [309665, 0]
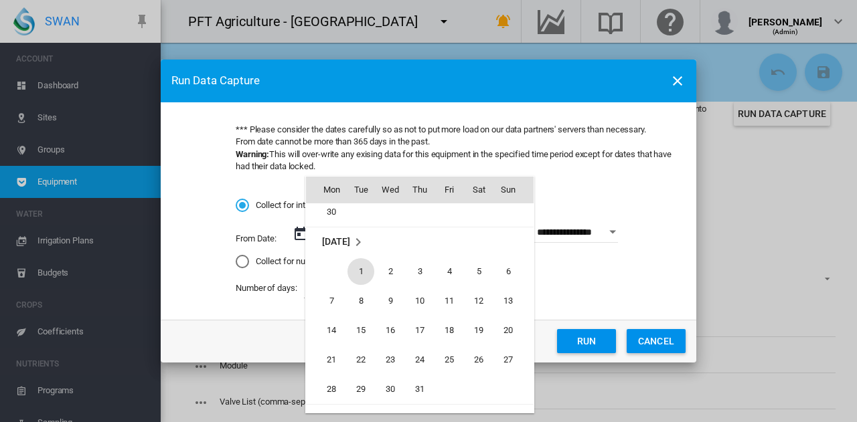
click at [358, 267] on span "1" at bounding box center [360, 271] width 27 height 27
type input "**********"
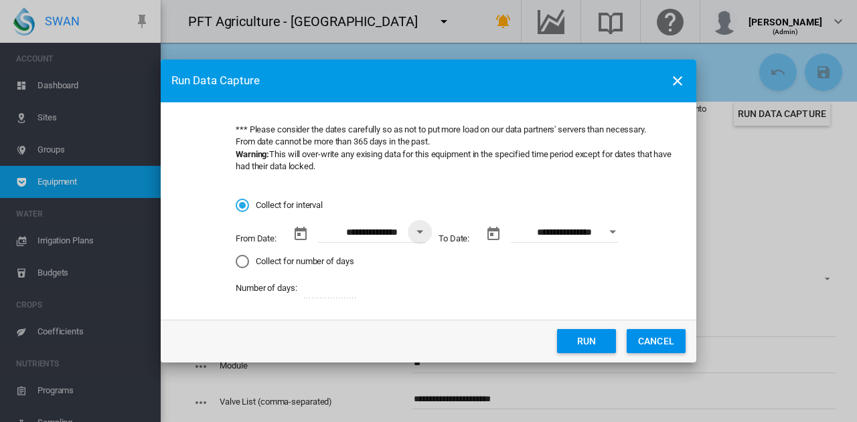
click at [574, 345] on button "Run" at bounding box center [586, 341] width 59 height 24
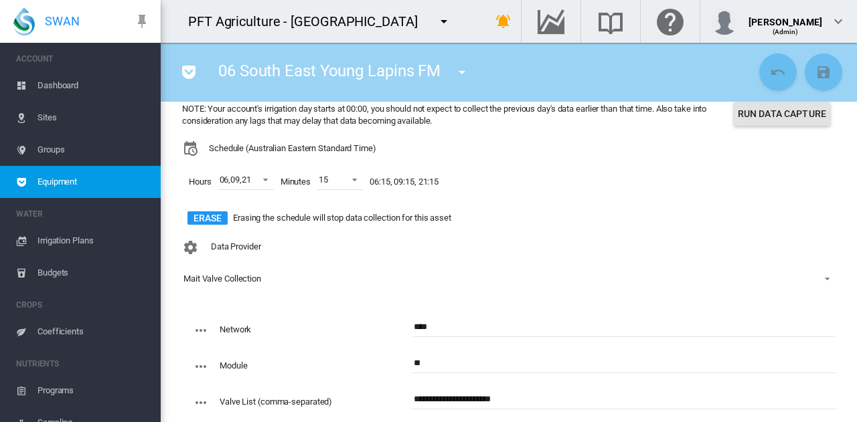
click at [767, 110] on button "Run Data Capture" at bounding box center [782, 114] width 96 height 24
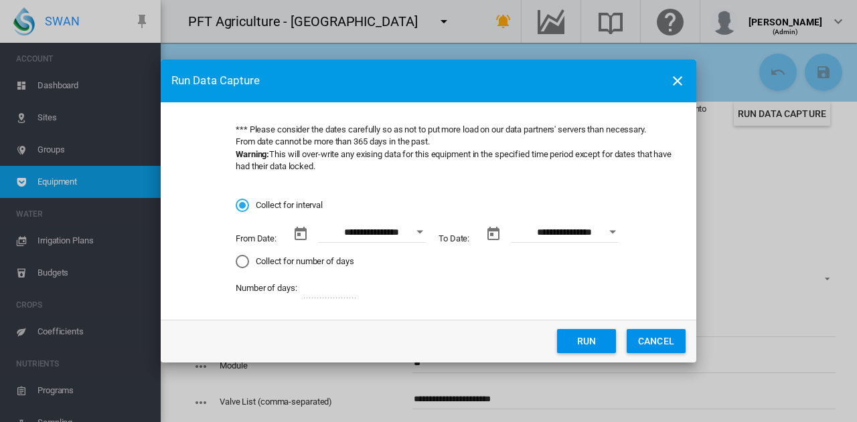
click at [416, 235] on button "Open calendar" at bounding box center [420, 232] width 24 height 24
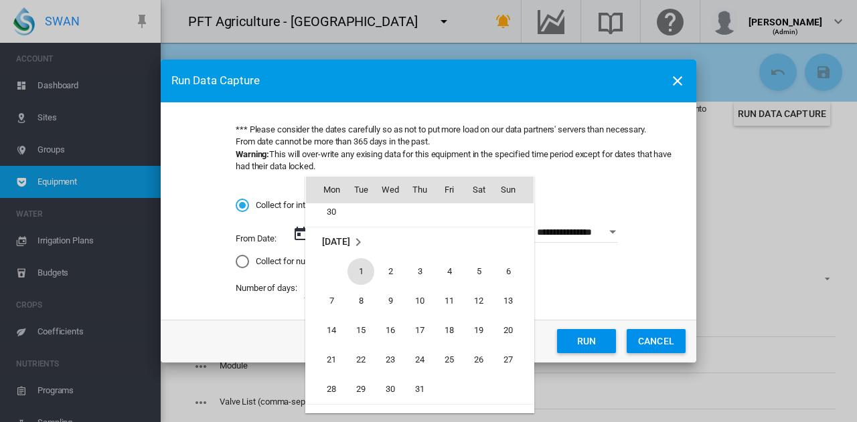
click at [368, 262] on span "1" at bounding box center [360, 271] width 27 height 27
type input "**********"
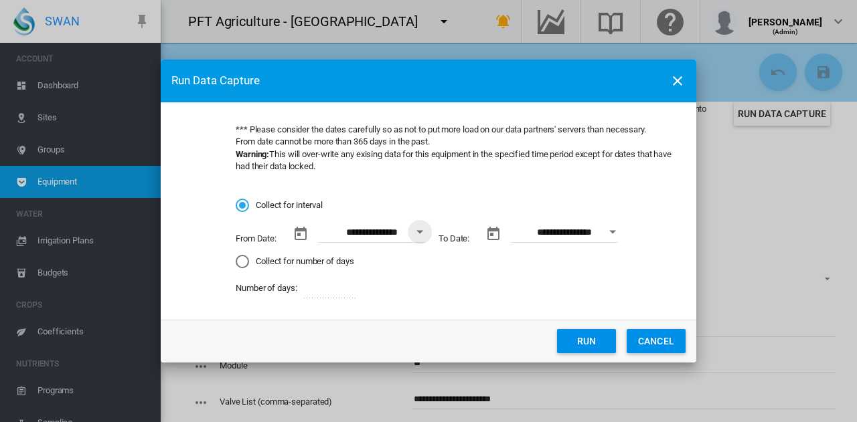
click at [566, 339] on button "Run" at bounding box center [586, 341] width 59 height 24
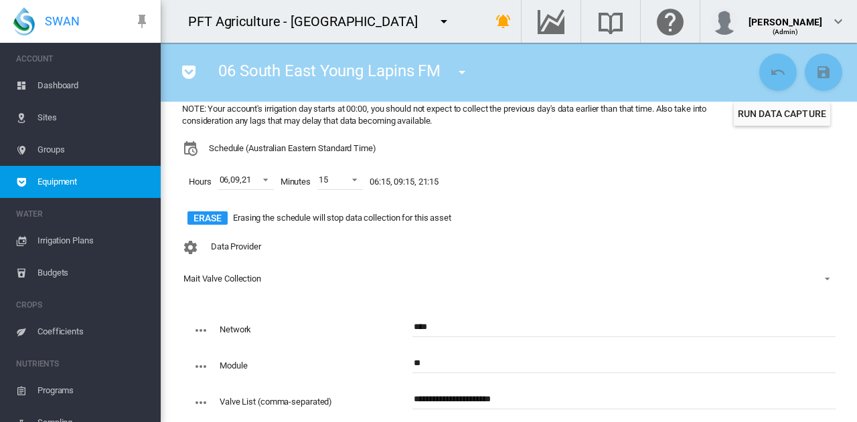
click at [462, 69] on md-icon "icon-menu-down" at bounding box center [462, 72] width 16 height 16
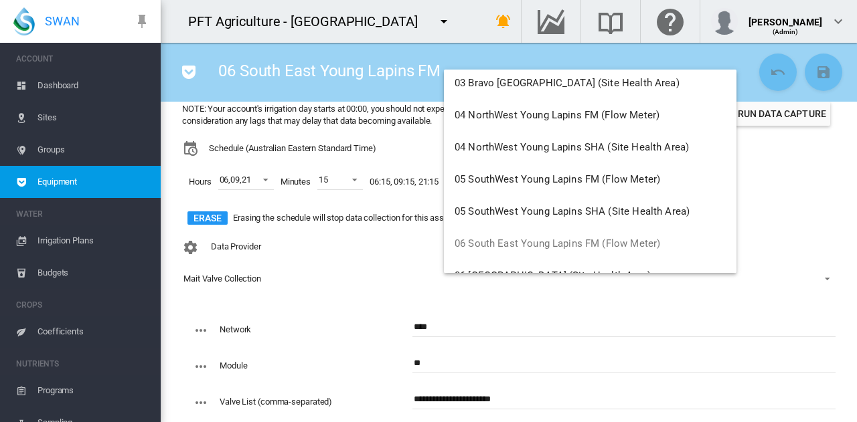
scroll to position [268, 0]
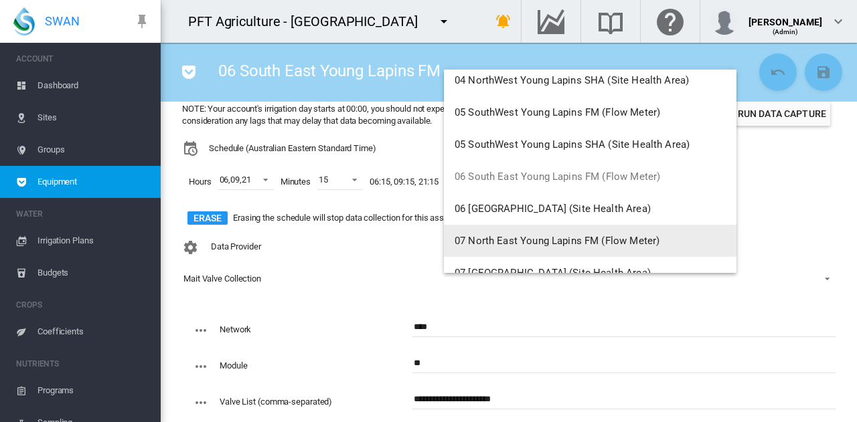
click at [509, 244] on span "07 North East Young Lapins FM (Flow Meter)" at bounding box center [556, 241] width 205 height 12
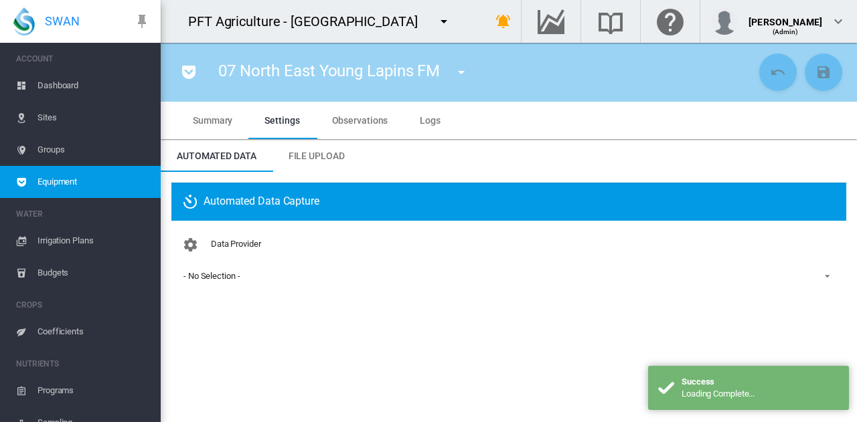
click at [234, 278] on div "- No Selection -" at bounding box center [211, 276] width 56 height 10
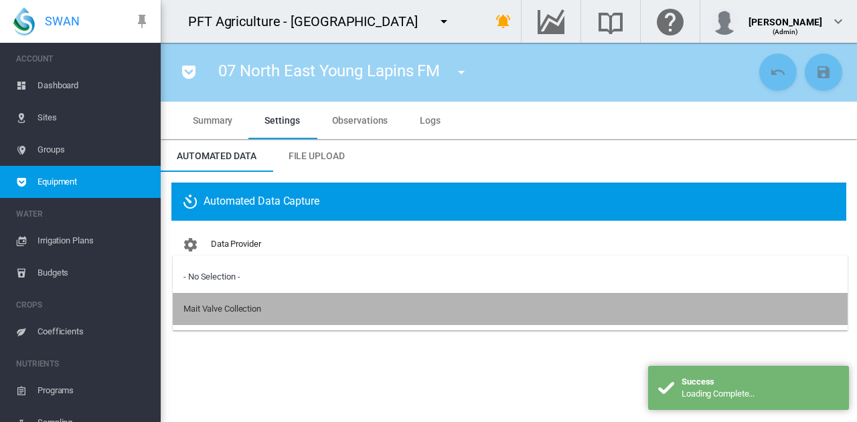
click at [248, 314] on div "Mait Valve Collection" at bounding box center [222, 309] width 78 height 12
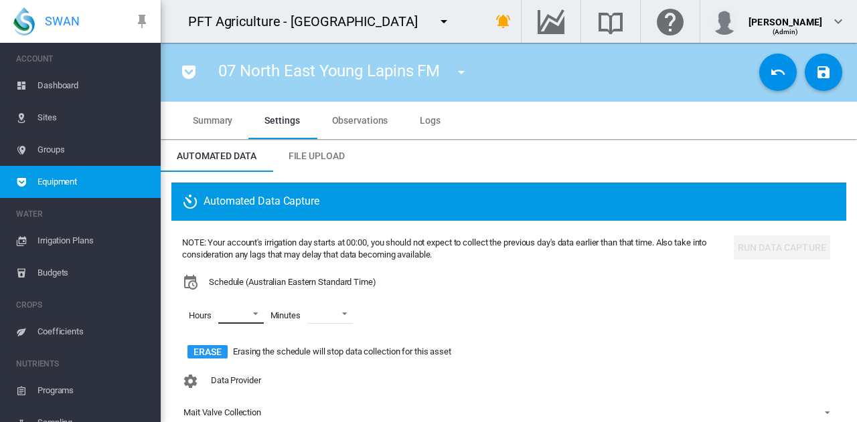
click at [257, 314] on md-select "00 01 02 03 04 05 06 07 08 09 10 11 12 13 14 15 16 17 18 19 20 21 22 23" at bounding box center [241, 314] width 46 height 20
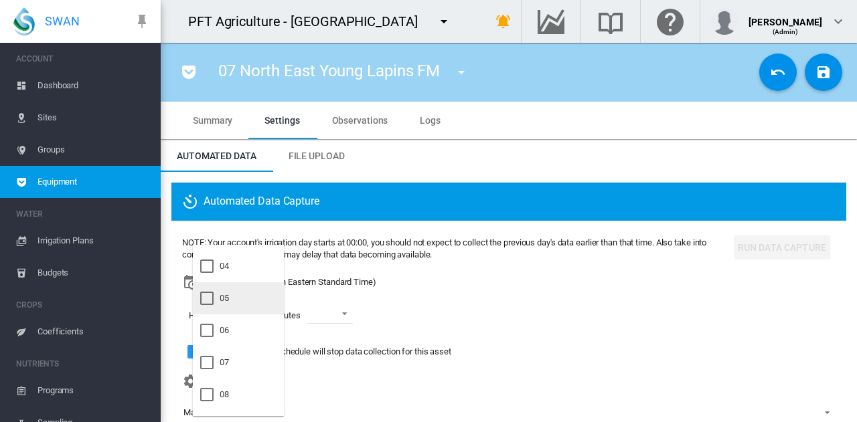
scroll to position [134, 0]
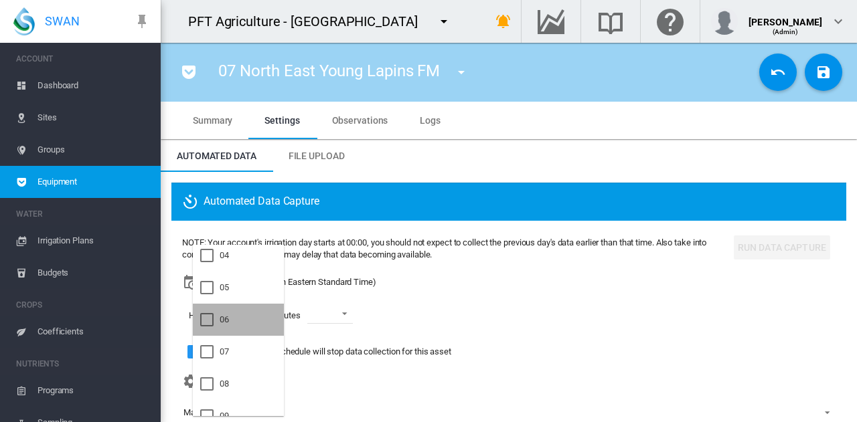
click at [240, 319] on md-option "06" at bounding box center [238, 320] width 91 height 32
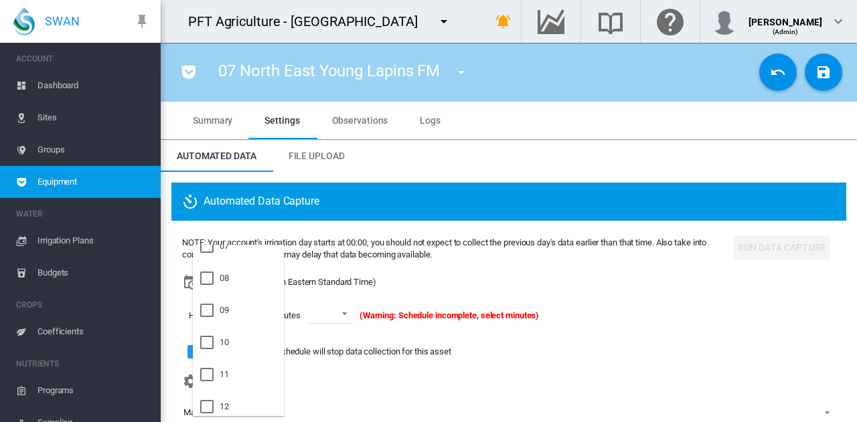
scroll to position [268, 0]
click at [242, 291] on md-option "09" at bounding box center [238, 282] width 91 height 32
click at [240, 346] on md-option "21" at bounding box center [238, 336] width 91 height 32
click at [334, 317] on md-backdrop at bounding box center [428, 211] width 857 height 422
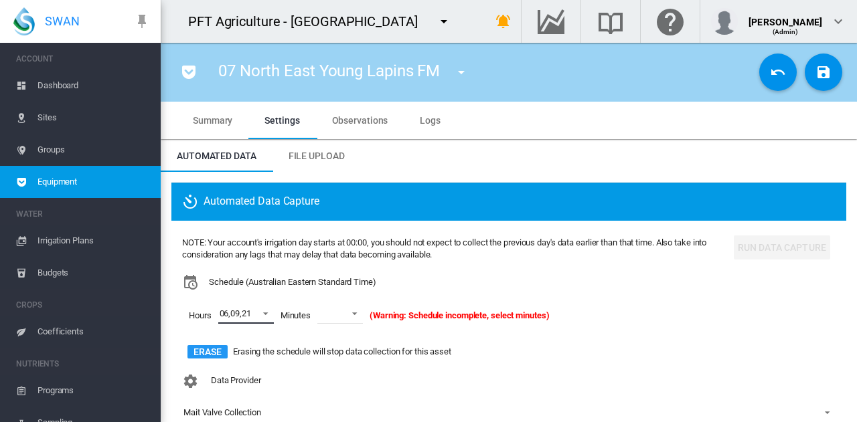
click at [334, 317] on md-select-value at bounding box center [340, 314] width 46 height 20
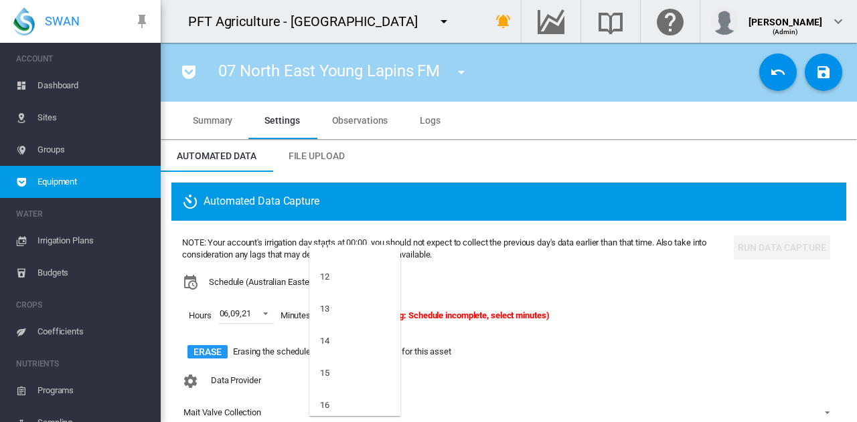
scroll to position [469, 0]
click at [334, 317] on md-option "15" at bounding box center [354, 306] width 91 height 32
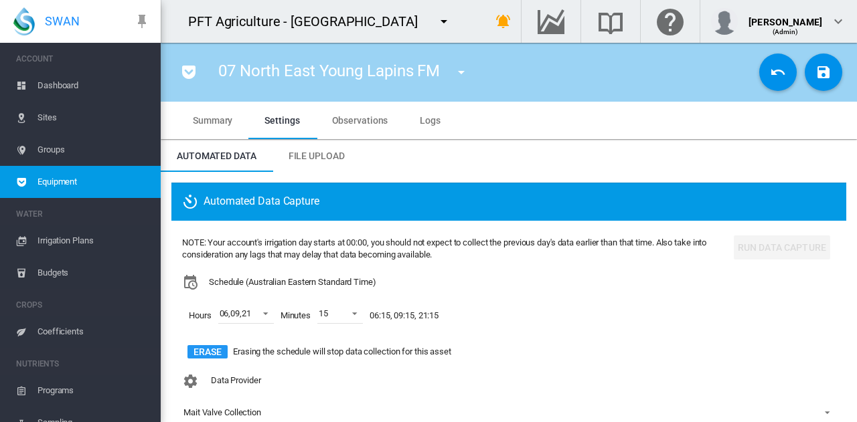
click at [343, 390] on div "Data Provider Mait Valve Collection" at bounding box center [508, 407] width 653 height 78
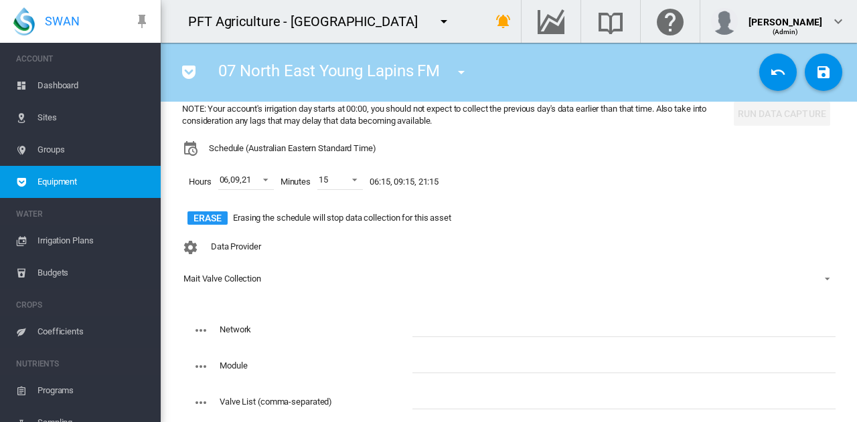
scroll to position [201, 0]
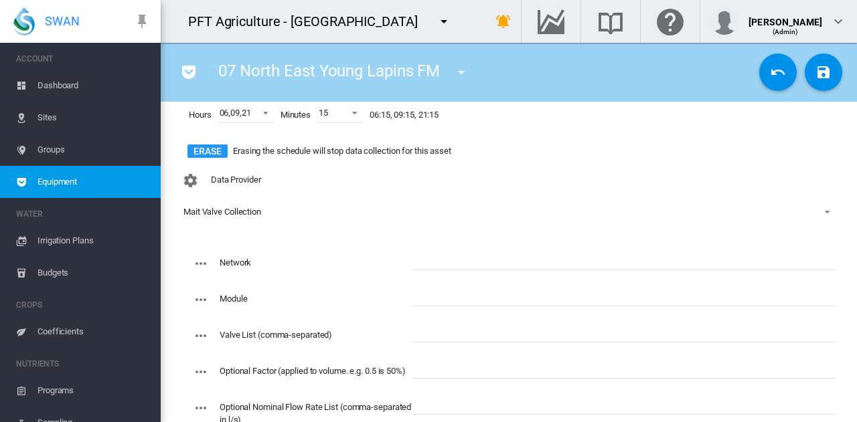
click at [424, 255] on input "text" at bounding box center [623, 260] width 423 height 20
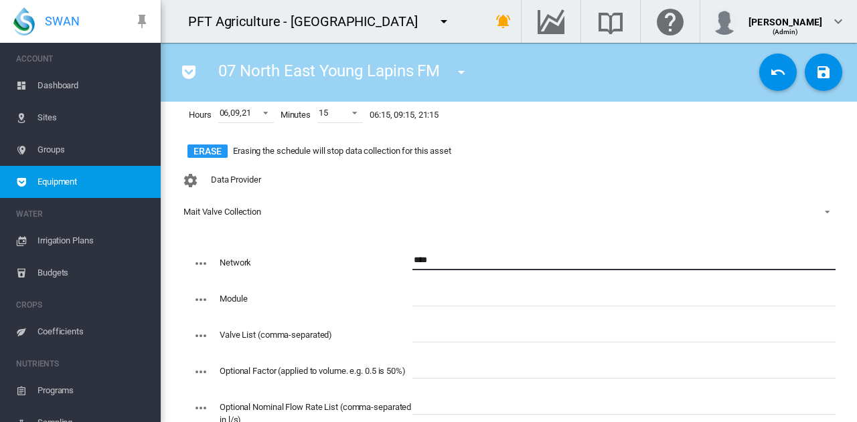
type input "****"
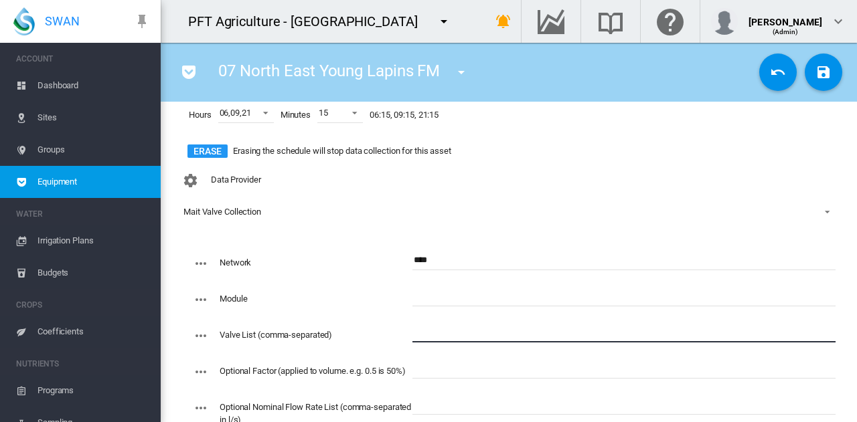
click at [420, 330] on input "text" at bounding box center [623, 333] width 423 height 20
paste input "**********"
type input "**********"
click at [444, 301] on input "text" at bounding box center [623, 296] width 423 height 20
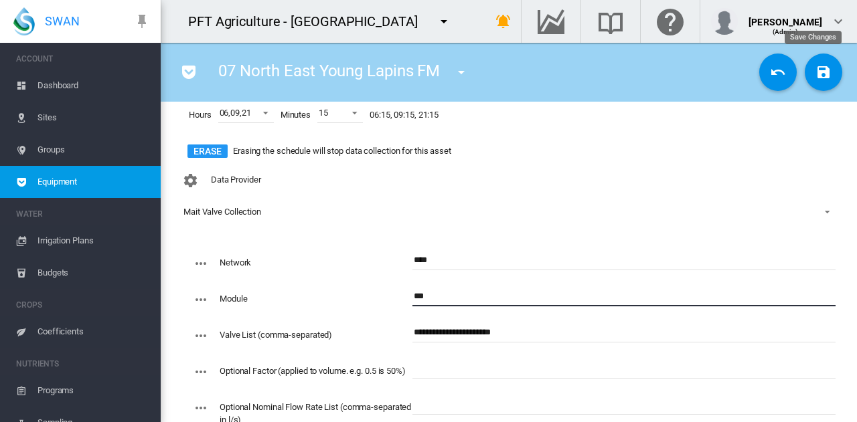
type input "***"
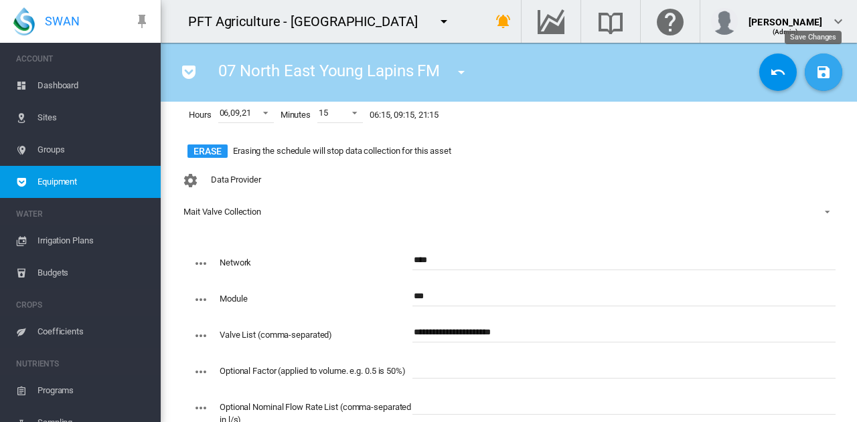
click at [809, 80] on button "Save Changes" at bounding box center [823, 72] width 37 height 37
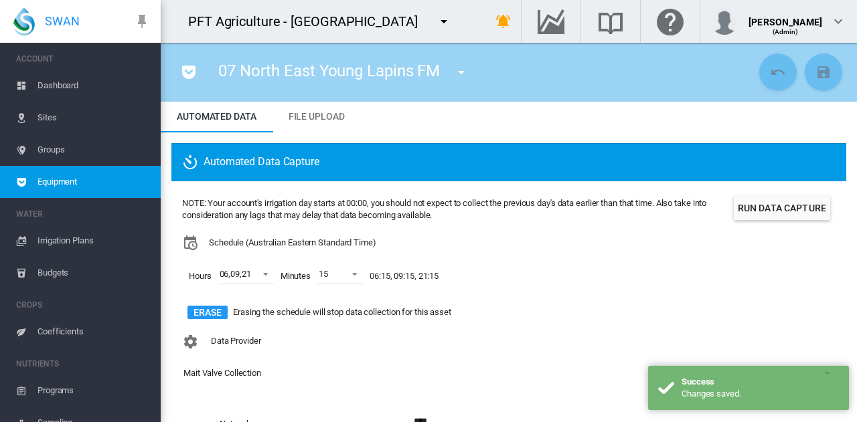
scroll to position [0, 0]
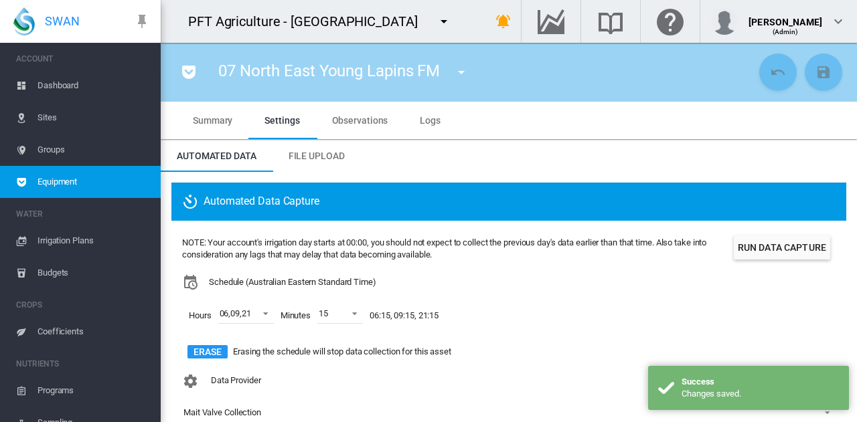
click at [790, 241] on button "Run Data Capture" at bounding box center [782, 248] width 96 height 24
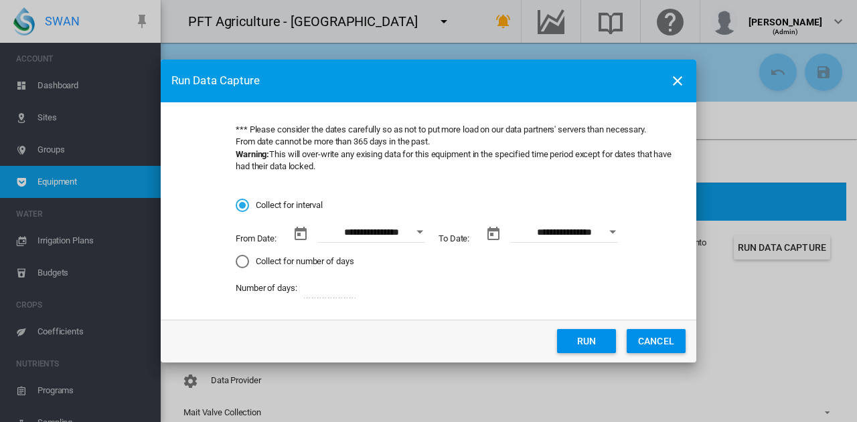
click at [420, 237] on button "Open calendar" at bounding box center [420, 232] width 24 height 24
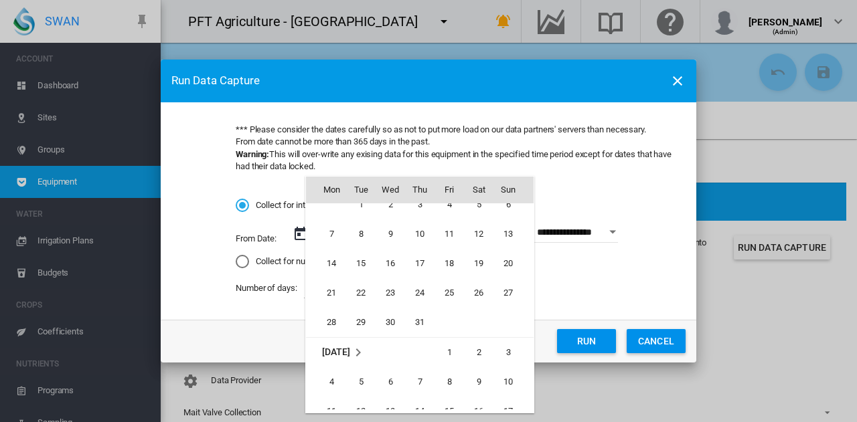
scroll to position [309665, 0]
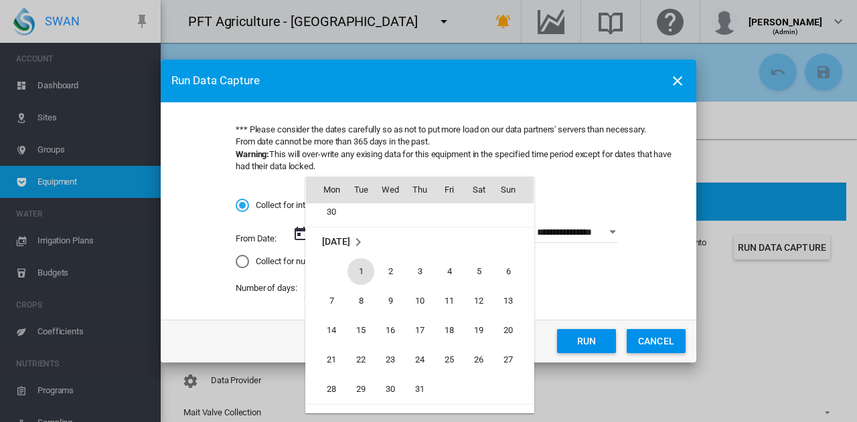
click at [361, 267] on span "1" at bounding box center [360, 271] width 27 height 27
type input "**********"
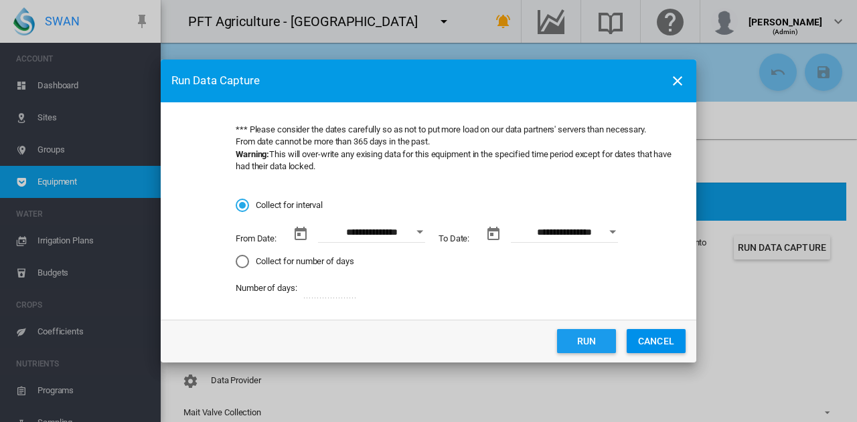
click at [578, 338] on button "Run" at bounding box center [586, 341] width 59 height 24
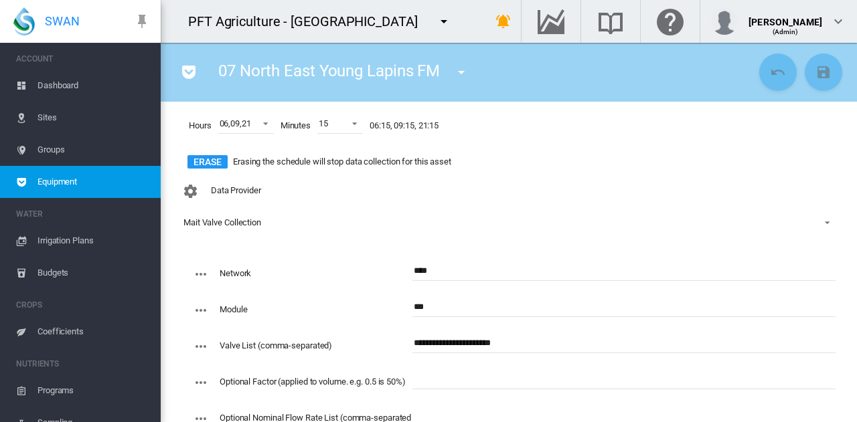
scroll to position [169, 0]
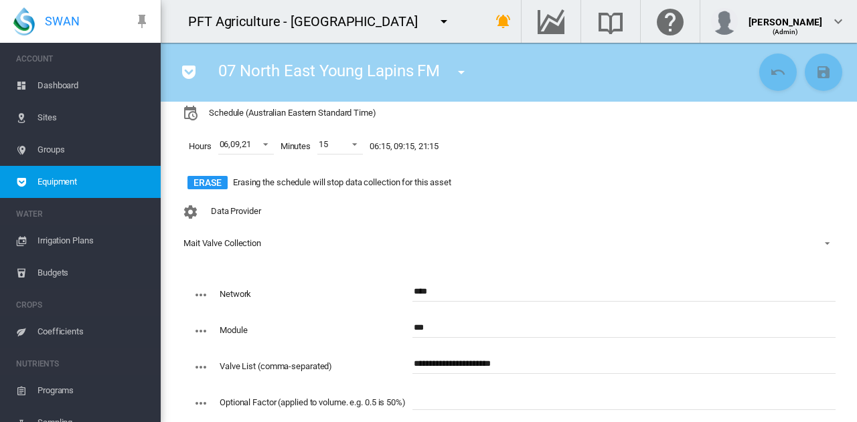
click at [469, 70] on md-icon "icon-menu-down" at bounding box center [461, 72] width 16 height 16
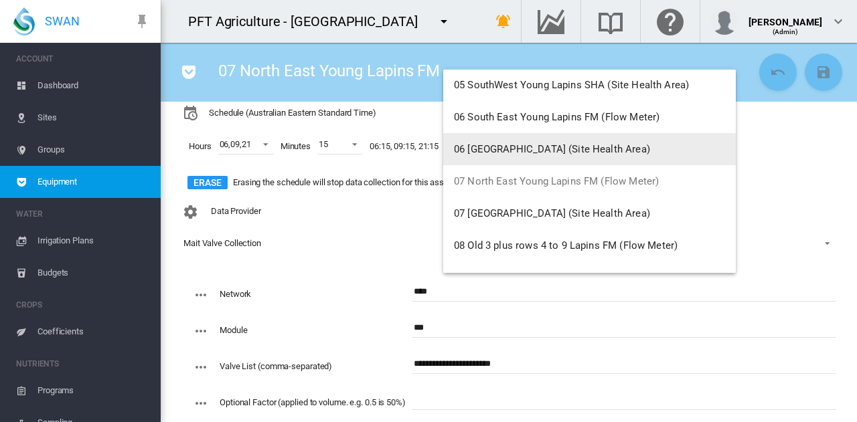
scroll to position [335, 0]
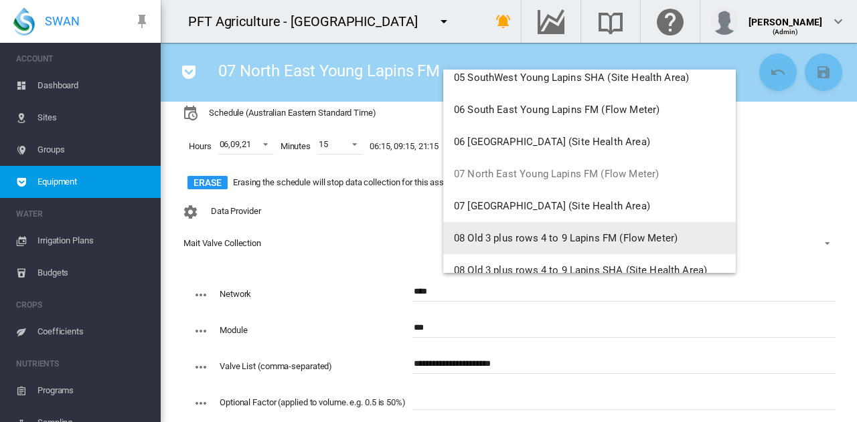
click at [537, 243] on span "08 Old 3 plus rows 4 to 9 Lapins FM (Flow Meter)" at bounding box center [566, 238] width 224 height 12
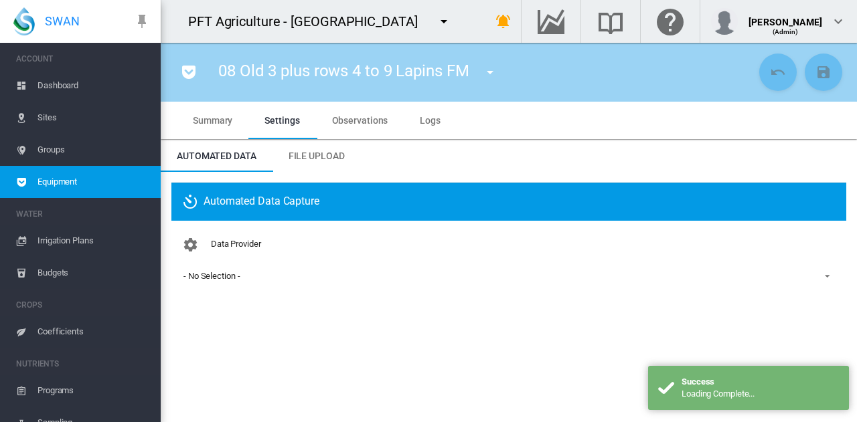
click at [236, 271] on div "- No Selection -" at bounding box center [211, 276] width 56 height 10
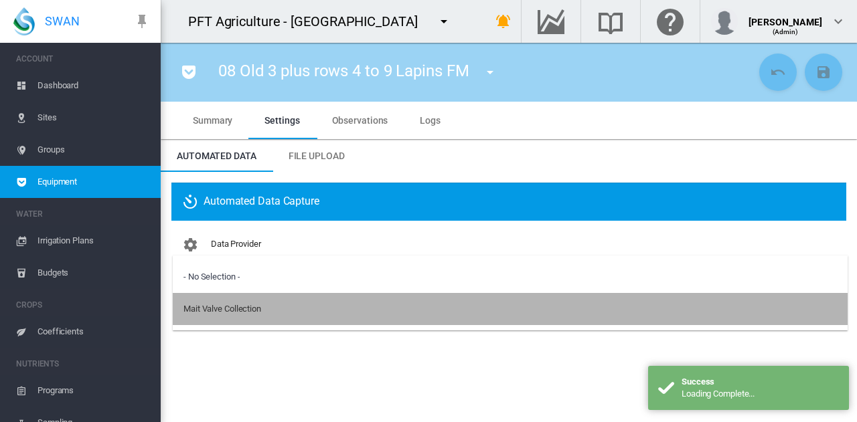
click at [236, 313] on div "Mait Valve Collection" at bounding box center [222, 309] width 78 height 12
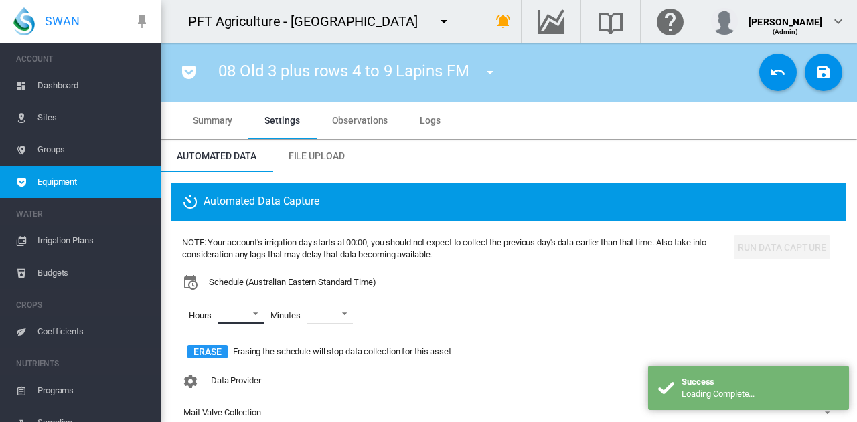
click at [255, 309] on md-select "00 01 02 03 04 05 06 07 08 09 10 11 12 13 14 15 16 17 18 19 20 21 22 23" at bounding box center [241, 314] width 46 height 20
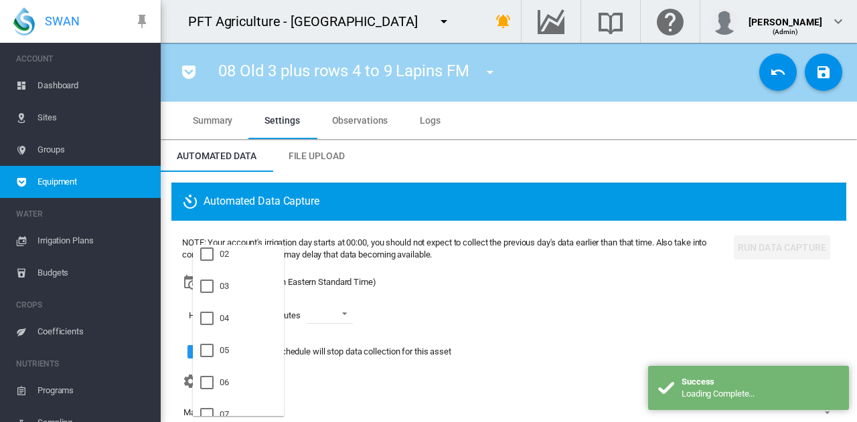
scroll to position [134, 0]
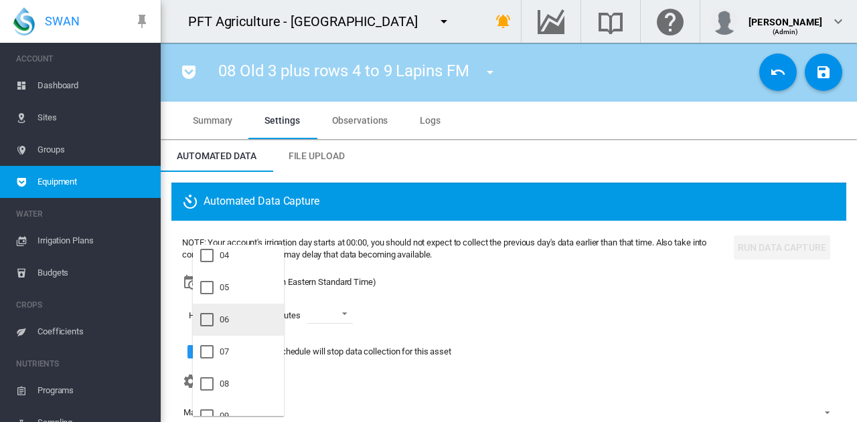
click at [255, 318] on md-option "06" at bounding box center [238, 320] width 91 height 32
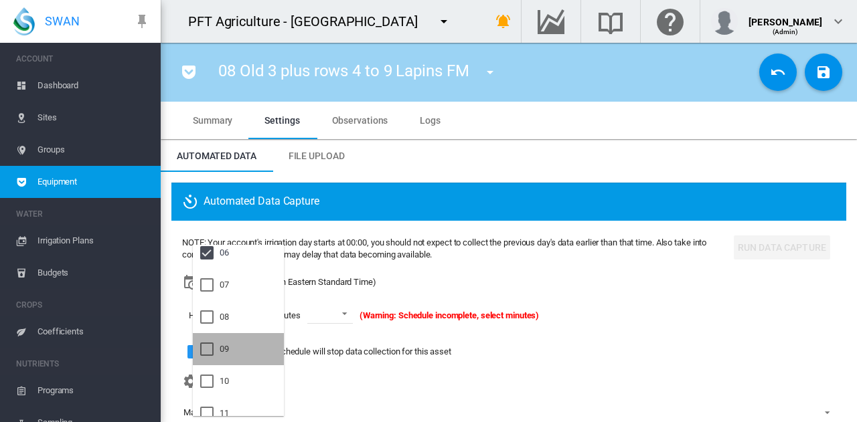
click at [248, 351] on md-option "09" at bounding box center [238, 349] width 91 height 32
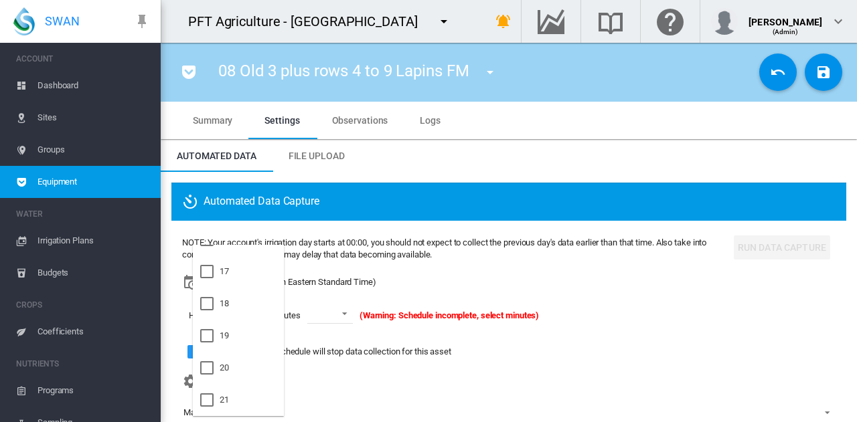
scroll to position [600, 0]
click at [248, 344] on md-option "21" at bounding box center [238, 336] width 91 height 32
click at [360, 319] on md-backdrop at bounding box center [428, 211] width 857 height 422
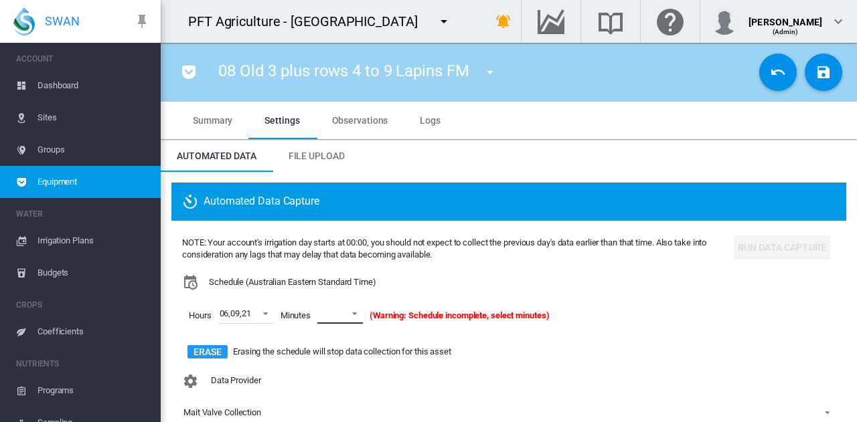
click at [352, 317] on span at bounding box center [351, 313] width 16 height 12
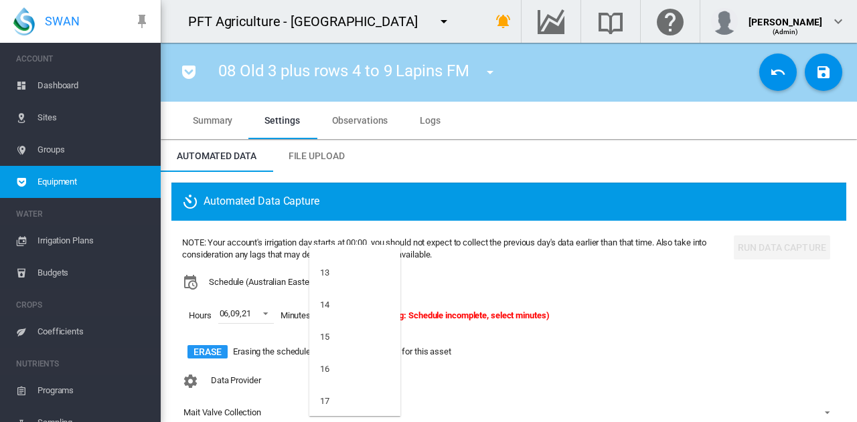
scroll to position [469, 0]
click at [352, 316] on md-option "15" at bounding box center [354, 306] width 91 height 32
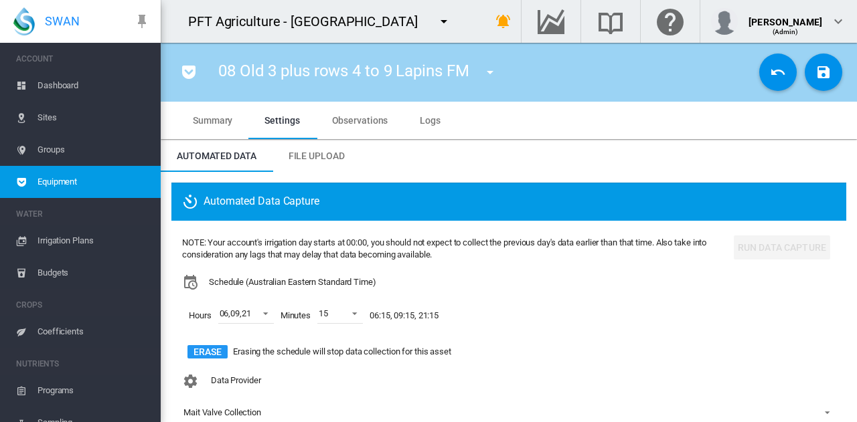
click at [456, 390] on div "Data Provider Mait Valve Collection" at bounding box center [508, 407] width 653 height 78
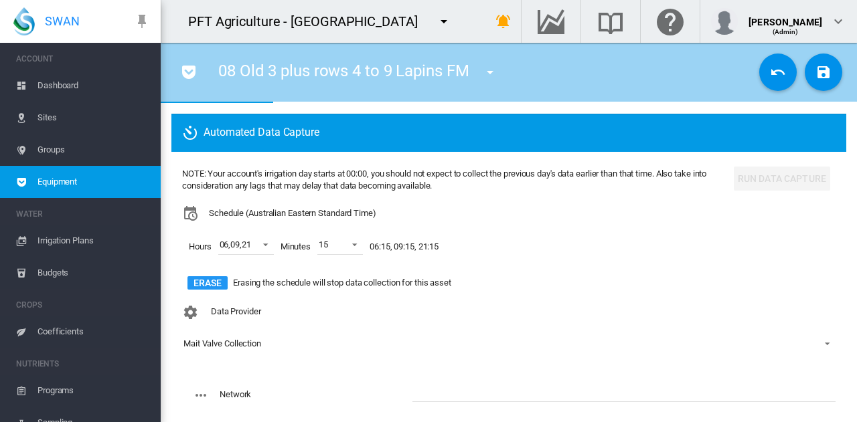
scroll to position [134, 0]
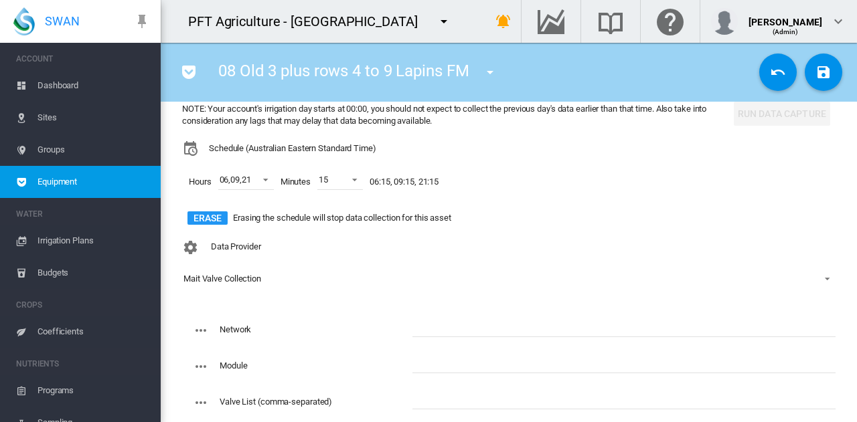
click at [458, 329] on input "text" at bounding box center [623, 327] width 423 height 20
type input "****"
click at [431, 405] on input "text" at bounding box center [623, 400] width 423 height 20
paste input "**********"
type input "**********"
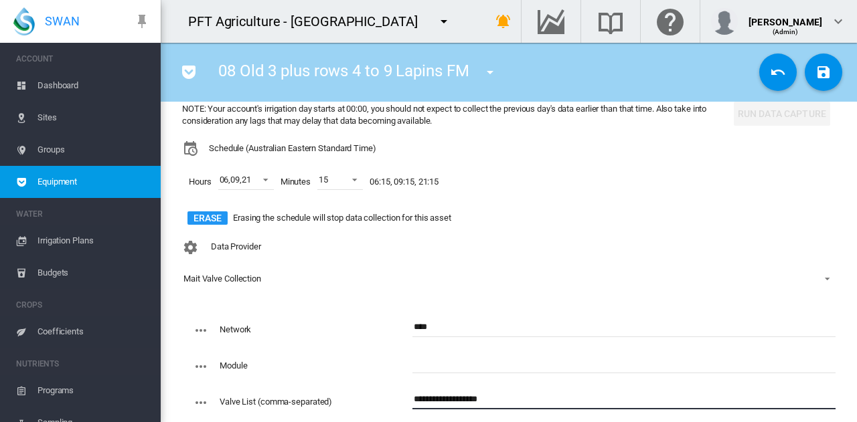
click at [552, 363] on input "text" at bounding box center [623, 363] width 423 height 20
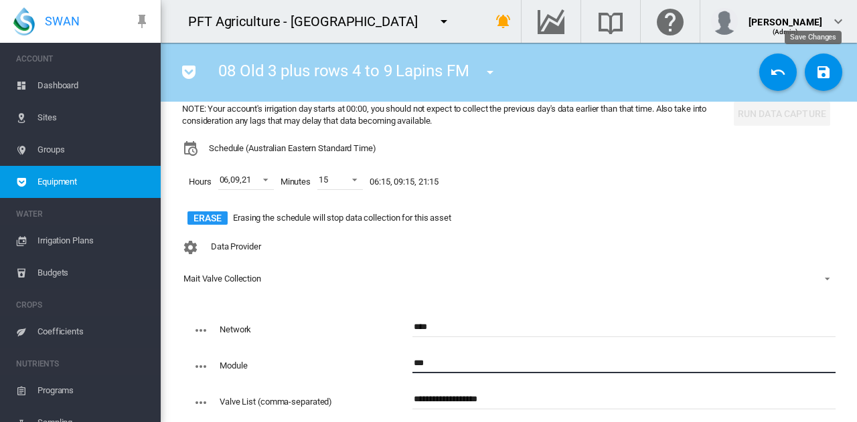
type input "***"
click at [816, 74] on md-icon "icon-content-save" at bounding box center [823, 72] width 16 height 16
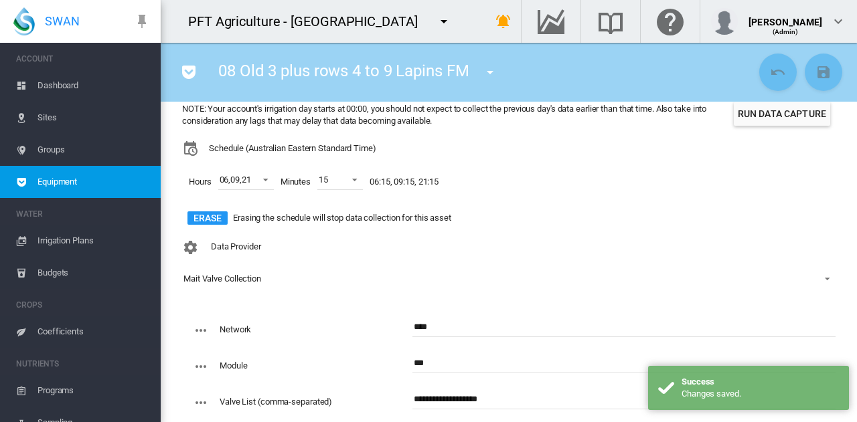
click at [791, 111] on button "Run Data Capture" at bounding box center [782, 114] width 96 height 24
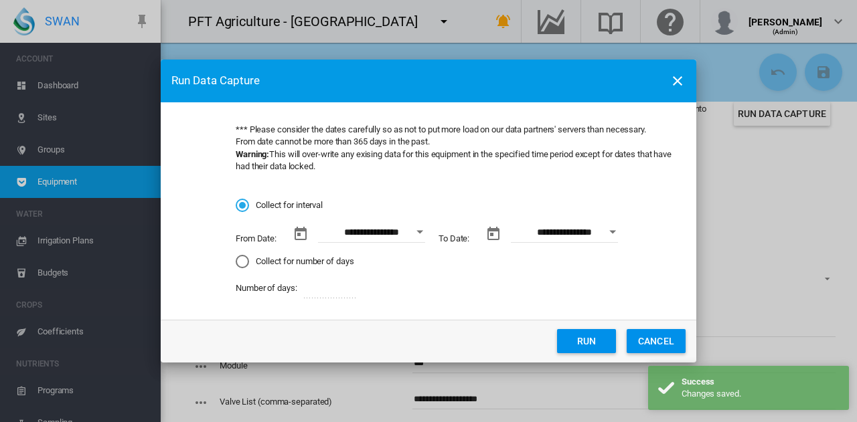
click at [406, 219] on md-radio-group "**********" at bounding box center [455, 248] width 439 height 99
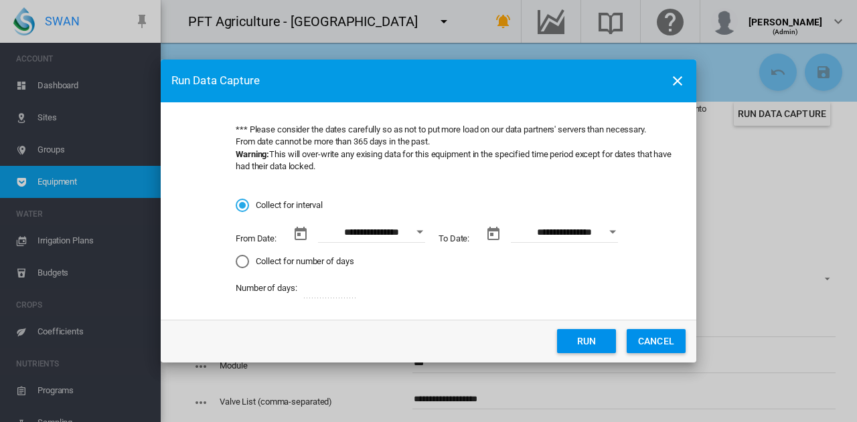
click at [410, 236] on button "Open calendar" at bounding box center [420, 232] width 24 height 24
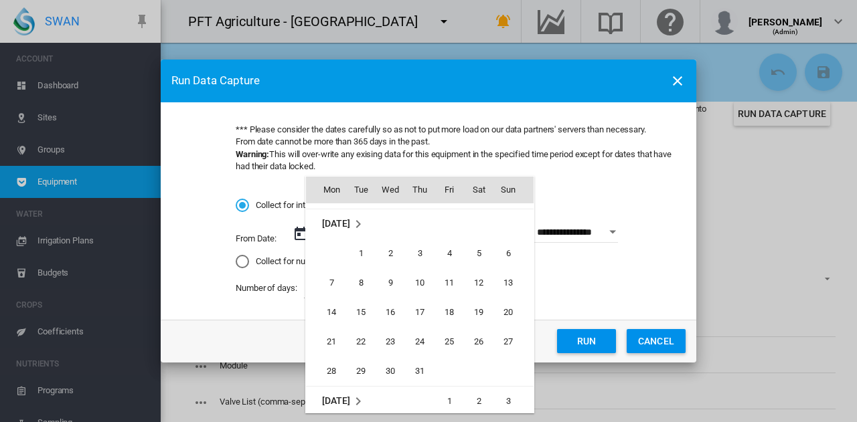
scroll to position [309665, 0]
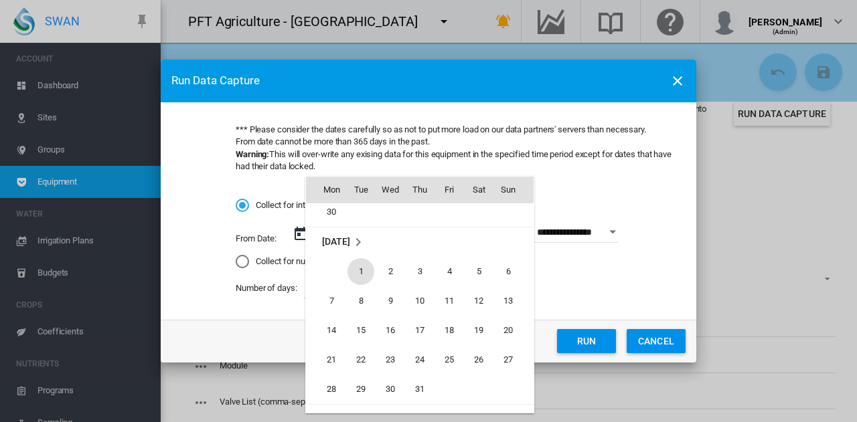
click at [363, 264] on span "1" at bounding box center [360, 271] width 27 height 27
type input "**********"
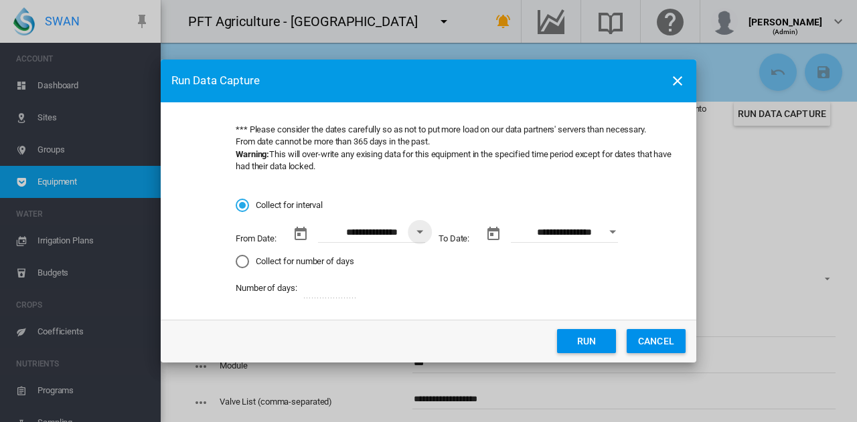
click at [586, 344] on button "Run" at bounding box center [586, 341] width 59 height 24
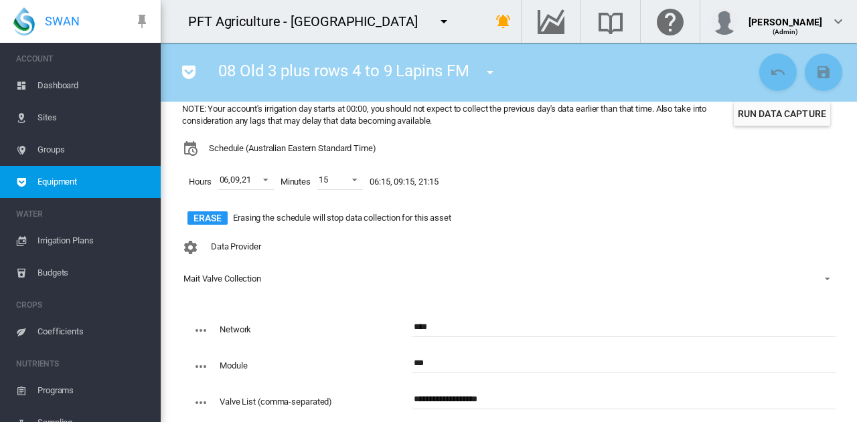
click at [491, 74] on md-icon "icon-menu-down" at bounding box center [490, 72] width 16 height 16
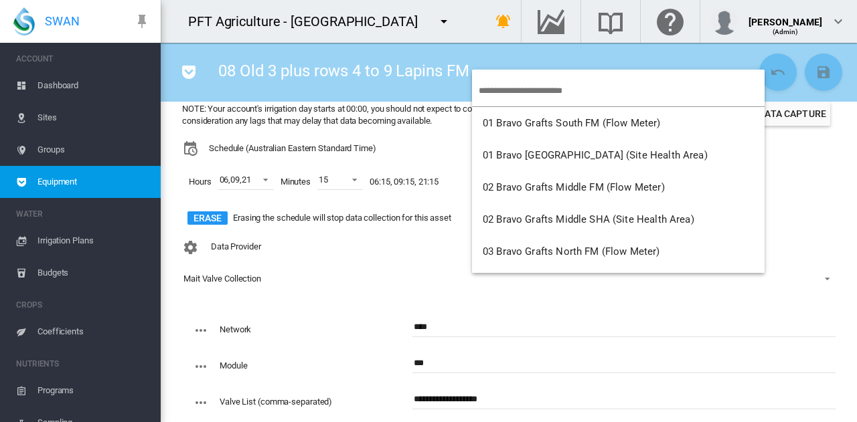
drag, startPoint x: 427, startPoint y: 284, endPoint x: 460, endPoint y: 268, distance: 37.1
click at [427, 284] on md-backdrop at bounding box center [428, 211] width 857 height 422
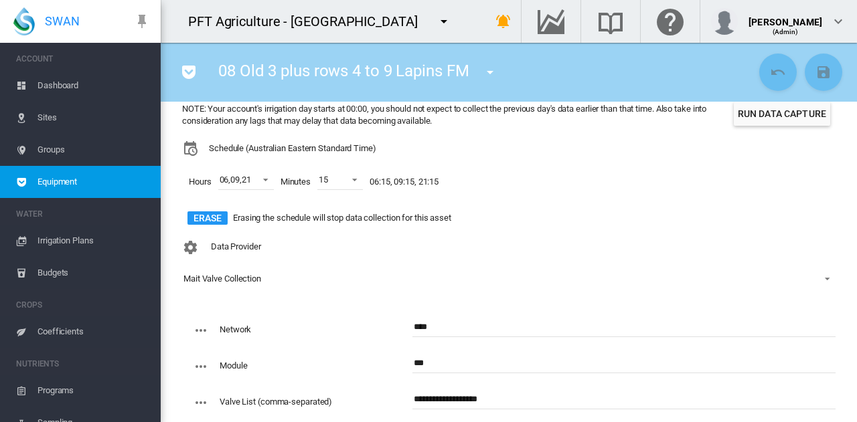
click at [795, 118] on button "Run Data Capture" at bounding box center [782, 114] width 96 height 24
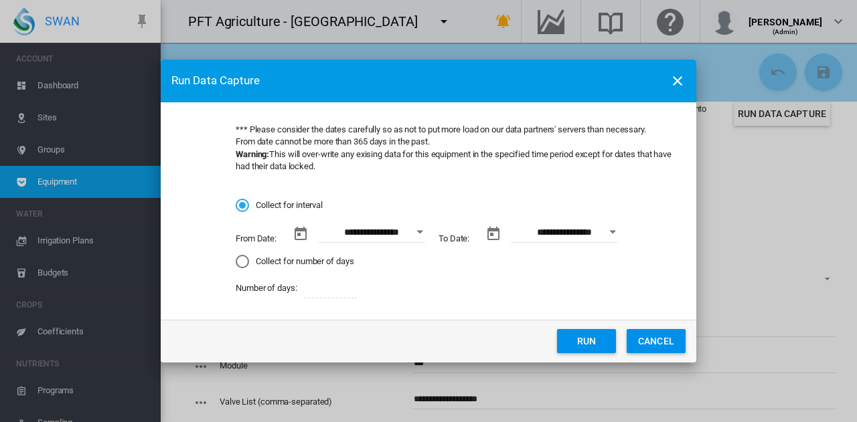
click at [424, 234] on button "Open calendar" at bounding box center [420, 232] width 24 height 24
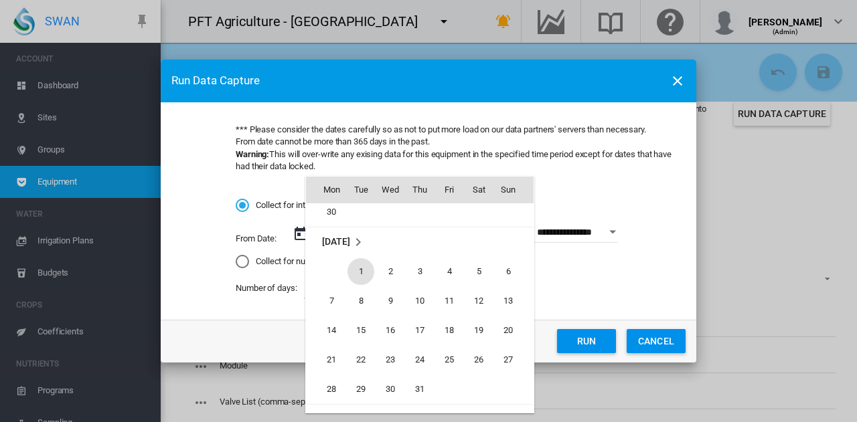
click at [356, 277] on span "1" at bounding box center [360, 271] width 27 height 27
type input "**********"
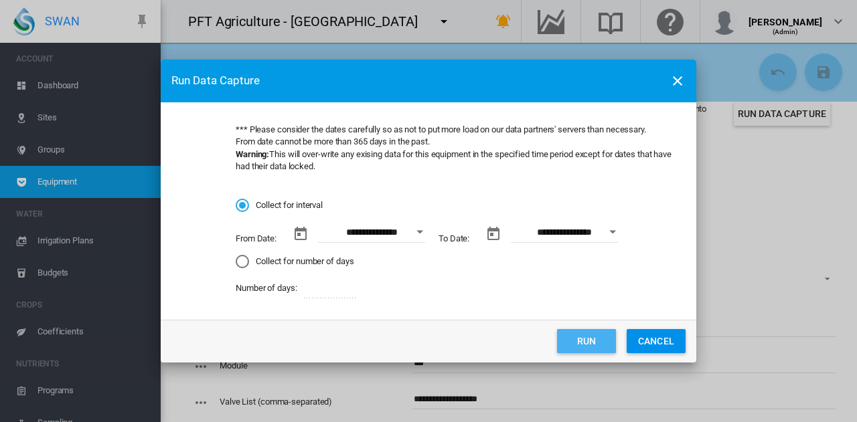
click at [588, 338] on button "Run" at bounding box center [586, 341] width 59 height 24
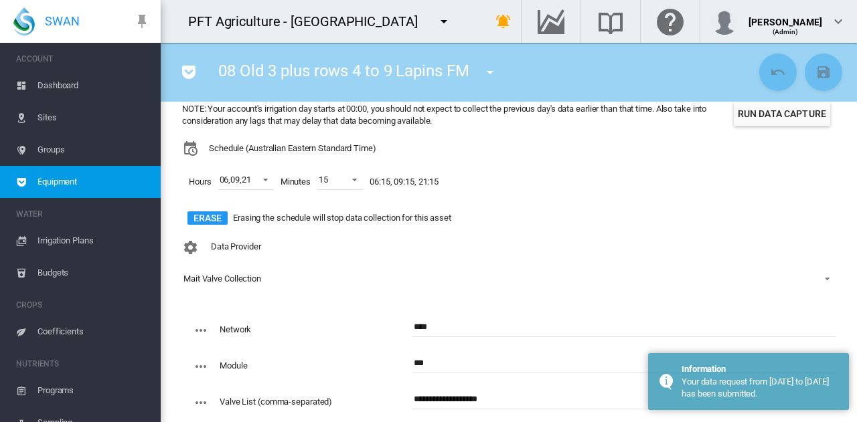
click at [503, 66] on button "button" at bounding box center [490, 72] width 27 height 27
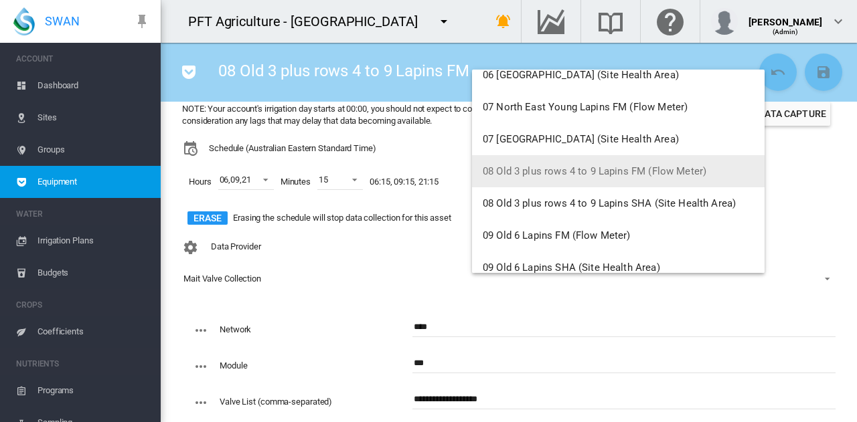
scroll to position [469, 0]
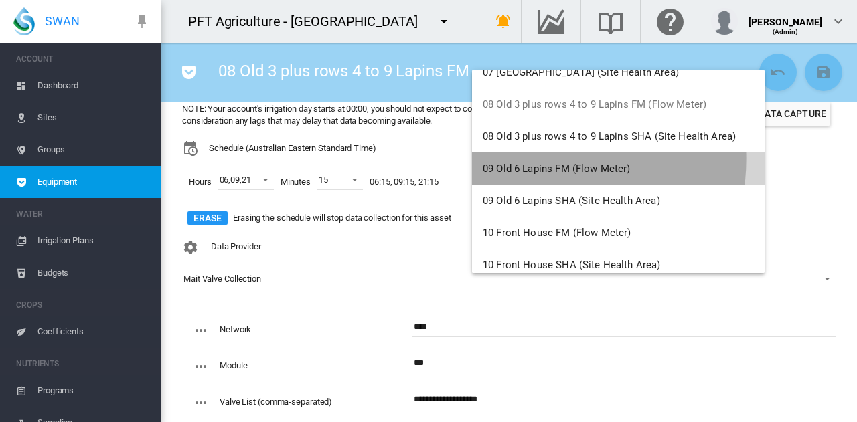
click at [542, 159] on button "09 Old 6 Lapins FM (Flow Meter)" at bounding box center [618, 169] width 292 height 32
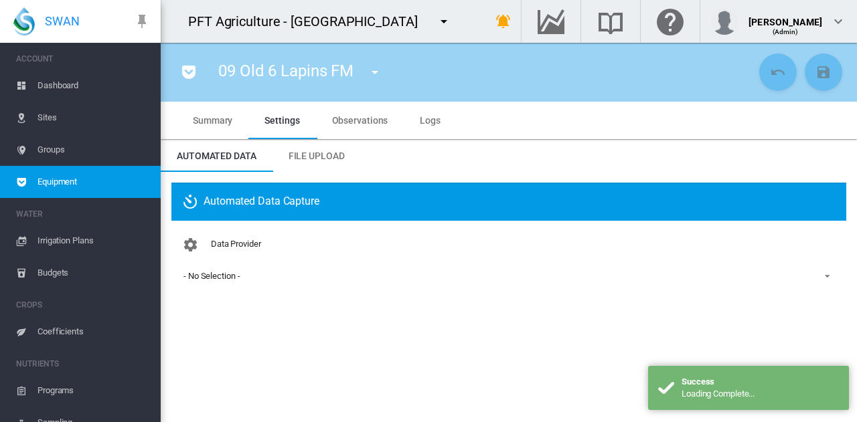
click at [204, 284] on md-select-value "- No Selection -" at bounding box center [508, 276] width 653 height 20
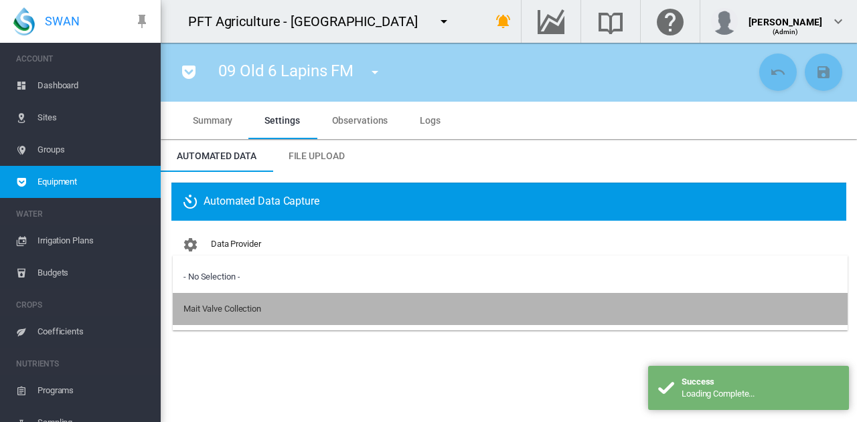
click at [234, 307] on div "Mait Valve Collection" at bounding box center [222, 309] width 78 height 12
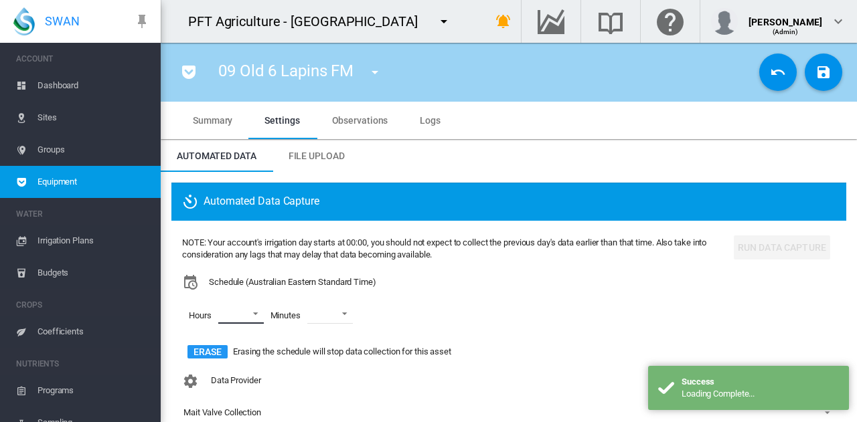
click at [244, 314] on md-select "00 01 02 03 04 05 06 07 08 09 10 11 12 13 14 15 16 17 18 19 20 21 22 23" at bounding box center [241, 314] width 46 height 20
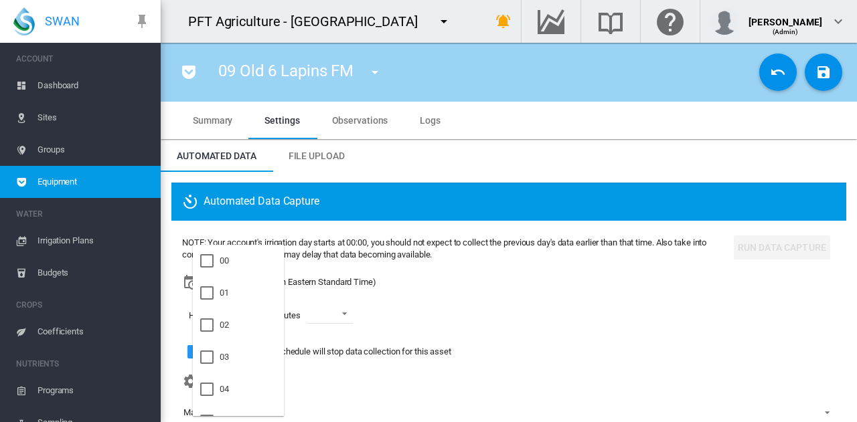
scroll to position [134, 0]
click at [244, 314] on md-option "06" at bounding box center [238, 320] width 91 height 32
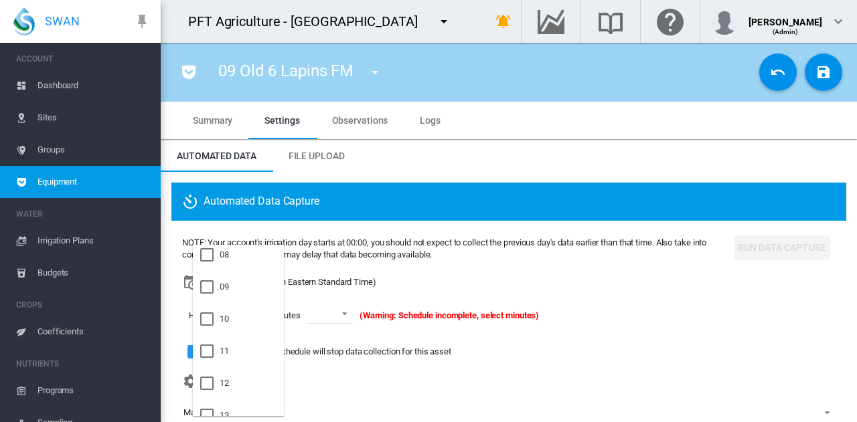
scroll to position [268, 0]
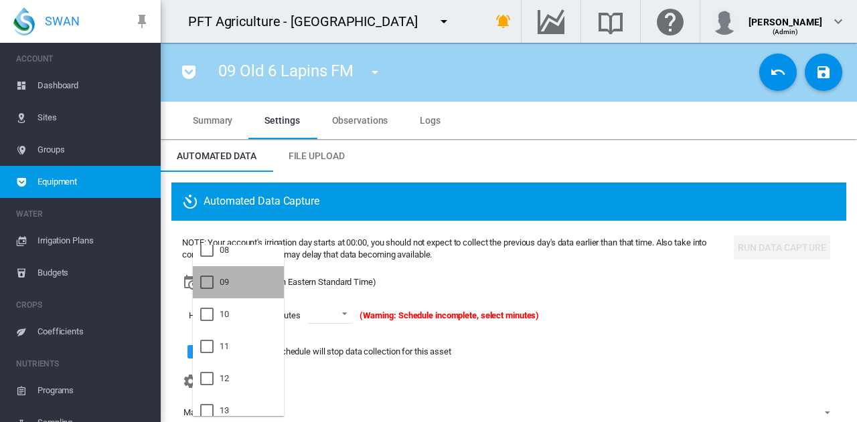
click at [245, 291] on md-option "09" at bounding box center [238, 282] width 91 height 32
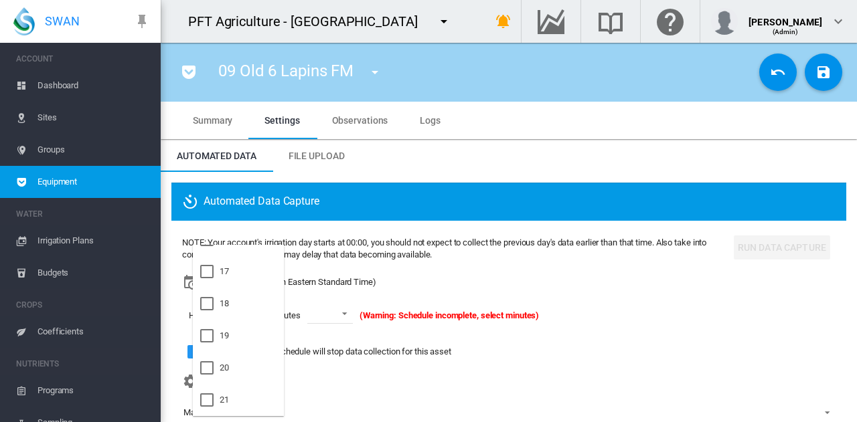
scroll to position [600, 0]
click at [244, 333] on md-option "21" at bounding box center [238, 336] width 91 height 32
click at [327, 307] on md-backdrop at bounding box center [428, 211] width 857 height 422
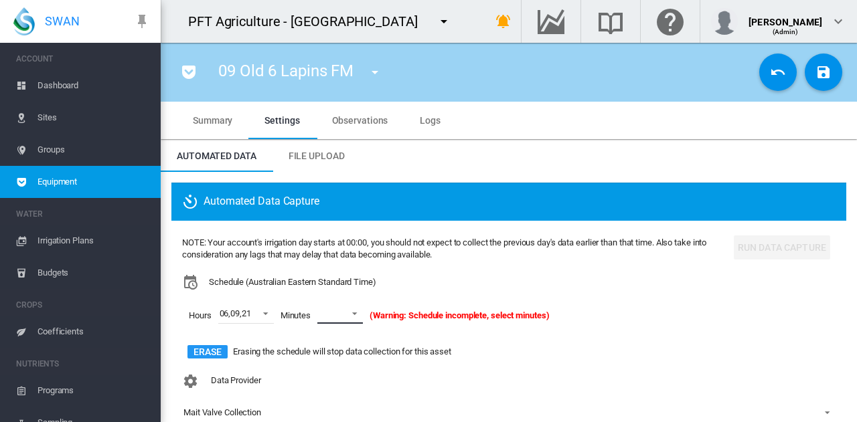
click at [344, 312] on span at bounding box center [351, 313] width 16 height 12
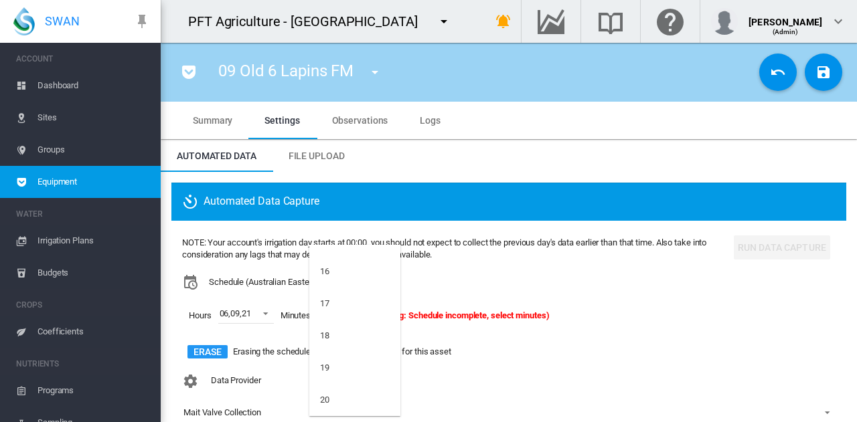
scroll to position [469, 0]
click at [344, 312] on md-option "15" at bounding box center [354, 306] width 91 height 32
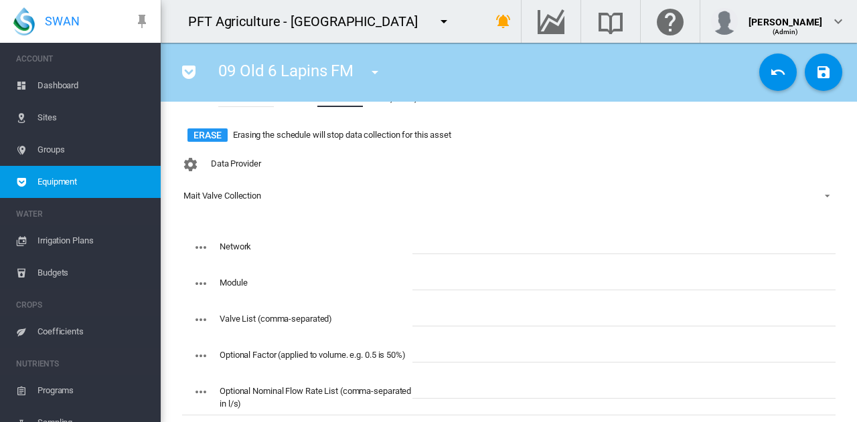
scroll to position [236, 0]
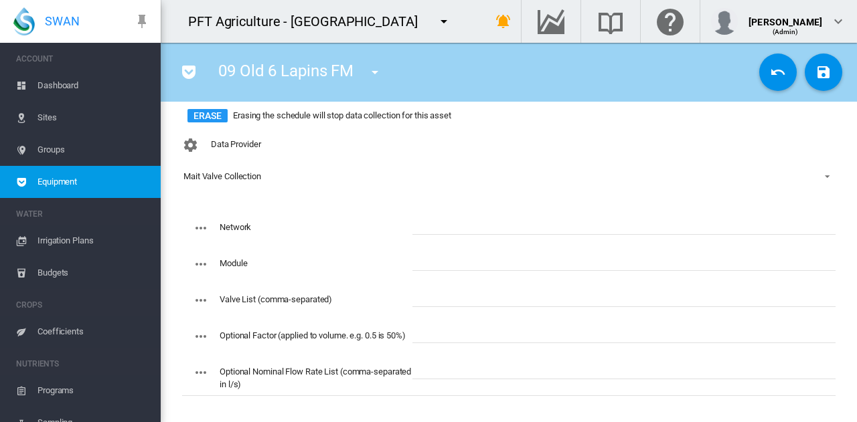
click at [468, 230] on input "text" at bounding box center [623, 225] width 423 height 20
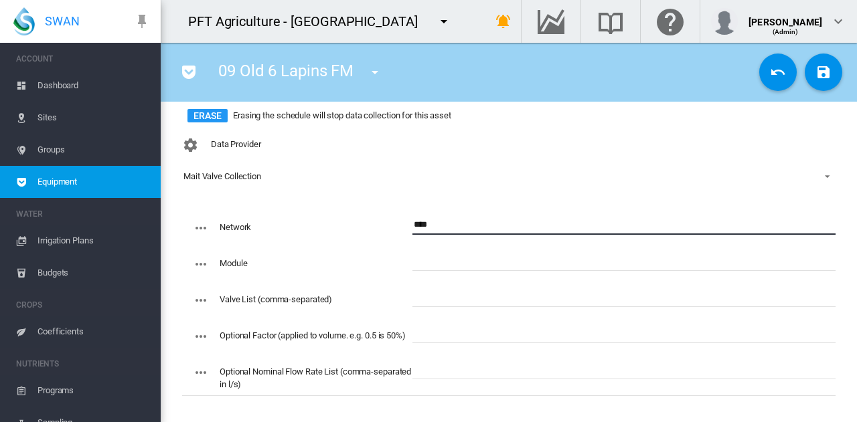
type input "****"
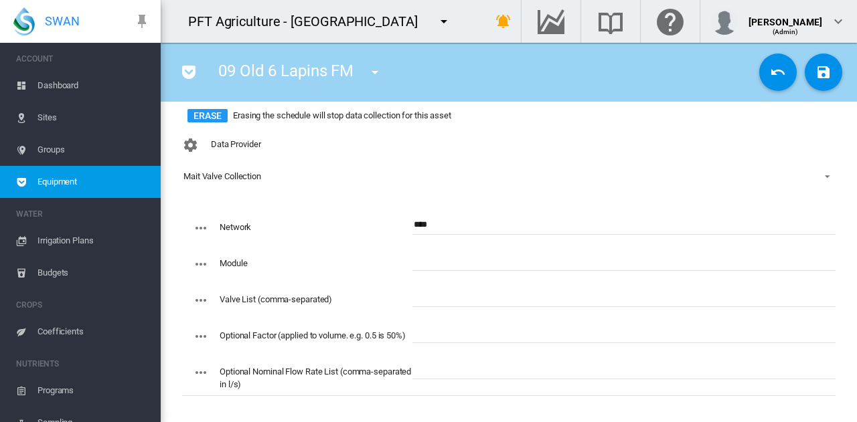
click at [554, 76] on div "09 Old 6 Lapins FM 01 Bravo Grafts South FM (Flow Meter) 01 Bravo Grafts South …" at bounding box center [463, 72] width 584 height 37
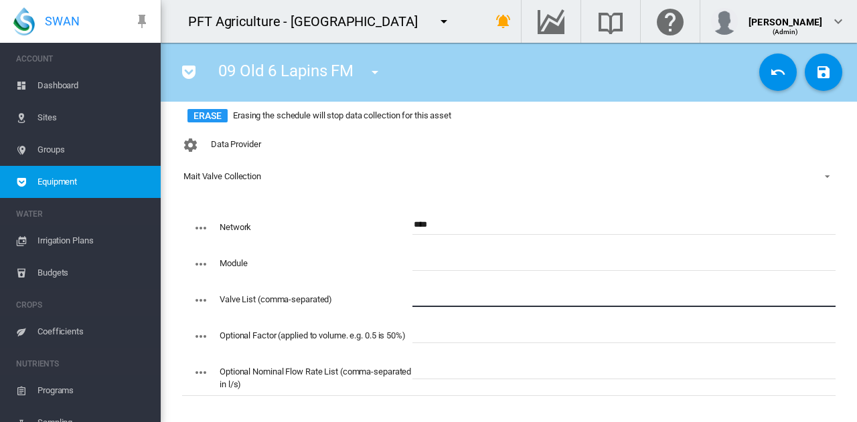
click at [436, 288] on input "text" at bounding box center [623, 297] width 423 height 20
paste input "**********"
type input "**********"
click at [436, 252] on input "text" at bounding box center [623, 261] width 423 height 20
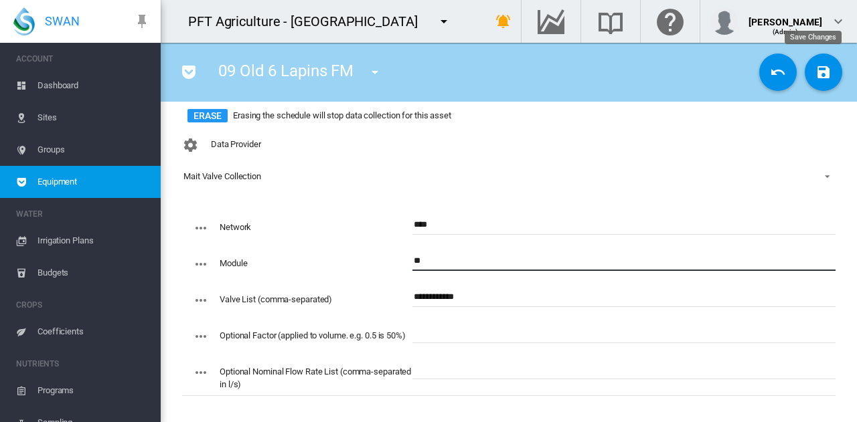
type input "**"
click at [827, 78] on button "Save Changes" at bounding box center [823, 72] width 37 height 37
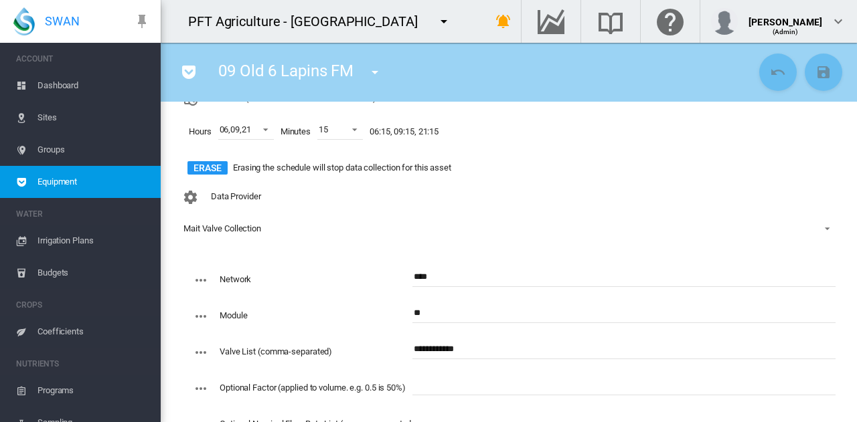
scroll to position [102, 0]
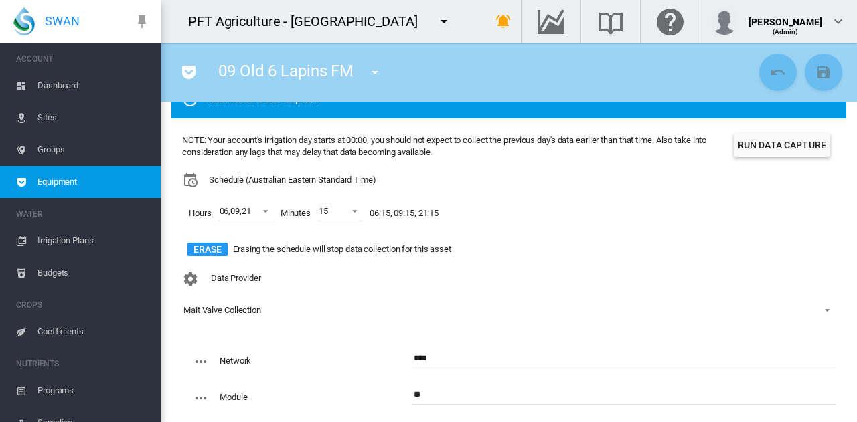
click at [772, 153] on button "Run Data Capture" at bounding box center [782, 145] width 96 height 24
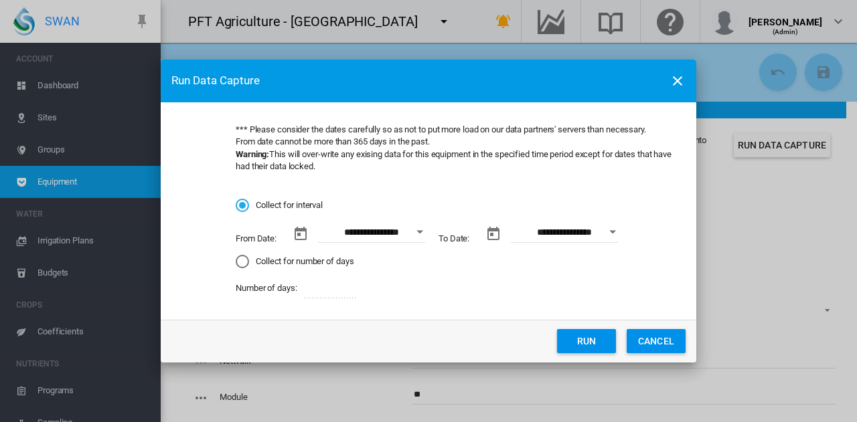
click at [418, 236] on button "Open calendar" at bounding box center [420, 232] width 24 height 24
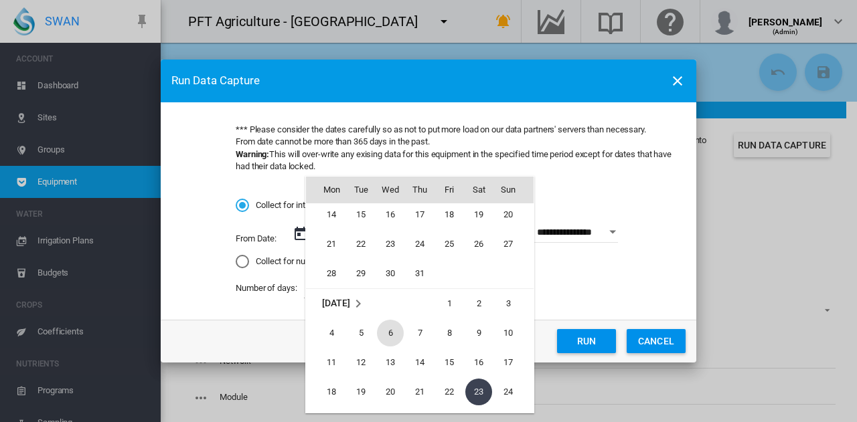
scroll to position [309665, 0]
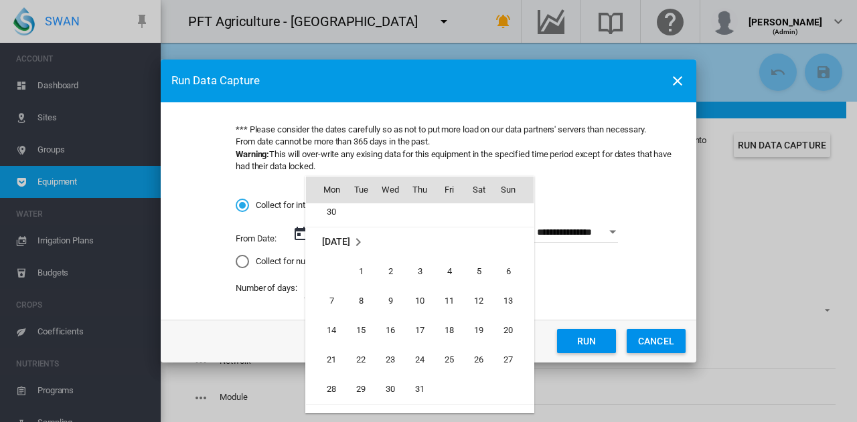
drag, startPoint x: 366, startPoint y: 271, endPoint x: 383, endPoint y: 271, distance: 16.7
click at [366, 271] on span "1" at bounding box center [360, 271] width 27 height 27
type input "**********"
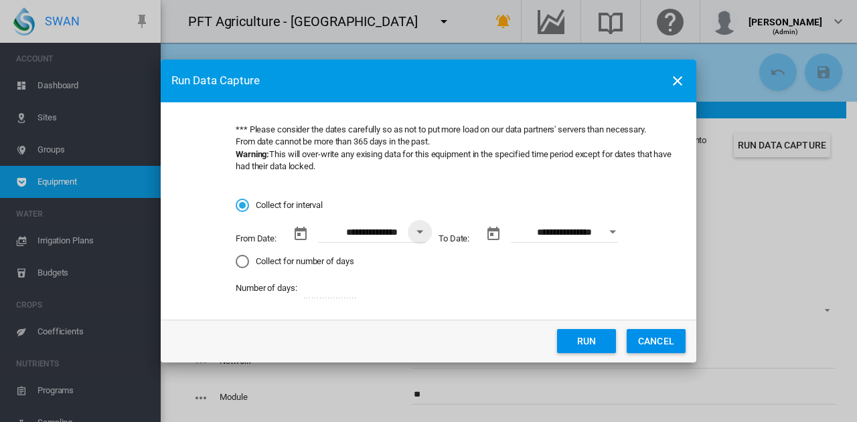
click at [581, 340] on button "Run" at bounding box center [586, 341] width 59 height 24
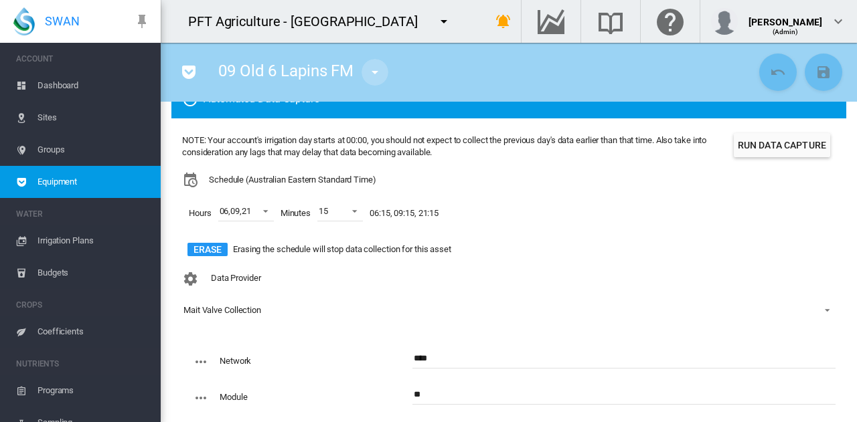
click at [380, 76] on md-icon "icon-menu-down" at bounding box center [375, 72] width 16 height 16
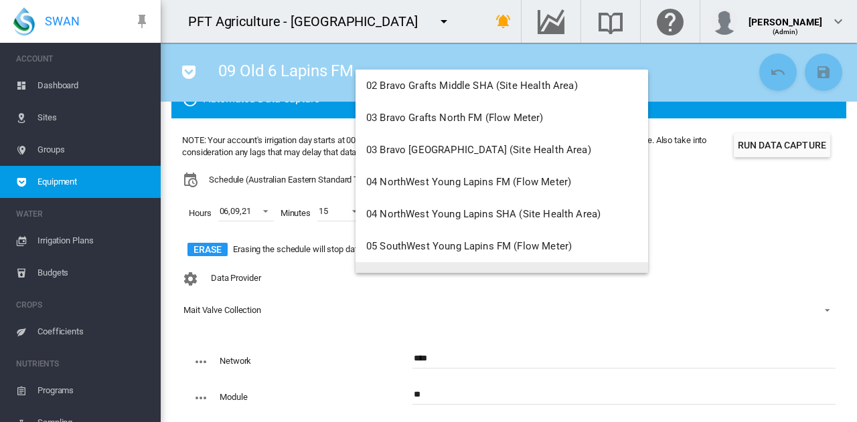
scroll to position [155, 0]
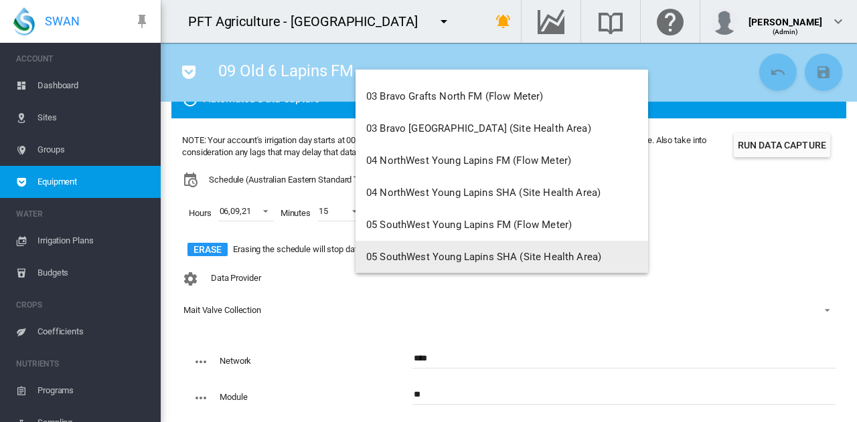
click at [726, 255] on md-backdrop at bounding box center [428, 211] width 857 height 422
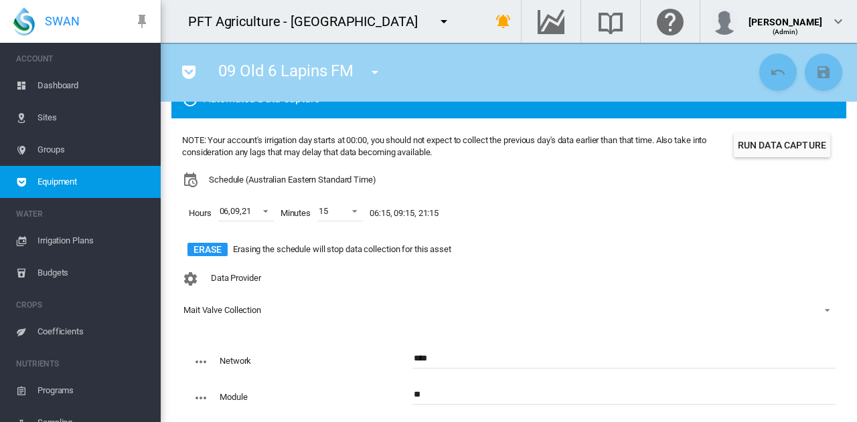
click at [383, 72] on md-icon "icon-menu-down" at bounding box center [375, 72] width 16 height 16
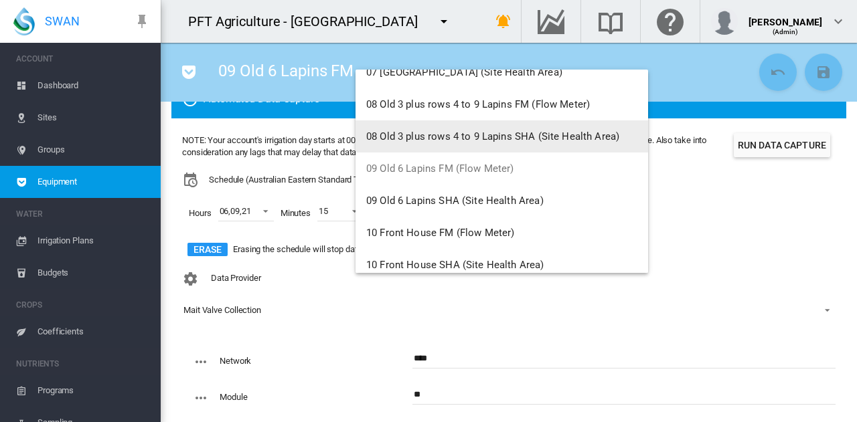
scroll to position [535, 0]
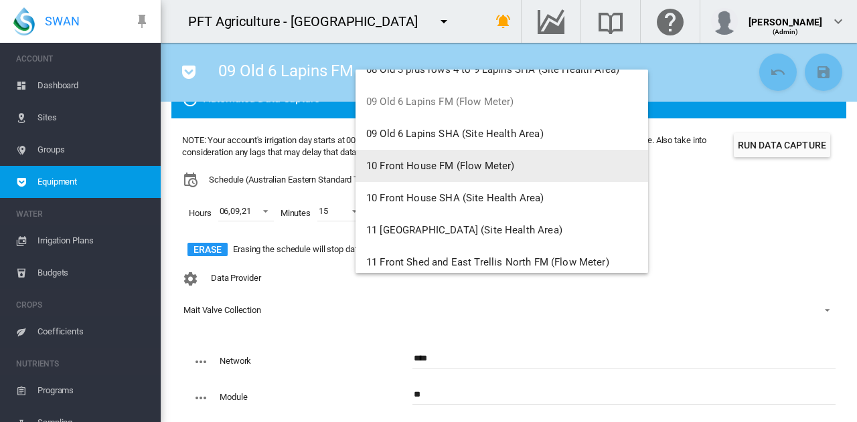
click at [411, 177] on button "10 Front House FM (Flow Meter)" at bounding box center [501, 166] width 292 height 32
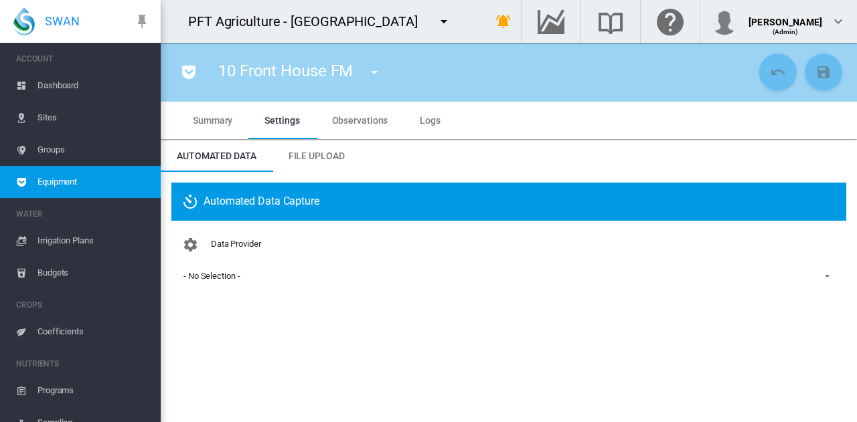
click at [288, 281] on span "- No Selection -" at bounding box center [497, 276] width 629 height 12
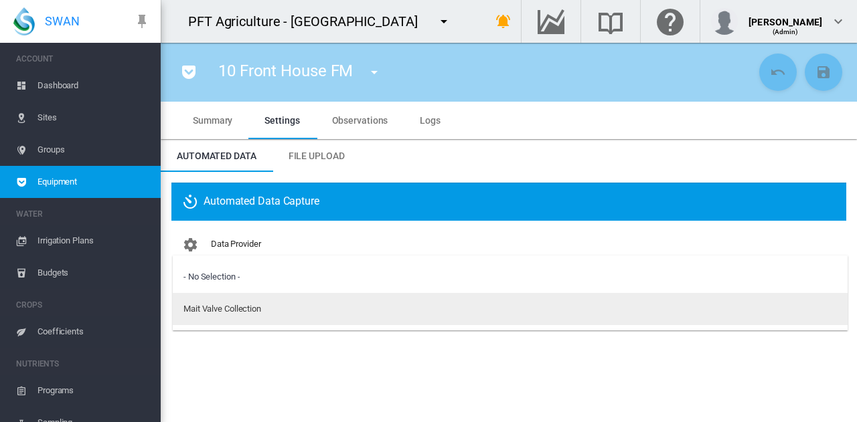
click at [285, 305] on md-option "Mait Valve Collection" at bounding box center [510, 309] width 675 height 32
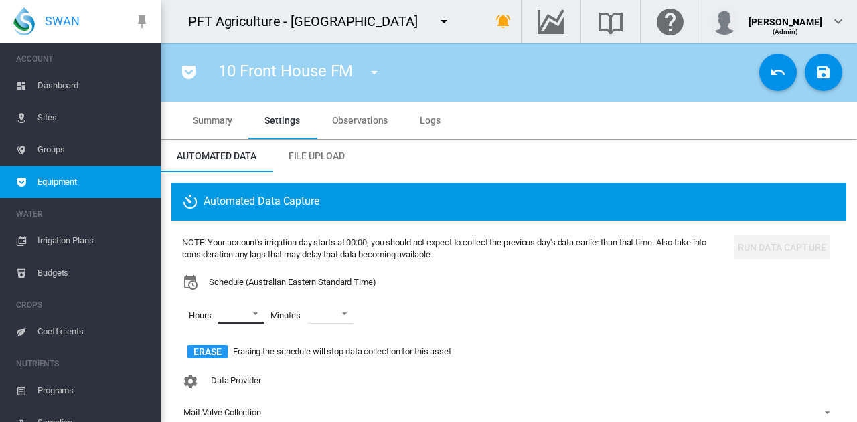
click at [255, 318] on md-select "00 01 02 03 04 05 06 07 08 09 10 11 12 13 14 15 16 17 18 19 20 21 22 23" at bounding box center [241, 314] width 46 height 20
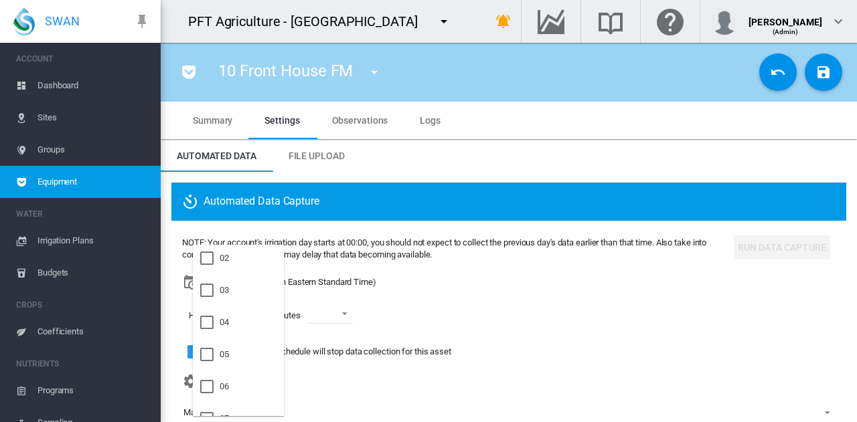
scroll to position [134, 0]
click at [255, 318] on md-option "06" at bounding box center [238, 320] width 91 height 32
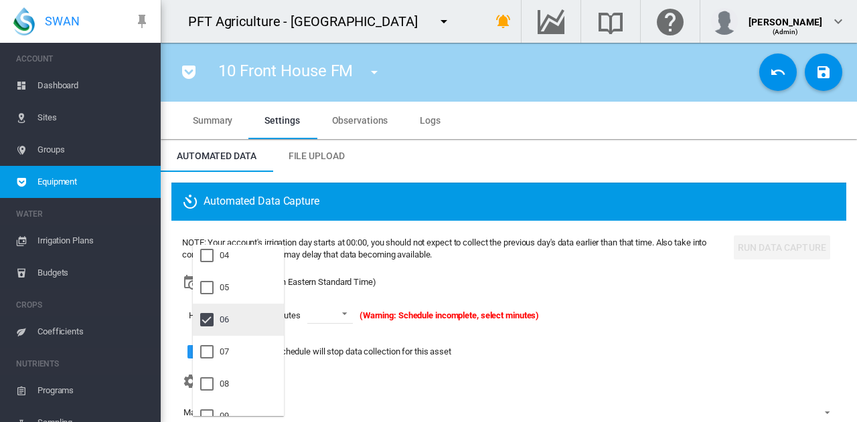
scroll to position [201, 0]
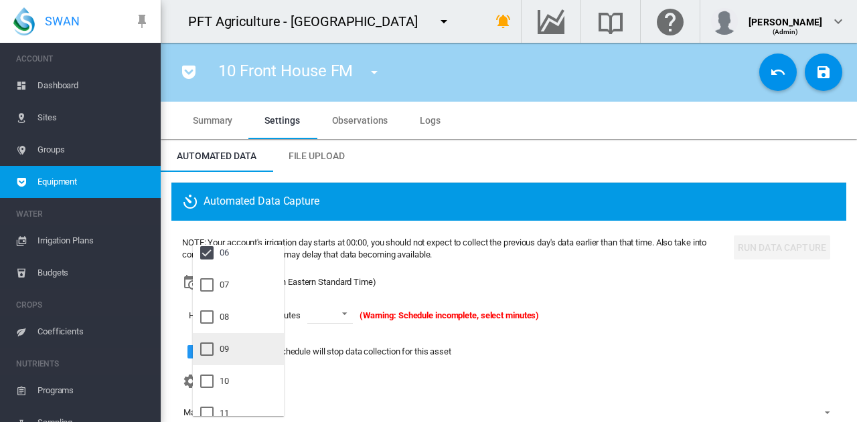
click at [255, 339] on md-option "09" at bounding box center [238, 349] width 91 height 32
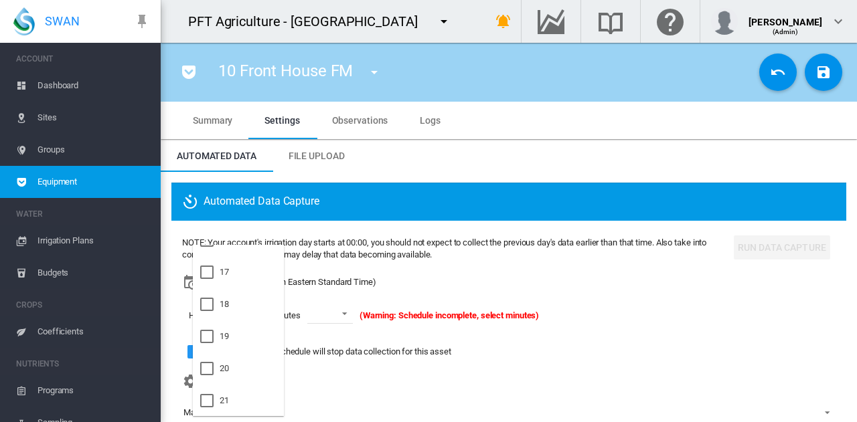
scroll to position [535, 0]
click at [246, 405] on md-option "21" at bounding box center [238, 400] width 91 height 32
click at [349, 319] on md-backdrop at bounding box center [428, 211] width 857 height 422
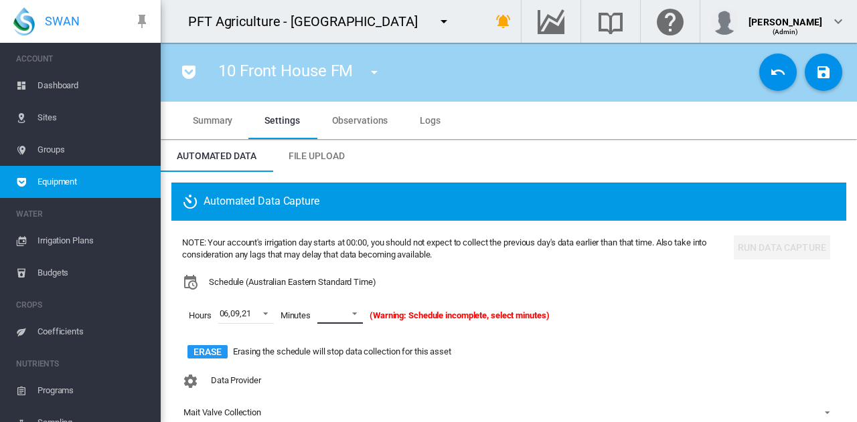
click at [349, 319] on md-select-value at bounding box center [340, 314] width 46 height 20
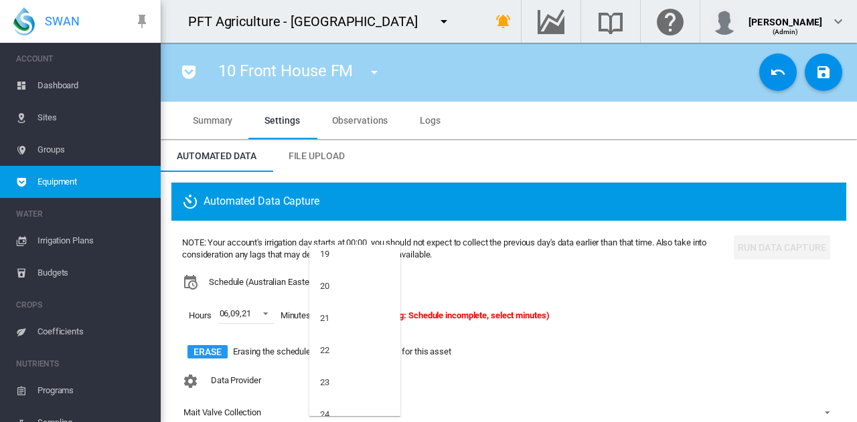
scroll to position [669, 0]
click at [349, 311] on md-option "21" at bounding box center [354, 298] width 91 height 32
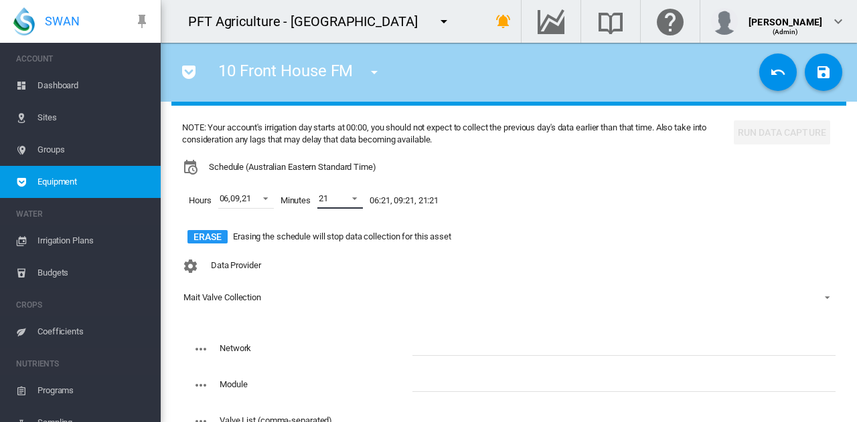
scroll to position [201, 0]
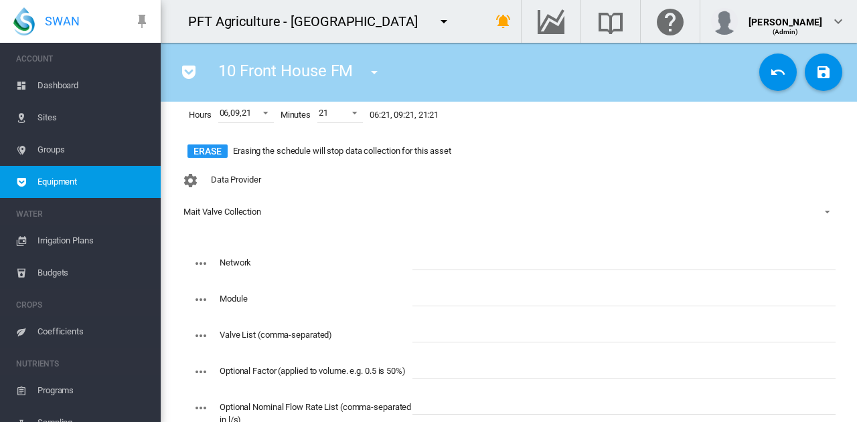
click at [503, 254] on input "text" at bounding box center [623, 260] width 423 height 20
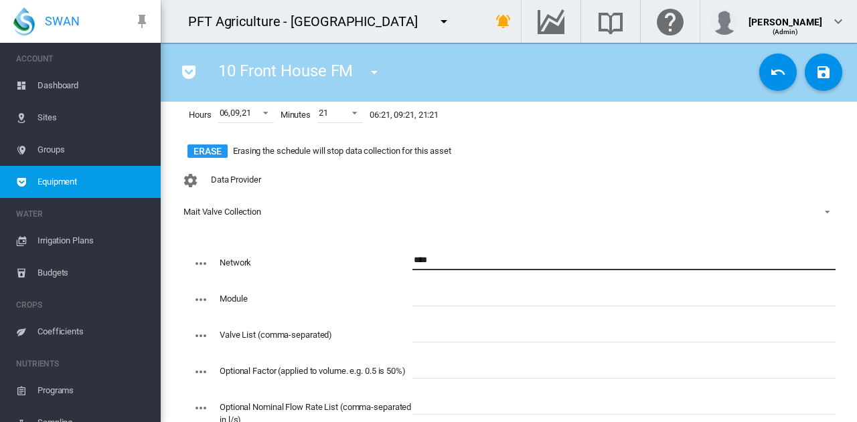
type input "****"
click at [420, 298] on input "text" at bounding box center [623, 296] width 423 height 20
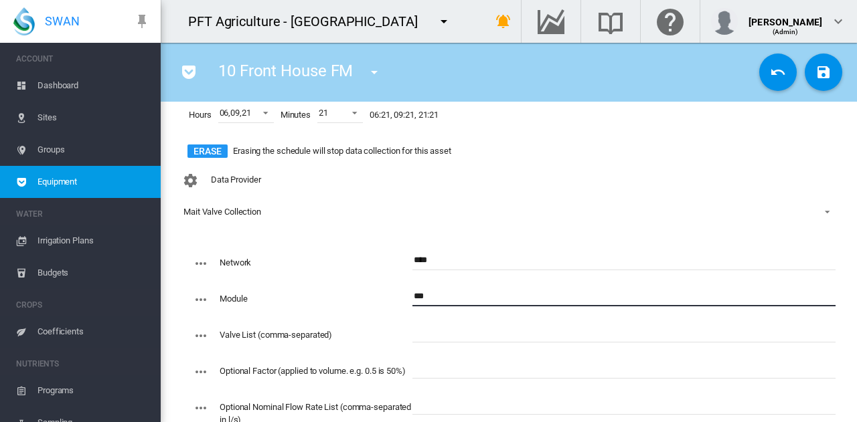
type input "***"
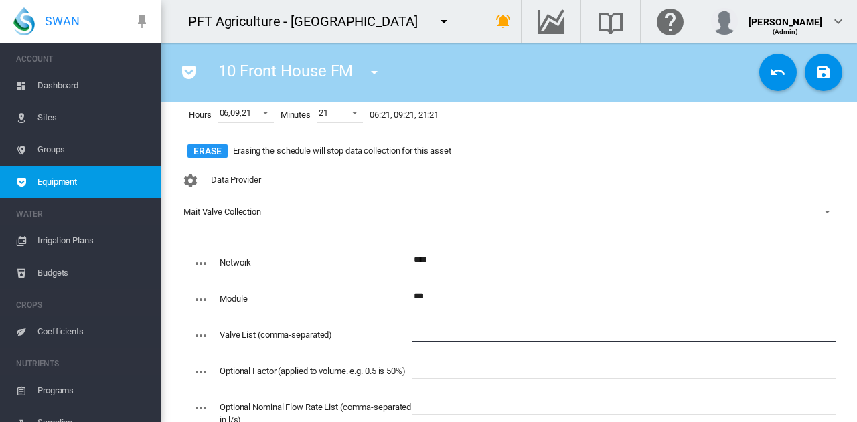
paste input "**********"
type input "**********"
click at [815, 66] on md-icon "icon-content-save" at bounding box center [823, 72] width 16 height 16
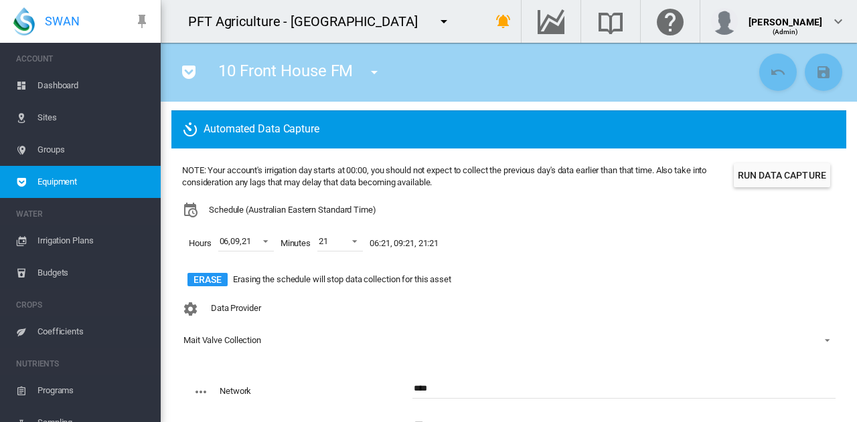
scroll to position [67, 0]
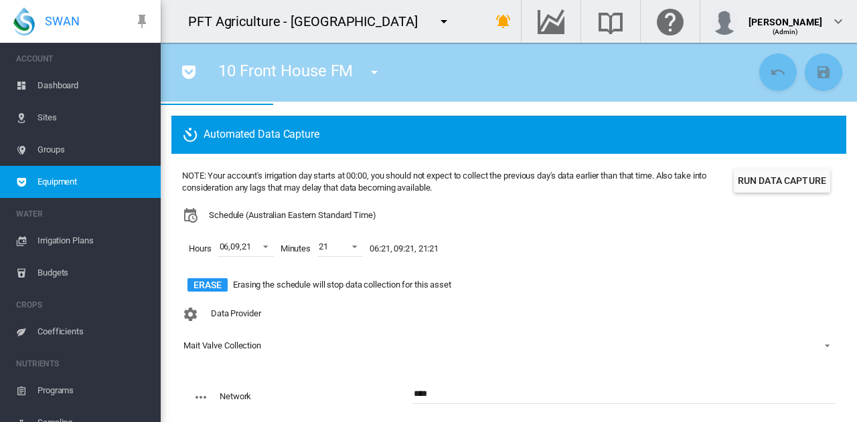
click at [756, 180] on button "Run Data Capture" at bounding box center [782, 181] width 96 height 24
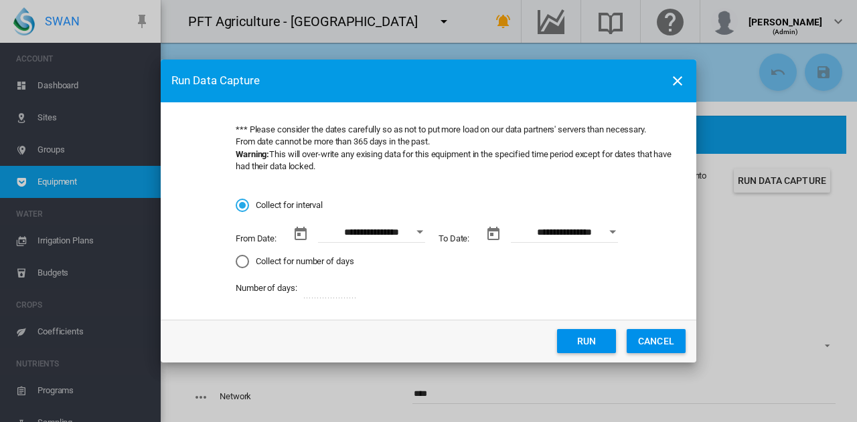
click at [422, 234] on button "Open calendar" at bounding box center [420, 232] width 24 height 24
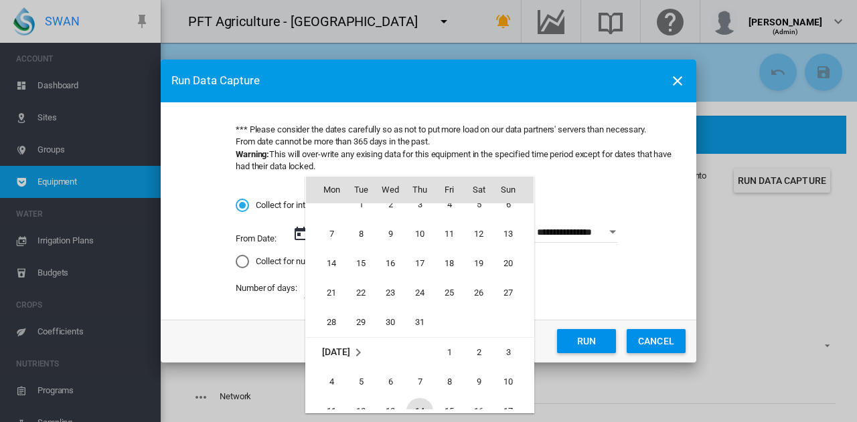
scroll to position [309598, 0]
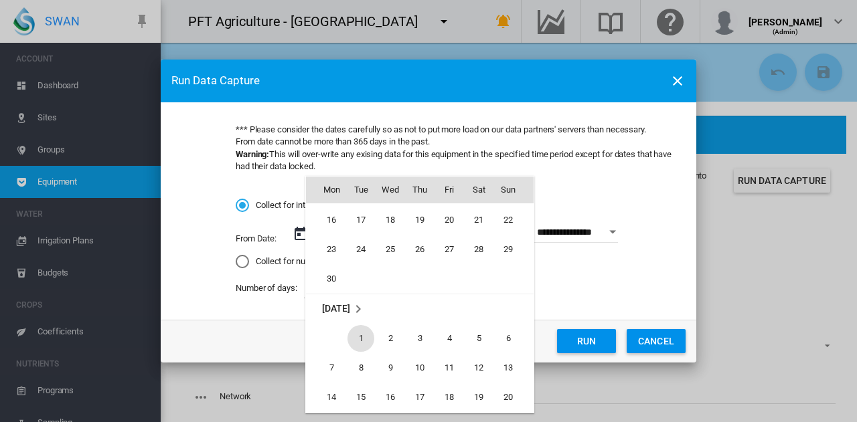
click at [357, 341] on span "1" at bounding box center [360, 338] width 27 height 27
type input "**********"
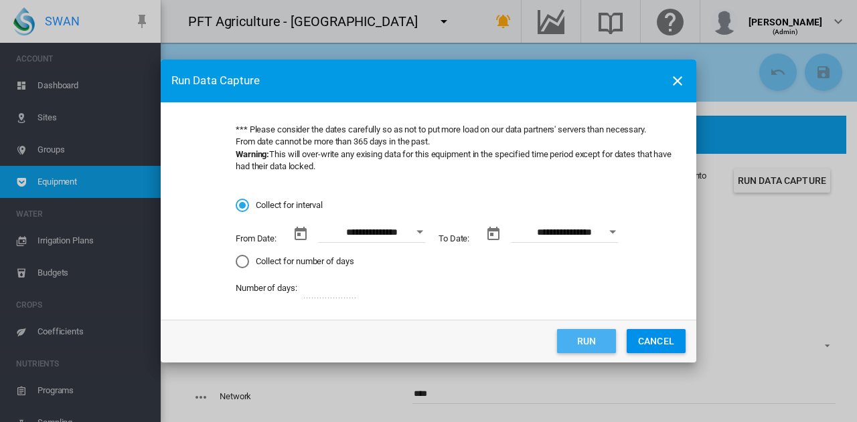
click at [588, 340] on button "Run" at bounding box center [586, 341] width 59 height 24
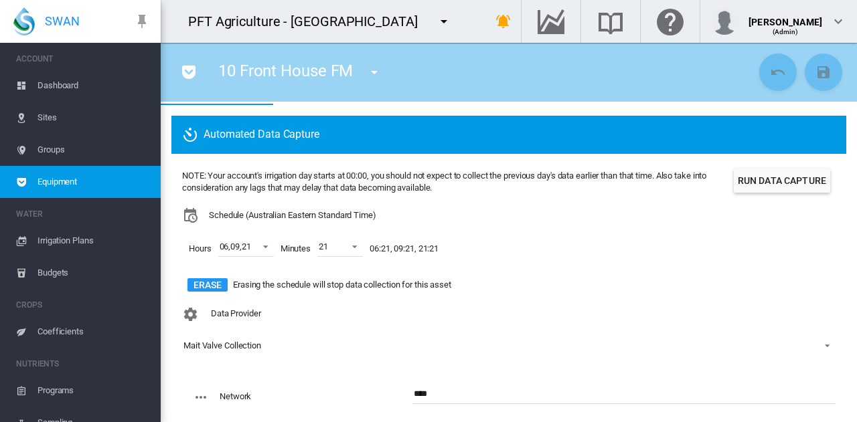
click at [799, 184] on button "Run Data Capture" at bounding box center [782, 181] width 96 height 24
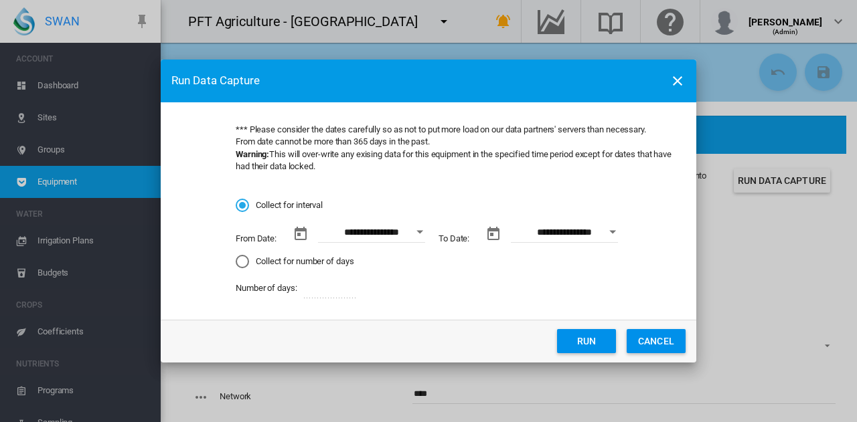
click at [418, 228] on button "Open calendar" at bounding box center [420, 232] width 24 height 24
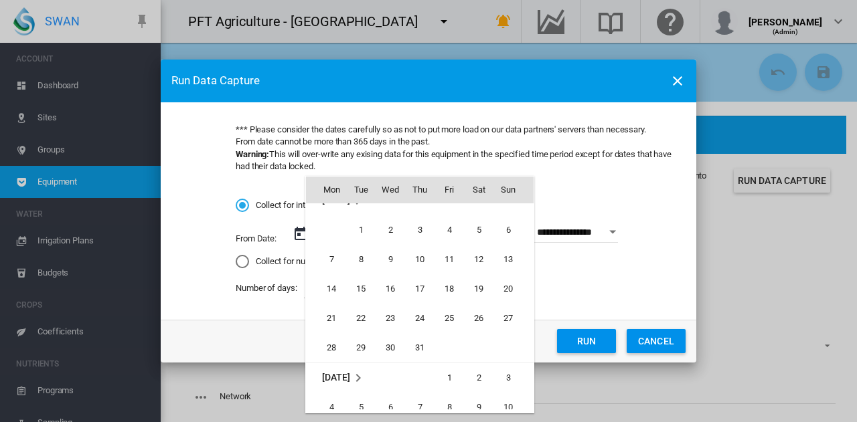
scroll to position [309665, 0]
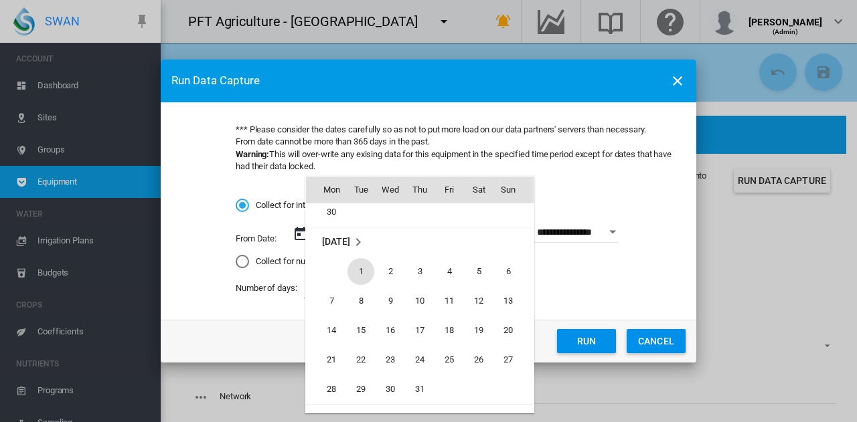
click at [369, 278] on span "1" at bounding box center [360, 271] width 27 height 27
type input "**********"
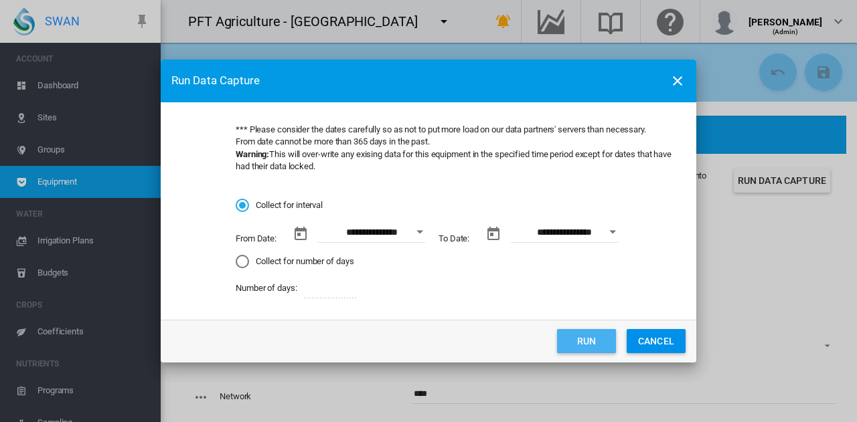
click at [565, 338] on button "Run" at bounding box center [586, 341] width 59 height 24
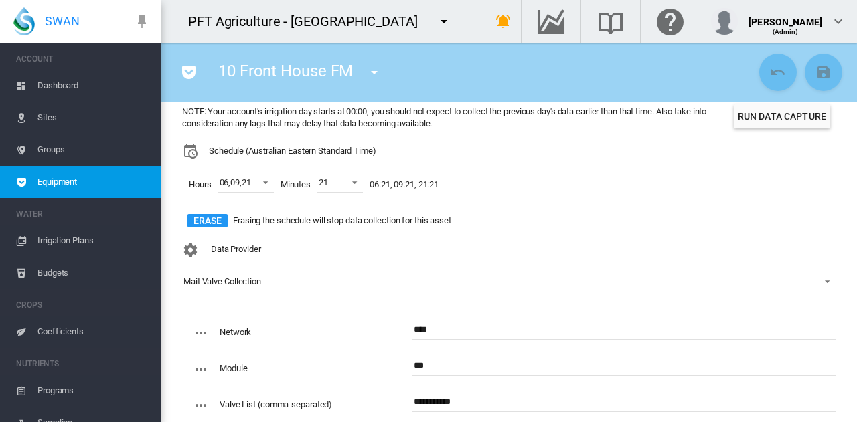
scroll to position [201, 0]
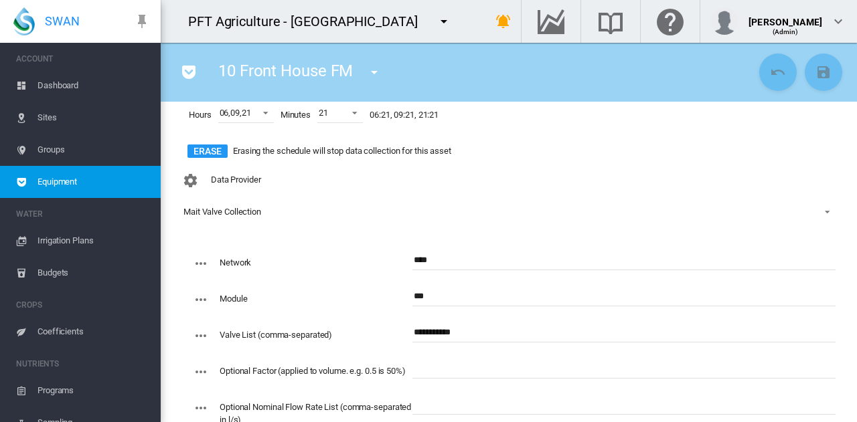
click at [369, 72] on md-icon "icon-menu-down" at bounding box center [374, 72] width 16 height 16
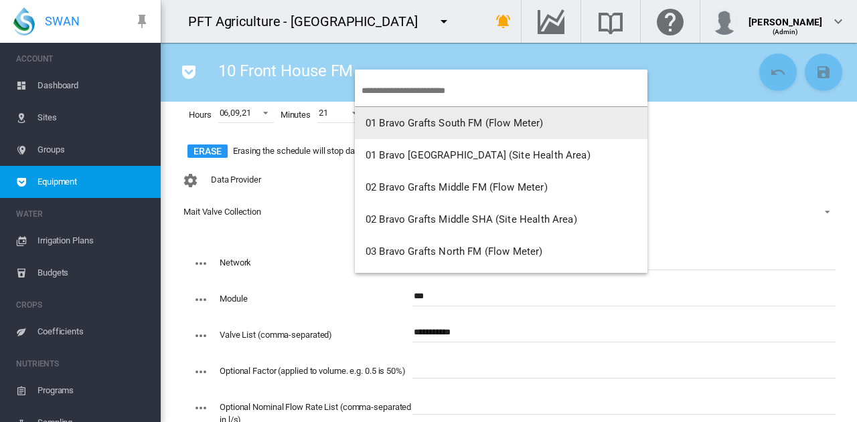
click at [753, 167] on md-backdrop at bounding box center [428, 211] width 857 height 422
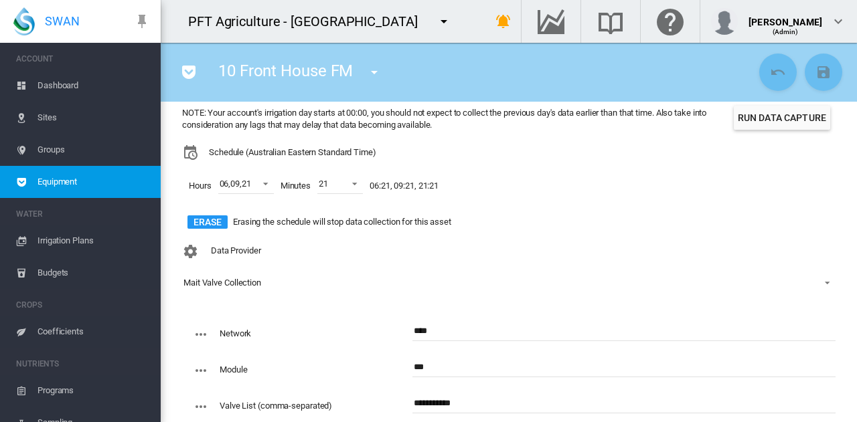
scroll to position [67, 0]
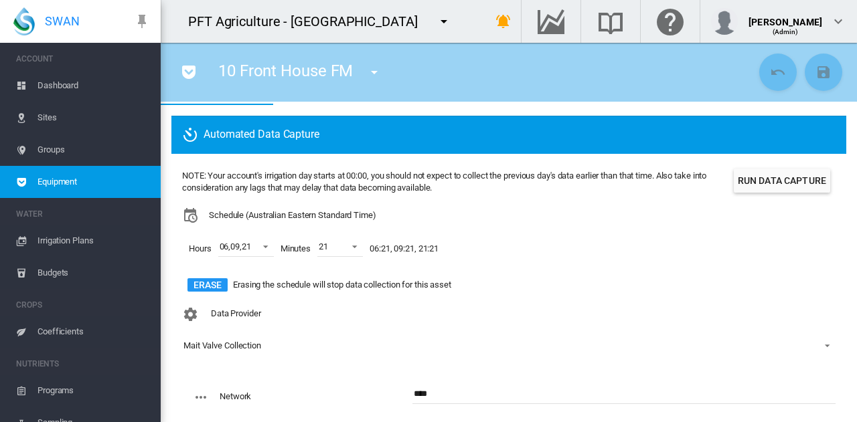
click at [762, 188] on button "Run Data Capture" at bounding box center [782, 181] width 96 height 24
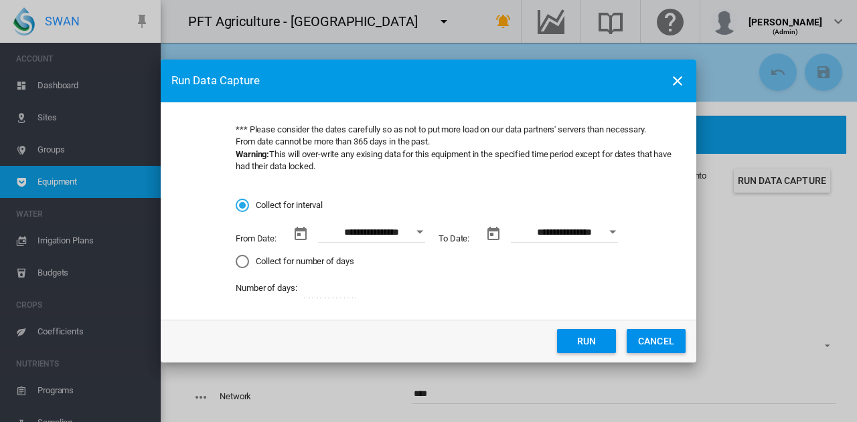
click at [406, 236] on input "**********" at bounding box center [371, 233] width 107 height 20
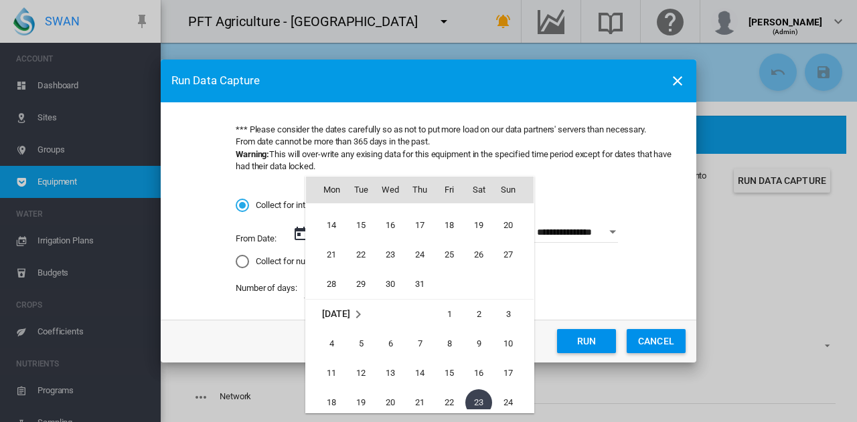
scroll to position [309732, 0]
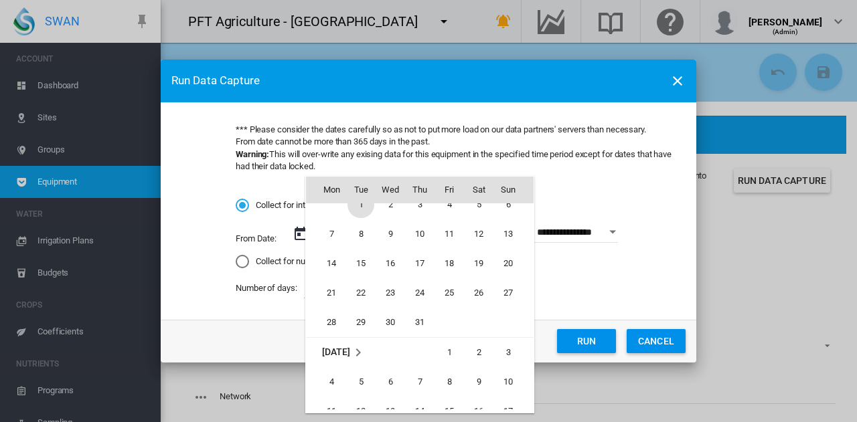
click at [361, 210] on span "1" at bounding box center [360, 204] width 27 height 27
type input "**********"
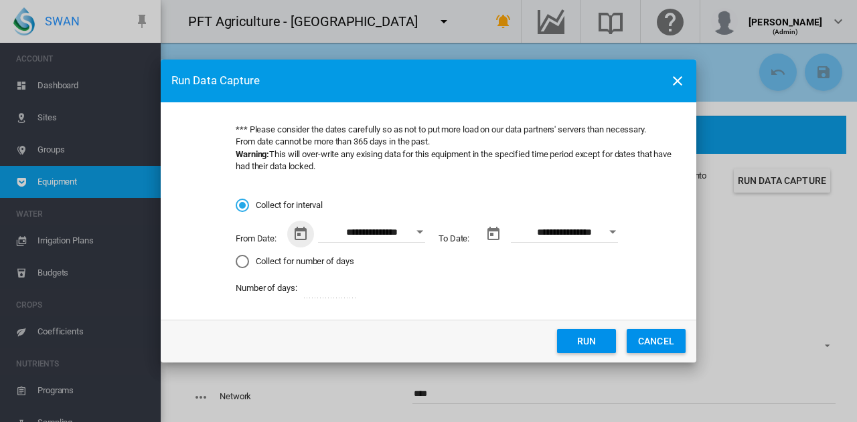
click at [582, 338] on button "Run" at bounding box center [586, 341] width 59 height 24
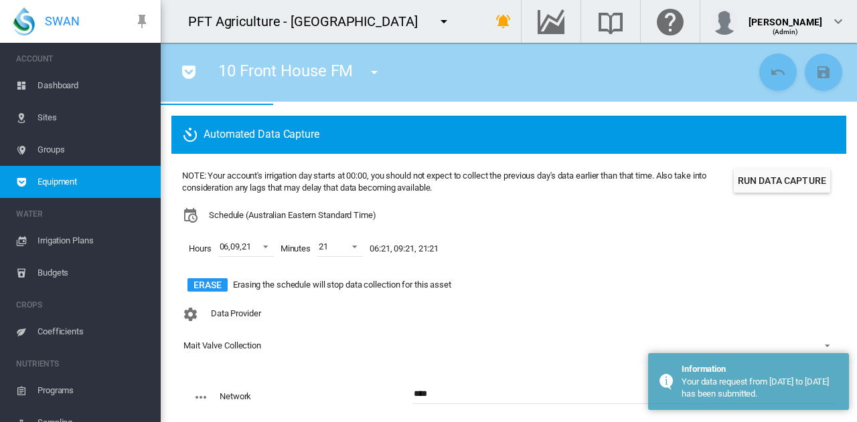
click at [378, 64] on md-icon "icon-menu-down" at bounding box center [374, 72] width 16 height 16
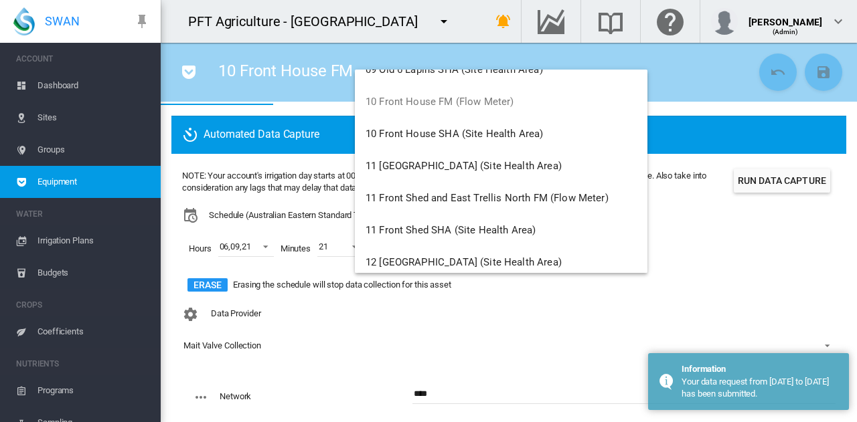
scroll to position [602, 0]
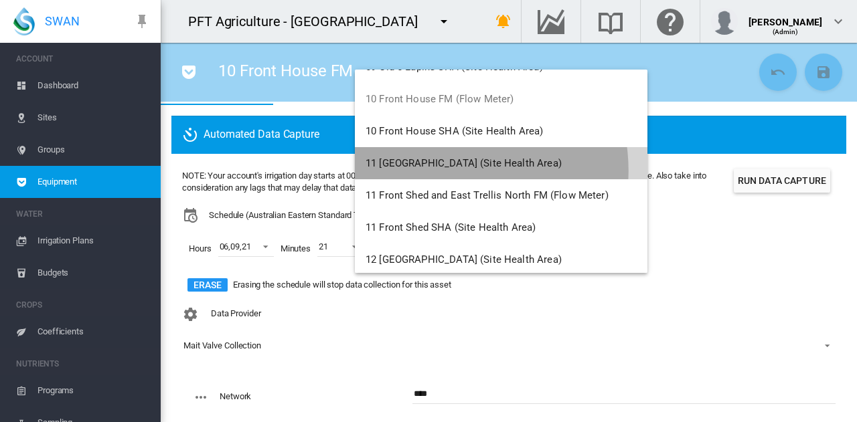
click at [445, 171] on button "11 [GEOGRAPHIC_DATA] (Site Health Area)" at bounding box center [501, 163] width 292 height 32
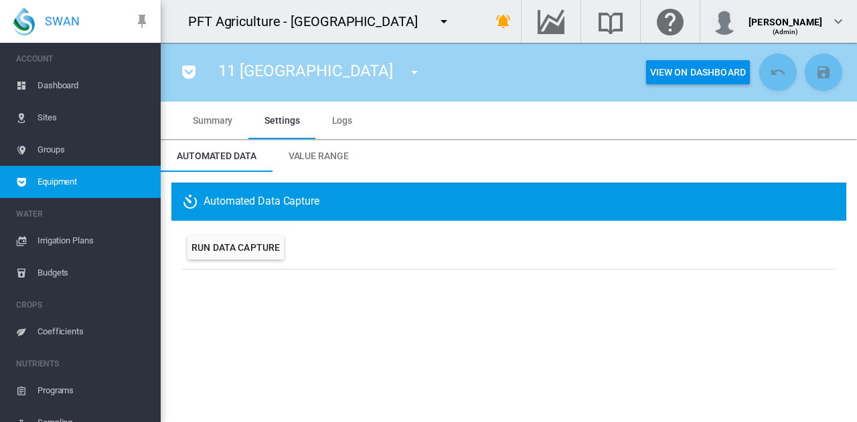
click at [410, 70] on button "button" at bounding box center [414, 72] width 27 height 27
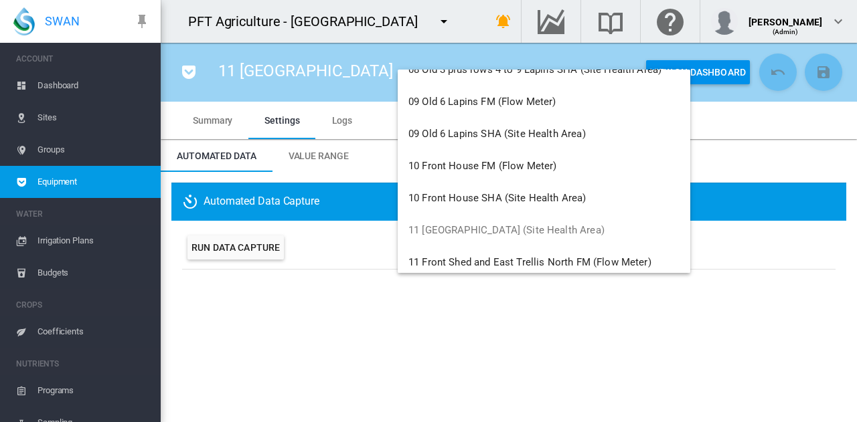
scroll to position [602, 0]
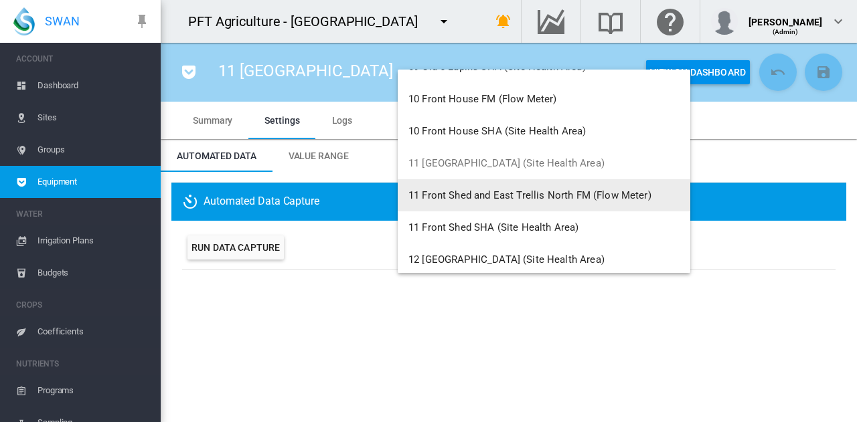
click at [474, 199] on span "11 Front Shed and East Trellis North FM (Flow Meter)" at bounding box center [529, 195] width 243 height 12
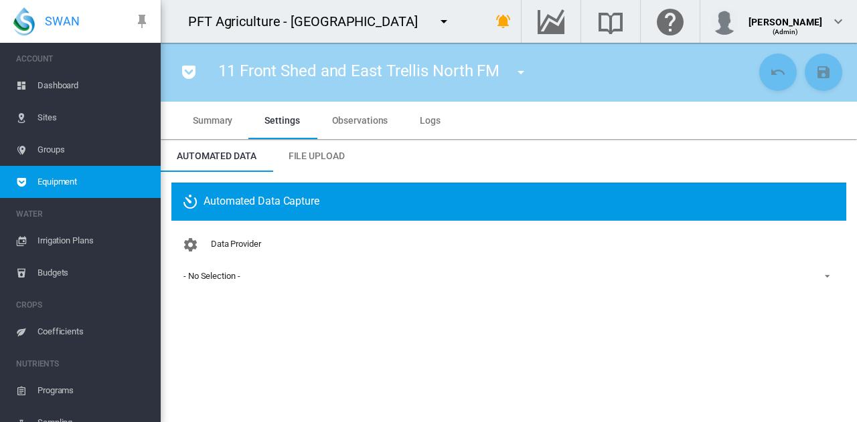
click at [264, 279] on span "- No Selection -" at bounding box center [497, 276] width 629 height 12
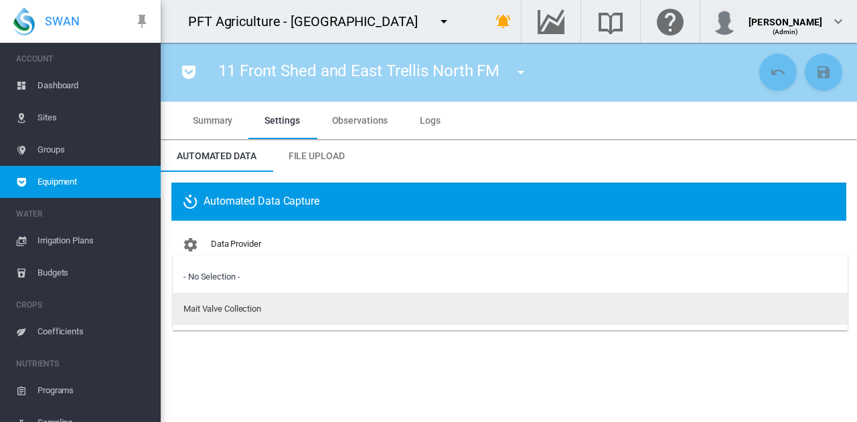
click at [266, 310] on md-option "Mait Valve Collection" at bounding box center [510, 309] width 675 height 32
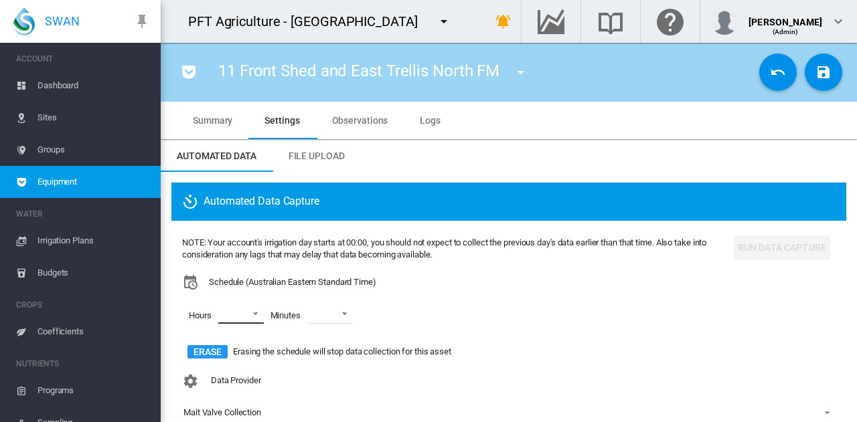
click at [250, 317] on md-select "00 01 02 03 04 05 06 07 08 09 10 11 12 13 14 15 16 17 18 19 20 21 22 23" at bounding box center [241, 314] width 46 height 20
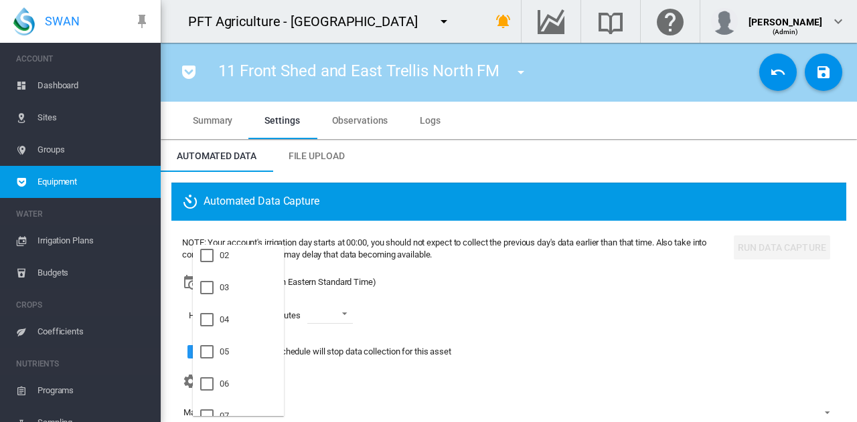
scroll to position [134, 0]
click at [250, 317] on md-option "06" at bounding box center [238, 320] width 91 height 32
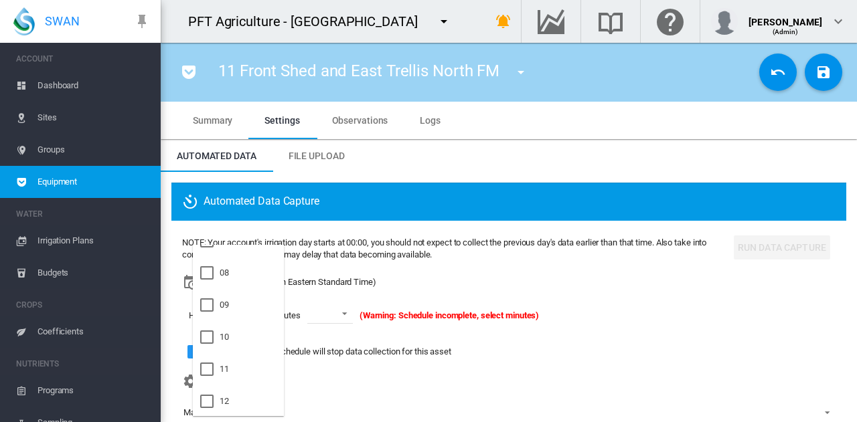
scroll to position [268, 0]
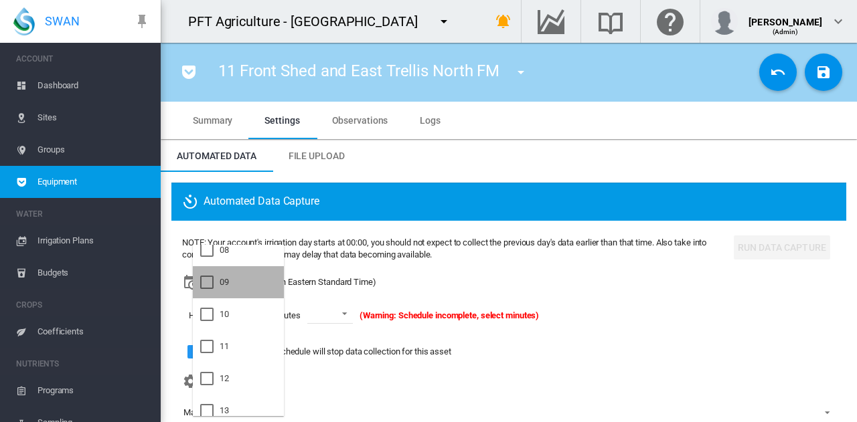
click at [253, 285] on md-option "09" at bounding box center [238, 282] width 91 height 32
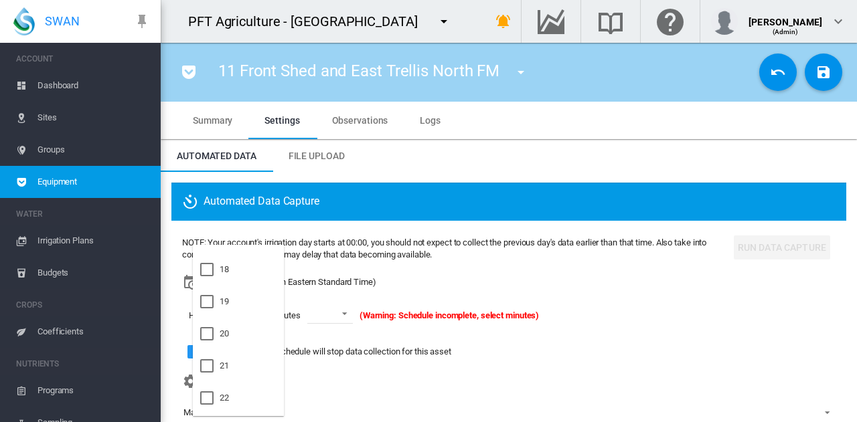
scroll to position [600, 0]
click at [236, 336] on md-option "21" at bounding box center [238, 336] width 91 height 32
click at [364, 309] on md-backdrop at bounding box center [428, 211] width 857 height 422
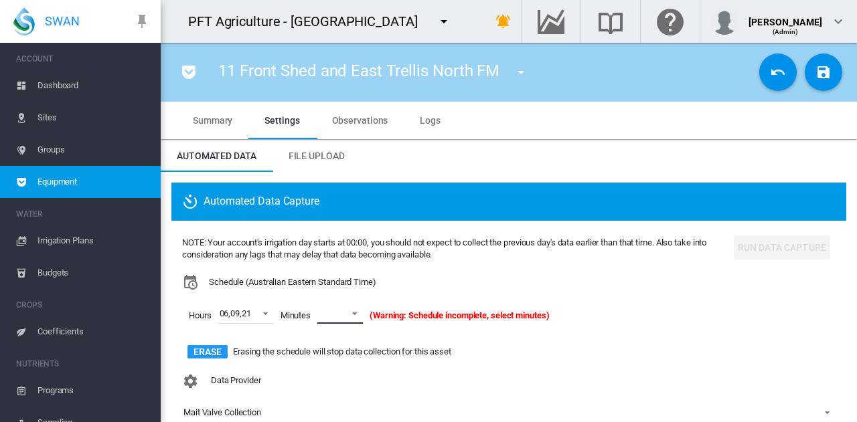
click at [360, 311] on md-select-value at bounding box center [340, 314] width 46 height 20
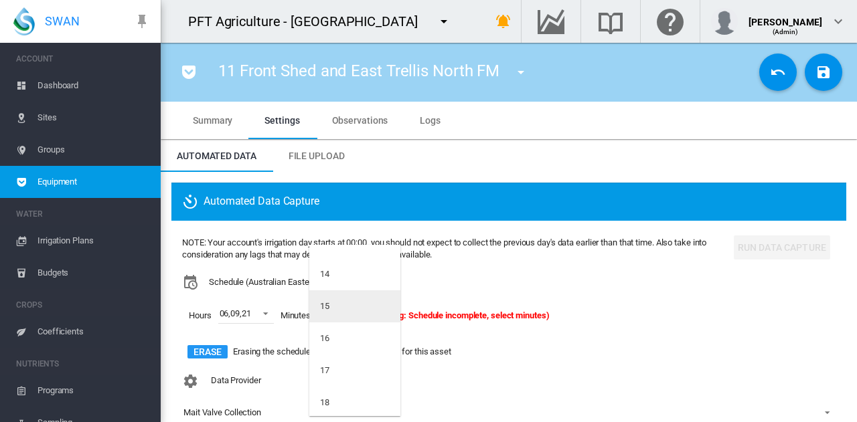
click at [360, 311] on md-option "15" at bounding box center [354, 306] width 91 height 32
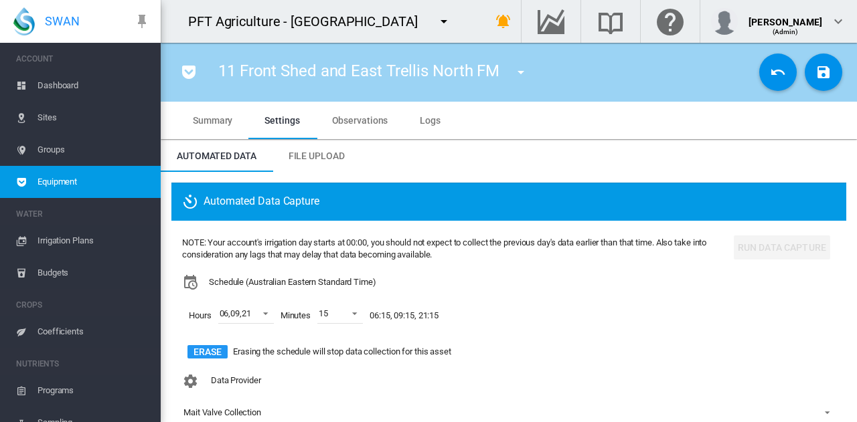
click at [610, 301] on div "Hours 06 , 09 , 21 Minutes 15 06:15, 09:15, 21:15" at bounding box center [455, 315] width 546 height 51
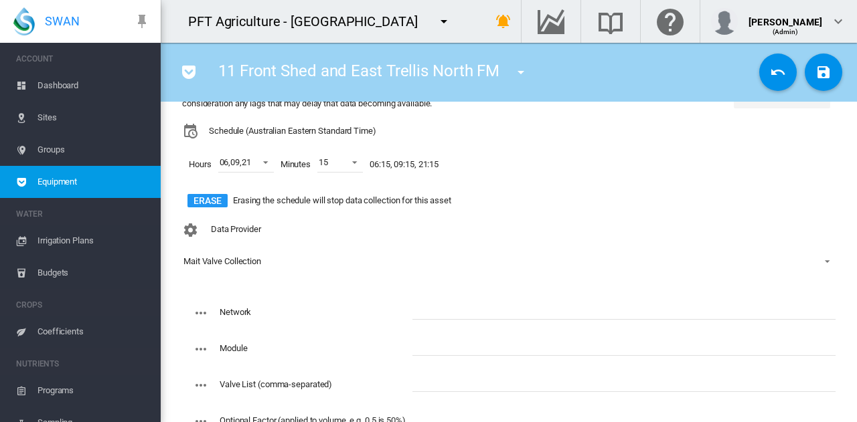
scroll to position [201, 0]
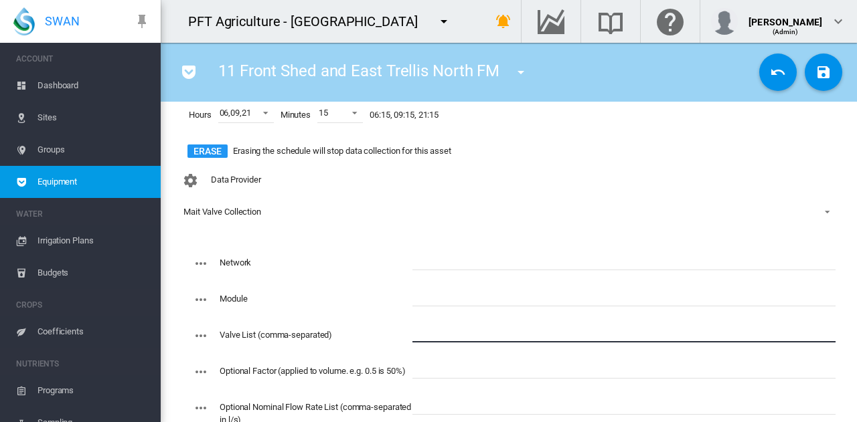
click at [432, 339] on input "text" at bounding box center [623, 333] width 423 height 20
paste input "**********"
type input "**********"
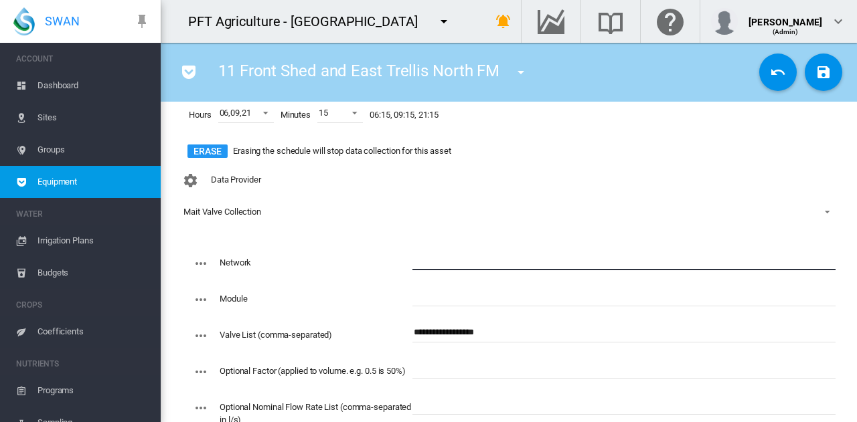
click at [484, 256] on input "text" at bounding box center [623, 260] width 423 height 20
type input "****"
click at [475, 294] on input "text" at bounding box center [623, 296] width 423 height 20
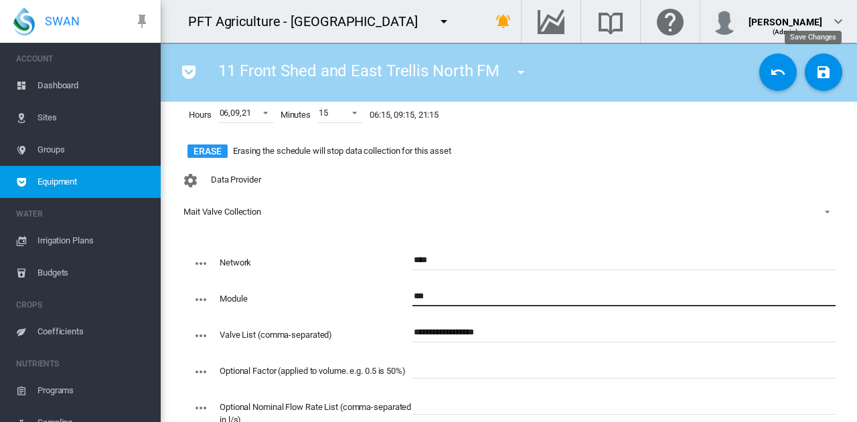
type input "***"
click at [815, 73] on md-icon "icon-content-save" at bounding box center [823, 72] width 16 height 16
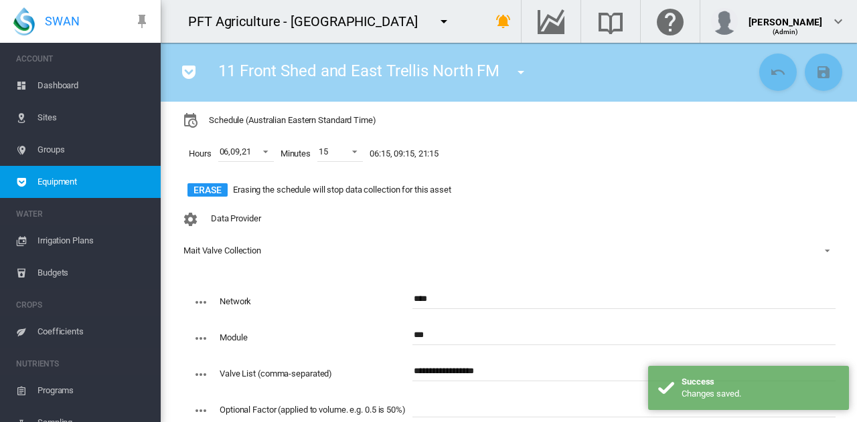
scroll to position [134, 0]
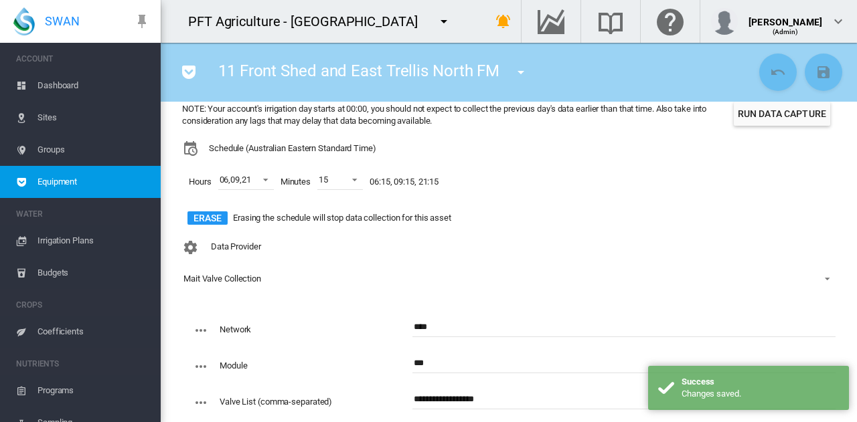
click at [776, 111] on button "Run Data Capture" at bounding box center [782, 114] width 96 height 24
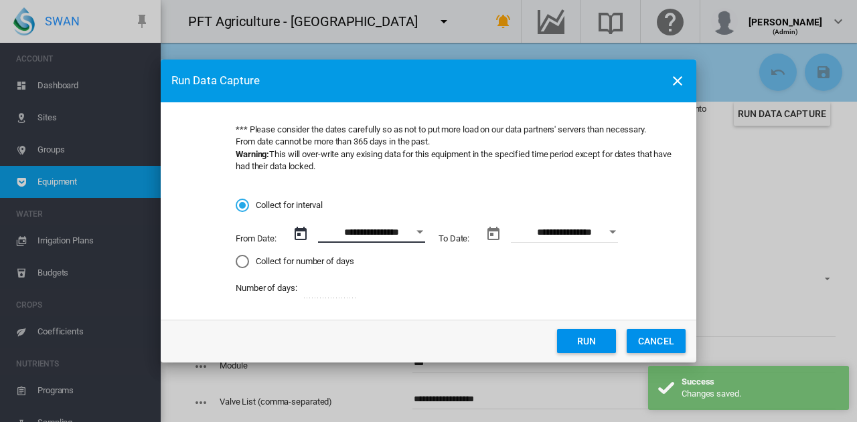
click at [408, 236] on input "**********" at bounding box center [371, 233] width 107 height 20
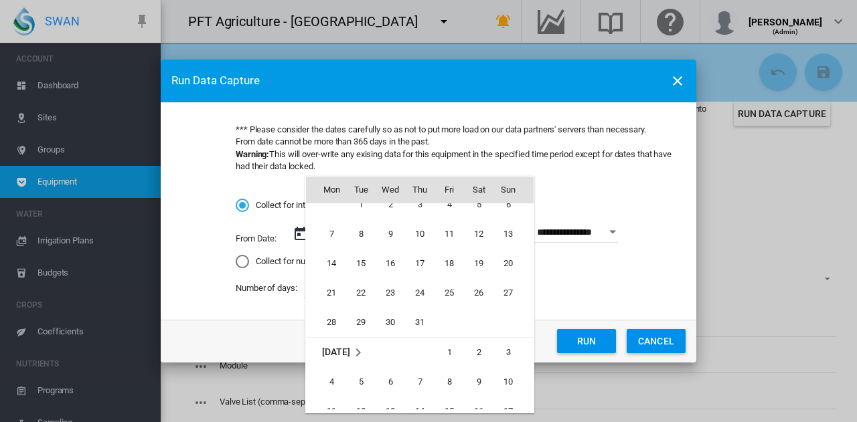
scroll to position [309685, 0]
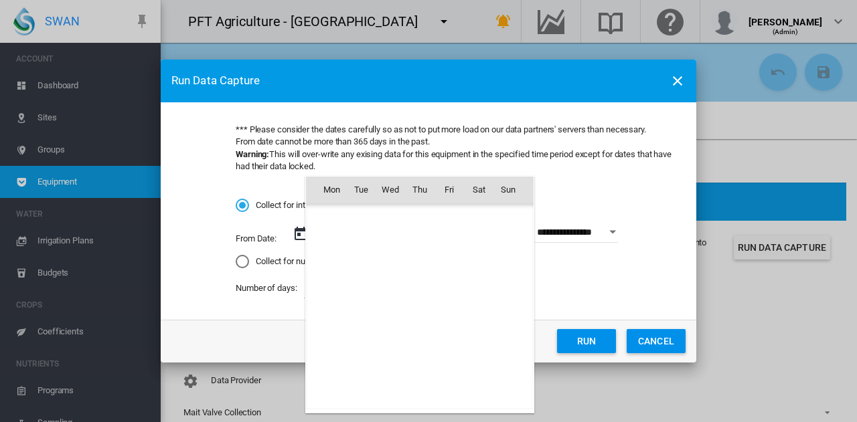
type input "**********"
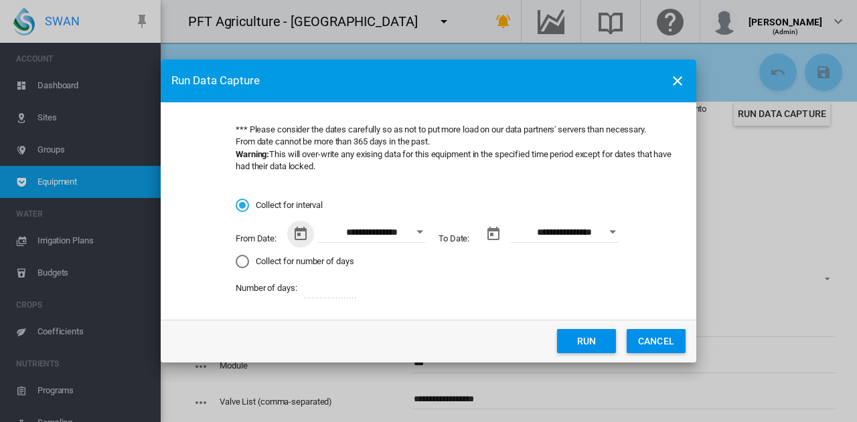
click at [581, 336] on button "Run" at bounding box center [586, 341] width 59 height 24
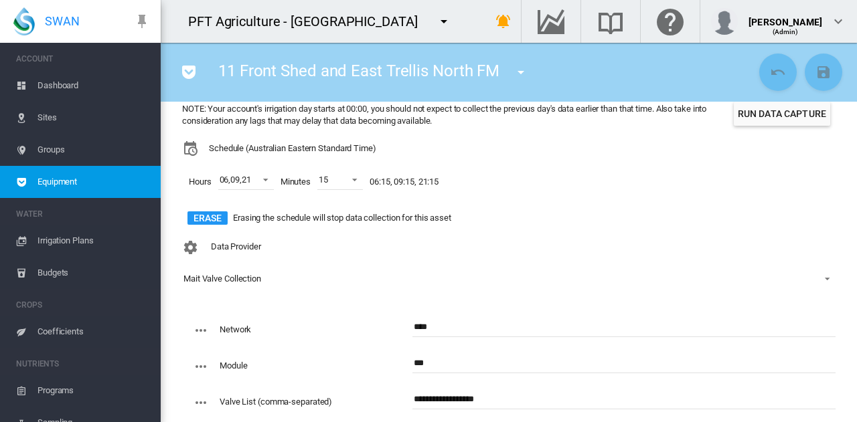
scroll to position [0, 0]
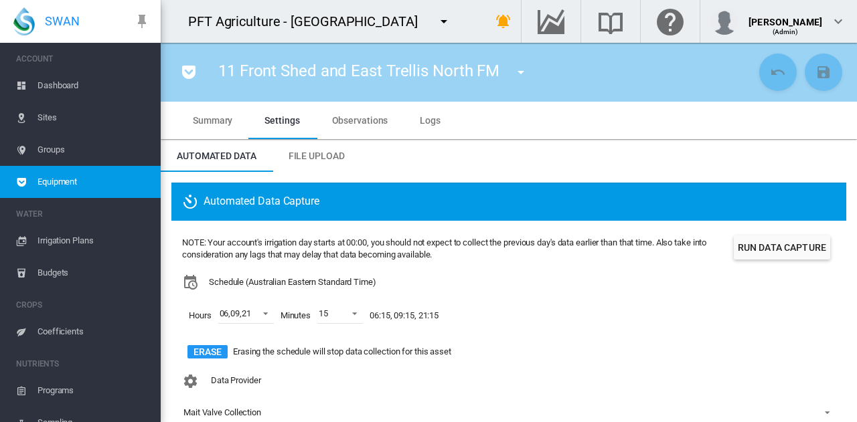
click at [431, 133] on md-tab-item "Logs" at bounding box center [430, 120] width 53 height 37
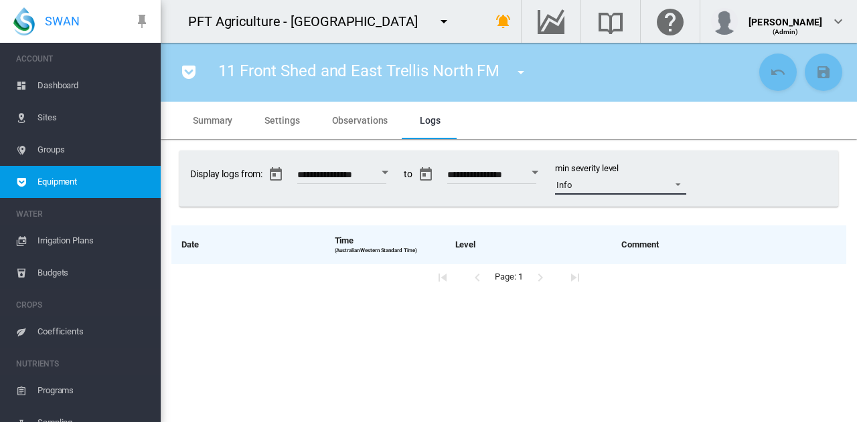
click at [594, 192] on md-select-value "Info" at bounding box center [620, 185] width 131 height 20
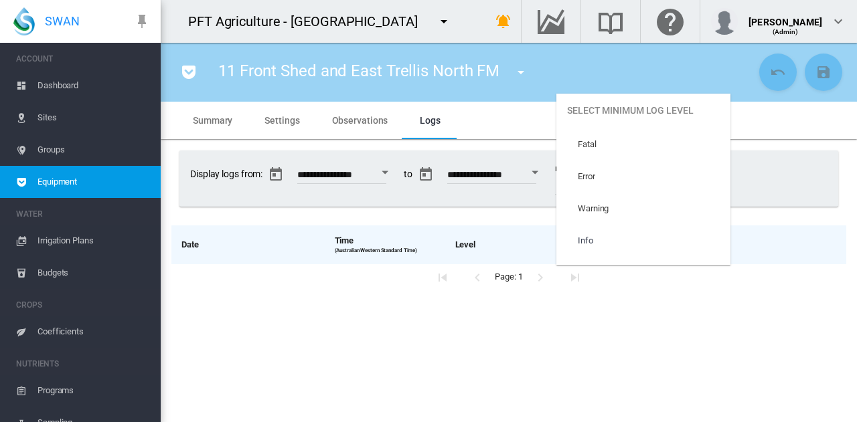
scroll to position [56, 0]
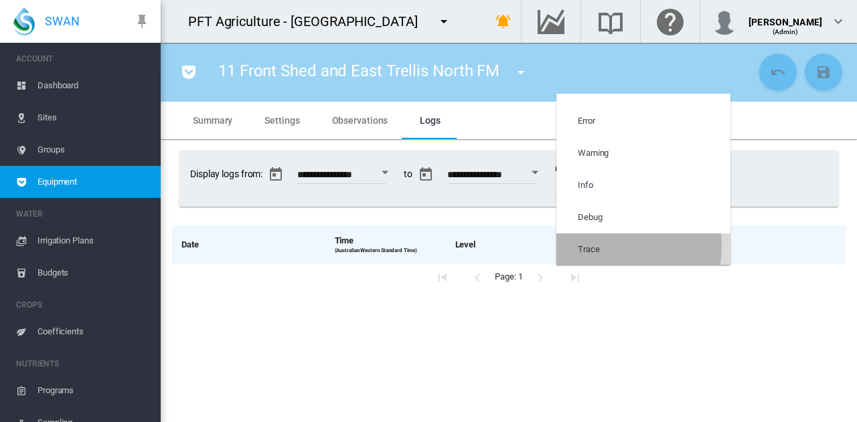
click at [594, 246] on div "Trace" at bounding box center [589, 250] width 22 height 12
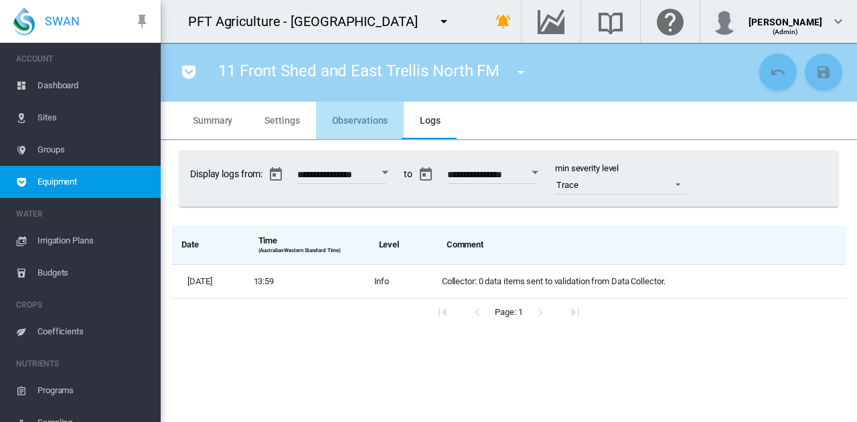
click at [359, 122] on span "Observations" at bounding box center [360, 120] width 56 height 11
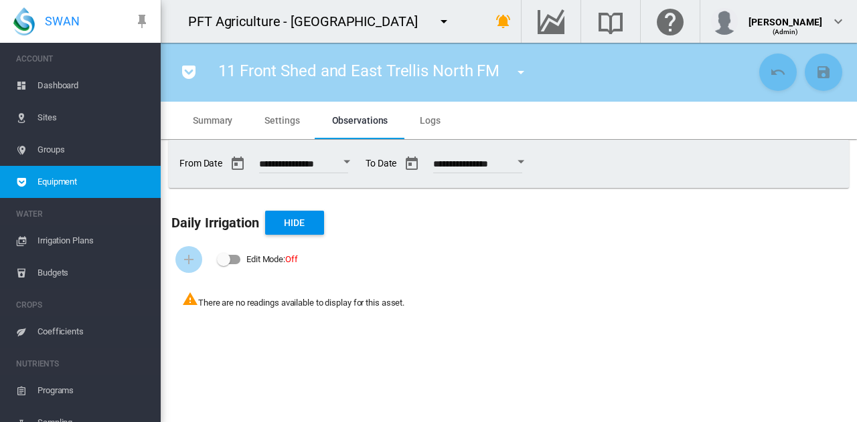
click at [298, 113] on md-tab-item "Settings" at bounding box center [281, 120] width 67 height 37
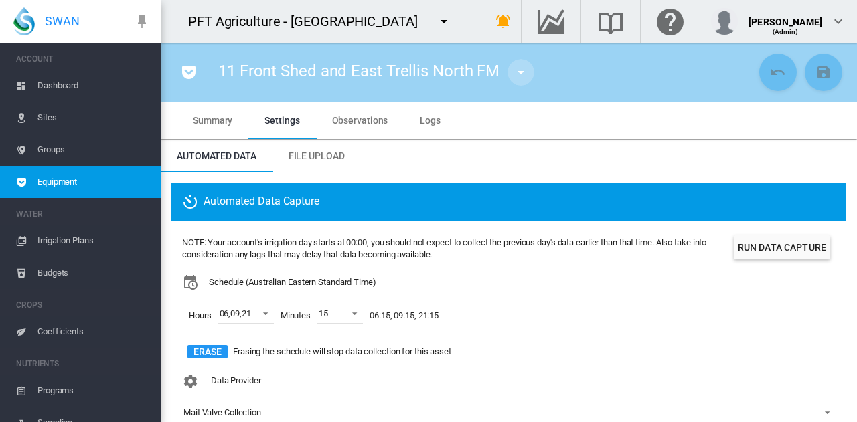
click at [519, 66] on md-icon "icon-menu-down" at bounding box center [521, 72] width 16 height 16
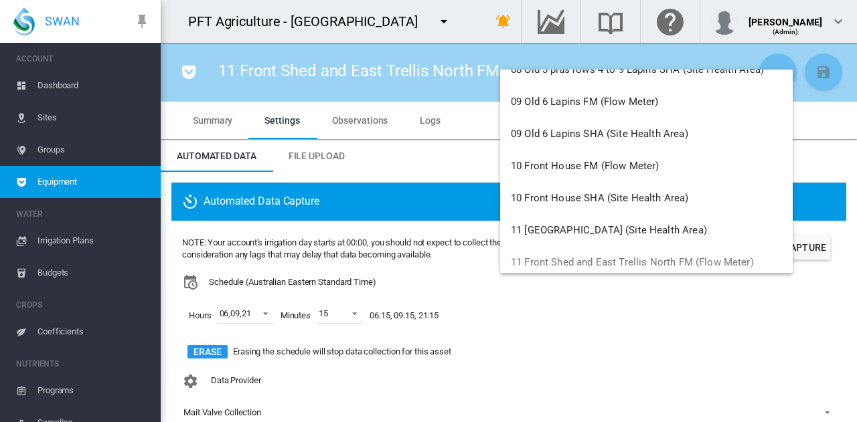
scroll to position [669, 0]
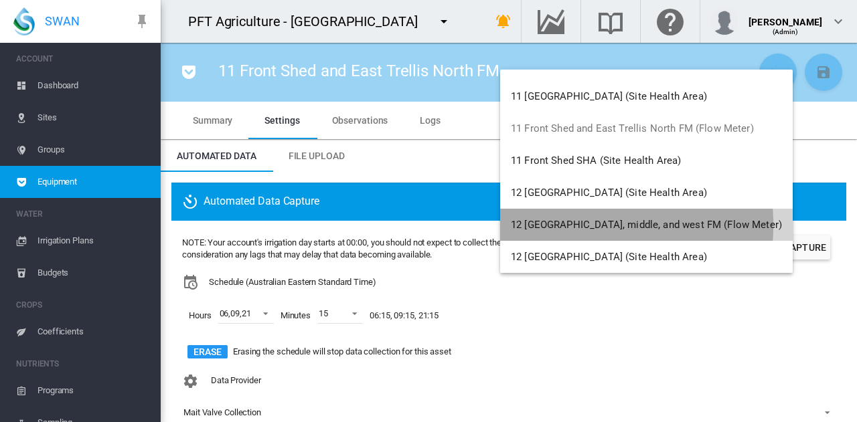
click at [548, 225] on span "12 [GEOGRAPHIC_DATA], middle, and west FM (Flow Meter)" at bounding box center [646, 225] width 271 height 12
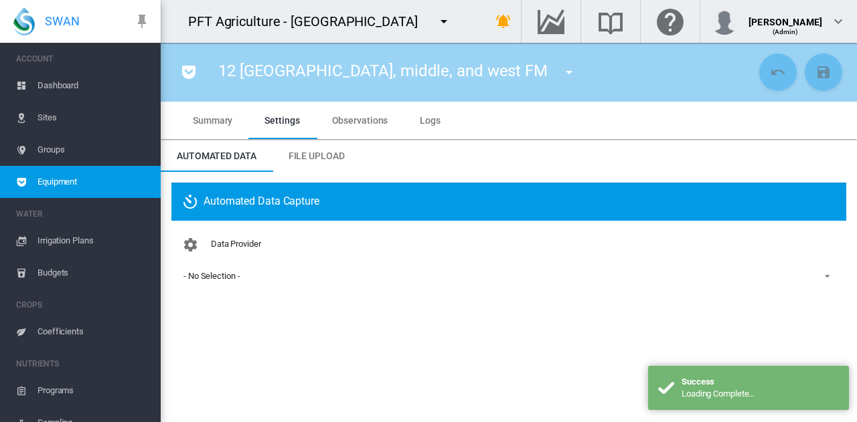
click at [290, 272] on span "- No Selection -" at bounding box center [497, 276] width 629 height 12
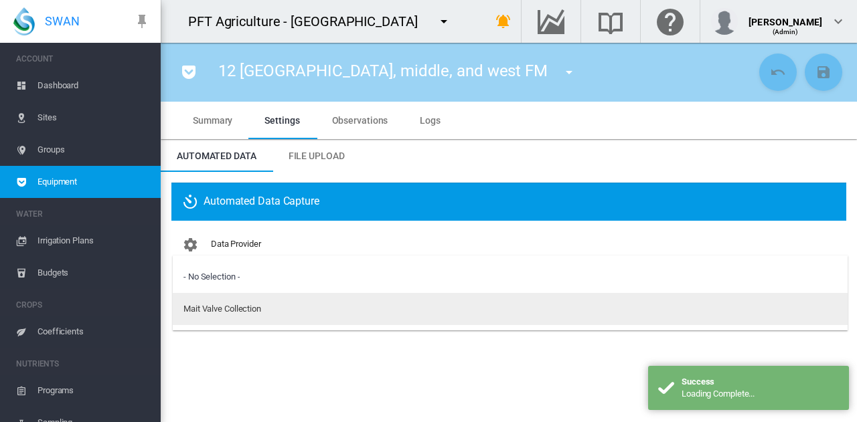
click at [289, 309] on md-option "Mait Valve Collection" at bounding box center [510, 309] width 675 height 32
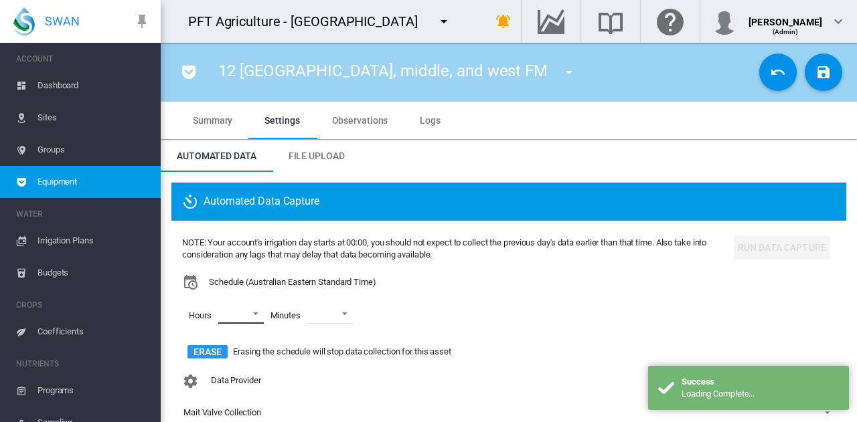
click at [239, 307] on md-select "00 01 02 03 04 05 06 07 08 09 10 11 12 13 14 15 16 17 18 19 20 21 22 23" at bounding box center [241, 314] width 46 height 20
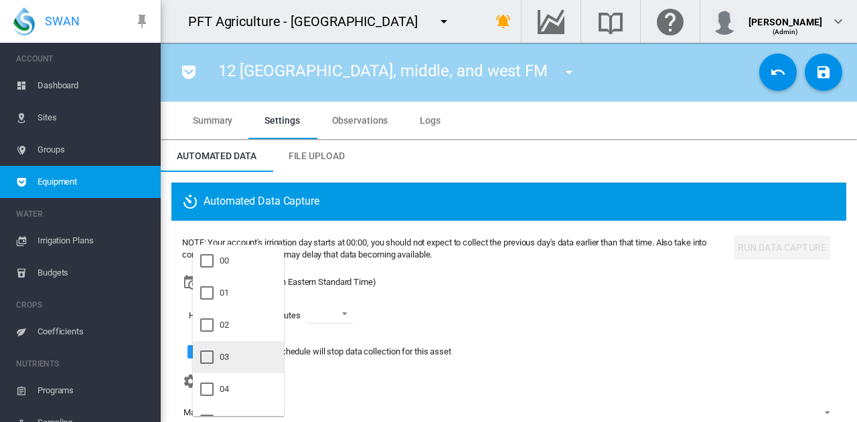
scroll to position [67, 0]
click at [240, 386] on md-option "06" at bounding box center [238, 387] width 91 height 32
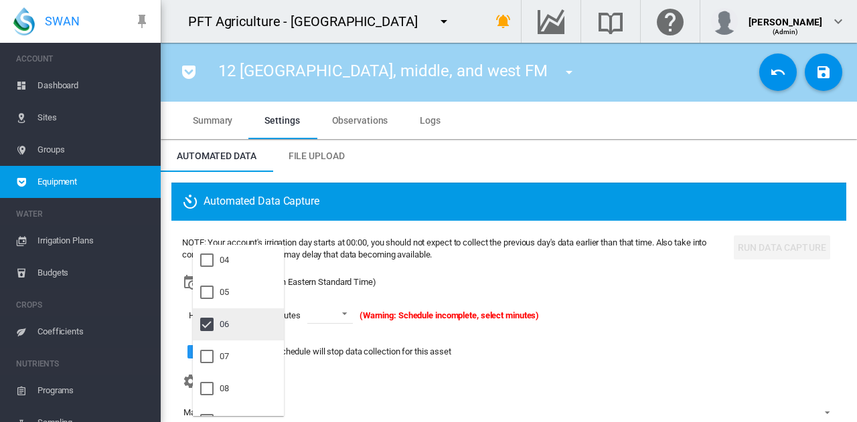
scroll to position [201, 0]
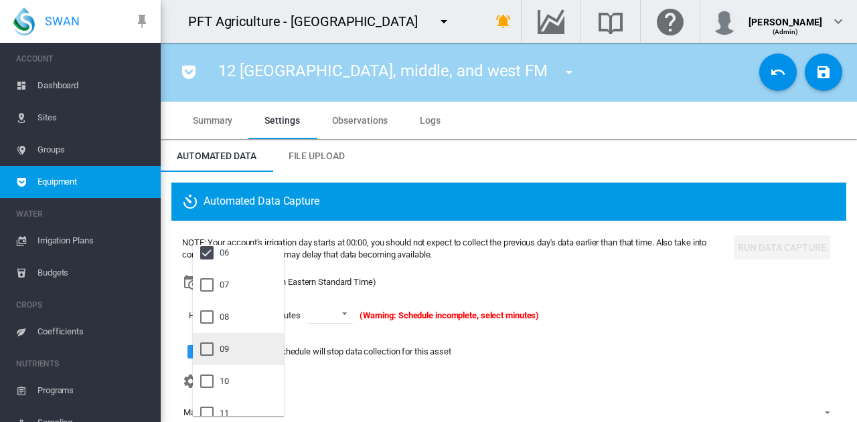
click at [250, 357] on md-option "09" at bounding box center [238, 349] width 91 height 32
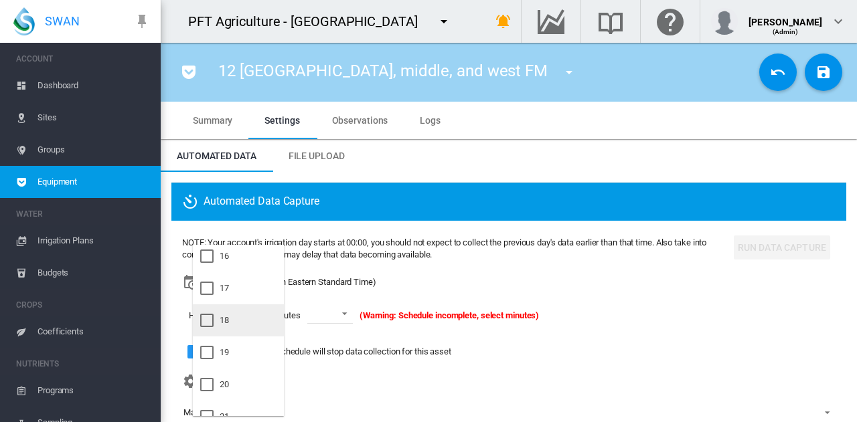
scroll to position [535, 0]
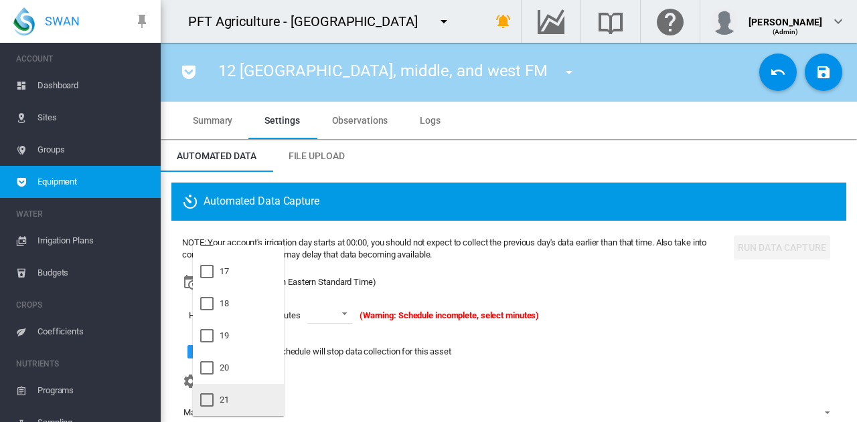
click at [245, 404] on md-option "21" at bounding box center [238, 400] width 91 height 32
click at [346, 307] on md-backdrop at bounding box center [428, 211] width 857 height 422
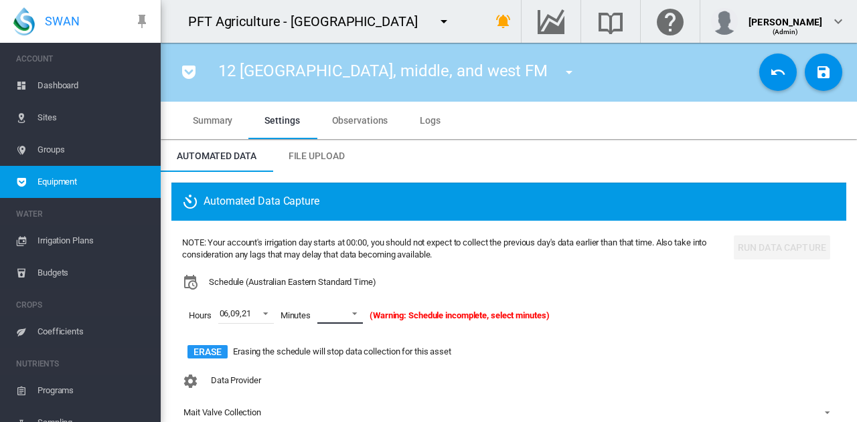
click at [345, 317] on span at bounding box center [351, 313] width 16 height 12
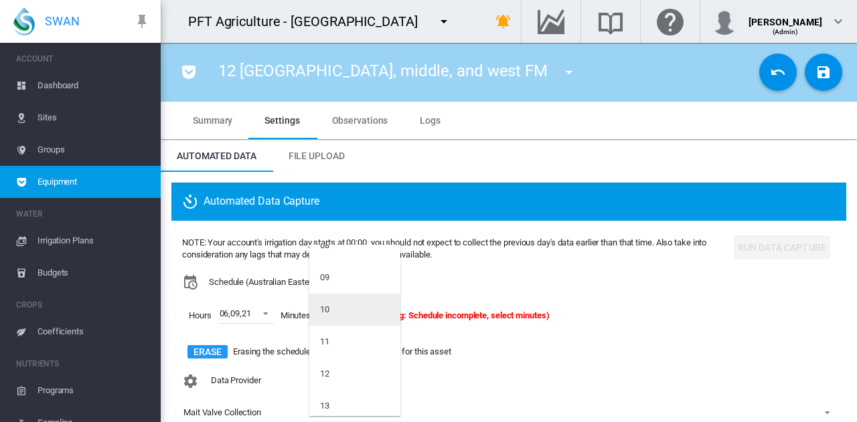
scroll to position [402, 0]
click at [339, 359] on md-option "15" at bounding box center [354, 373] width 91 height 32
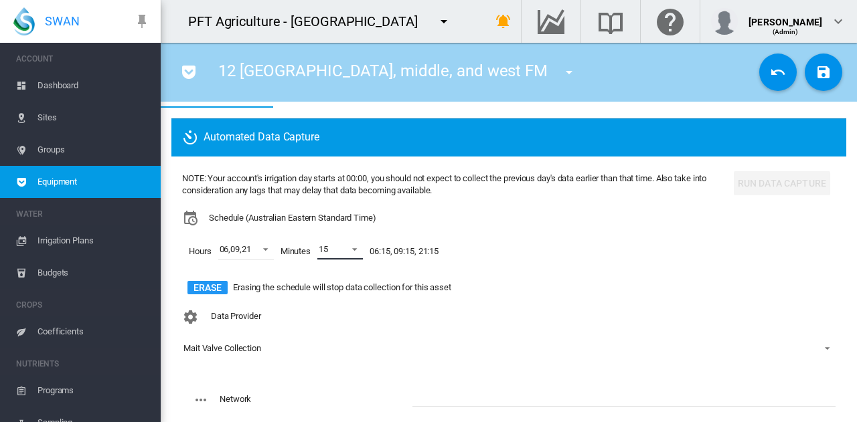
scroll to position [134, 0]
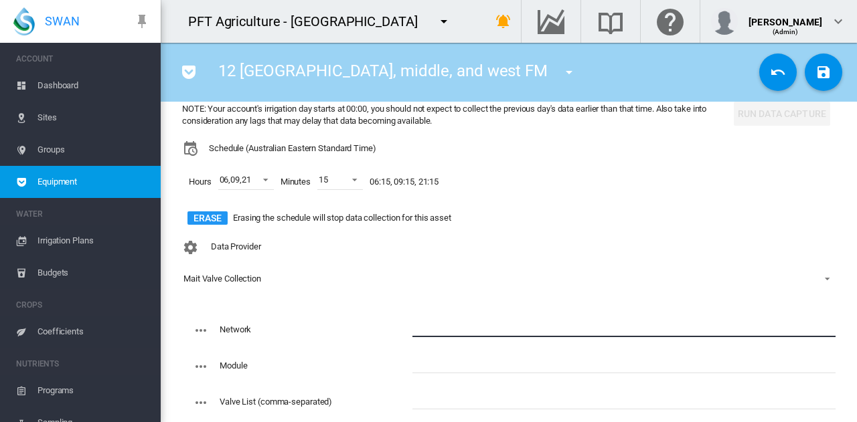
click at [434, 330] on input "text" at bounding box center [623, 327] width 423 height 20
type input "****"
drag, startPoint x: 796, startPoint y: 230, endPoint x: 778, endPoint y: 238, distance: 19.8
click at [796, 230] on div "NOTE: Your account's irrigation day starts at 00:00, you should not expect to c…" at bounding box center [508, 166] width 653 height 137
click at [474, 353] on input "text" at bounding box center [623, 363] width 423 height 20
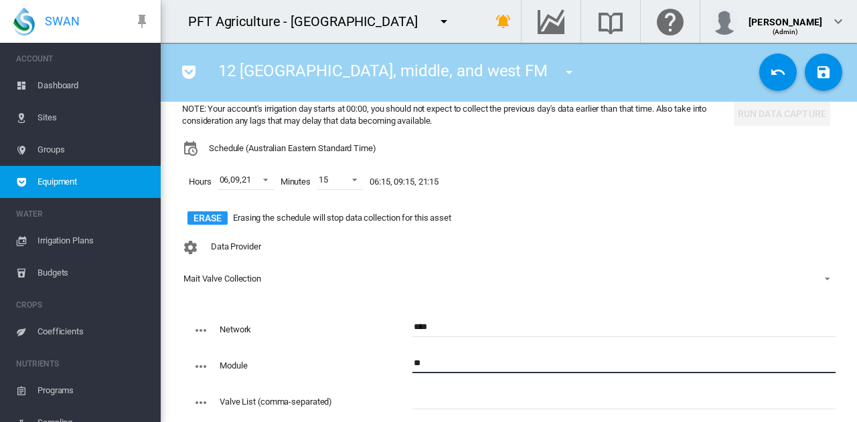
type input "**"
click at [414, 393] on input "text" at bounding box center [623, 400] width 423 height 20
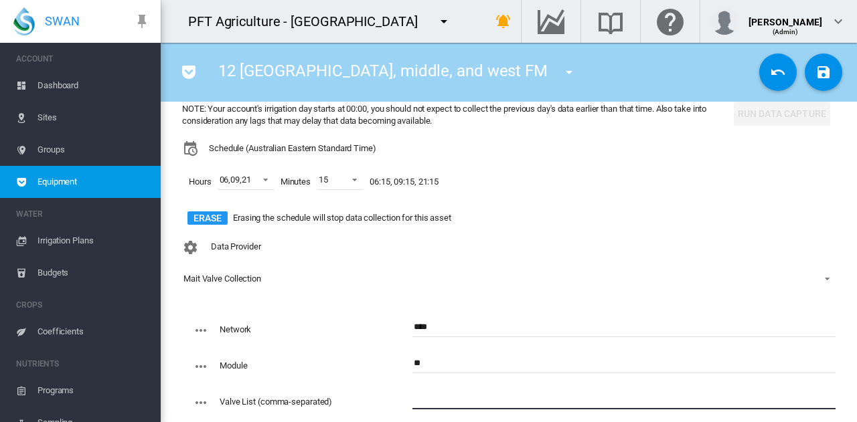
paste input "*****"
type input "*****"
click at [810, 85] on button "Save Changes" at bounding box center [823, 72] width 37 height 37
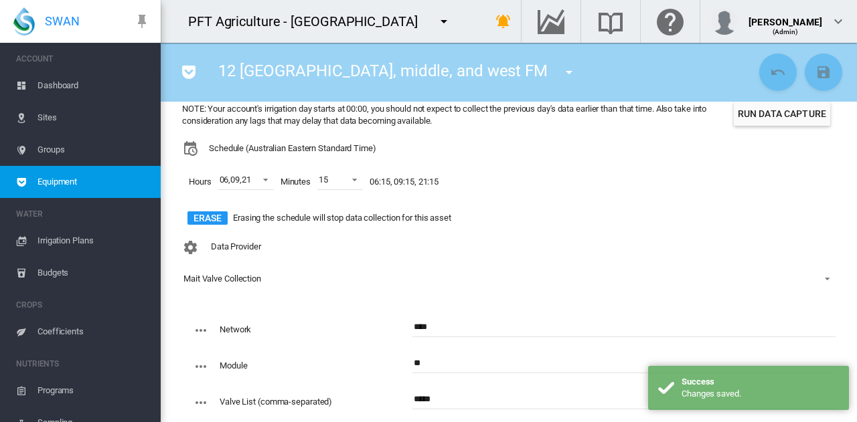
click at [778, 121] on button "Run Data Capture" at bounding box center [782, 114] width 96 height 24
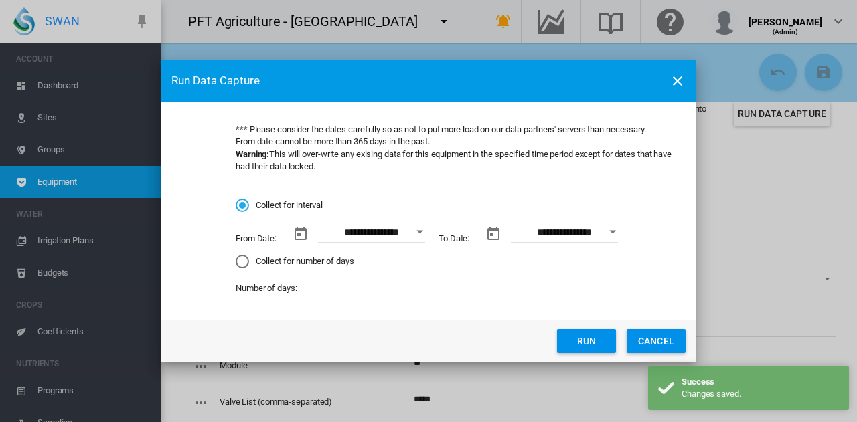
click at [414, 239] on button "Open calendar" at bounding box center [420, 232] width 24 height 24
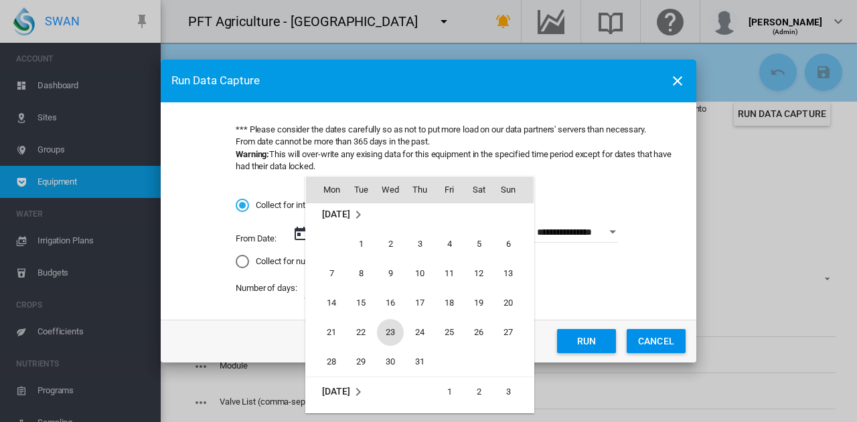
scroll to position [309665, 0]
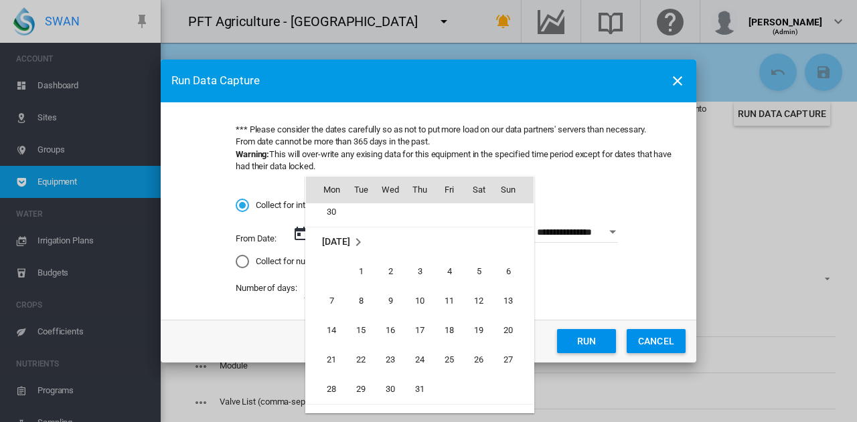
drag, startPoint x: 370, startPoint y: 270, endPoint x: 379, endPoint y: 260, distance: 13.3
click at [371, 267] on span "1" at bounding box center [360, 271] width 27 height 27
type input "**********"
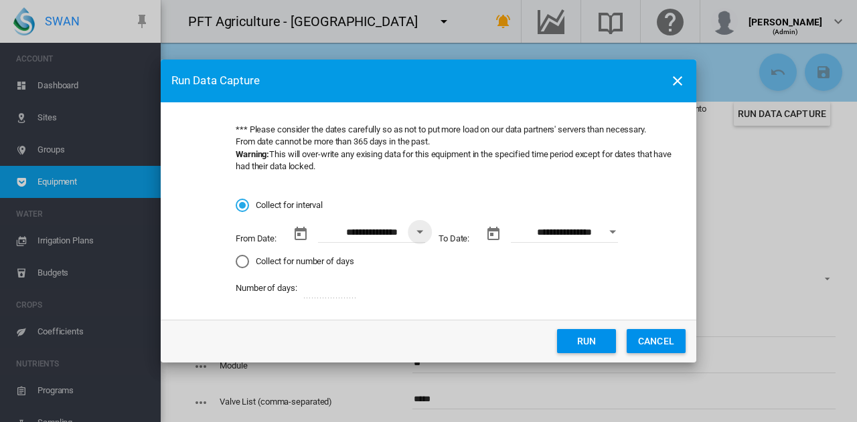
click at [590, 339] on button "Run" at bounding box center [586, 341] width 59 height 24
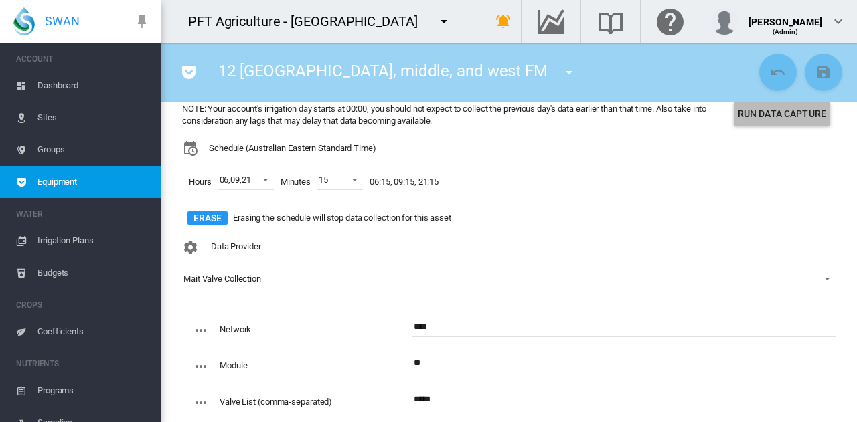
click at [782, 114] on button "Run Data Capture" at bounding box center [782, 114] width 96 height 24
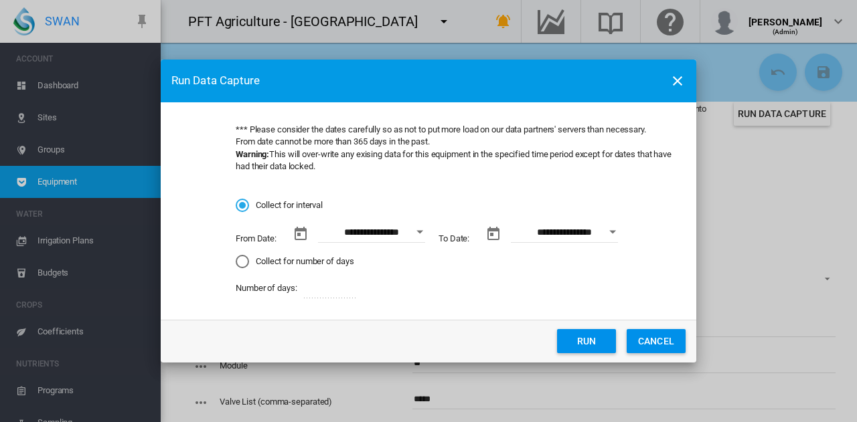
click at [418, 233] on div "Open calendar" at bounding box center [419, 232] width 7 height 3
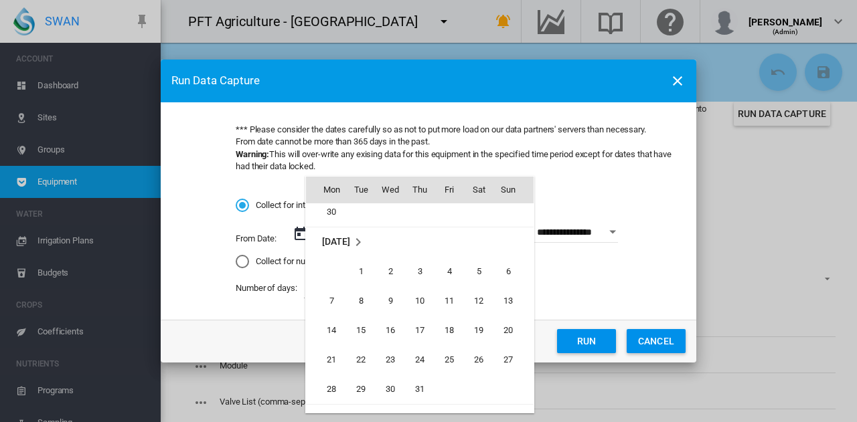
click at [363, 270] on span "1" at bounding box center [360, 271] width 27 height 27
type input "**********"
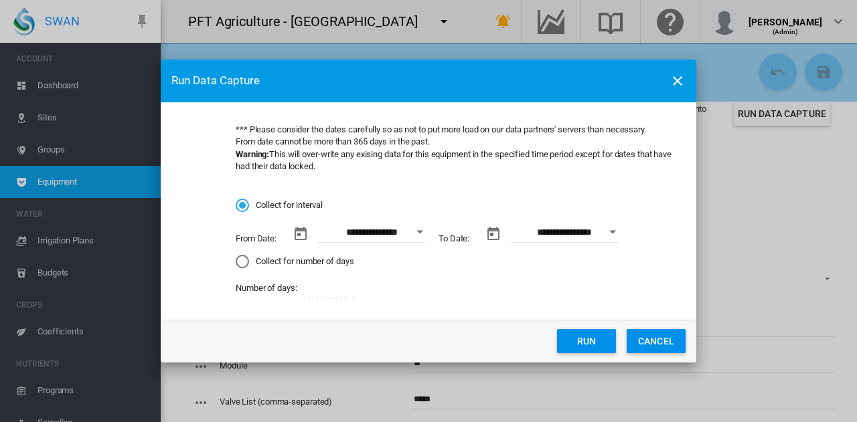
click at [614, 349] on button "Run" at bounding box center [586, 341] width 59 height 24
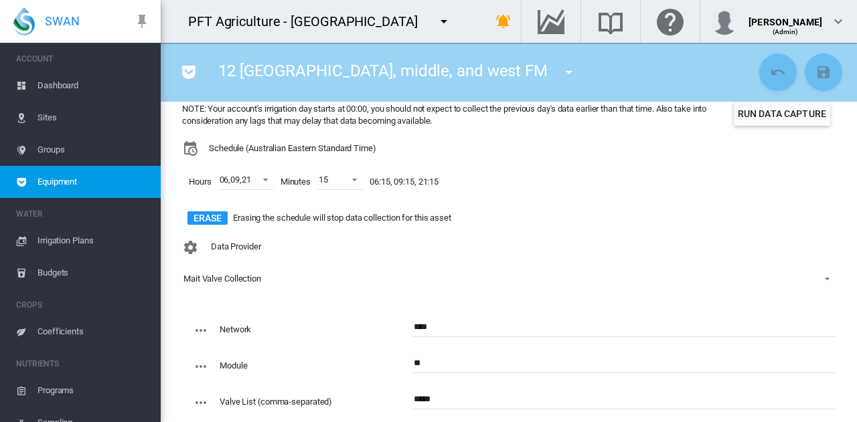
drag, startPoint x: 478, startPoint y: 93, endPoint x: 483, endPoint y: 84, distance: 10.5
click at [480, 88] on div "12 [GEOGRAPHIC_DATA], middle, and west FM 01 Bravo Grafts South FM (Flow Meter)…" at bounding box center [509, 72] width 696 height 59
click at [561, 74] on md-icon "icon-menu-down" at bounding box center [569, 72] width 16 height 16
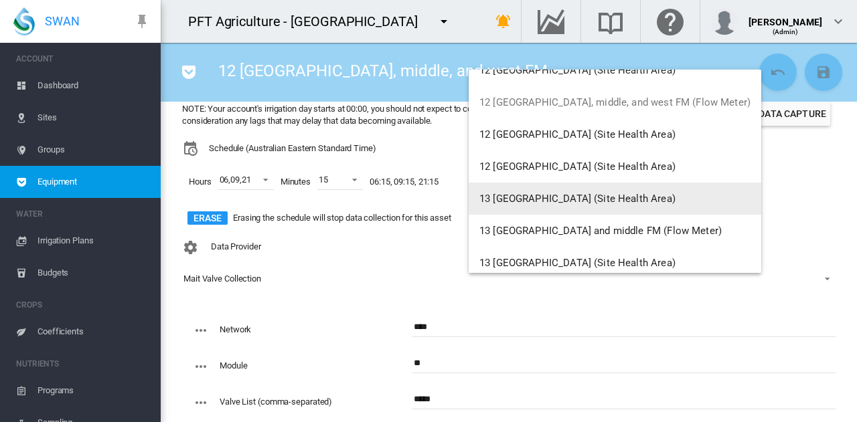
scroll to position [803, 0]
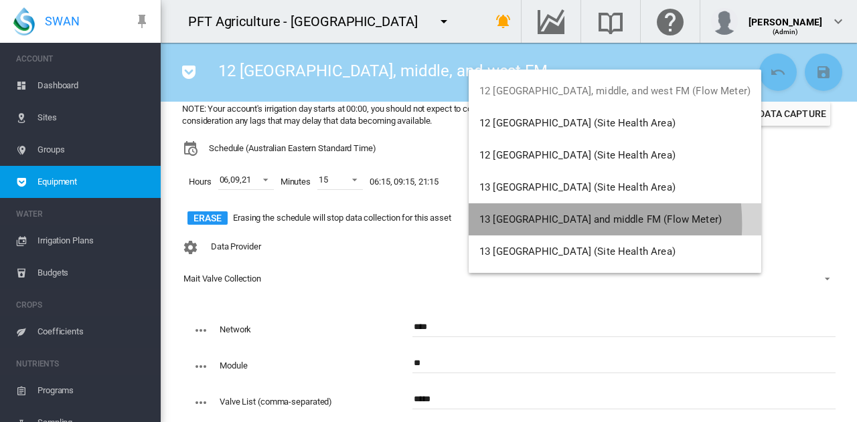
click at [540, 224] on span "13 [GEOGRAPHIC_DATA] and middle FM (Flow Meter)" at bounding box center [600, 220] width 242 height 12
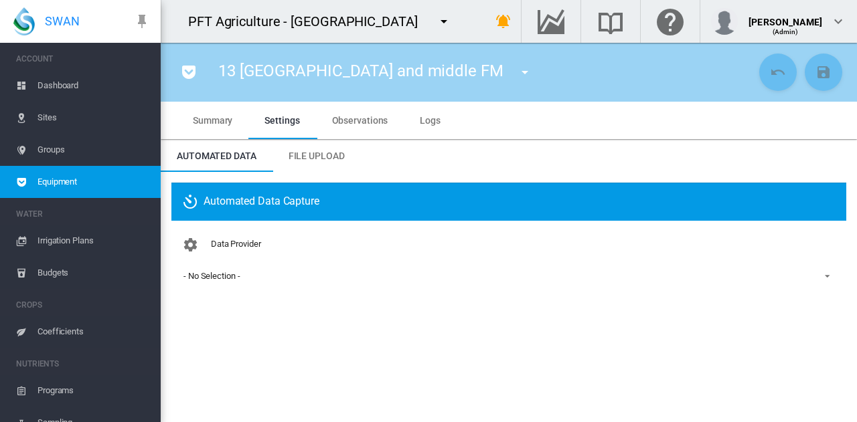
click at [593, 66] on div "13 [GEOGRAPHIC_DATA] and middle FM 01 Bravo Grafts South FM (Flow Meter) 01 [GE…" at bounding box center [463, 72] width 584 height 37
click at [312, 270] on span "- No Selection -" at bounding box center [497, 276] width 629 height 12
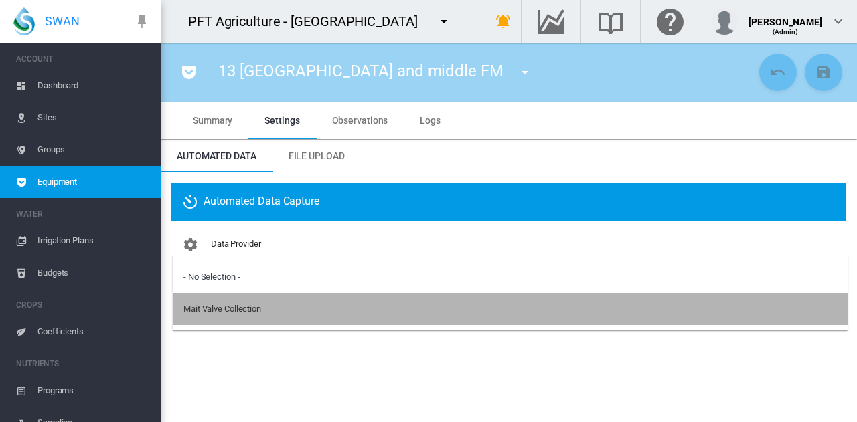
click at [309, 307] on md-option "Mait Valve Collection" at bounding box center [510, 309] width 675 height 32
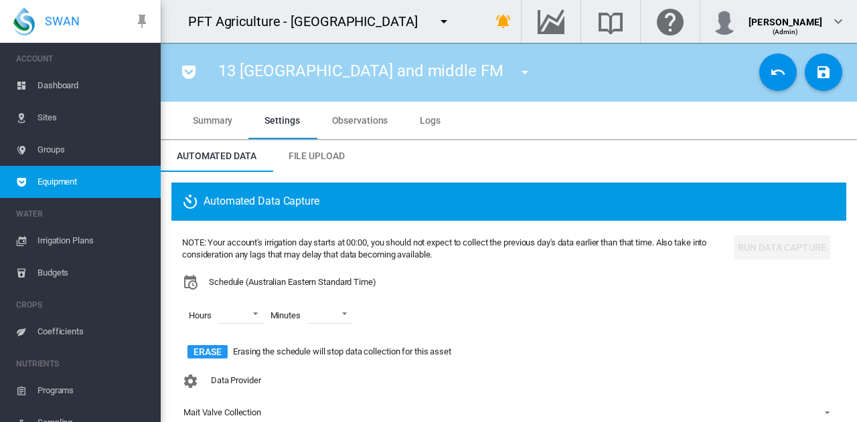
scroll to position [134, 0]
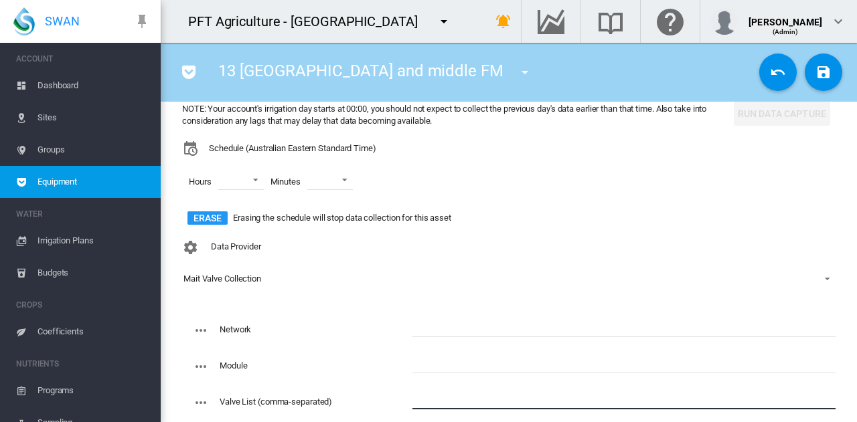
click at [442, 398] on input "text" at bounding box center [623, 400] width 423 height 20
paste input "**********"
type input "**********"
click at [428, 324] on input "text" at bounding box center [623, 327] width 423 height 20
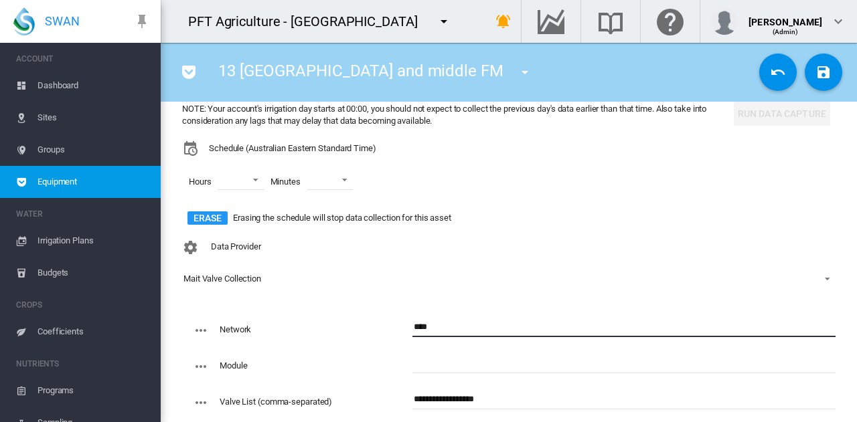
type input "****"
click at [509, 369] on input "text" at bounding box center [623, 363] width 423 height 20
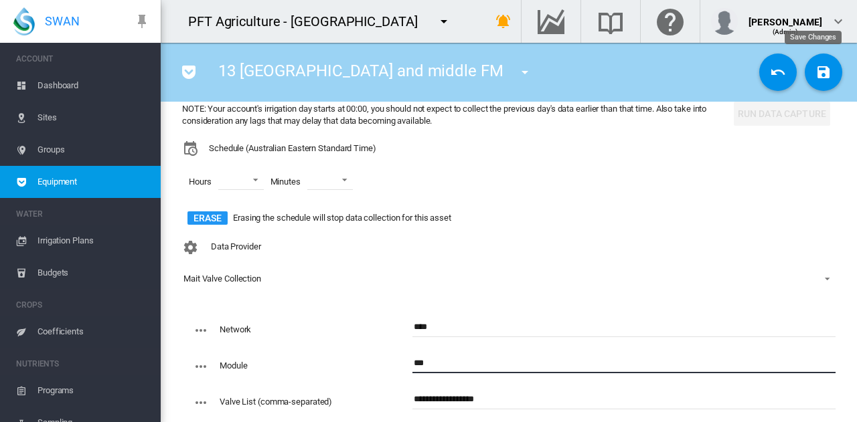
type input "***"
click at [815, 76] on md-icon "icon-content-save" at bounding box center [823, 72] width 16 height 16
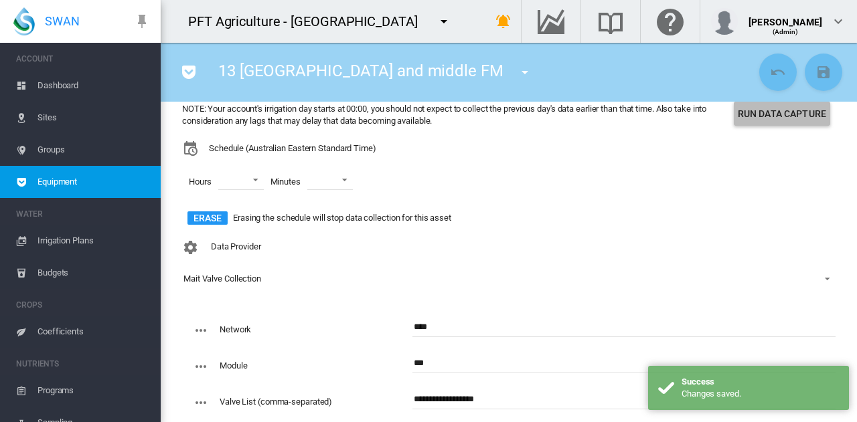
click at [794, 113] on button "Run Data Capture" at bounding box center [782, 114] width 96 height 24
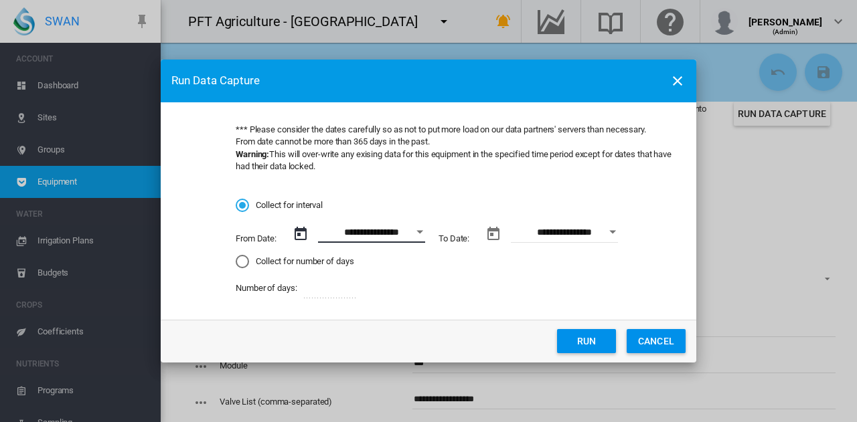
click at [398, 236] on input "**********" at bounding box center [371, 233] width 107 height 20
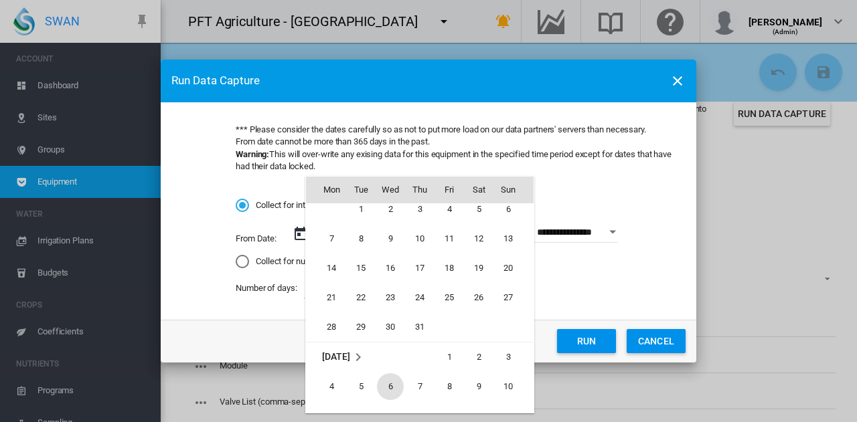
scroll to position [309665, 0]
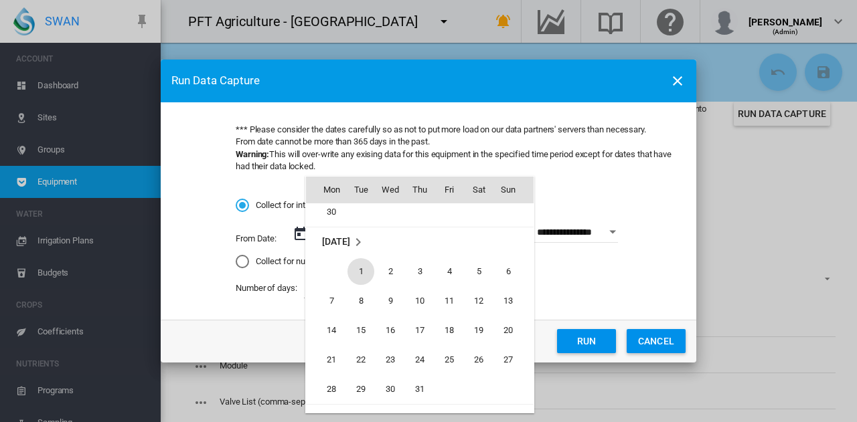
click at [363, 279] on span "1" at bounding box center [360, 271] width 27 height 27
type input "**********"
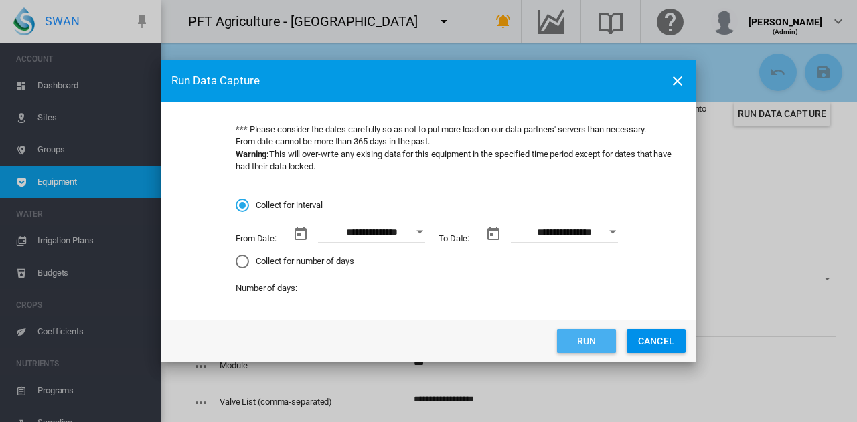
click at [577, 343] on button "Run" at bounding box center [586, 341] width 59 height 24
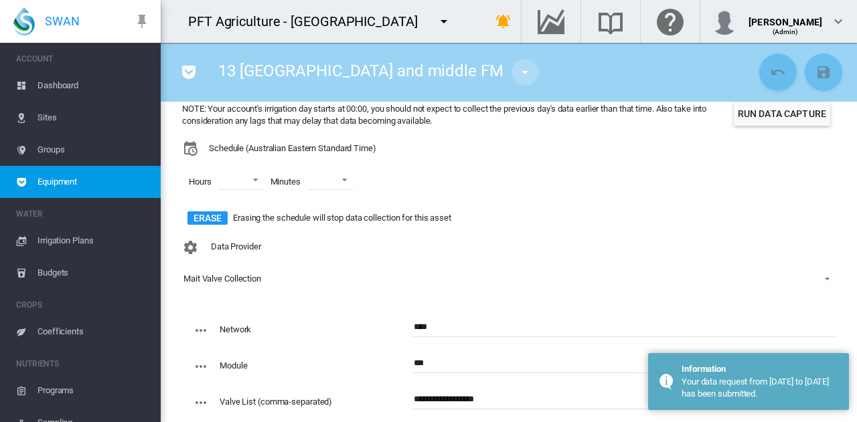
click at [517, 71] on md-icon "icon-menu-down" at bounding box center [525, 72] width 16 height 16
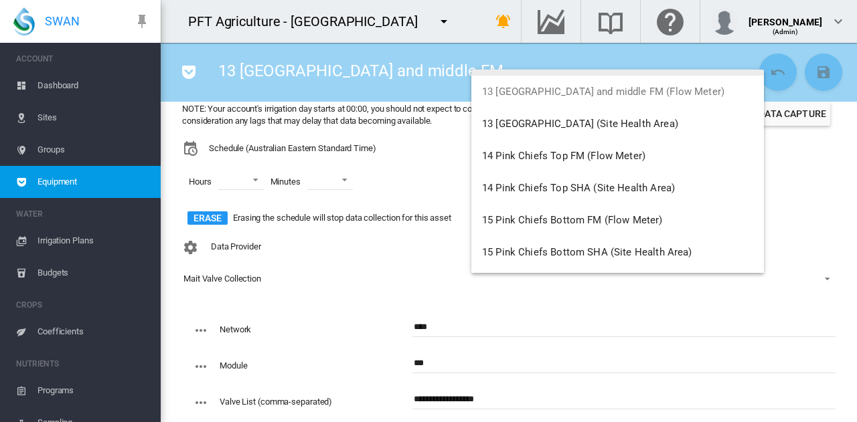
scroll to position [937, 0]
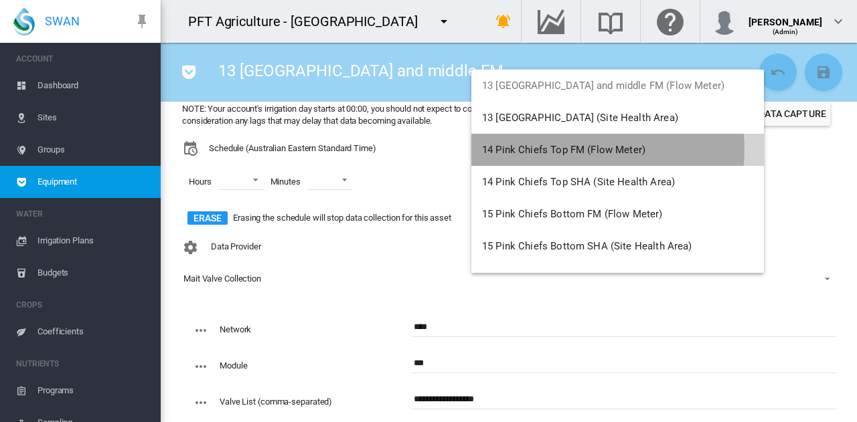
click at [555, 149] on span "14 Pink Chiefs Top FM (Flow Meter)" at bounding box center [563, 150] width 163 height 12
